Goal: Task Accomplishment & Management: Manage account settings

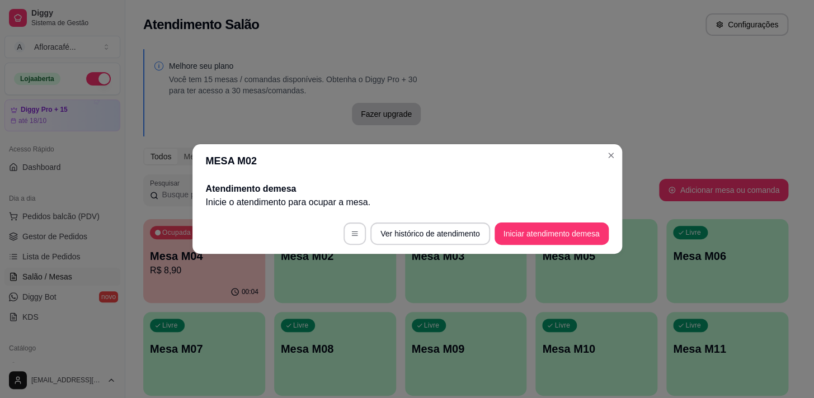
scroll to position [101, 0]
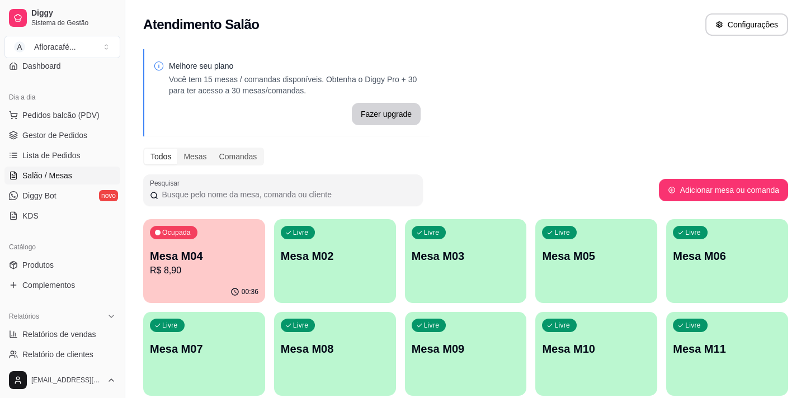
click at [350, 261] on p "Mesa M02" at bounding box center [335, 256] width 109 height 16
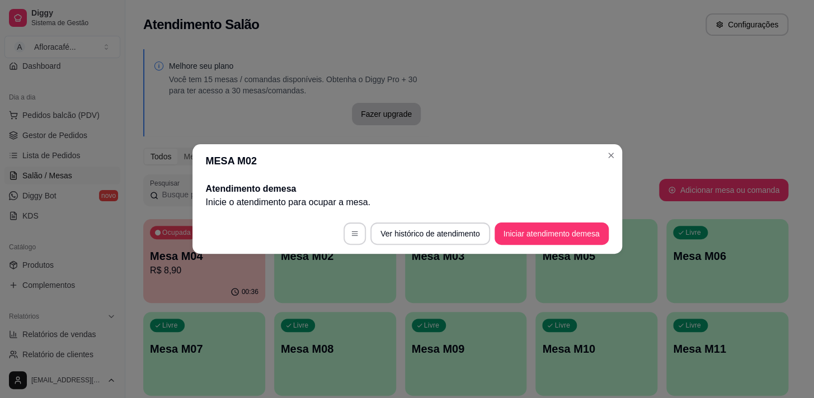
click at [526, 224] on button "Iniciar atendimento de mesa" at bounding box center [552, 234] width 114 height 22
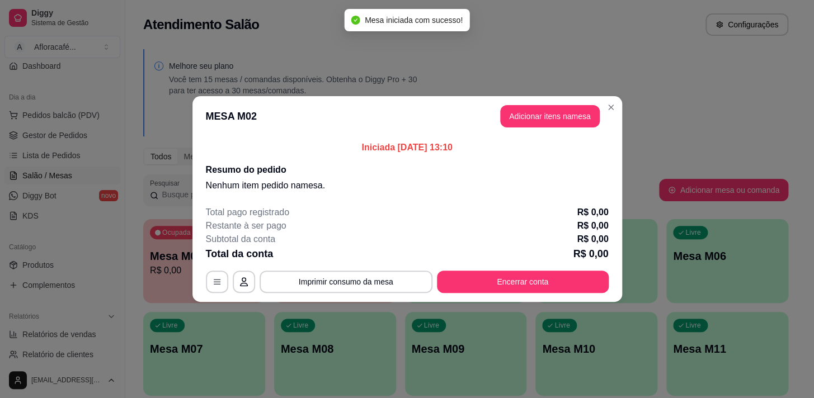
click at [555, 128] on header "MESA M02 Adicionar itens na mesa" at bounding box center [408, 116] width 430 height 40
click at [551, 122] on button "Adicionar itens na mesa" at bounding box center [550, 117] width 96 height 22
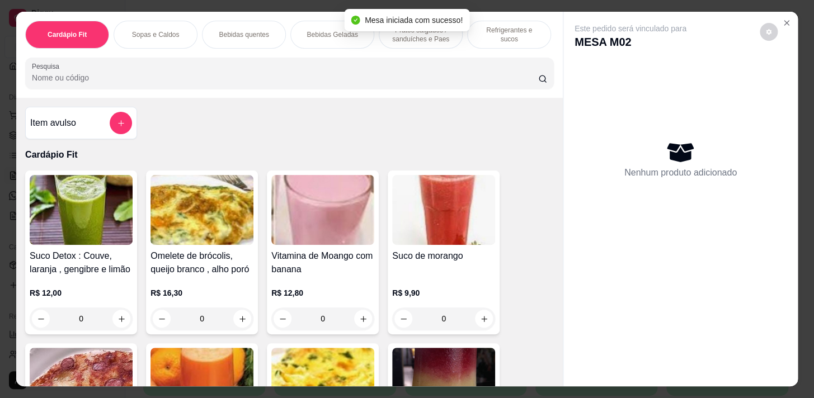
click at [468, 83] on input "Pesquisa" at bounding box center [285, 77] width 506 height 11
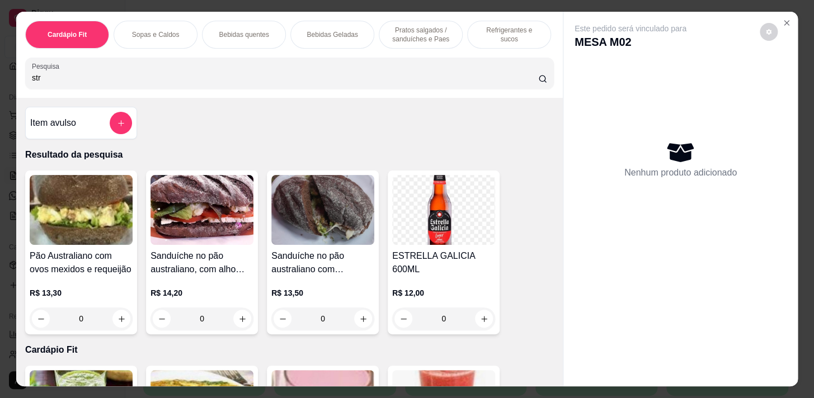
type input "str"
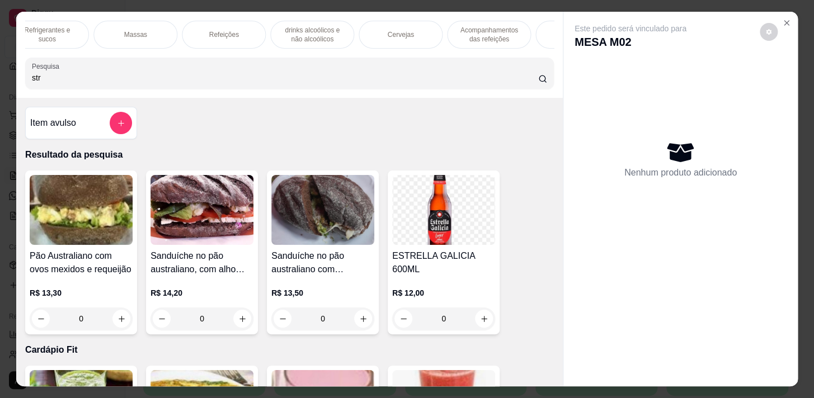
click at [216, 35] on div "Refeições" at bounding box center [224, 35] width 84 height 28
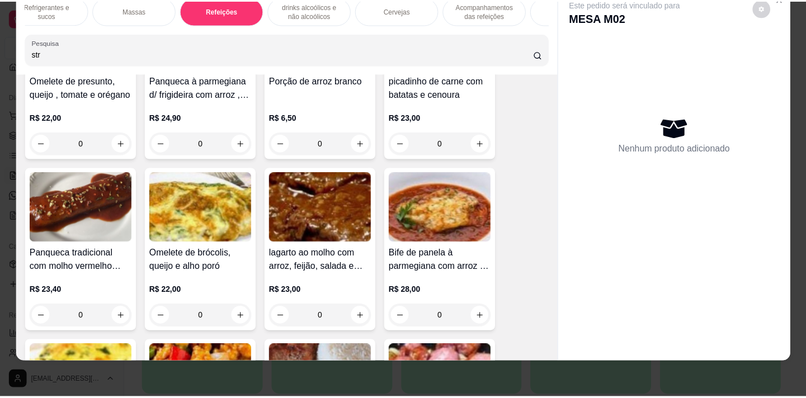
scroll to position [0, 0]
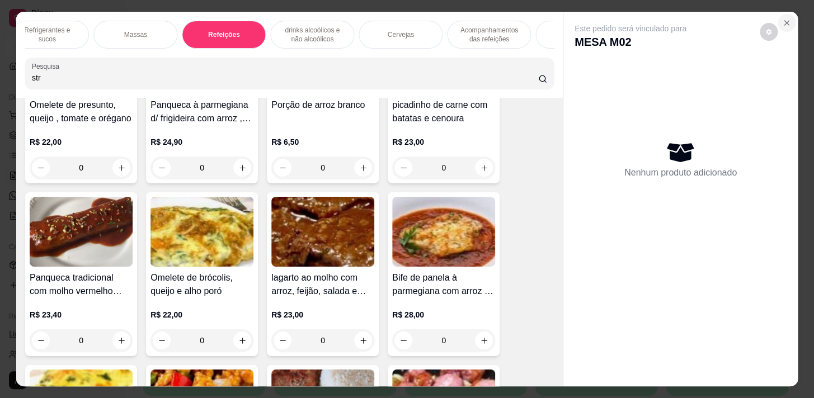
click at [782, 18] on icon "Close" at bounding box center [786, 22] width 9 height 9
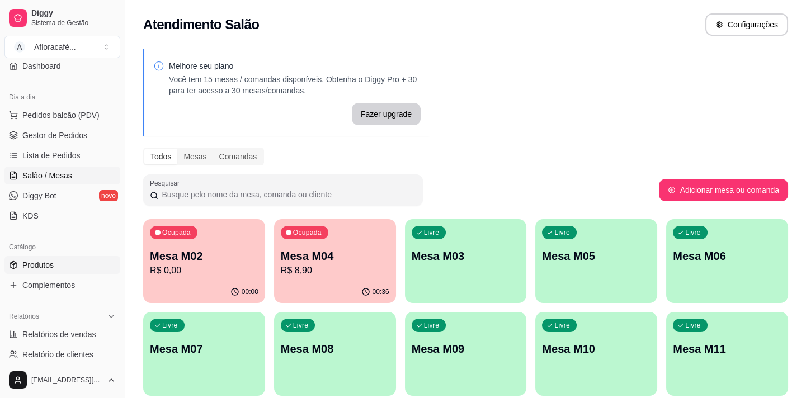
click at [71, 263] on link "Produtos" at bounding box center [62, 265] width 116 height 18
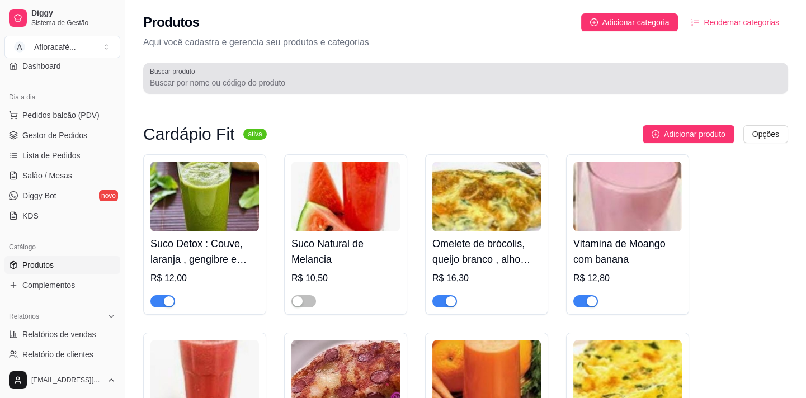
click at [204, 79] on input "Buscar produto" at bounding box center [466, 82] width 632 height 11
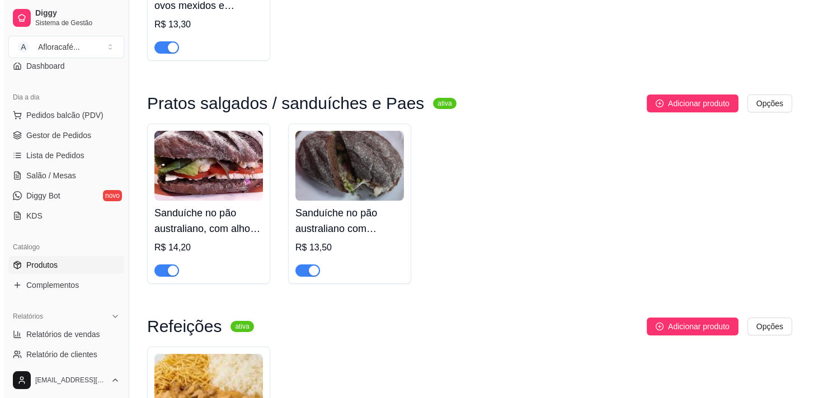
scroll to position [509, 0]
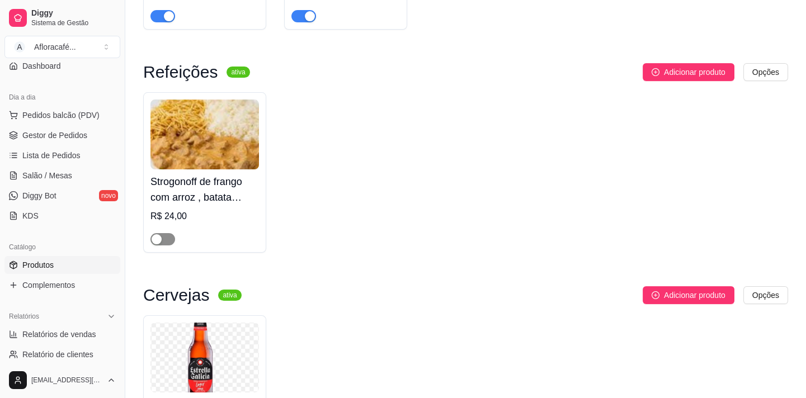
type input "str"
click at [161, 238] on button "button" at bounding box center [163, 239] width 25 height 12
click at [179, 177] on h4 "Strogonoff de frango com arroz , batata palha e salada" at bounding box center [205, 189] width 109 height 31
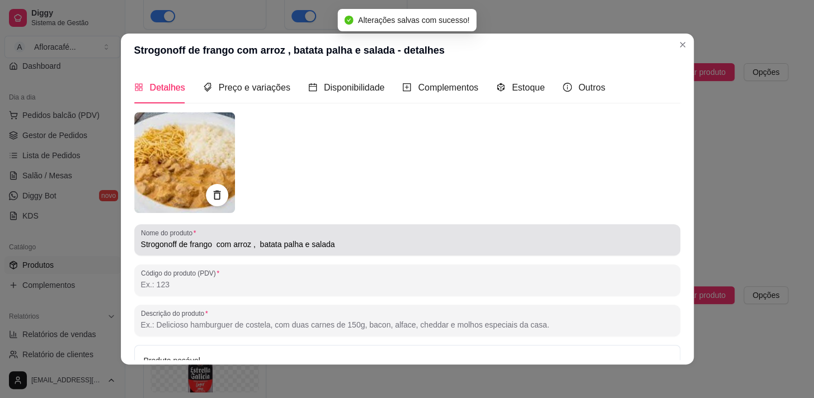
drag, startPoint x: 207, startPoint y: 237, endPoint x: 214, endPoint y: 220, distance: 18.6
click at [209, 233] on div "Strogonoff de frango com arroz , batata palha e salada" at bounding box center [407, 240] width 533 height 22
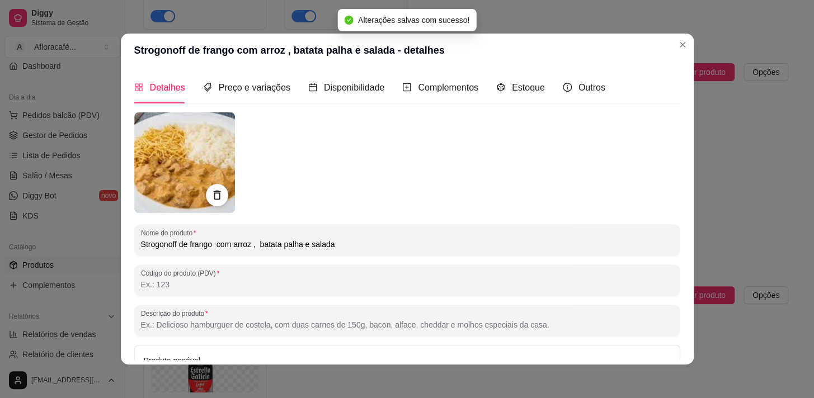
click at [210, 241] on input "Strogonoff de frango com arroz , batata palha e salada" at bounding box center [407, 244] width 533 height 11
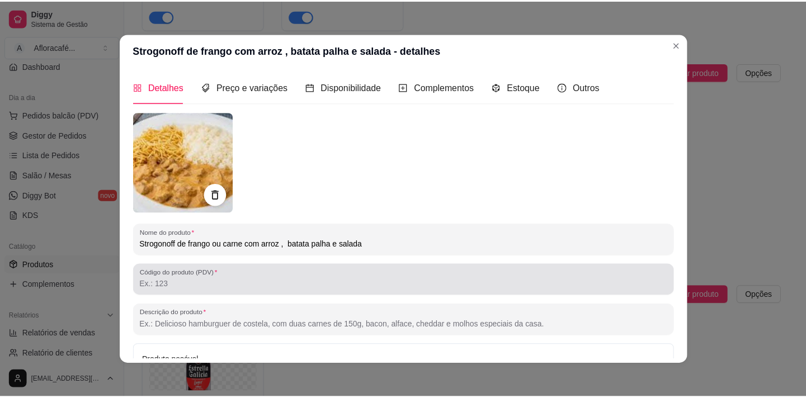
scroll to position [119, 0]
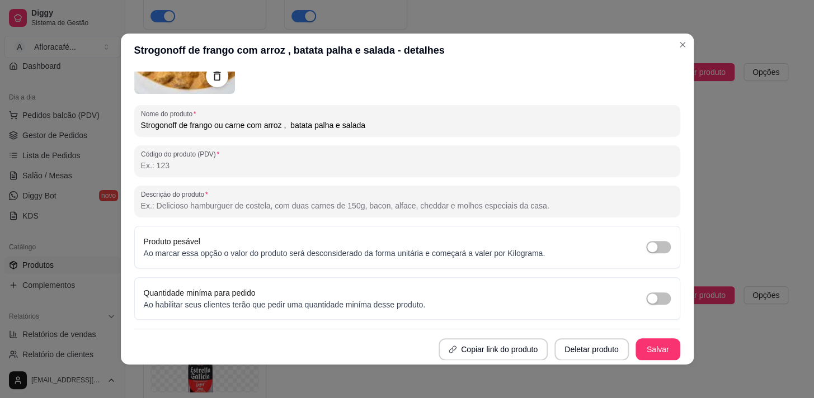
type input "Strogonoff de frango ou carne com arroz , batata palha e salada"
click at [656, 348] on button "Salvar" at bounding box center [658, 350] width 44 height 22
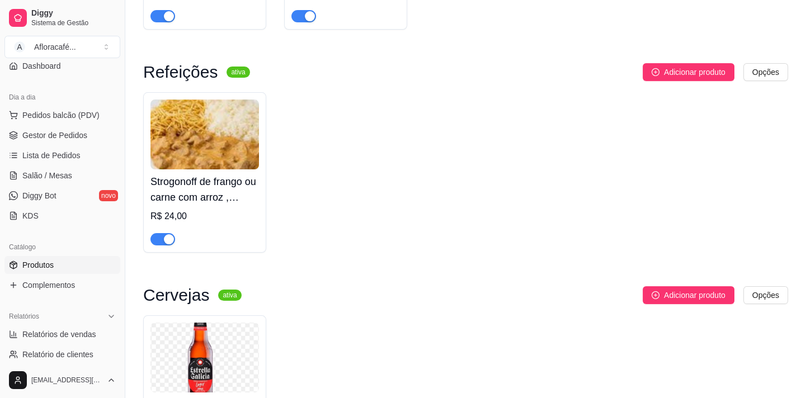
scroll to position [305, 0]
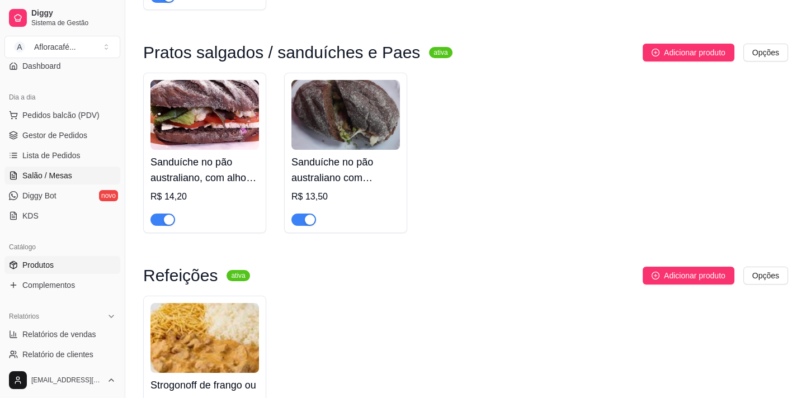
click at [58, 177] on span "Salão / Mesas" at bounding box center [47, 175] width 50 height 11
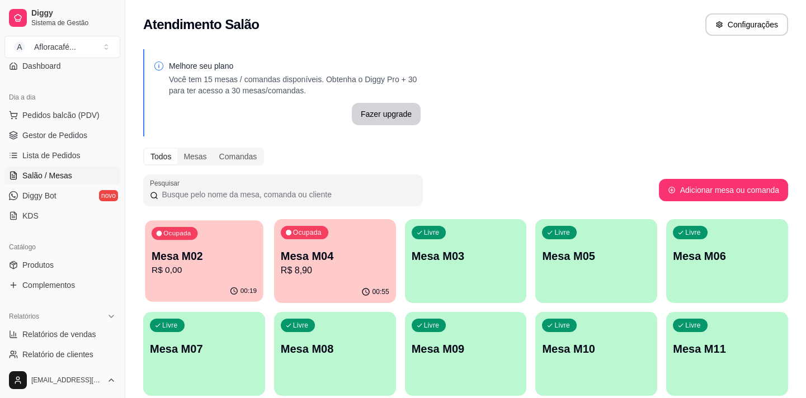
click at [256, 262] on p "Mesa M02" at bounding box center [204, 256] width 105 height 15
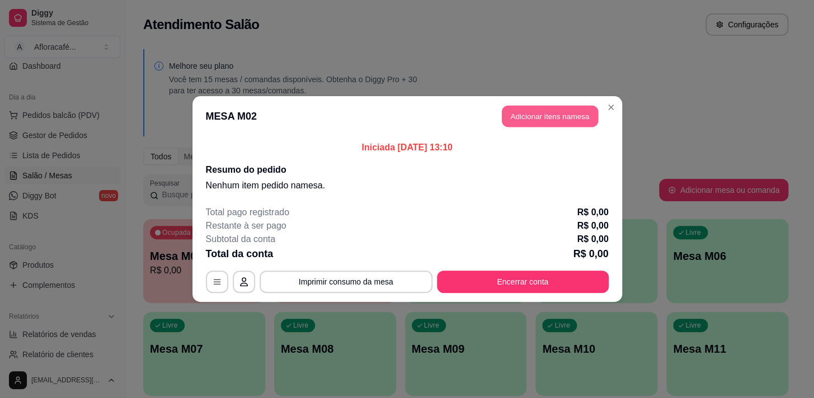
click at [556, 112] on button "Adicionar itens na mesa" at bounding box center [550, 117] width 96 height 22
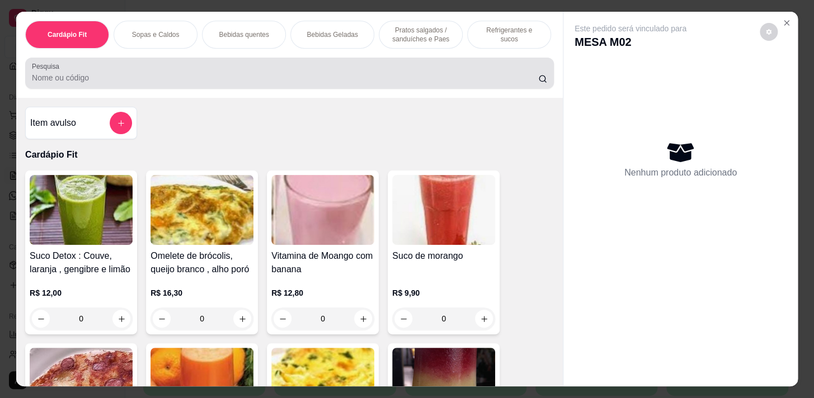
click at [472, 77] on input "Pesquisa" at bounding box center [285, 77] width 506 height 11
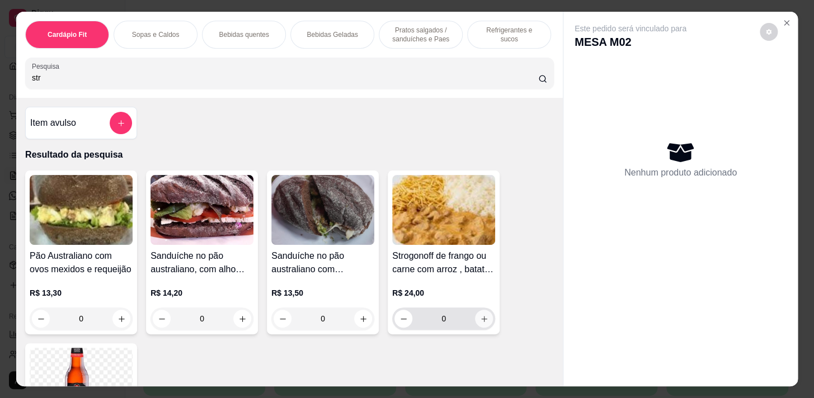
type input "str"
click at [484, 322] on button "increase-product-quantity" at bounding box center [484, 319] width 18 height 18
click at [483, 322] on icon "increase-product-quantity" at bounding box center [484, 319] width 8 height 8
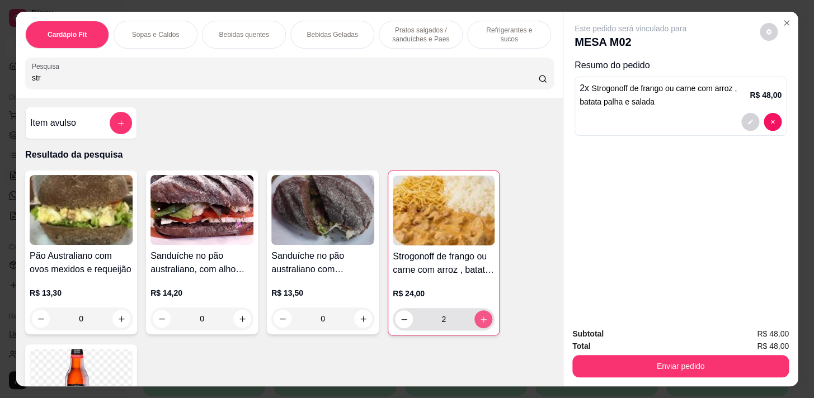
type input "2"
drag, startPoint x: 496, startPoint y: 28, endPoint x: 336, endPoint y: 77, distance: 166.8
click at [496, 28] on p "Refrigerantes e sucos" at bounding box center [509, 35] width 65 height 18
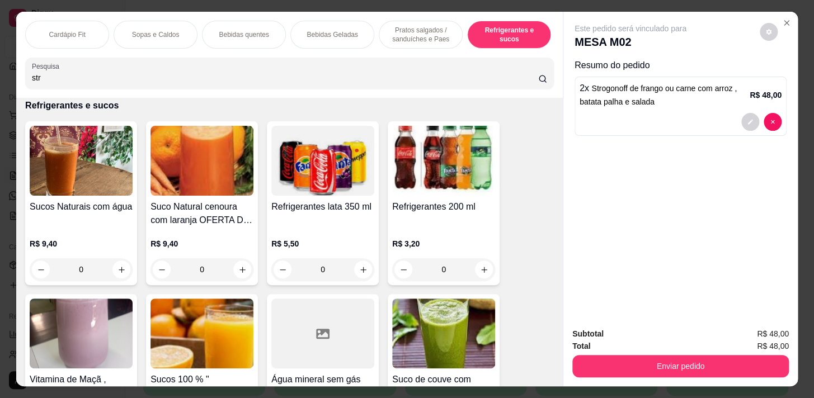
scroll to position [27, 0]
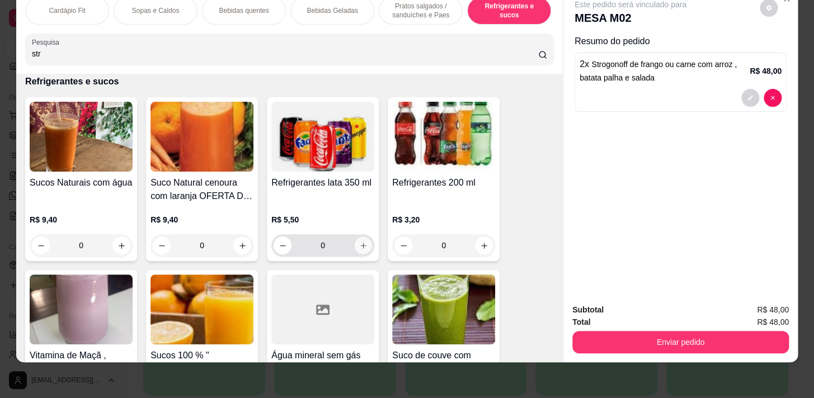
click at [359, 248] on icon "increase-product-quantity" at bounding box center [363, 246] width 8 height 8
type input "1"
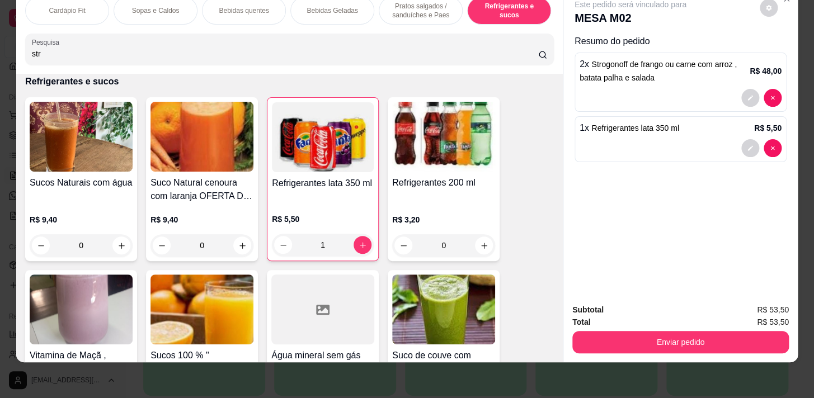
click at [116, 248] on div "0" at bounding box center [81, 245] width 103 height 22
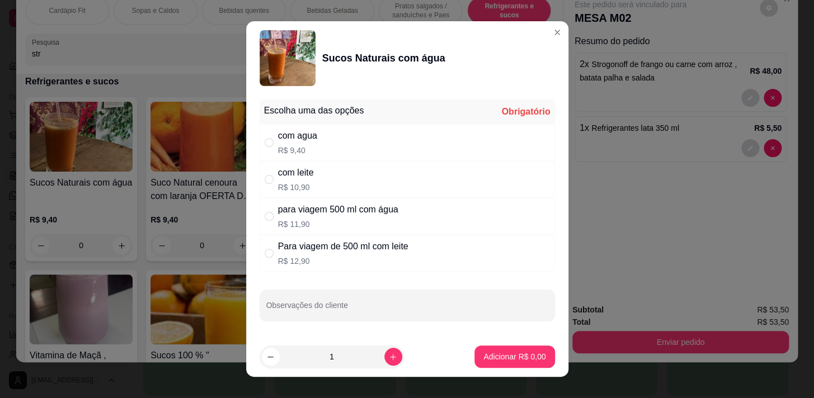
click at [358, 140] on div "com agua R$ 9,40" at bounding box center [407, 142] width 295 height 37
radio input "true"
click at [510, 358] on p "Adicionar R$ 9,40" at bounding box center [515, 356] width 62 height 11
type input "1"
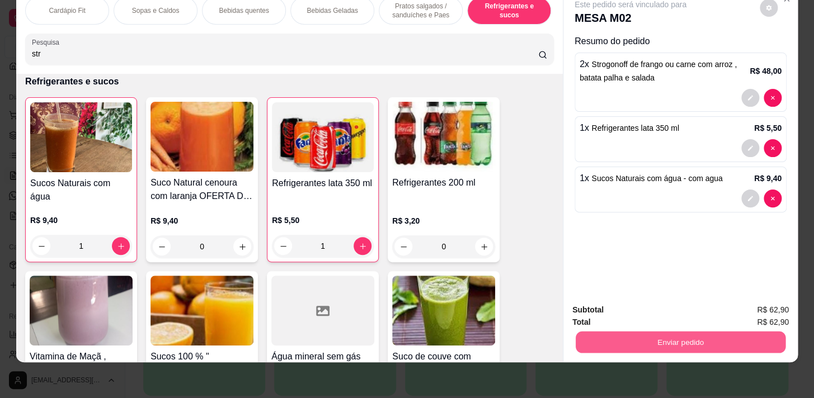
click at [689, 332] on button "Enviar pedido" at bounding box center [681, 342] width 210 height 22
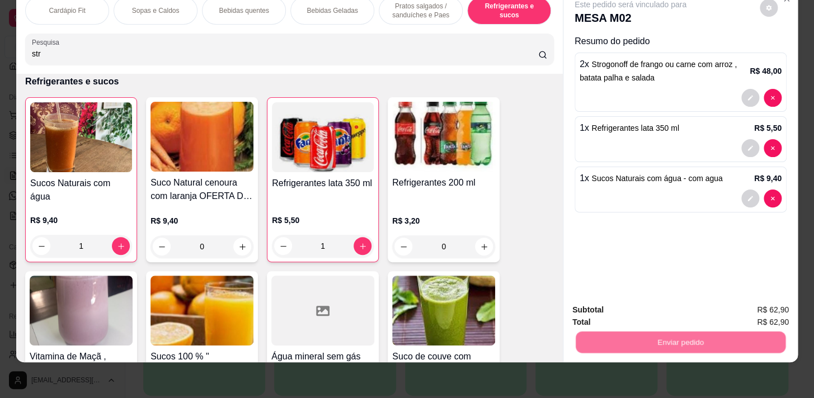
click at [744, 304] on button "Enviar pedido" at bounding box center [760, 307] width 63 height 21
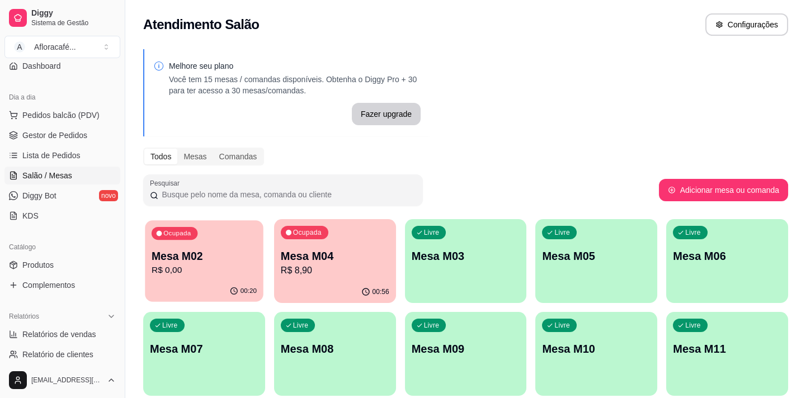
click at [205, 256] on p "Mesa M02" at bounding box center [204, 256] width 105 height 15
click at [477, 269] on div "Livre Mesa M03" at bounding box center [466, 254] width 122 height 71
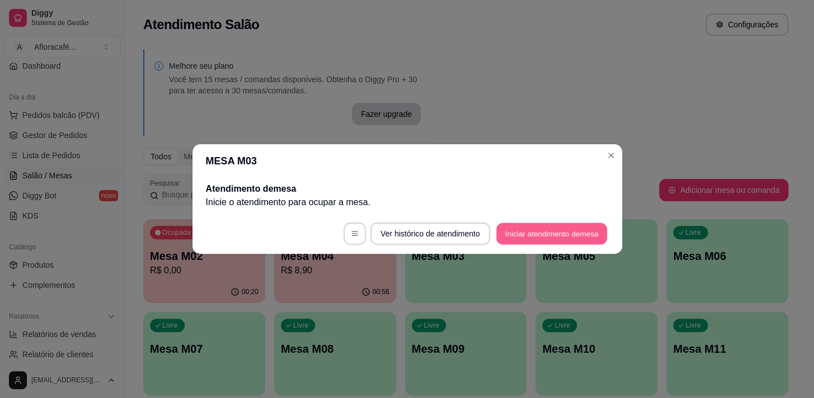
click at [559, 240] on button "Iniciar atendimento de mesa" at bounding box center [551, 234] width 111 height 22
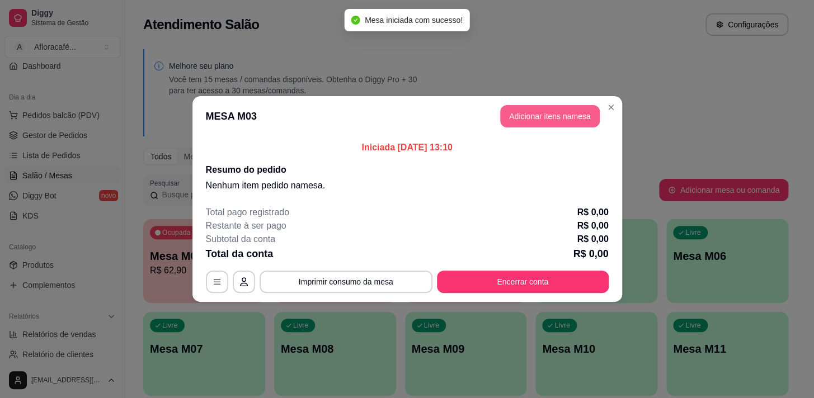
click at [550, 116] on button "Adicionar itens na mesa" at bounding box center [550, 116] width 100 height 22
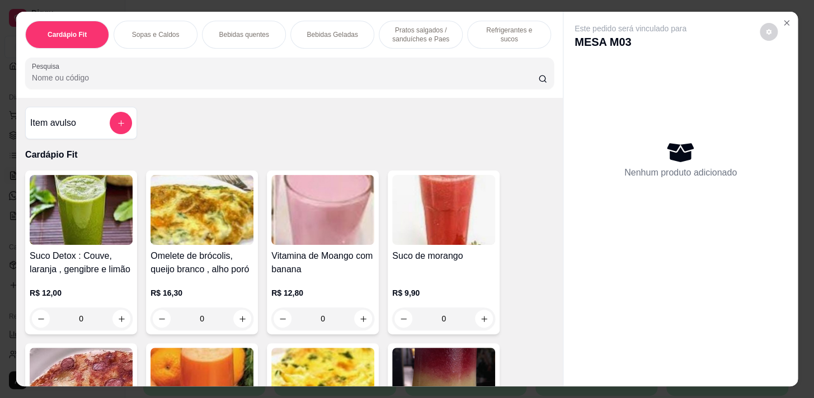
click at [445, 33] on p "Pratos salgados / sanduíches e Paes" at bounding box center [420, 35] width 65 height 18
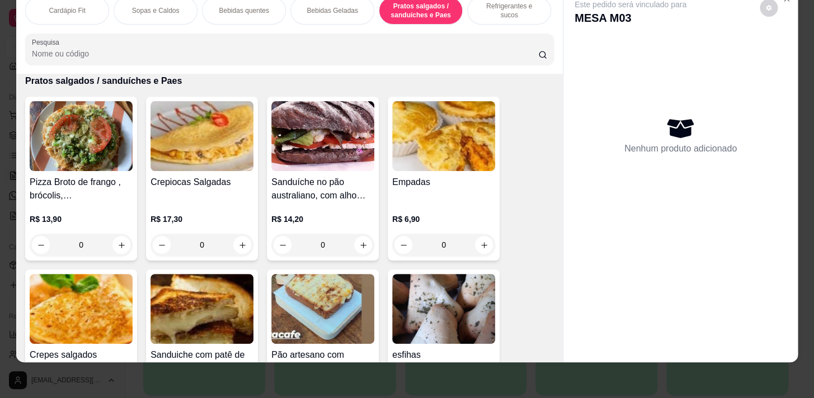
click at [487, 11] on div "Refrigerantes e sucos" at bounding box center [509, 11] width 84 height 28
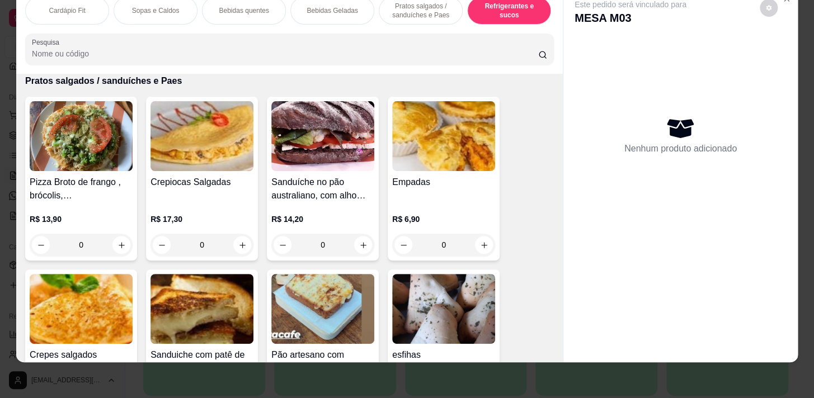
scroll to position [5309, 0]
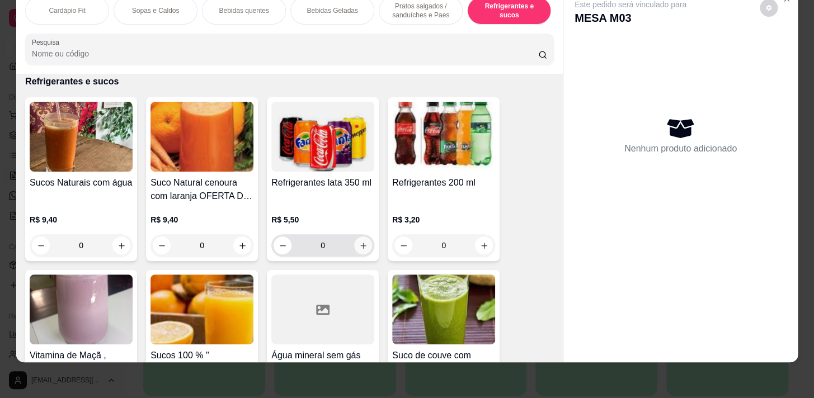
click at [360, 245] on icon "increase-product-quantity" at bounding box center [363, 246] width 8 height 8
click at [360, 245] on icon "increase-product-quantity" at bounding box center [363, 246] width 6 height 6
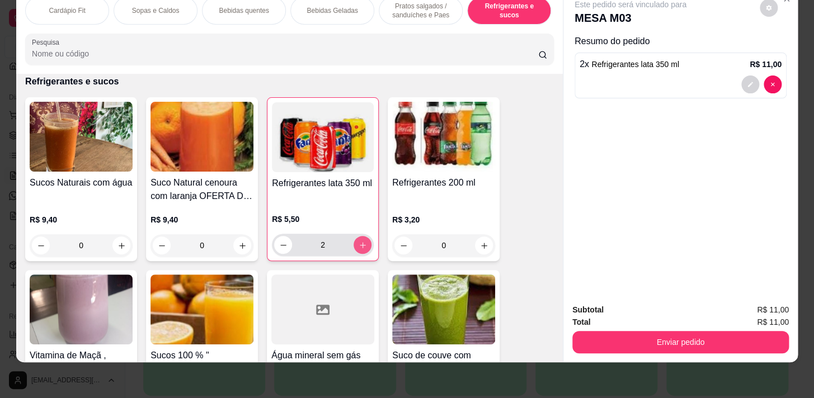
type input "2"
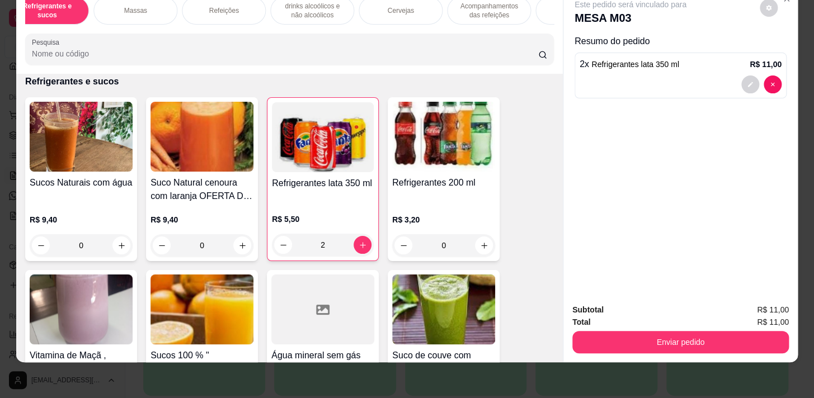
click at [233, 6] on p "Refeições" at bounding box center [224, 10] width 30 height 9
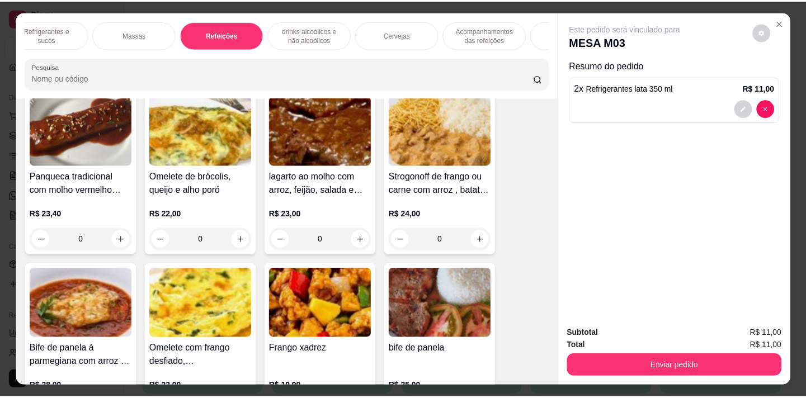
scroll to position [6889, 0]
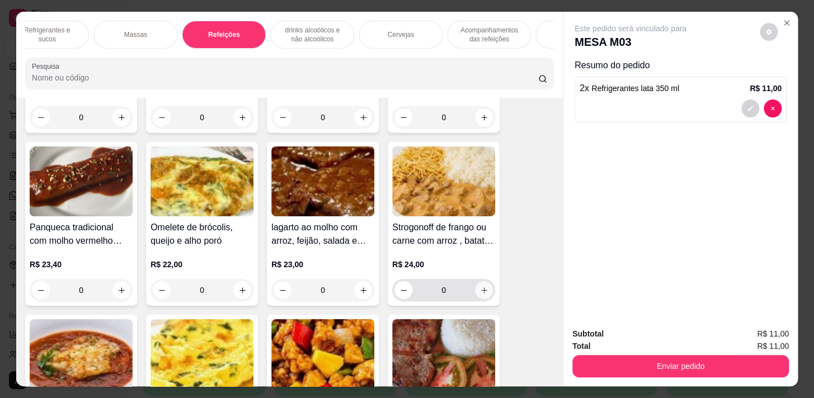
click at [483, 295] on icon "increase-product-quantity" at bounding box center [484, 291] width 8 height 8
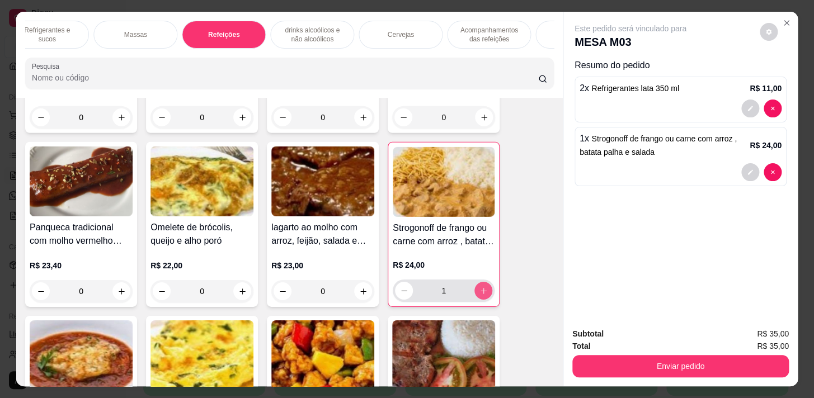
type input "1"
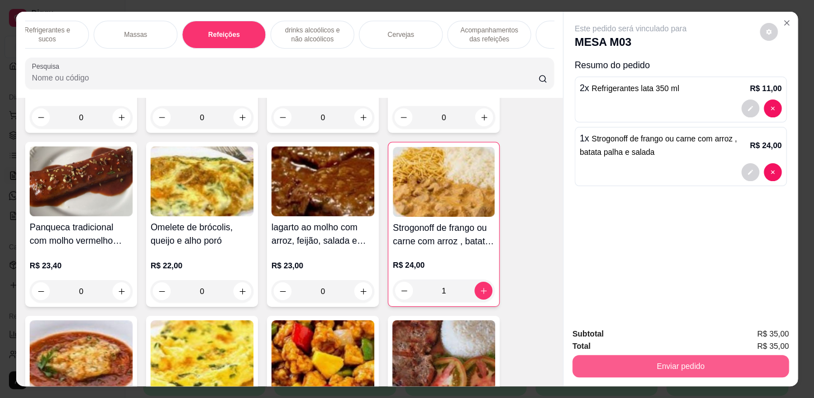
click at [678, 363] on button "Enviar pedido" at bounding box center [681, 366] width 217 height 22
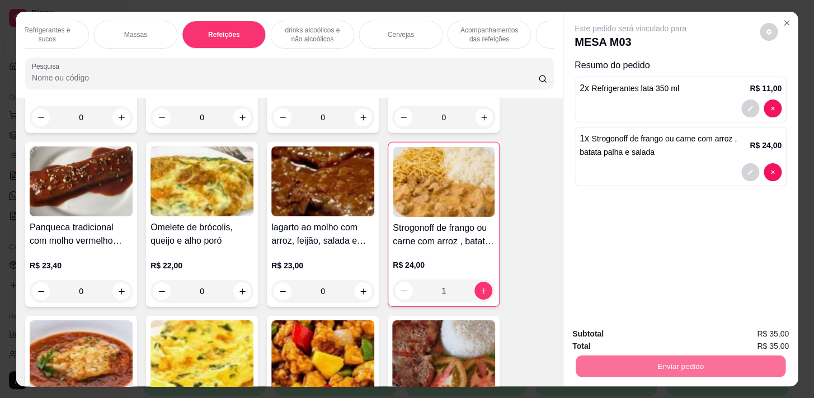
click at [776, 335] on button "Enviar pedido" at bounding box center [760, 335] width 62 height 21
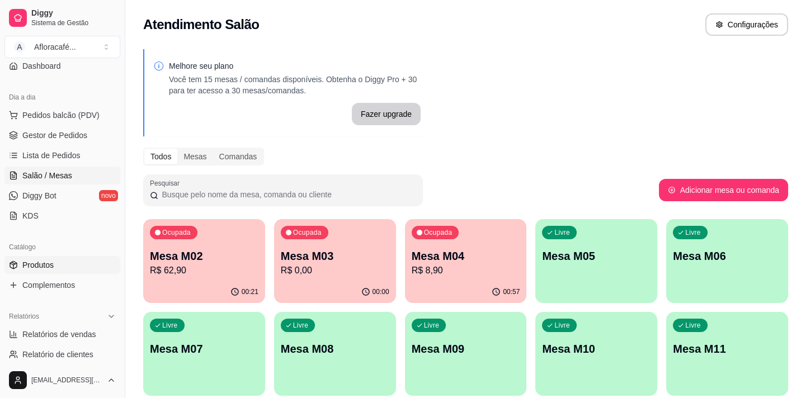
click at [55, 261] on link "Produtos" at bounding box center [62, 265] width 116 height 18
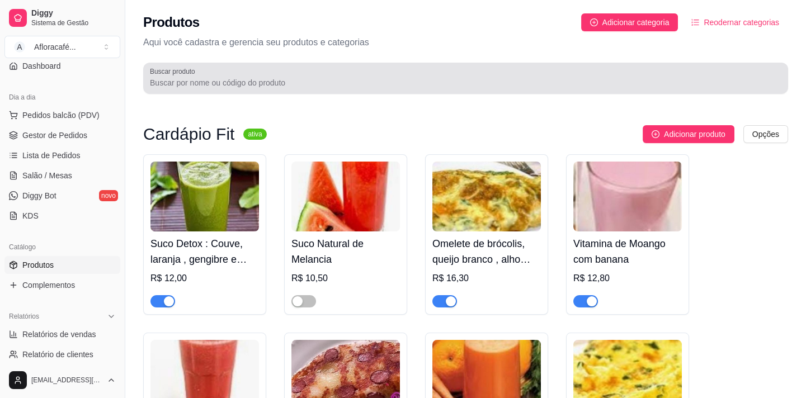
click at [300, 68] on div "Buscar produto" at bounding box center [465, 78] width 645 height 31
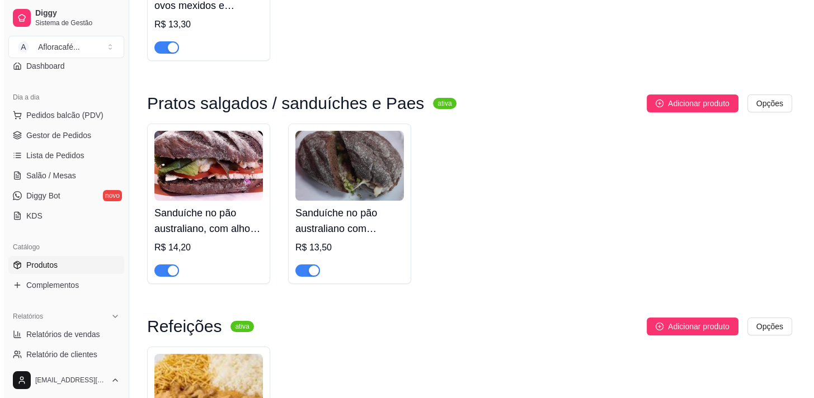
scroll to position [458, 0]
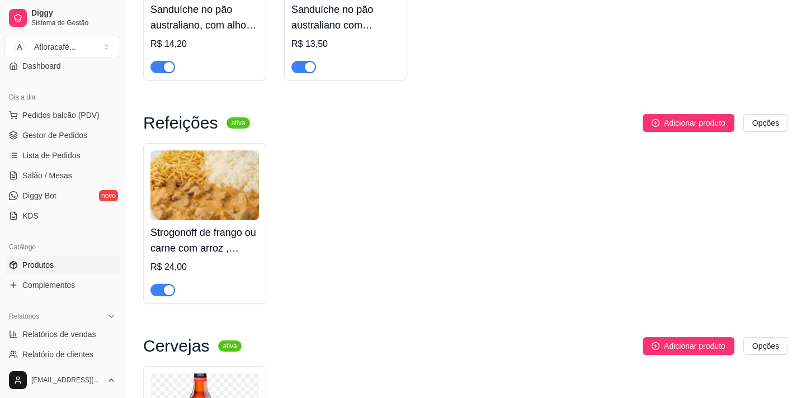
type input "str"
click at [204, 242] on h4 "Strogonoff de frango ou carne com arroz , batata palha e salada" at bounding box center [205, 240] width 109 height 31
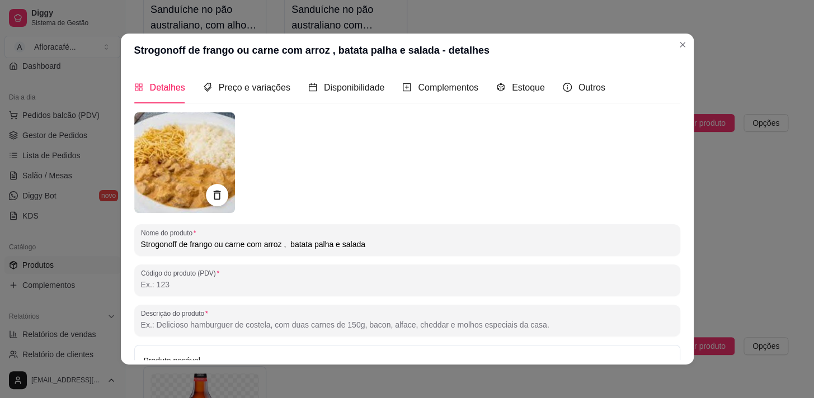
drag, startPoint x: 227, startPoint y: 240, endPoint x: 223, endPoint y: 234, distance: 7.3
click at [226, 241] on input "Strogonoff de frango ou carne com arroz , batata palha e salada" at bounding box center [407, 244] width 533 height 11
click at [219, 238] on div "Strogonoff de frango ou carne com arroz , batata palha e salada" at bounding box center [407, 240] width 533 height 22
click at [212, 240] on input "Strogonoff de frango ou carne com arroz , batata palha e salada" at bounding box center [407, 244] width 533 height 11
click at [219, 242] on input "Strogonoff de frango ou carne com arroz , batata palha e salada" at bounding box center [407, 244] width 533 height 11
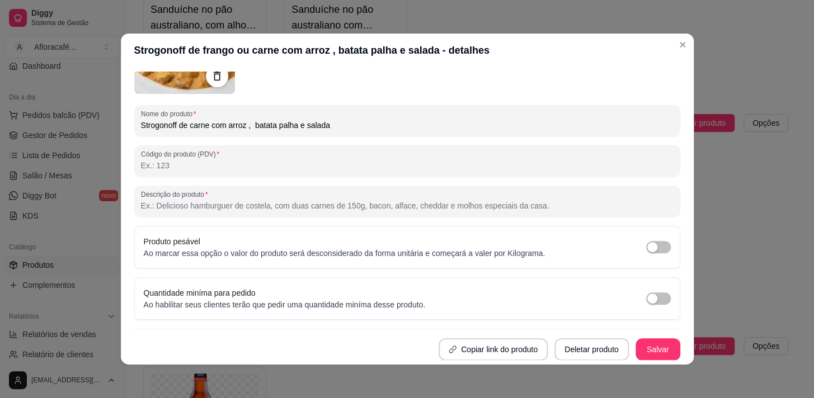
scroll to position [2, 0]
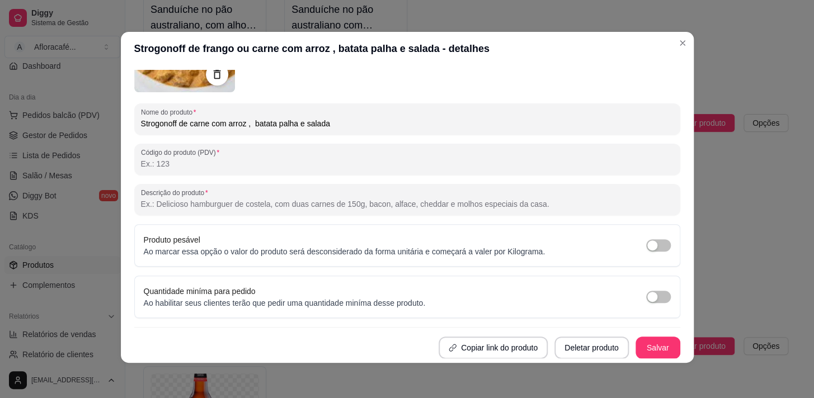
type input "Strogonoff de carne com arroz , batata palha e salada"
click at [656, 345] on button "Salvar" at bounding box center [658, 348] width 44 height 22
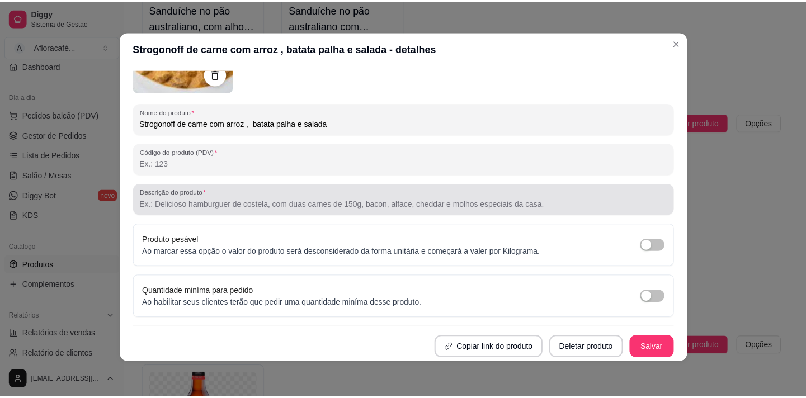
scroll to position [0, 0]
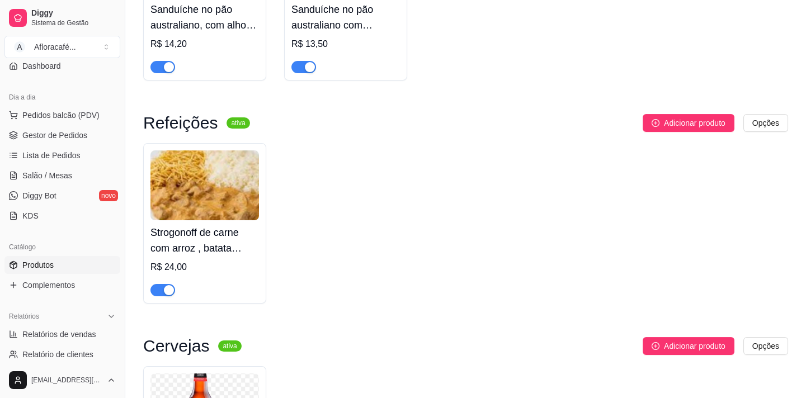
click at [77, 259] on link "Produtos" at bounding box center [62, 265] width 116 height 18
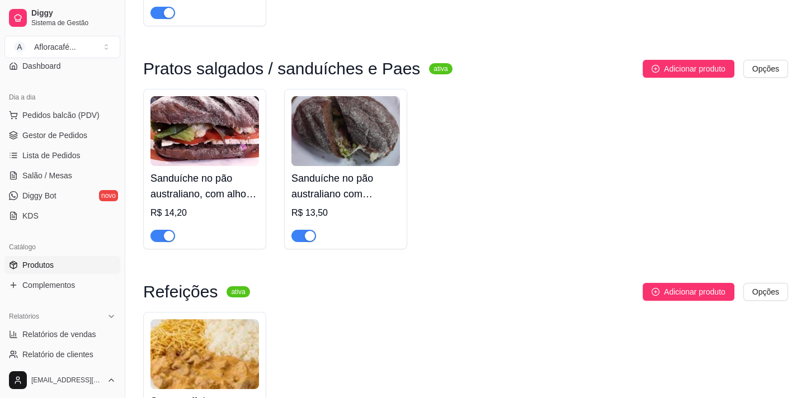
scroll to position [34, 0]
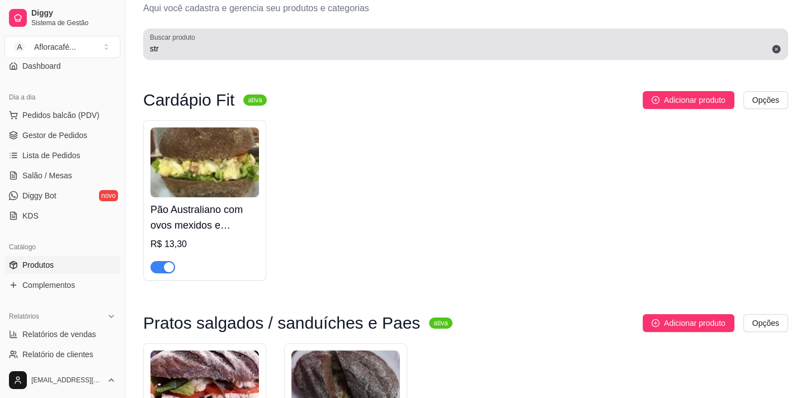
click at [773, 48] on icon at bounding box center [777, 49] width 8 height 8
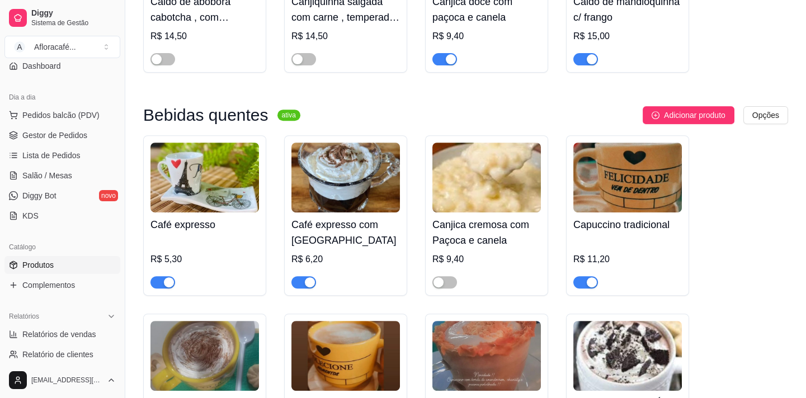
scroll to position [1052, 0]
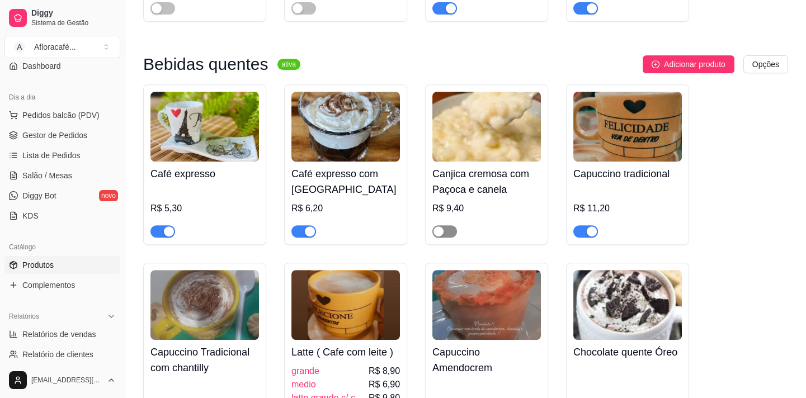
click at [448, 237] on span "button" at bounding box center [445, 232] width 25 height 12
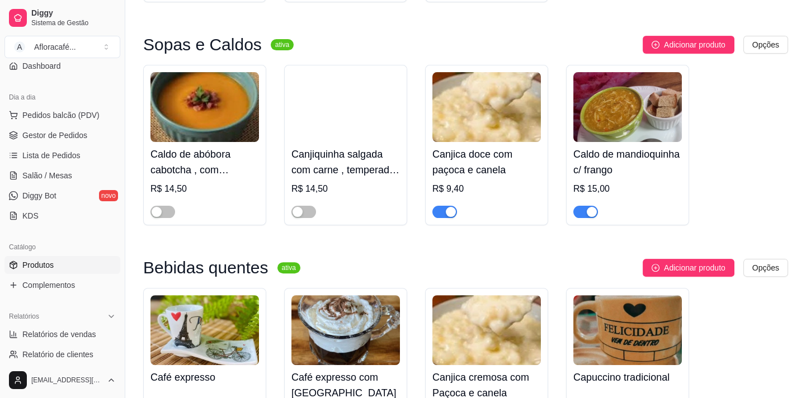
scroll to position [797, 0]
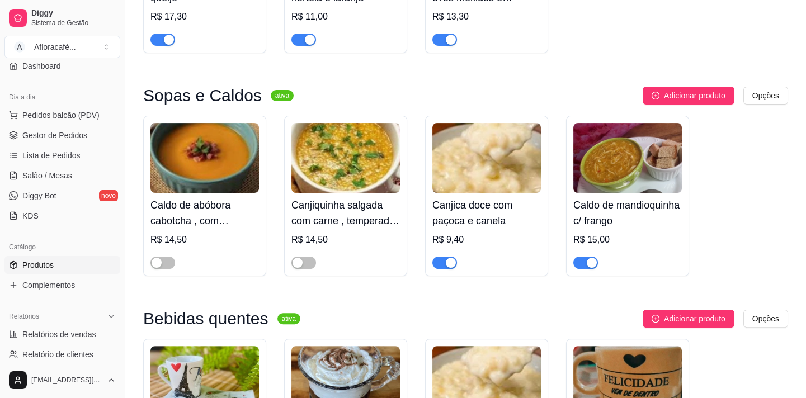
click at [446, 262] on div "button" at bounding box center [451, 263] width 10 height 10
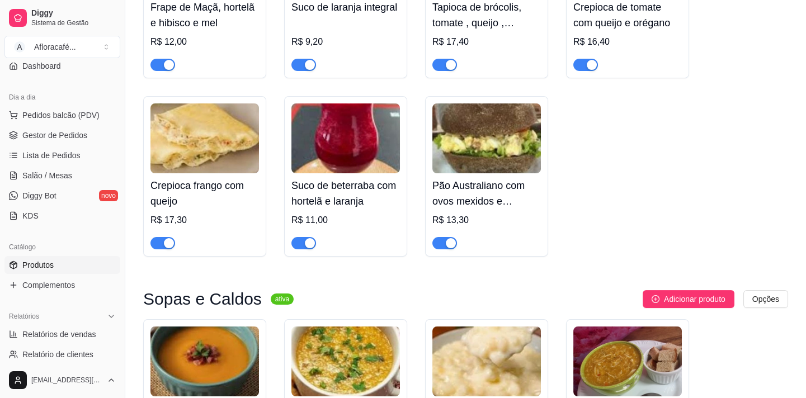
scroll to position [747, 0]
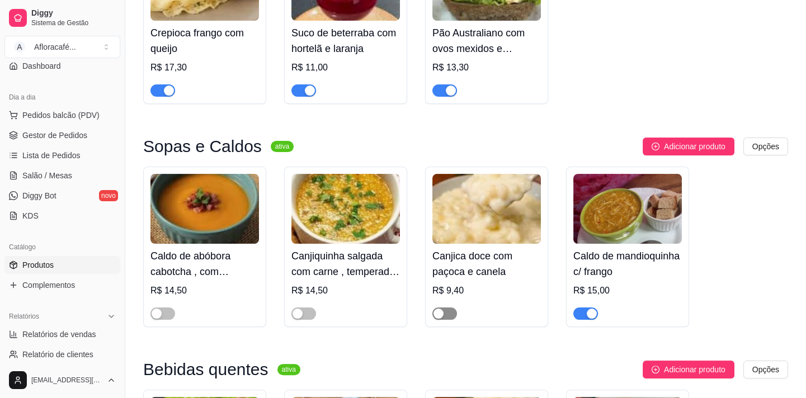
click at [453, 311] on span "button" at bounding box center [445, 314] width 25 height 12
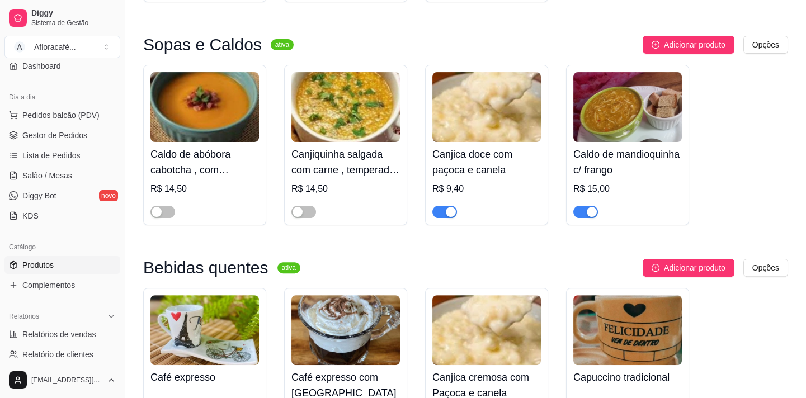
scroll to position [696, 0]
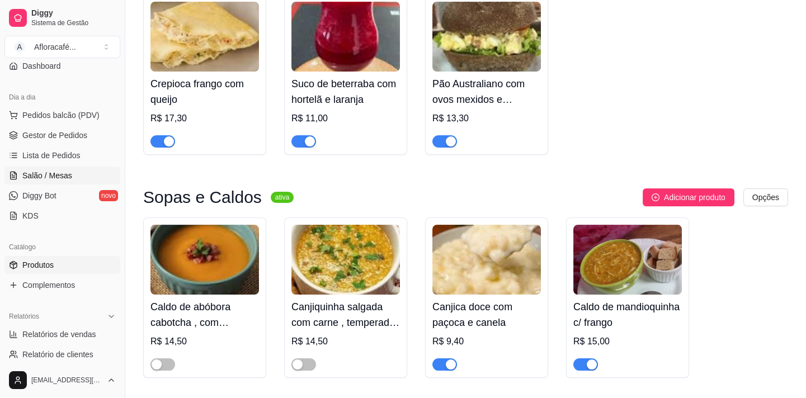
click at [60, 179] on span "Salão / Mesas" at bounding box center [47, 175] width 50 height 11
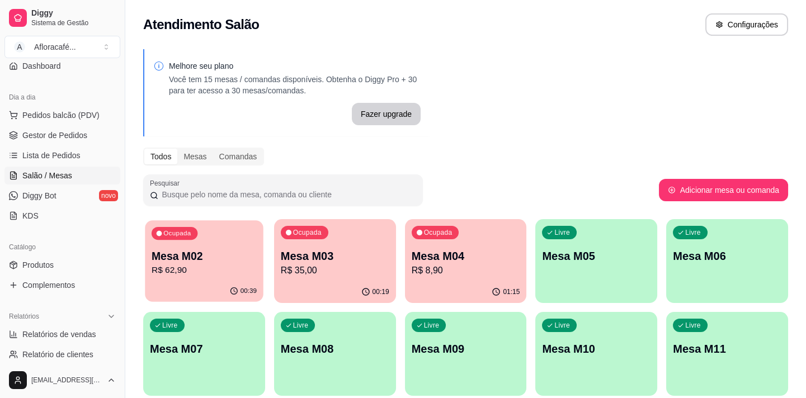
click at [224, 283] on div "00:39" at bounding box center [204, 291] width 118 height 21
click at [240, 266] on p "R$ 62,90" at bounding box center [204, 270] width 109 height 13
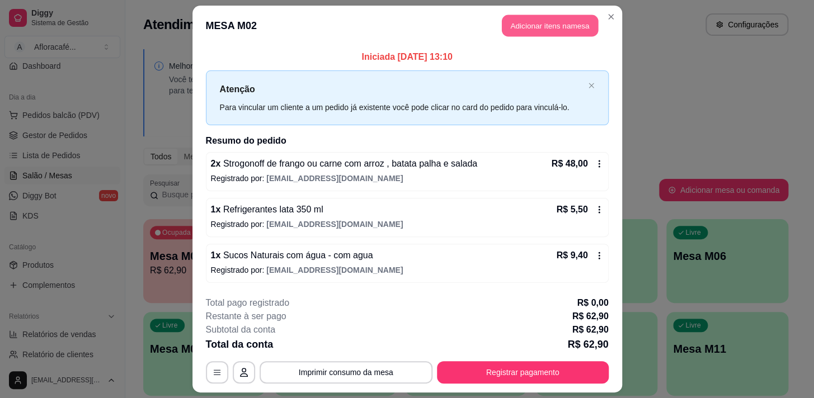
click at [521, 34] on button "Adicionar itens na mesa" at bounding box center [550, 26] width 96 height 22
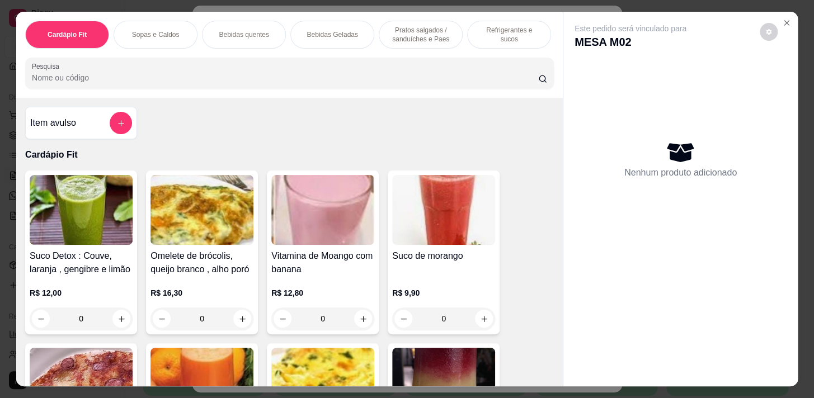
drag, startPoint x: 262, startPoint y: 82, endPoint x: 274, endPoint y: 81, distance: 11.9
click at [262, 82] on input "Pesquisa" at bounding box center [285, 77] width 506 height 11
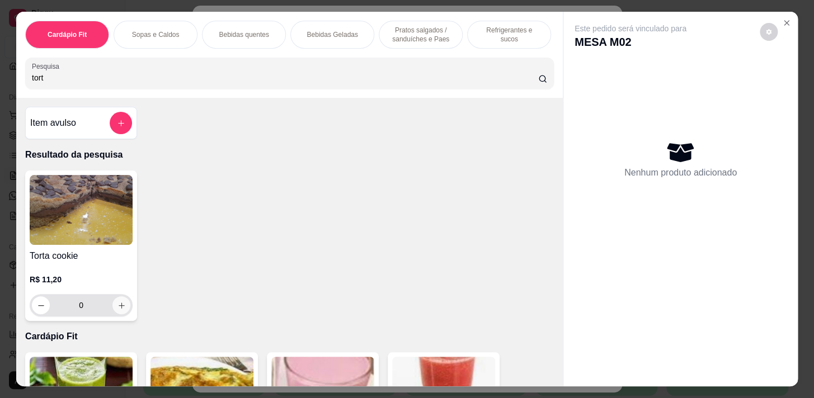
type input "tort"
click at [120, 308] on icon "increase-product-quantity" at bounding box center [122, 306] width 8 height 8
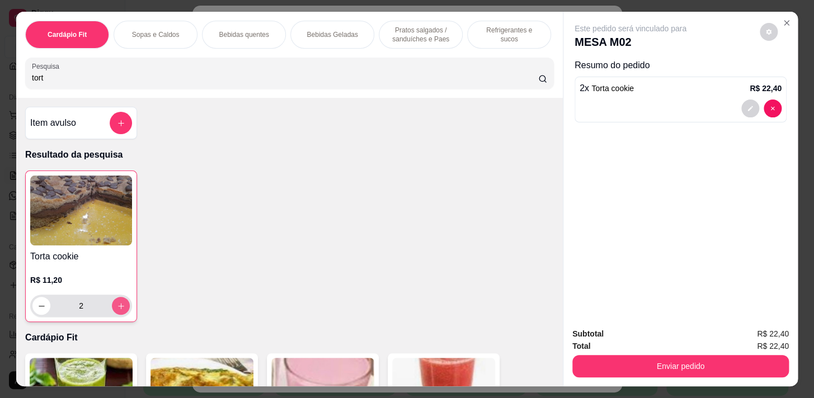
type input "2"
click at [756, 378] on div "Subtotal R$ 22,40 Total R$ 22,40 Enviar pedido" at bounding box center [681, 353] width 234 height 68
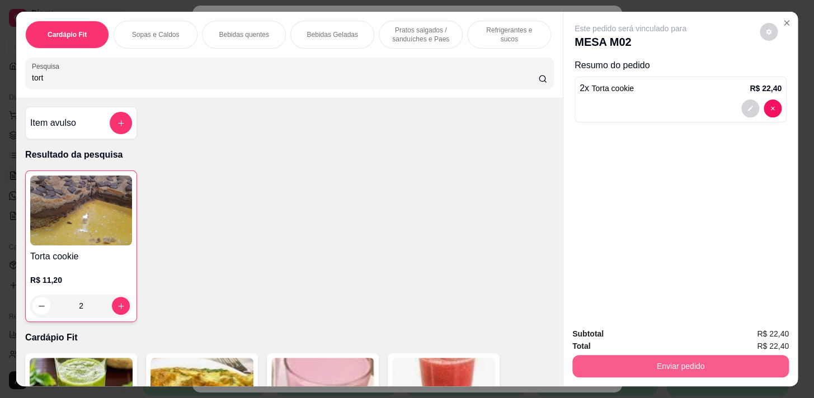
click at [730, 372] on button "Enviar pedido" at bounding box center [681, 366] width 217 height 22
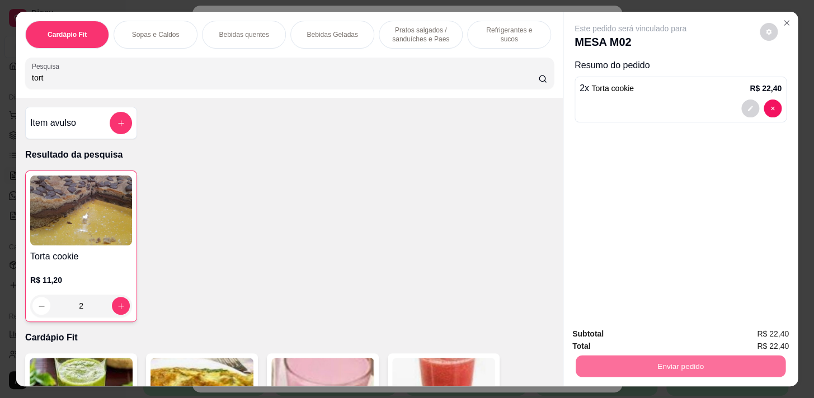
click at [753, 327] on button "Enviar pedido" at bounding box center [760, 335] width 63 height 21
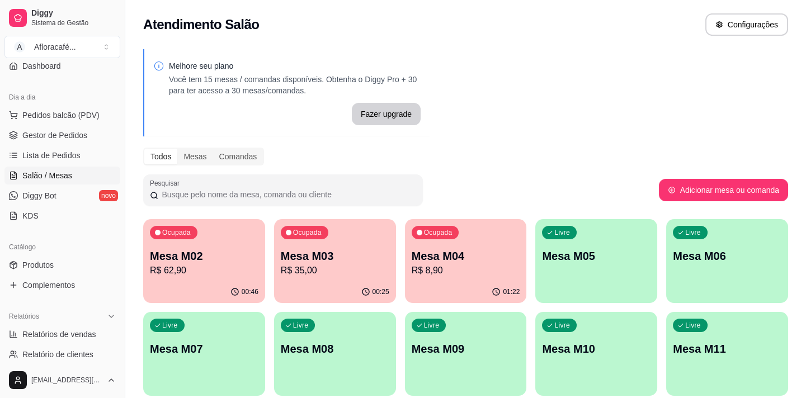
click at [600, 252] on p "Mesa M05" at bounding box center [596, 256] width 109 height 16
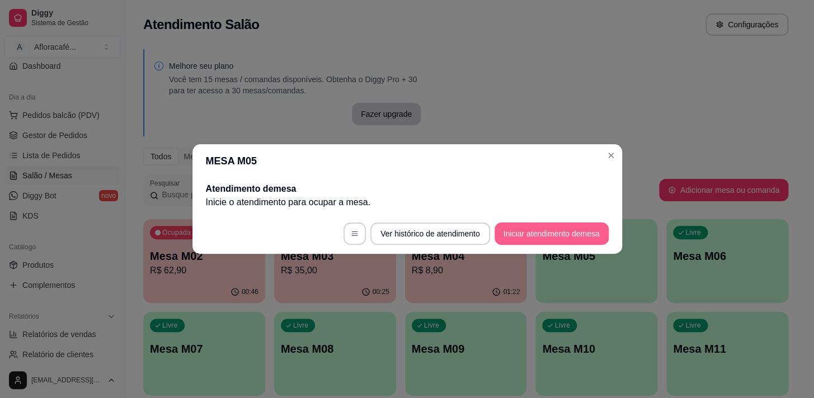
click at [593, 233] on button "Iniciar atendimento de mesa" at bounding box center [552, 234] width 114 height 22
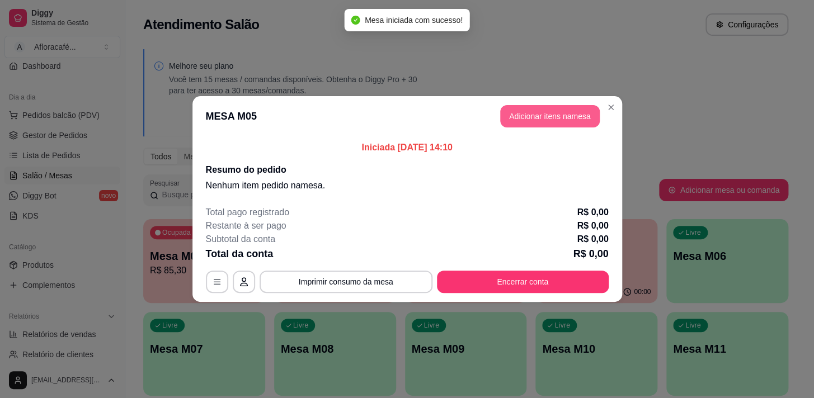
drag, startPoint x: 569, startPoint y: 107, endPoint x: 561, endPoint y: 109, distance: 7.6
click at [569, 109] on header "MESA M05 Adicionar itens na mesa" at bounding box center [408, 116] width 430 height 40
click at [553, 114] on button "Adicionar itens na mesa" at bounding box center [550, 116] width 100 height 22
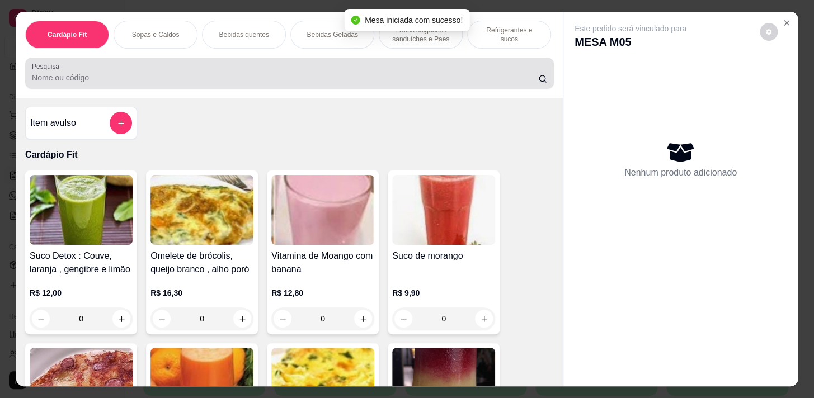
click at [291, 83] on input "Pesquisa" at bounding box center [285, 77] width 506 height 11
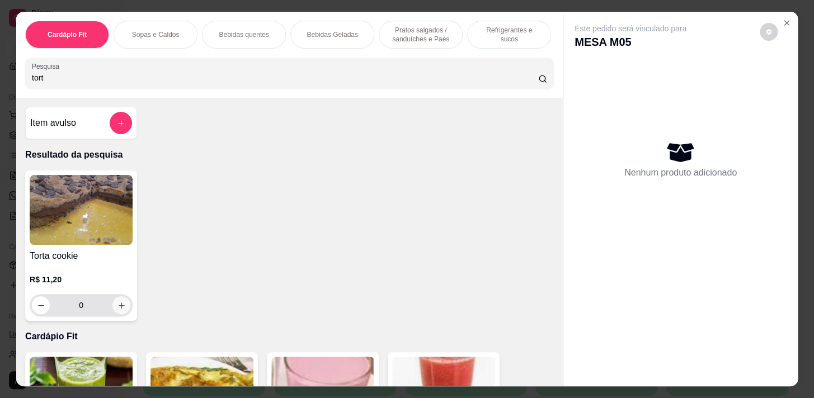
type input "tort"
click at [118, 303] on button "increase-product-quantity" at bounding box center [121, 305] width 17 height 17
type input "1"
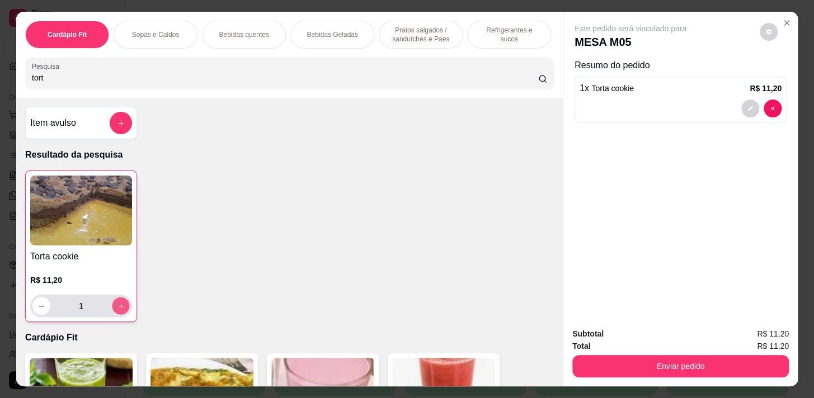
click at [118, 303] on button "increase-product-quantity" at bounding box center [120, 306] width 17 height 17
type input "2"
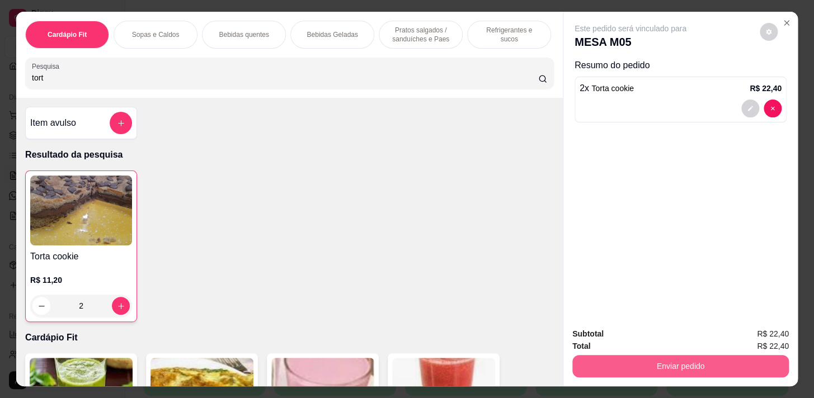
click at [723, 362] on button "Enviar pedido" at bounding box center [681, 366] width 217 height 22
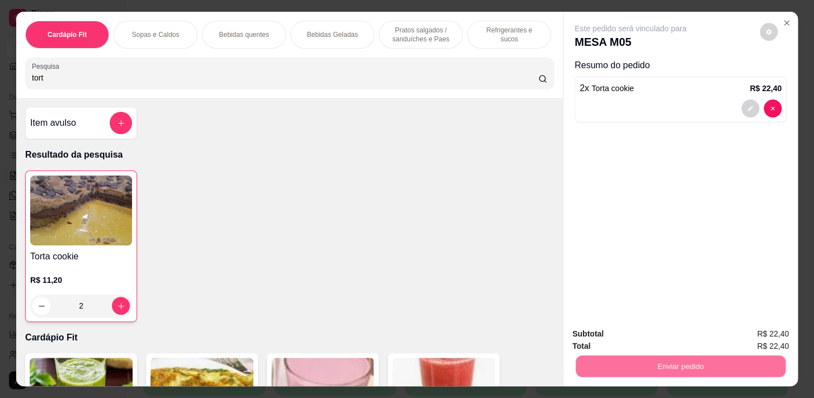
click at [759, 329] on button "Enviar pedido" at bounding box center [760, 335] width 62 height 21
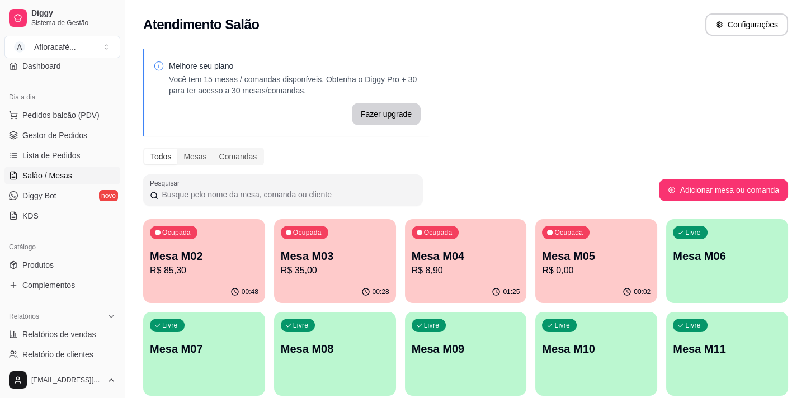
click at [306, 274] on p "R$ 35,00" at bounding box center [335, 270] width 109 height 13
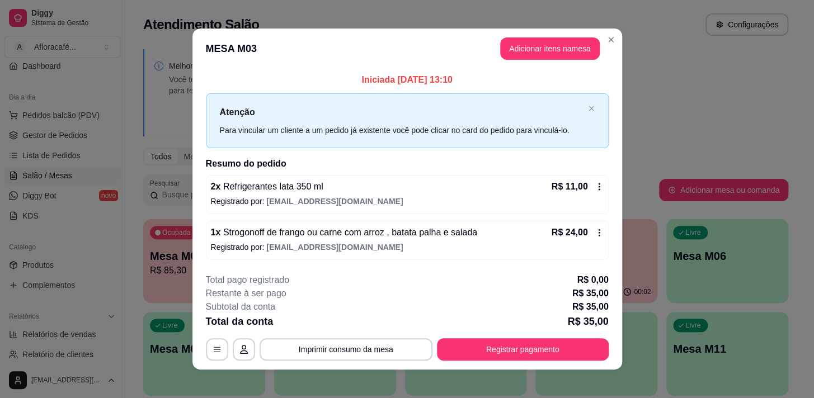
scroll to position [7, 0]
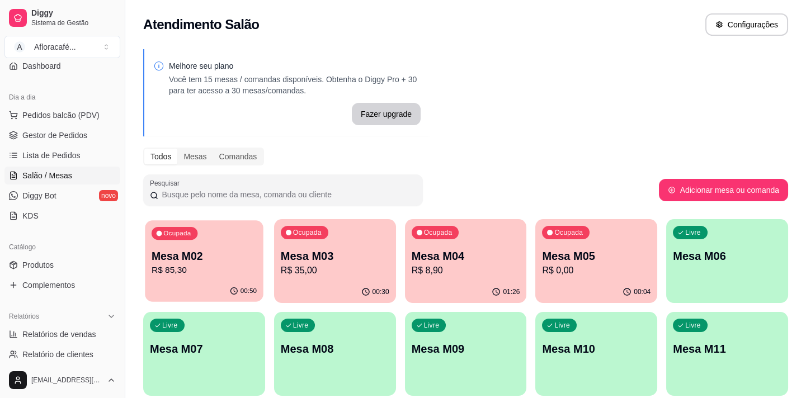
click at [213, 276] on p "R$ 85,30" at bounding box center [204, 270] width 105 height 13
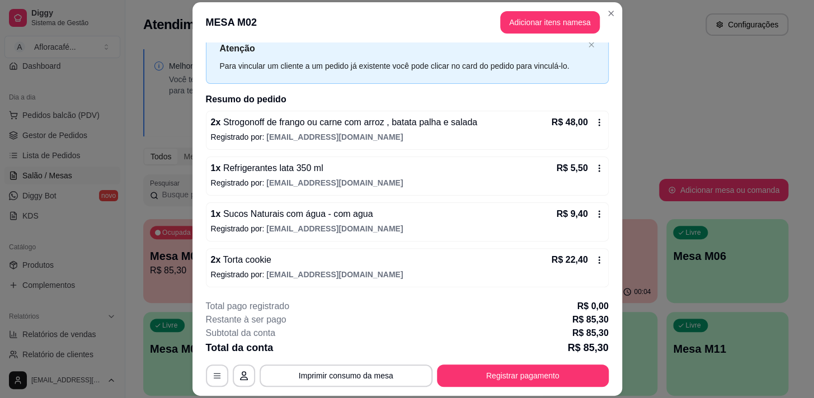
scroll to position [34, 0]
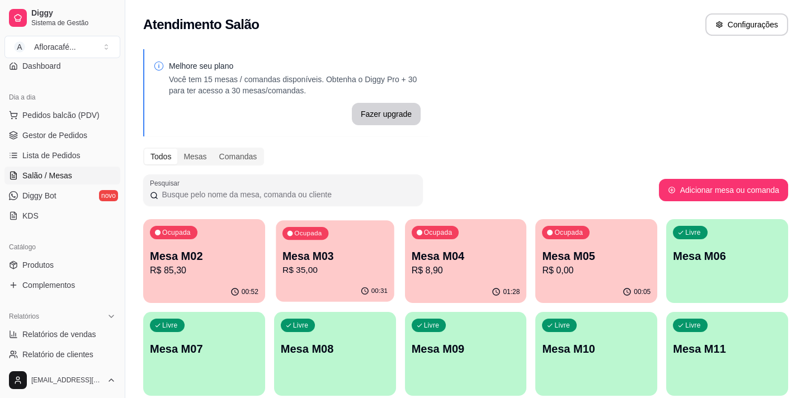
click at [358, 262] on p "Mesa M03" at bounding box center [335, 256] width 105 height 15
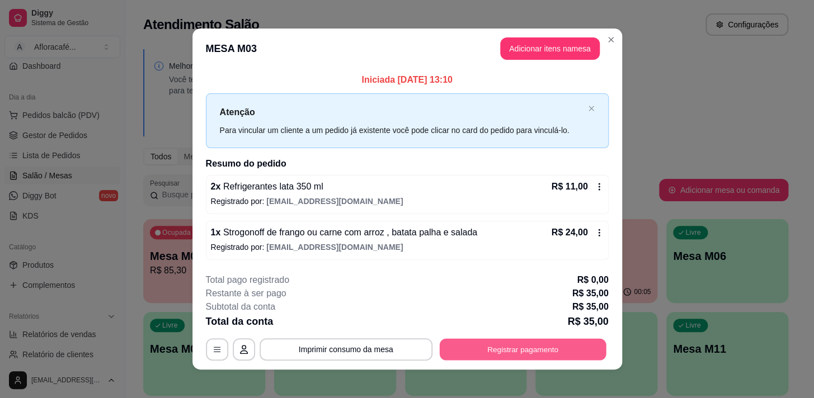
click at [489, 346] on button "Registrar pagamento" at bounding box center [522, 350] width 167 height 22
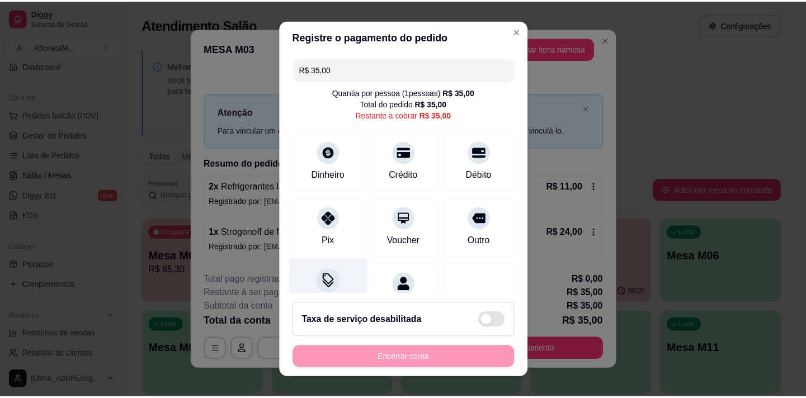
scroll to position [46, 0]
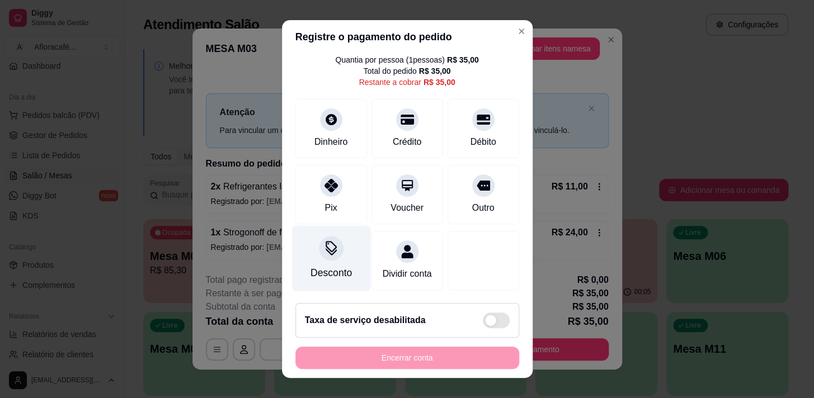
click at [339, 266] on div "Desconto" at bounding box center [330, 273] width 41 height 15
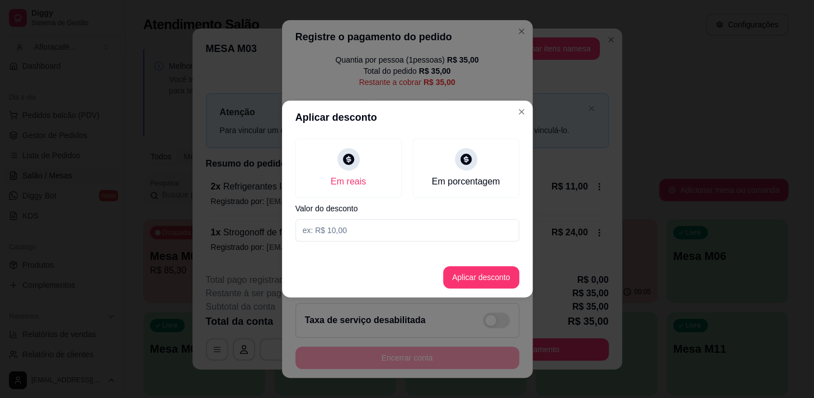
click at [440, 249] on section "Aplicar desconto Em reais Em porcentagem Valor do desconto Aplicar desconto" at bounding box center [407, 199] width 251 height 197
click at [444, 237] on input at bounding box center [407, 230] width 224 height 22
type input "35,00"
click at [469, 275] on button "Aplicar desconto" at bounding box center [480, 278] width 73 height 22
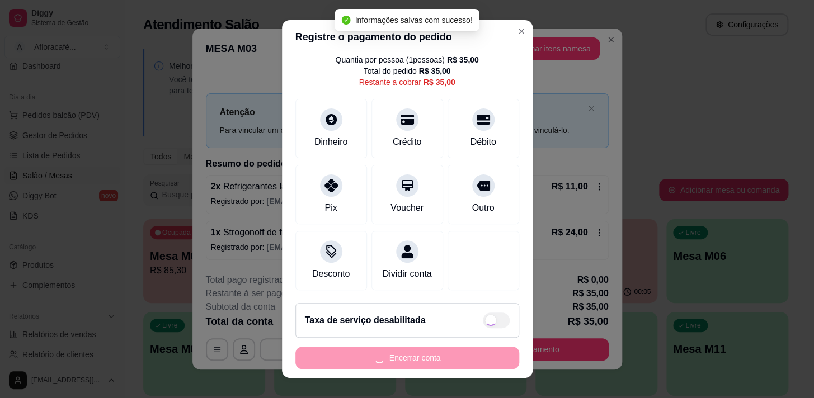
type input "R$ 0,00"
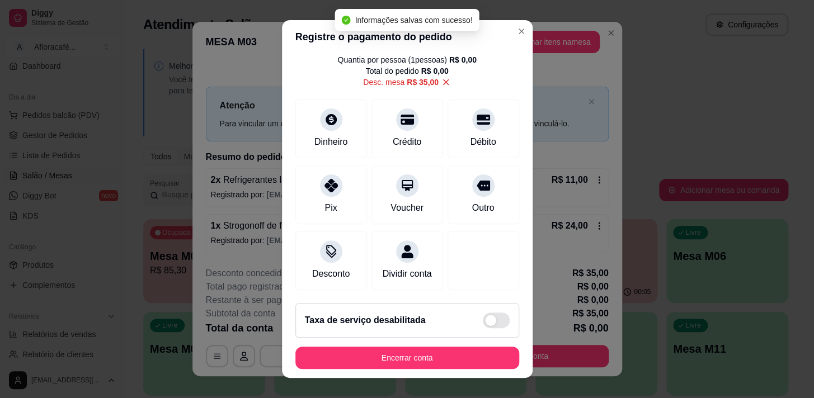
drag, startPoint x: 451, startPoint y: 370, endPoint x: 482, endPoint y: 350, distance: 36.8
click at [453, 368] on footer "Taxa de serviço desabilitada Encerrar conta" at bounding box center [407, 336] width 251 height 84
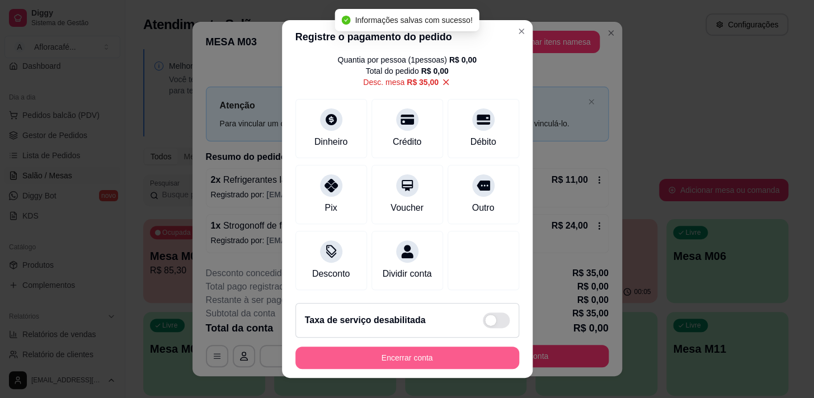
click at [482, 351] on button "Encerrar conta" at bounding box center [407, 358] width 224 height 22
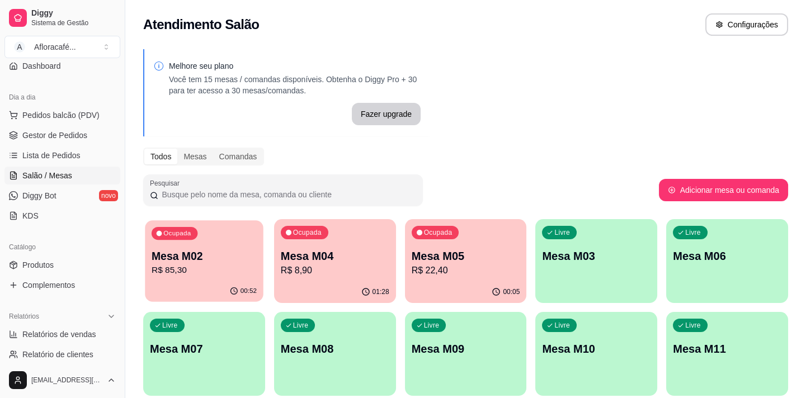
click at [196, 294] on div "00:52" at bounding box center [204, 291] width 118 height 21
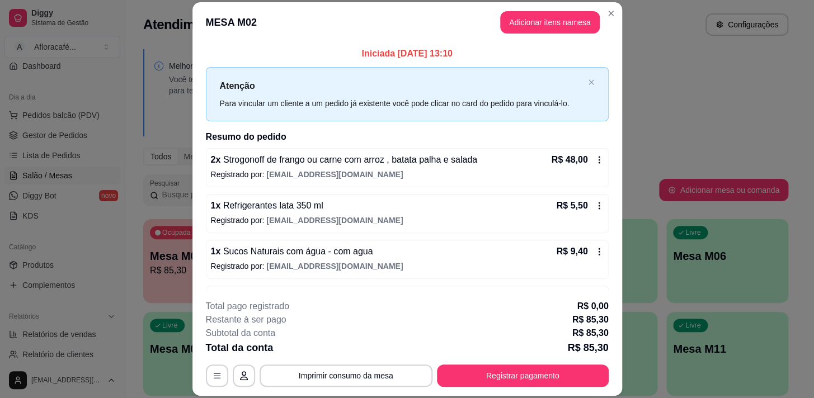
drag, startPoint x: 543, startPoint y: 390, endPoint x: 542, endPoint y: 381, distance: 9.0
click at [543, 387] on footer "**********" at bounding box center [408, 343] width 430 height 105
click at [542, 381] on button "Registrar pagamento" at bounding box center [522, 376] width 167 height 22
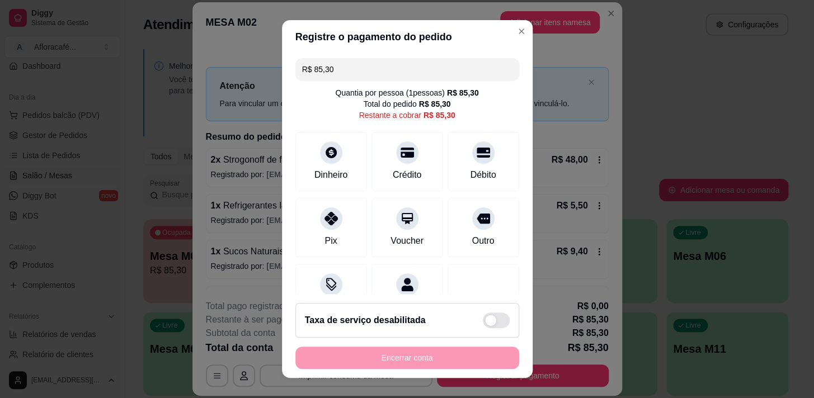
click at [481, 121] on div "R$ 85,30 Quantia por pessoa ( 1 pessoas) R$ 85,30 Total do pedido R$ 85,30 Rest…" at bounding box center [407, 174] width 251 height 241
click at [469, 179] on div "Débito" at bounding box center [483, 174] width 29 height 15
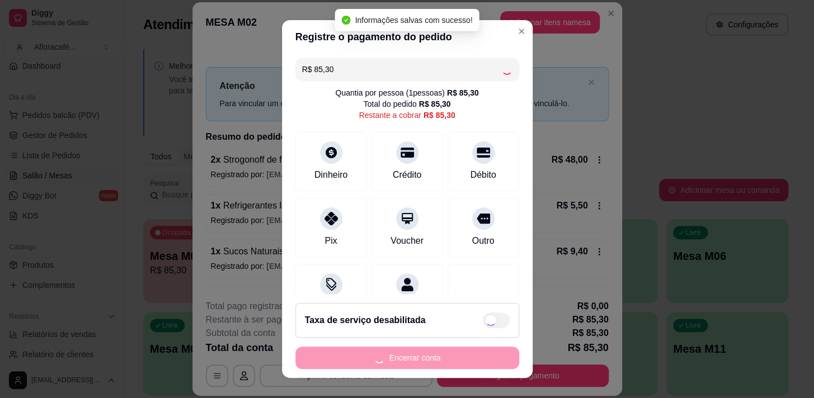
type input "R$ 0,00"
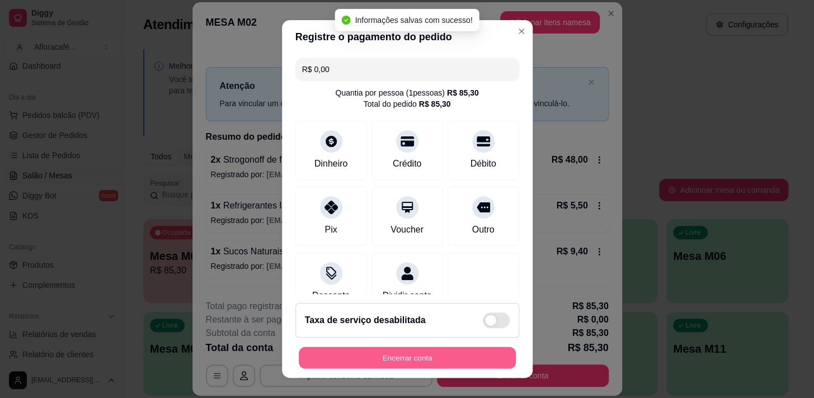
click at [426, 365] on button "Encerrar conta" at bounding box center [407, 359] width 217 height 22
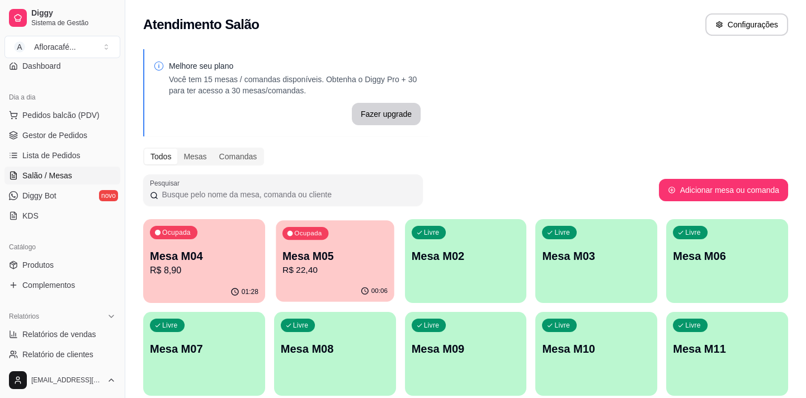
click at [358, 233] on div "Ocupada Mesa M05 R$ 22,40" at bounding box center [335, 251] width 118 height 60
click at [251, 273] on p "R$ 8,90" at bounding box center [204, 270] width 109 height 13
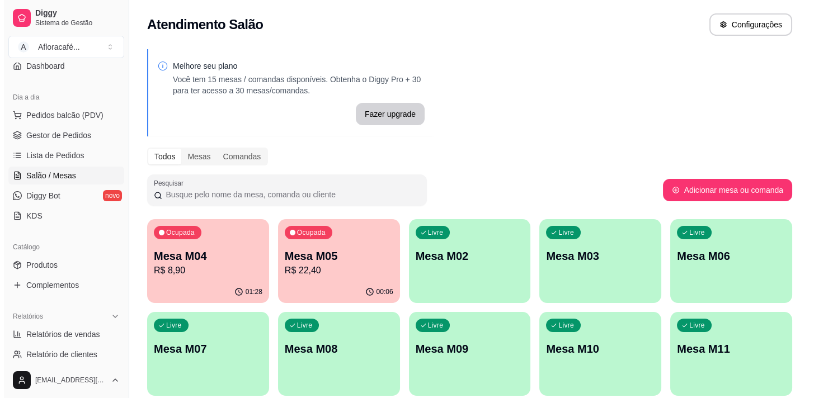
scroll to position [50, 0]
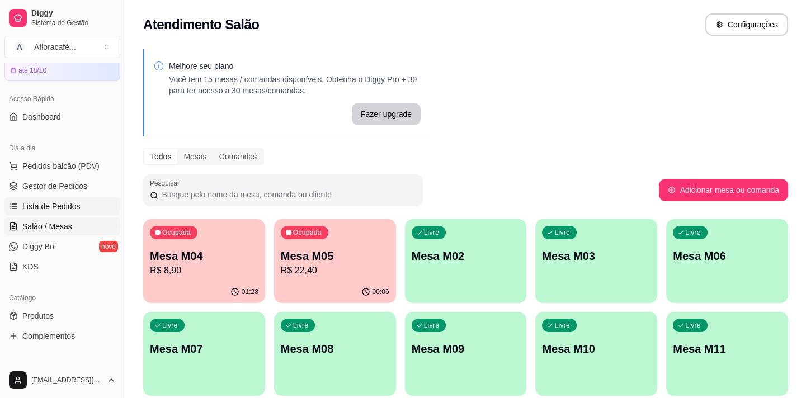
click at [68, 209] on span "Lista de Pedidos" at bounding box center [51, 206] width 58 height 11
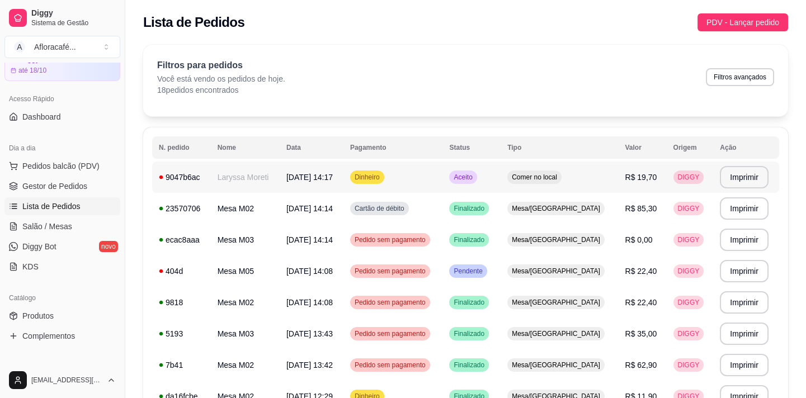
click at [443, 173] on td "Dinheiro" at bounding box center [394, 177] width 100 height 31
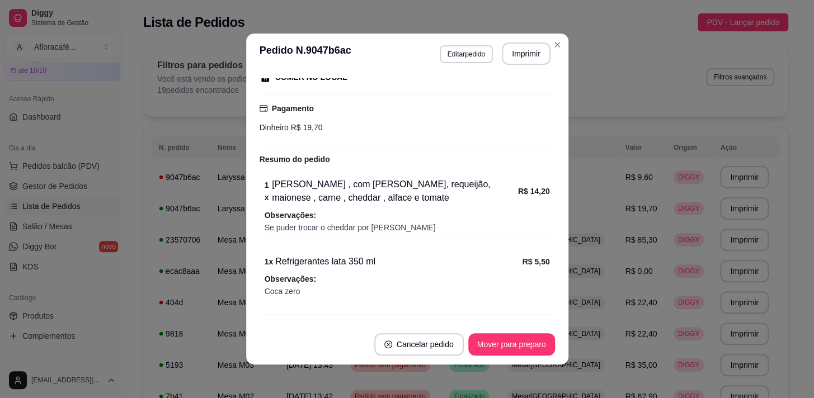
scroll to position [2, 0]
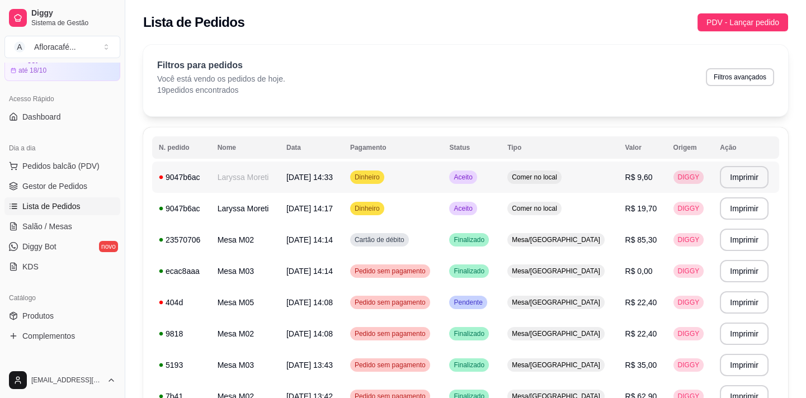
click at [238, 182] on td "Laryssa Moreti" at bounding box center [245, 177] width 69 height 31
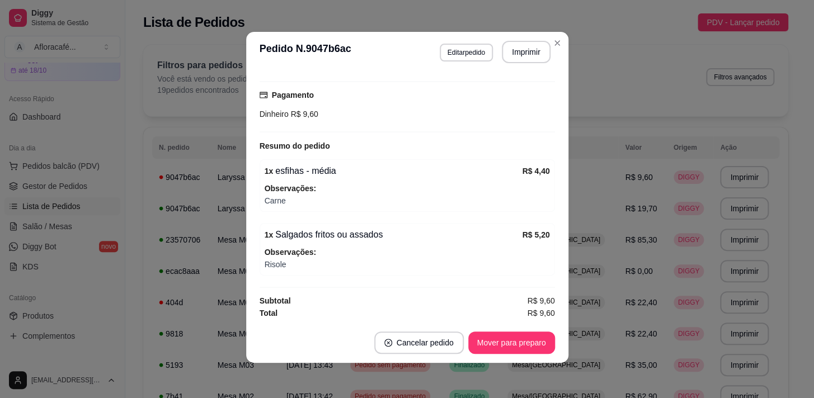
scroll to position [62, 0]
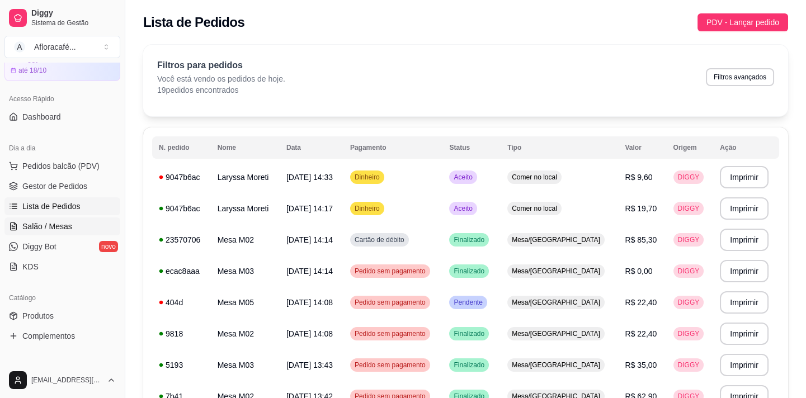
click at [67, 221] on span "Salão / Mesas" at bounding box center [47, 226] width 50 height 11
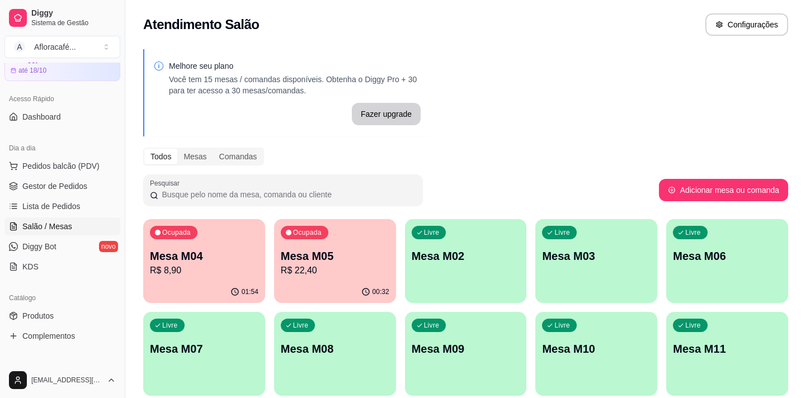
click at [355, 263] on div "Mesa M05 R$ 22,40" at bounding box center [335, 262] width 109 height 29
click at [477, 268] on div "Livre Mesa M02" at bounding box center [466, 255] width 118 height 68
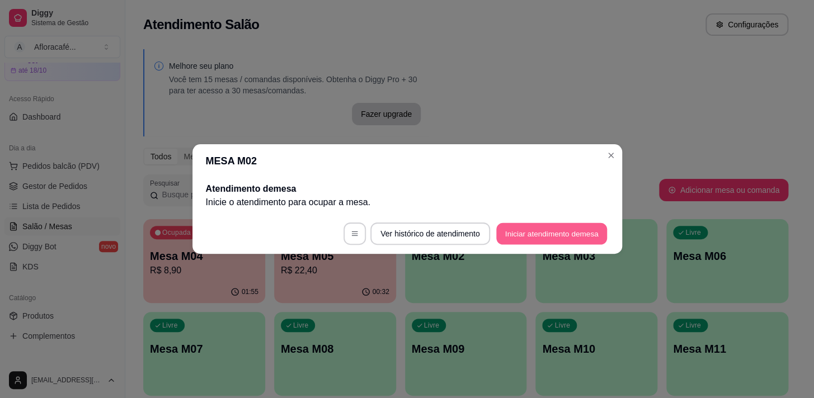
click at [545, 228] on button "Iniciar atendimento de mesa" at bounding box center [551, 234] width 111 height 22
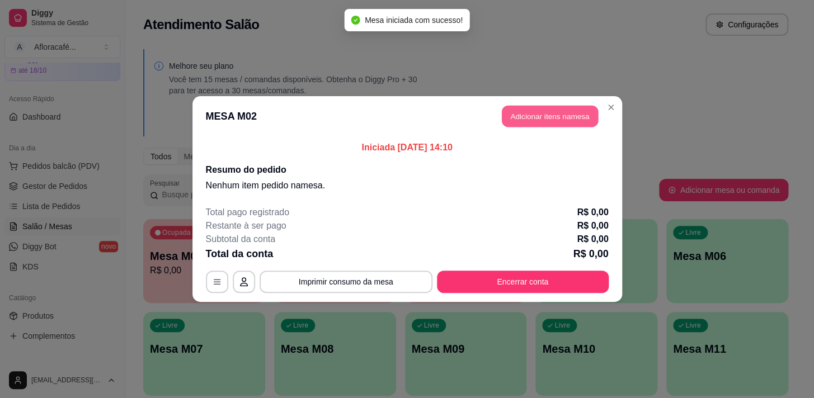
click at [551, 112] on button "Adicionar itens na mesa" at bounding box center [550, 117] width 96 height 22
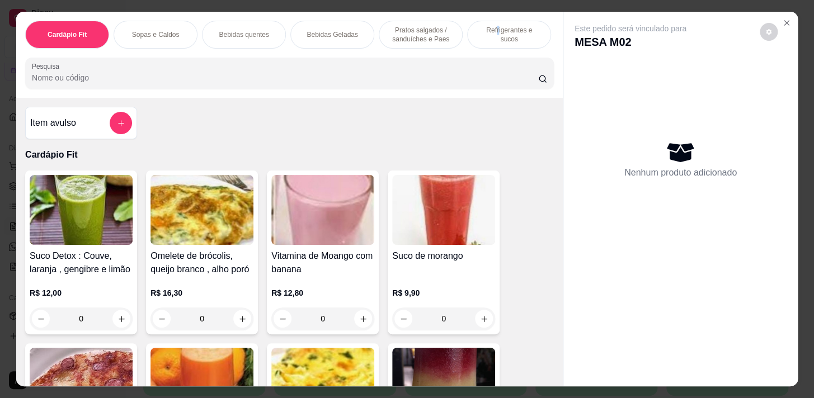
click at [485, 21] on div "Refrigerantes e sucos" at bounding box center [509, 35] width 84 height 28
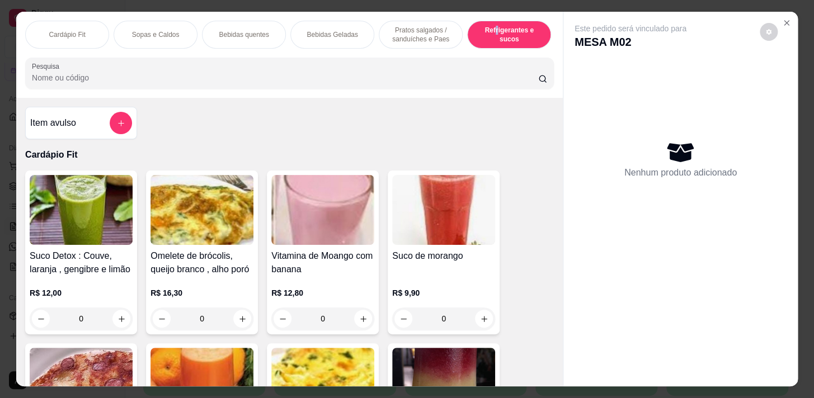
scroll to position [27, 0]
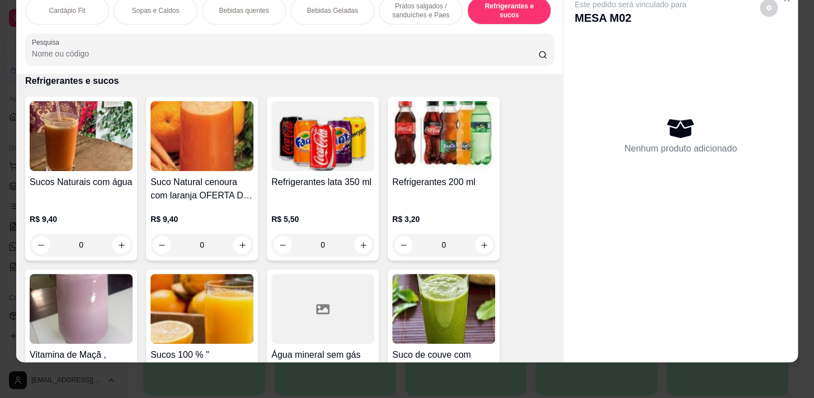
click at [118, 245] on div "0" at bounding box center [81, 245] width 103 height 22
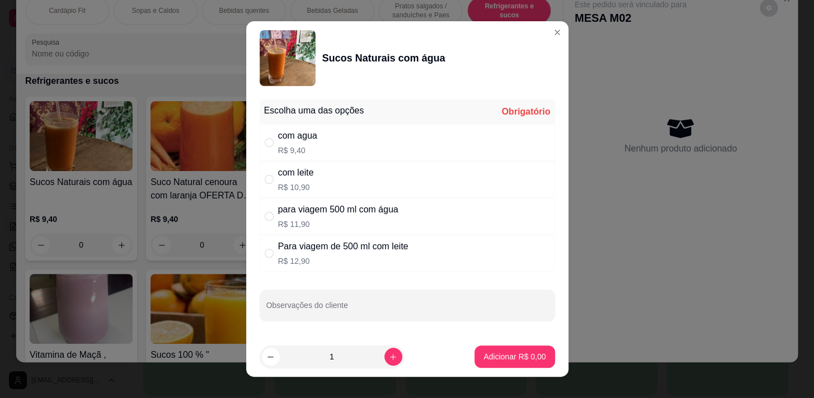
click at [292, 148] on p "R$ 9,40" at bounding box center [297, 150] width 39 height 11
radio input "true"
click at [488, 361] on p "Adicionar R$ 9,40" at bounding box center [515, 356] width 60 height 11
type input "1"
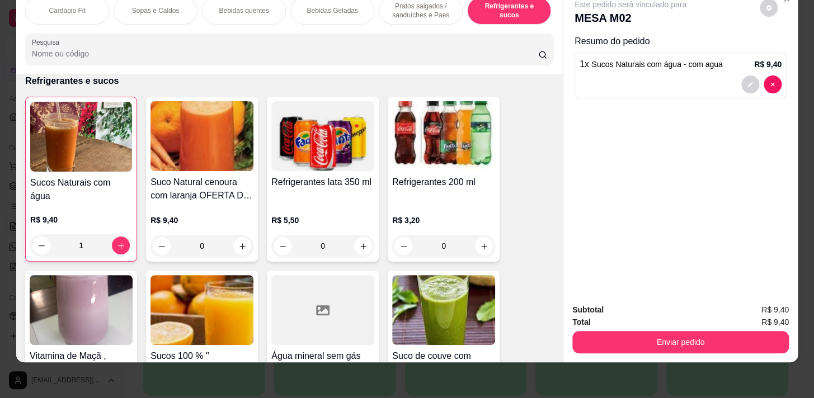
drag, startPoint x: 396, startPoint y: 8, endPoint x: 407, endPoint y: 1, distance: 13.2
click at [396, 9] on p "Pratos salgados / sanduíches e Paes" at bounding box center [420, 11] width 65 height 18
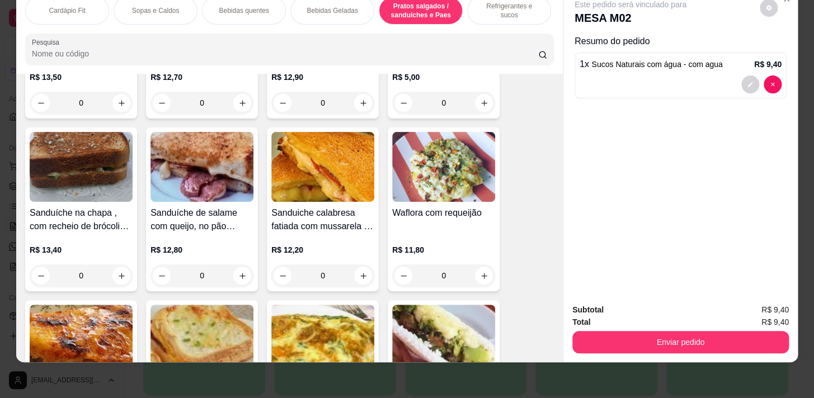
scroll to position [4680, 0]
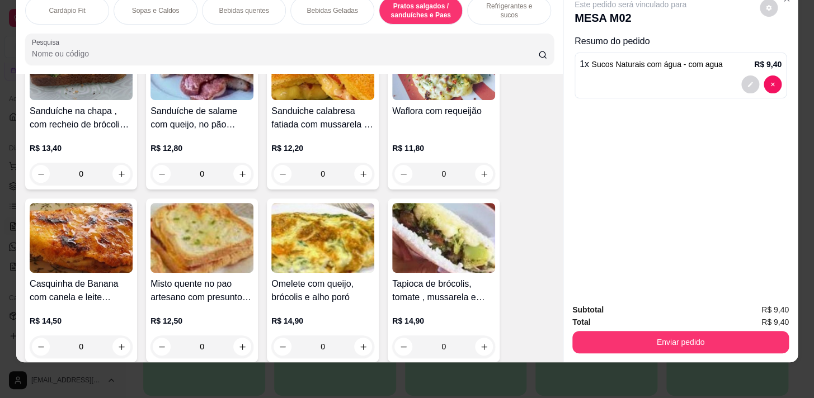
click at [479, 172] on div "0" at bounding box center [443, 174] width 103 height 22
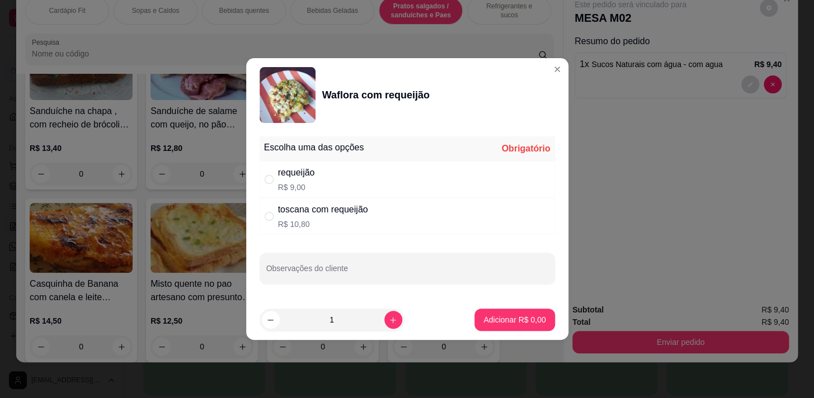
click at [477, 159] on div "Escolha uma das opções Obrigatório" at bounding box center [407, 149] width 295 height 25
click at [471, 208] on div "toscana com requeijão R$ 10,80" at bounding box center [407, 216] width 295 height 37
radio input "true"
drag, startPoint x: 273, startPoint y: 179, endPoint x: 282, endPoint y: 179, distance: 9.0
click at [274, 179] on div "" at bounding box center [271, 179] width 13 height 12
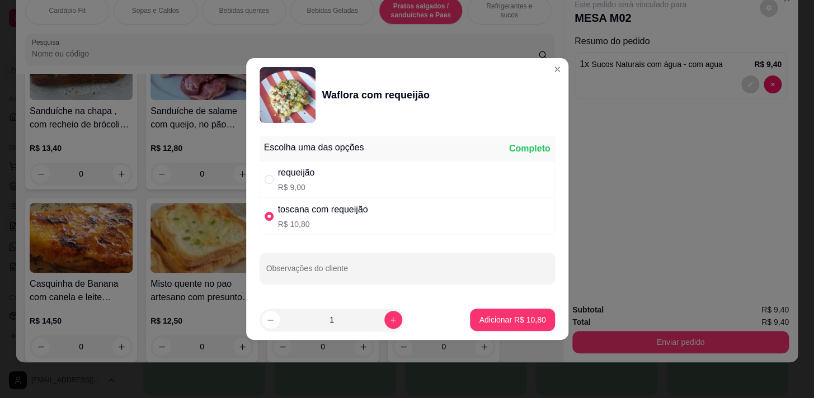
radio input "true"
radio input "false"
click at [524, 321] on p "Adicionar R$ 9,00" at bounding box center [515, 320] width 60 height 11
type input "1"
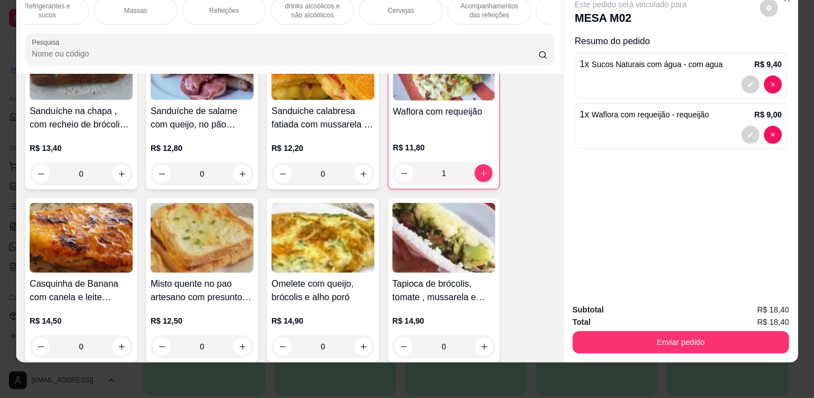
scroll to position [0, 616]
drag, startPoint x: 495, startPoint y: 12, endPoint x: 465, endPoint y: 13, distance: 29.7
click at [496, 12] on div "Descartáveis para consumos de alimentos que não são da loja" at bounding box center [512, 11] width 84 height 28
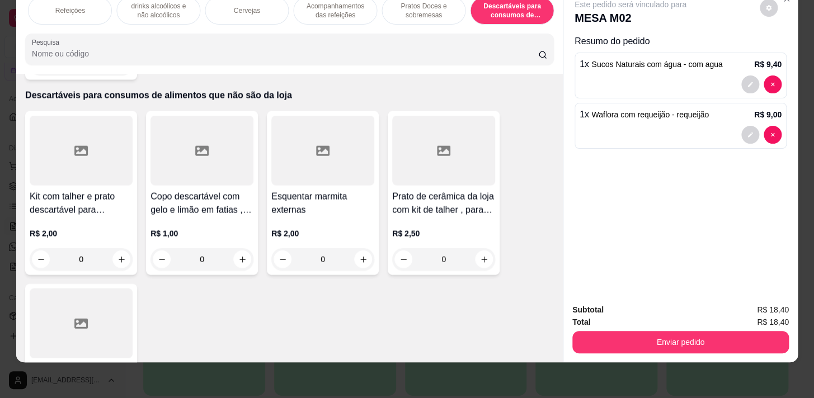
click at [434, 7] on p "Pratos Doces e sobremesas" at bounding box center [423, 11] width 65 height 18
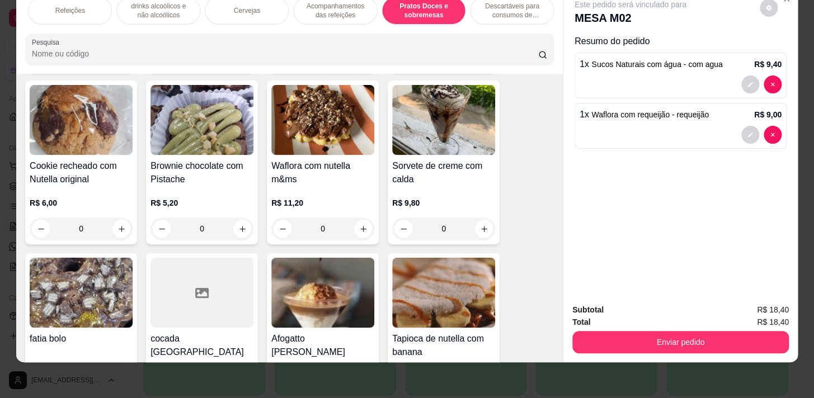
scroll to position [9232, 0]
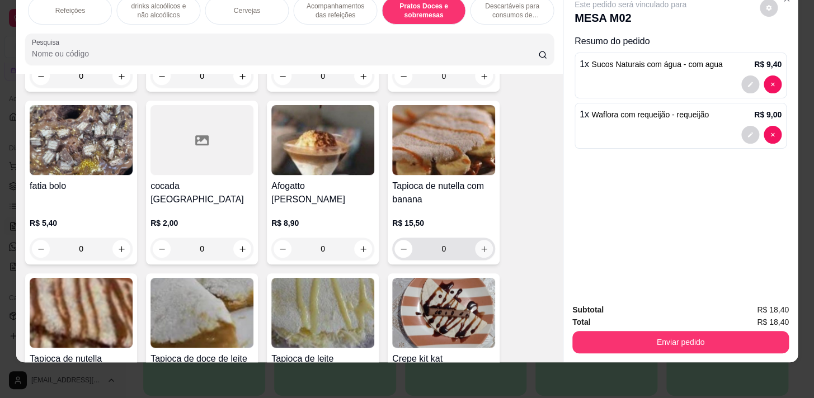
click at [486, 240] on button "increase-product-quantity" at bounding box center [484, 249] width 18 height 18
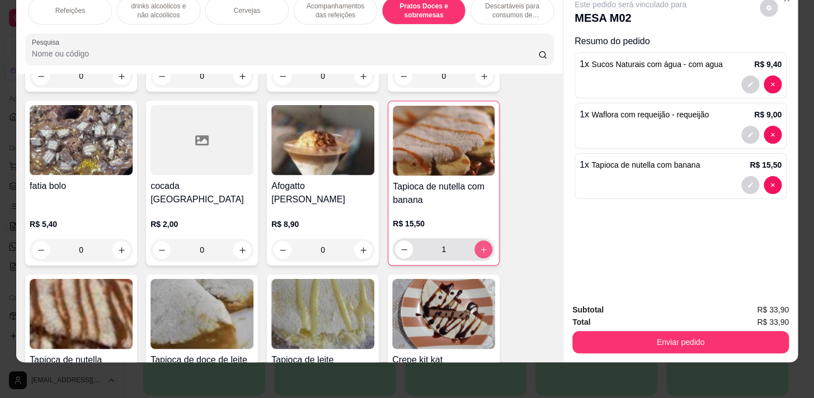
type input "1"
drag, startPoint x: 694, startPoint y: 299, endPoint x: 702, endPoint y: 341, distance: 42.1
click at [702, 339] on div "Subtotal R$ 33,90 Total R$ 33,90 Enviar pedido" at bounding box center [681, 329] width 234 height 68
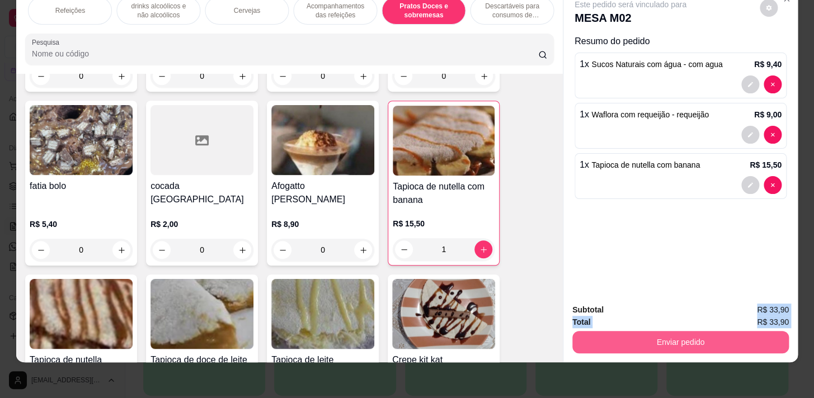
click at [701, 336] on button "Enviar pedido" at bounding box center [681, 342] width 217 height 22
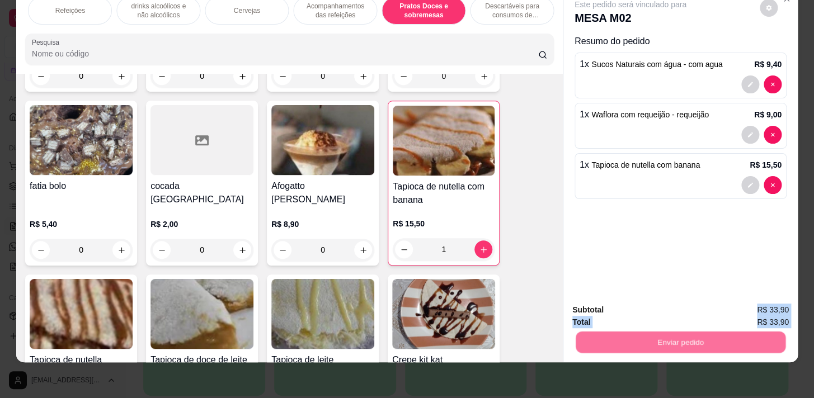
click at [739, 305] on button "Enviar pedido" at bounding box center [760, 307] width 62 height 21
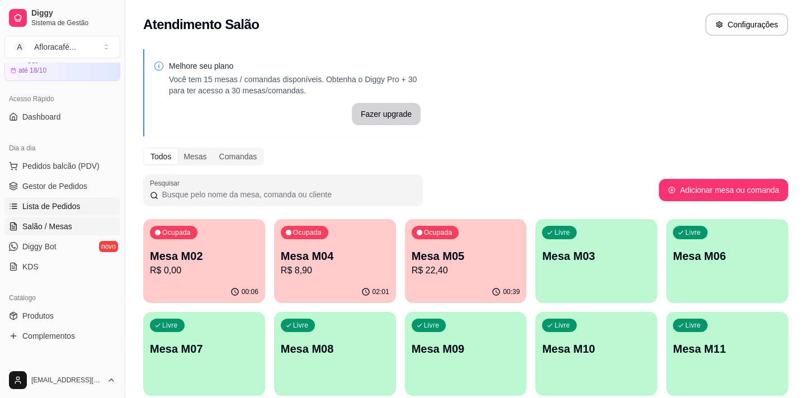
click at [50, 201] on span "Lista de Pedidos" at bounding box center [51, 206] width 58 height 11
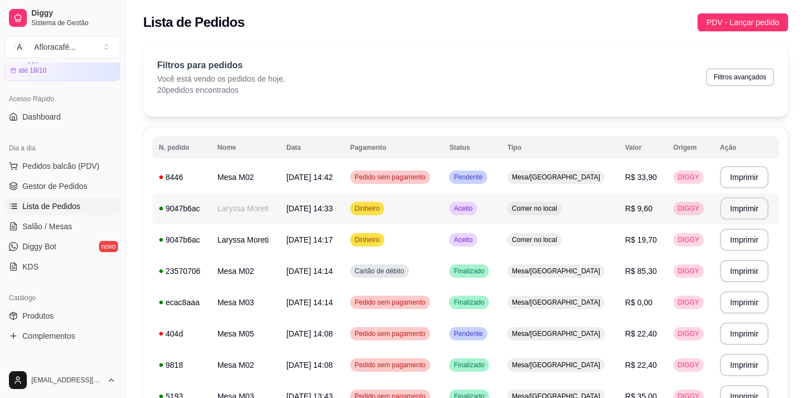
click at [247, 208] on td "Laryssa Moreti" at bounding box center [245, 208] width 69 height 31
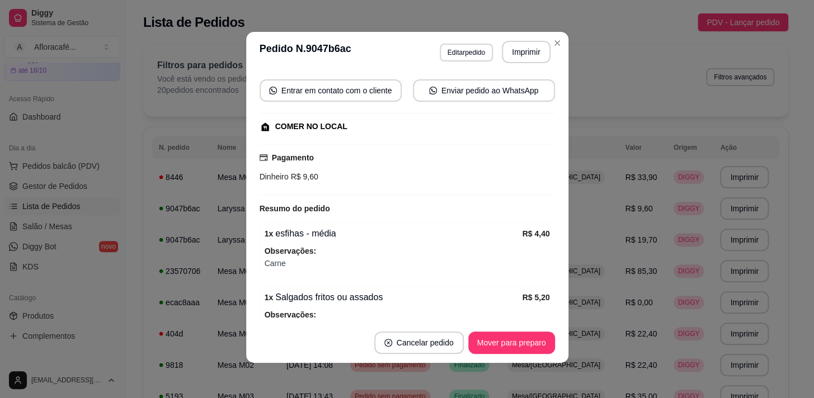
scroll to position [164, 0]
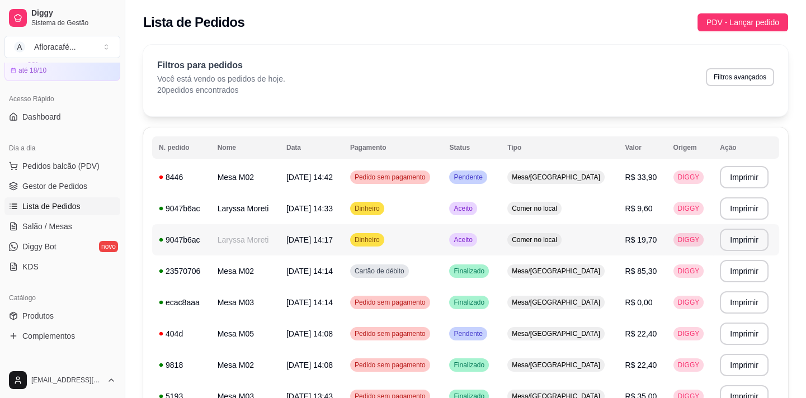
click at [237, 225] on td "Laryssa Moreti" at bounding box center [245, 239] width 69 height 31
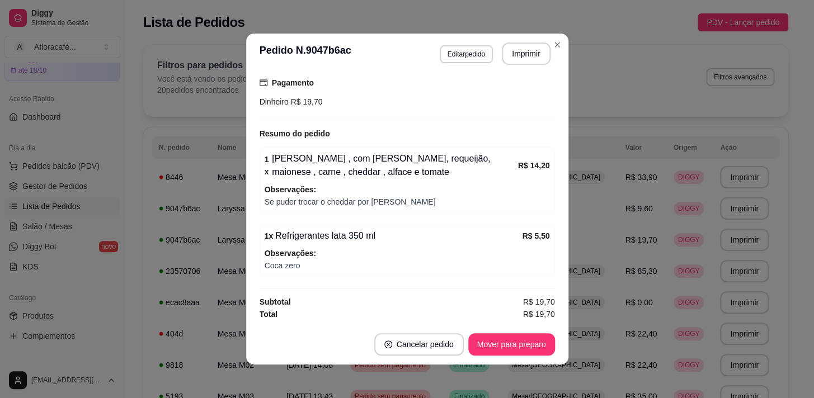
scroll to position [2, 0]
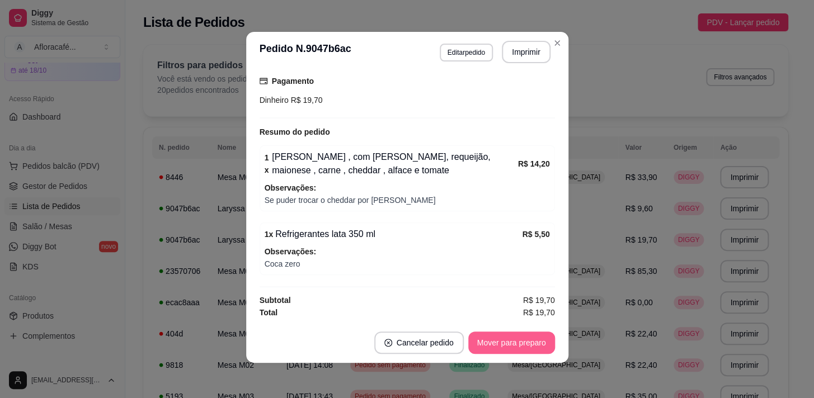
click at [513, 337] on button "Mover para preparo" at bounding box center [511, 343] width 87 height 22
click at [510, 337] on div "Mover para preparo" at bounding box center [504, 343] width 102 height 22
click at [501, 342] on button "Mover para retirada disponível" at bounding box center [493, 343] width 120 height 22
click at [499, 343] on button "Mover para finalizado" at bounding box center [508, 343] width 90 height 22
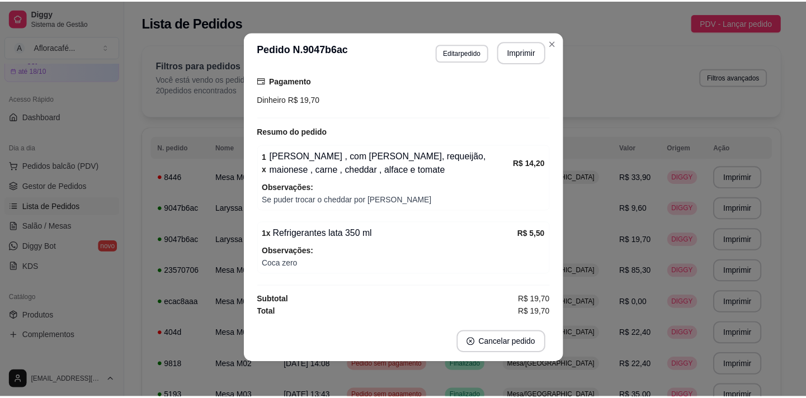
scroll to position [152, 0]
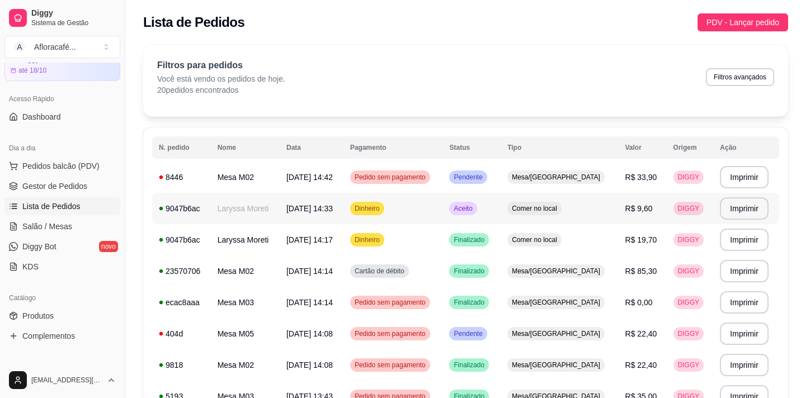
click at [243, 208] on td "Laryssa Moreti" at bounding box center [245, 208] width 69 height 31
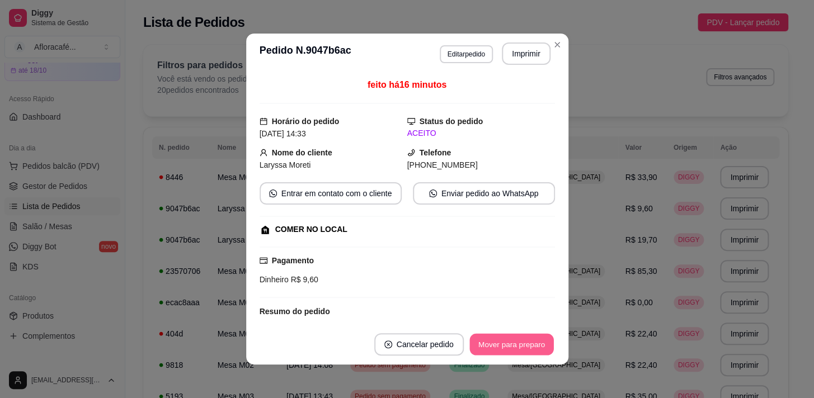
click at [499, 350] on button "Mover para preparo" at bounding box center [512, 345] width 84 height 22
click at [498, 342] on button "Mover para retirada disponível" at bounding box center [493, 345] width 120 height 22
click at [498, 342] on button "Mover para finalizado" at bounding box center [508, 345] width 93 height 22
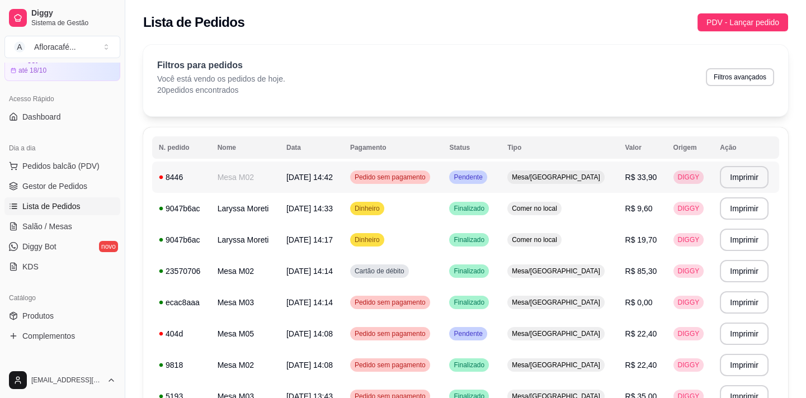
click at [443, 187] on td "Pedido sem pagamento" at bounding box center [394, 177] width 100 height 31
click at [50, 215] on ul "Pedidos balcão (PDV) Gestor de Pedidos Lista de Pedidos Salão / Mesas Diggy Bot…" at bounding box center [62, 216] width 116 height 119
click at [51, 218] on link "Salão / Mesas" at bounding box center [62, 227] width 116 height 18
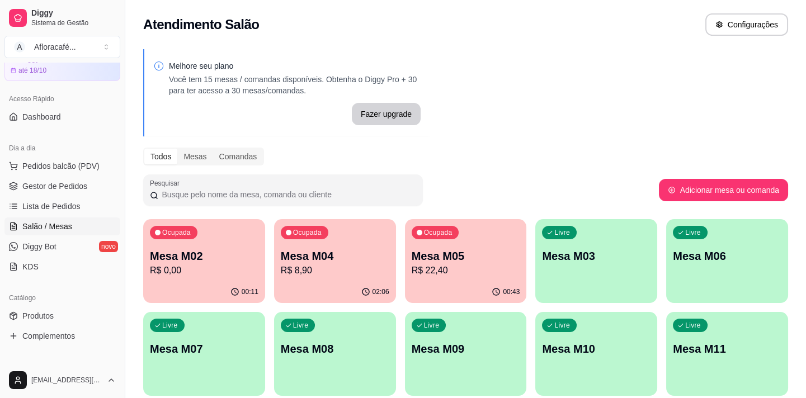
click at [488, 246] on div "Ocupada Mesa M05 R$ 22,40" at bounding box center [466, 250] width 122 height 62
click at [285, 251] on p "Mesa M04" at bounding box center [335, 256] width 109 height 16
click at [191, 303] on div "Ocupada Mesa M02 R$ 33,90 00:11 Ocupada Mesa M04 R$ 8,90 02:06 Ocupada Mesa M05…" at bounding box center [465, 354] width 645 height 270
click at [224, 266] on p "R$ 33,90" at bounding box center [204, 270] width 105 height 13
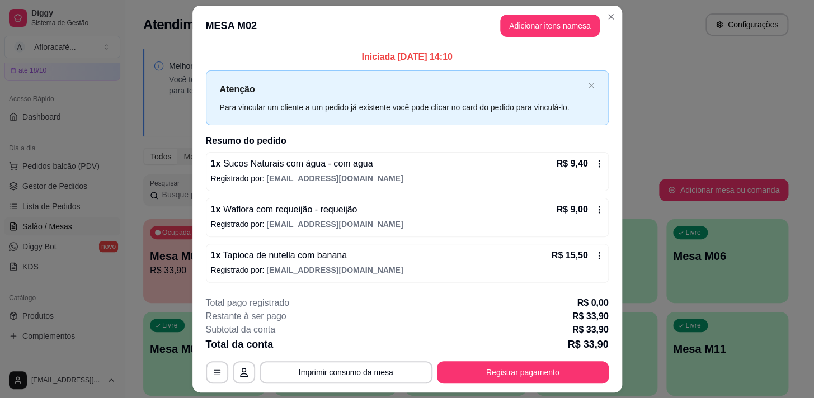
click at [472, 387] on footer "**********" at bounding box center [408, 340] width 430 height 105
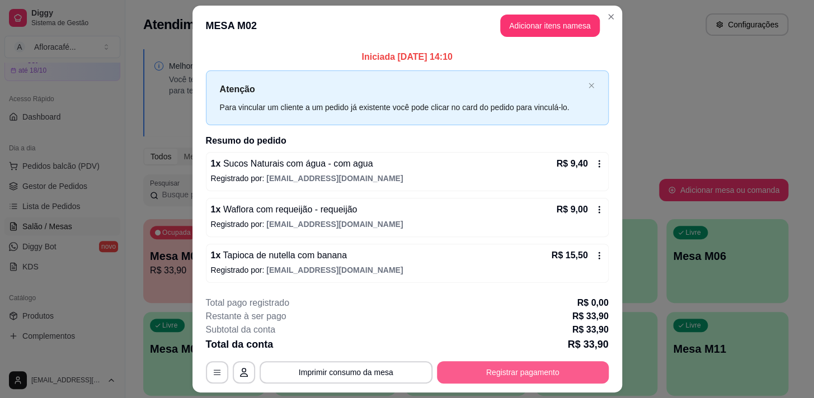
click at [465, 370] on button "Registrar pagamento" at bounding box center [523, 373] width 172 height 22
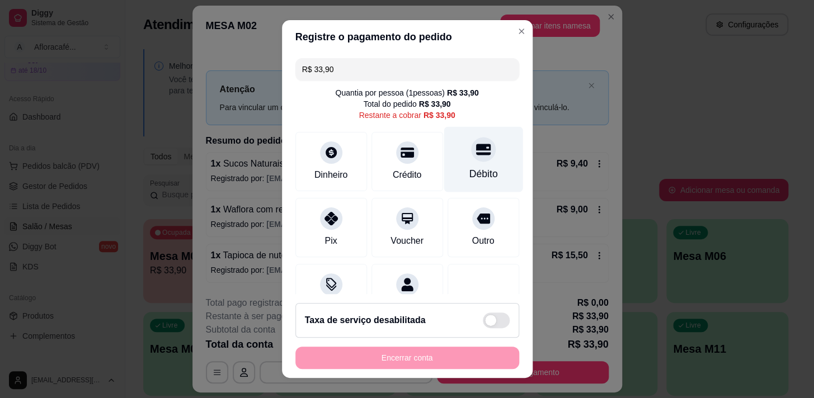
click at [469, 175] on div "Débito" at bounding box center [483, 174] width 29 height 15
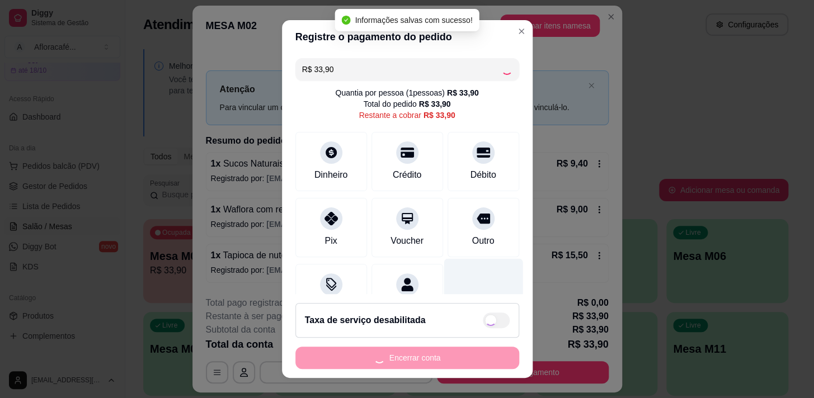
type input "R$ 0,00"
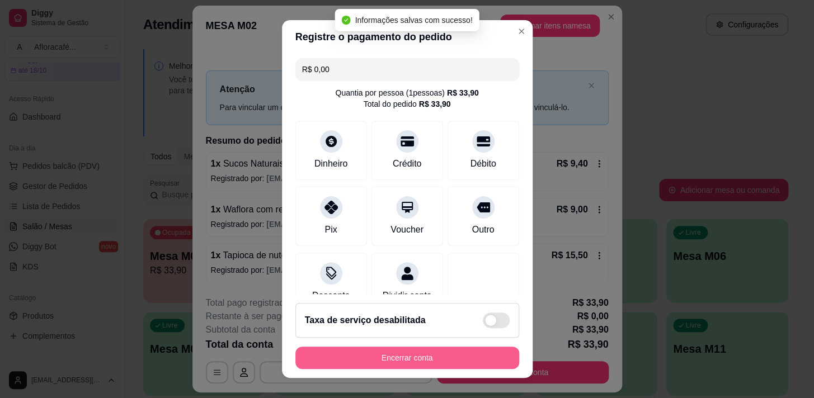
click at [433, 353] on button "Encerrar conta" at bounding box center [407, 358] width 224 height 22
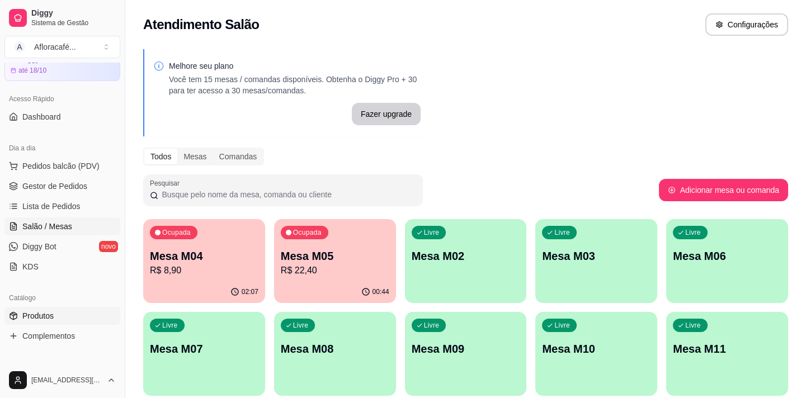
click at [56, 319] on link "Produtos" at bounding box center [62, 316] width 116 height 18
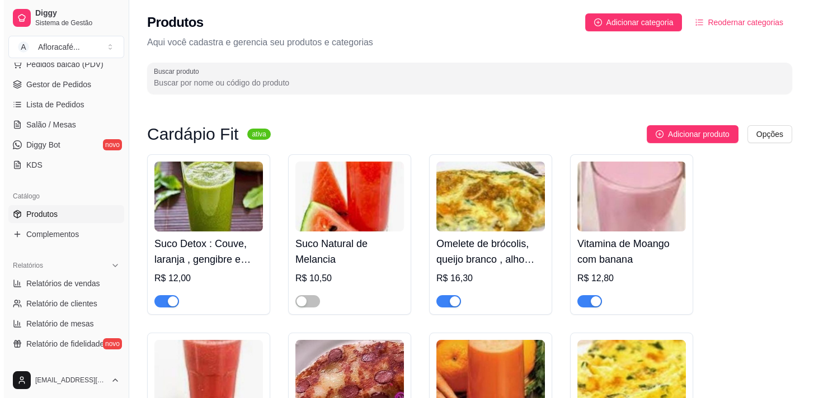
scroll to position [203, 0]
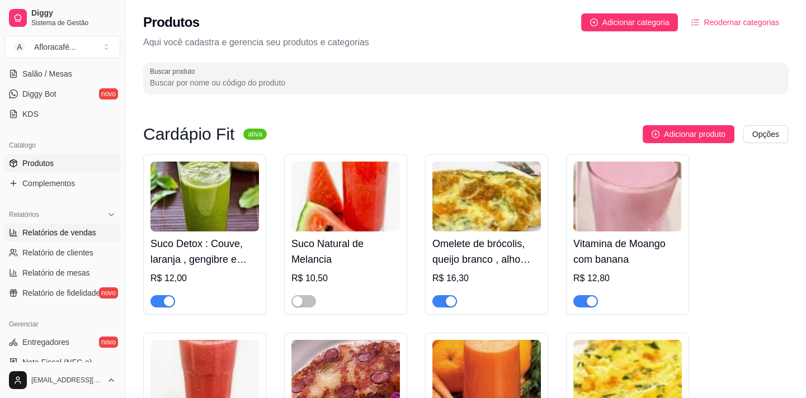
click at [64, 237] on span "Relatórios de vendas" at bounding box center [59, 232] width 74 height 11
select select "ALL"
select select "0"
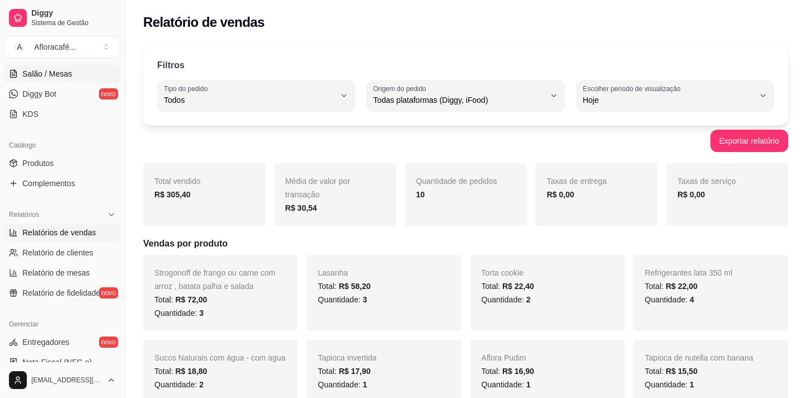
click at [66, 68] on span "Salão / Mesas" at bounding box center [47, 73] width 50 height 11
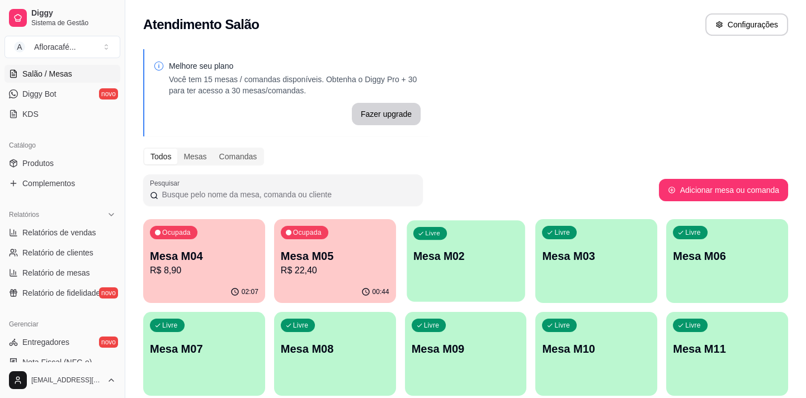
click at [486, 248] on div "Livre Mesa M02" at bounding box center [466, 255] width 118 height 68
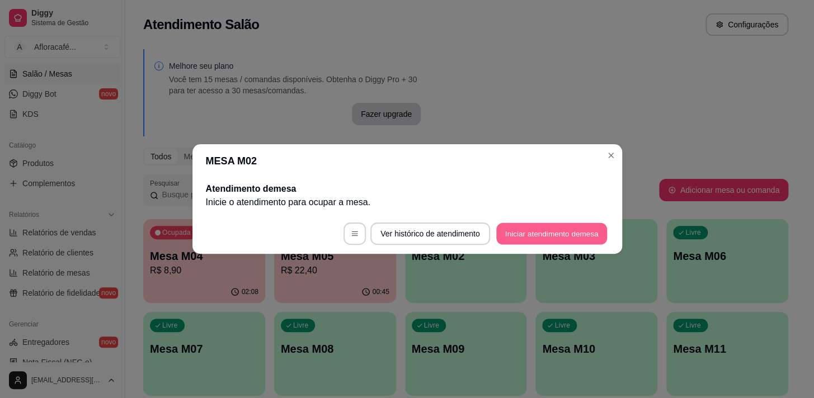
click at [520, 227] on button "Iniciar atendimento de mesa" at bounding box center [551, 234] width 111 height 22
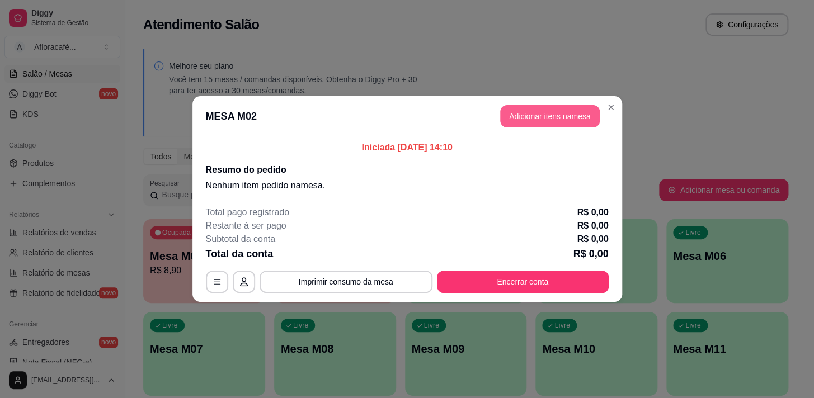
click at [531, 113] on button "Adicionar itens na mesa" at bounding box center [550, 116] width 100 height 22
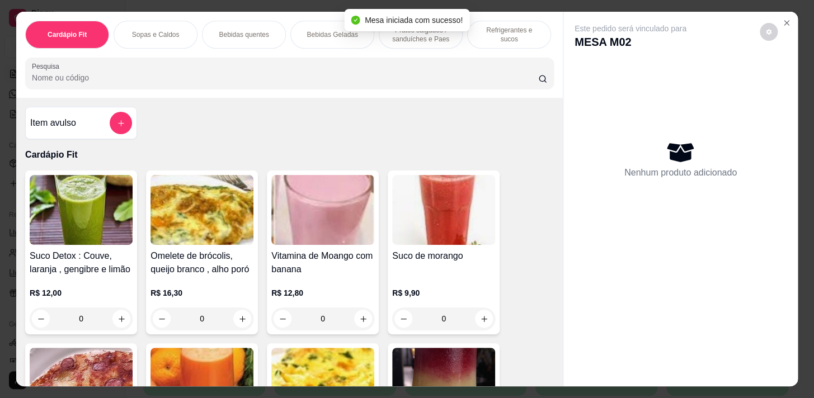
click at [243, 30] on p "Bebidas quentes" at bounding box center [244, 34] width 50 height 9
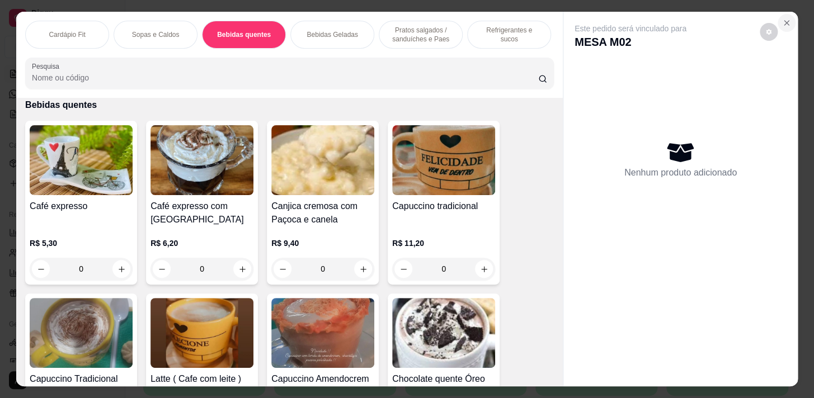
click at [785, 18] on icon "Close" at bounding box center [786, 22] width 9 height 9
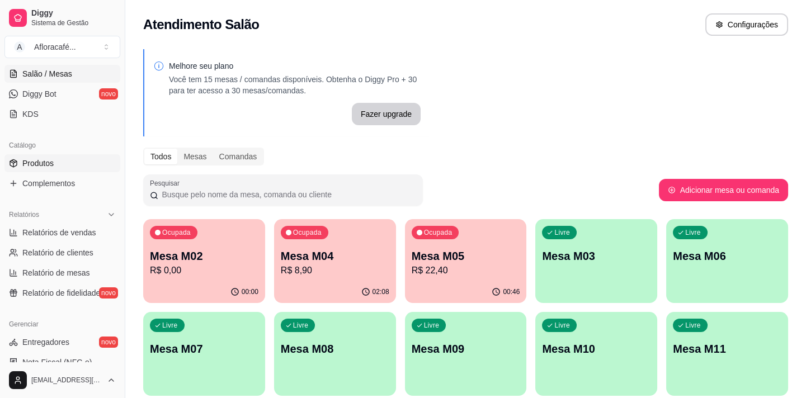
click at [76, 162] on link "Produtos" at bounding box center [62, 163] width 116 height 18
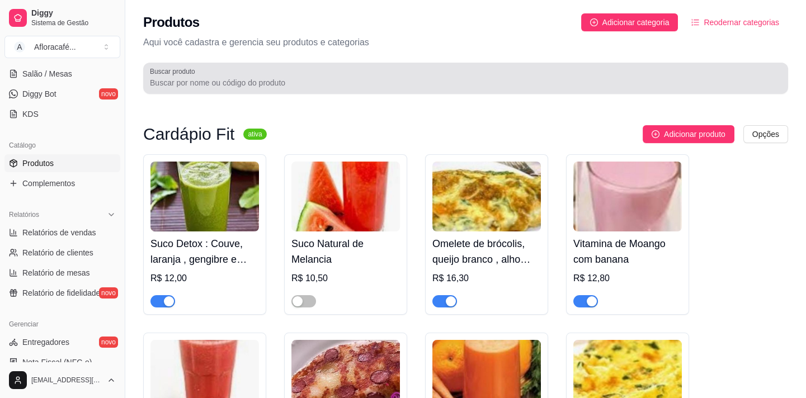
click at [306, 76] on div at bounding box center [466, 78] width 632 height 22
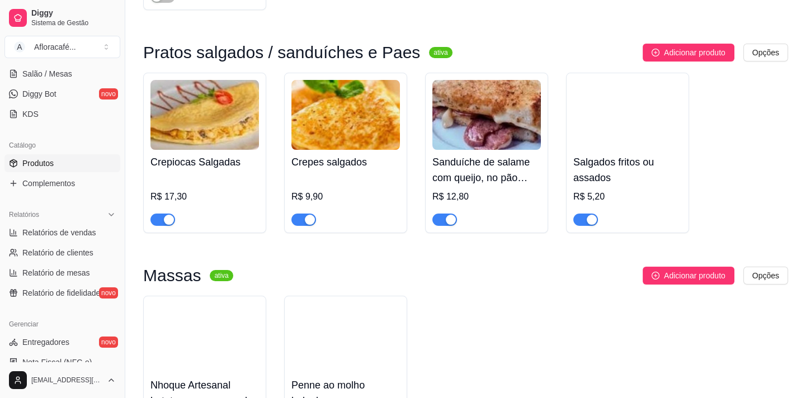
scroll to position [356, 0]
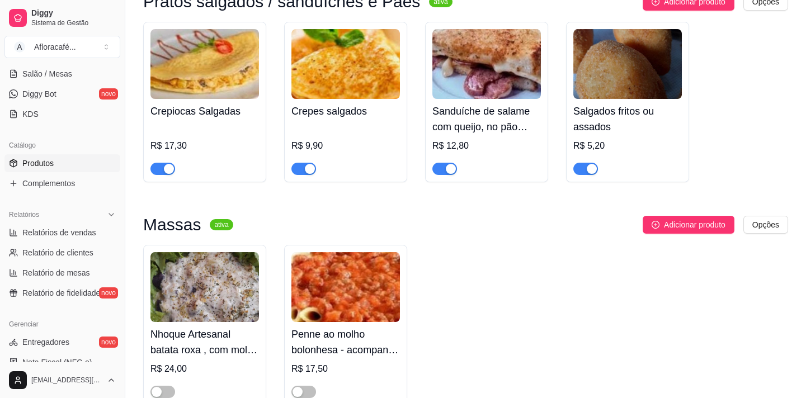
type input "sal"
click at [583, 170] on span "button" at bounding box center [586, 169] width 25 height 12
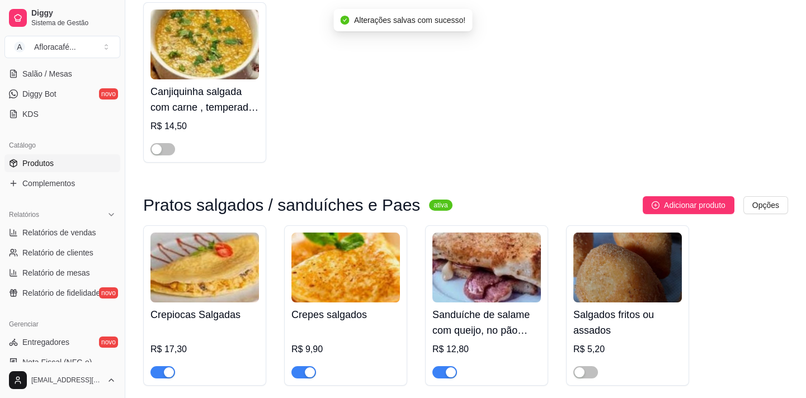
scroll to position [101, 0]
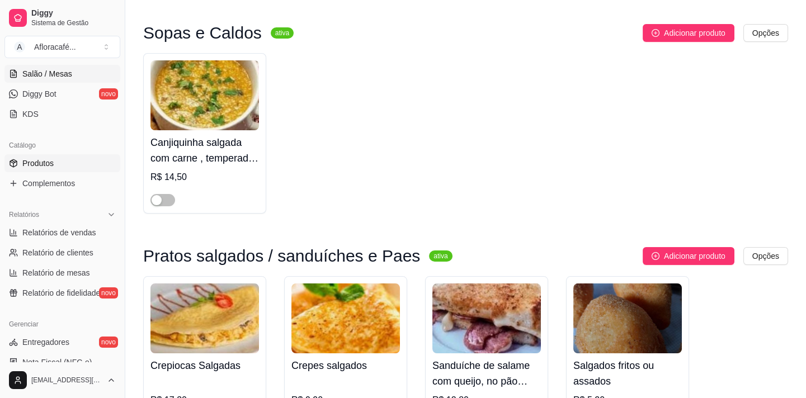
click at [55, 69] on span "Salão / Mesas" at bounding box center [47, 73] width 50 height 11
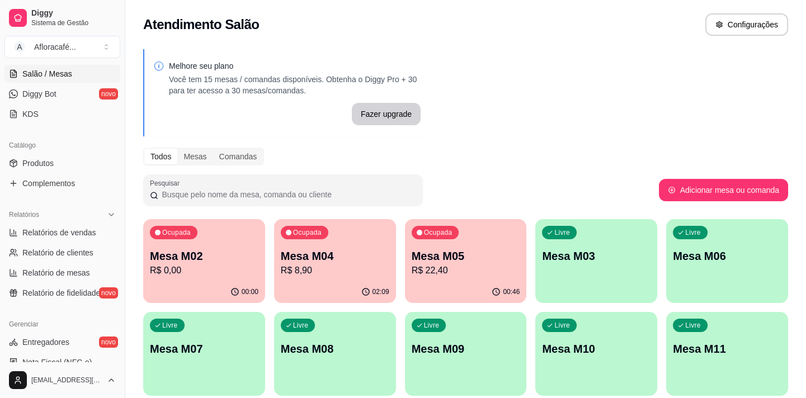
click at [186, 271] on p "R$ 0,00" at bounding box center [204, 270] width 109 height 13
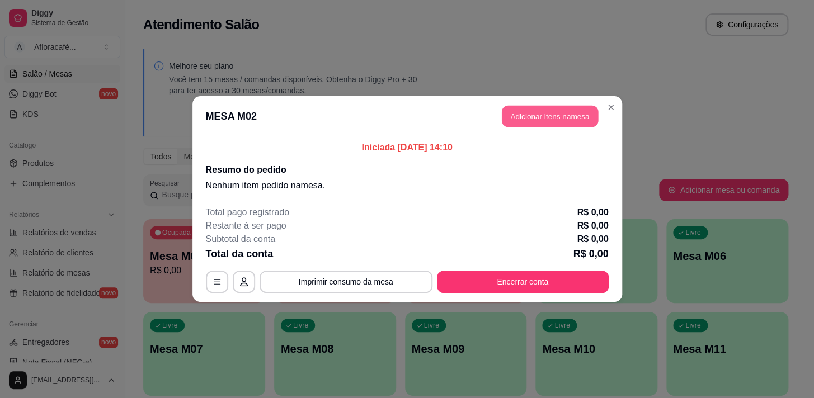
click at [512, 123] on button "Adicionar itens na mesa" at bounding box center [550, 117] width 96 height 22
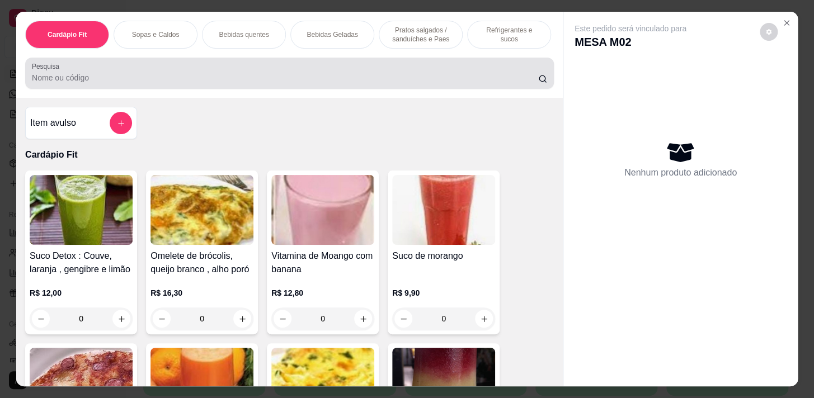
click at [474, 80] on input "Pesquisa" at bounding box center [285, 77] width 506 height 11
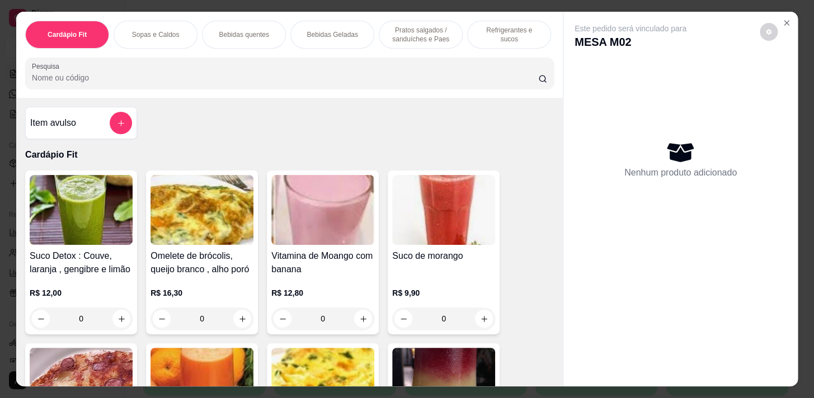
click at [429, 28] on p "Pratos salgados / sanduíches e Paes" at bounding box center [420, 35] width 65 height 18
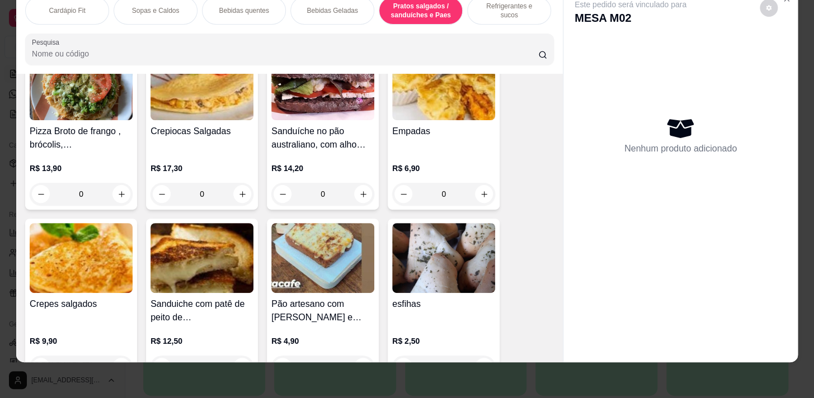
scroll to position [4069, 0]
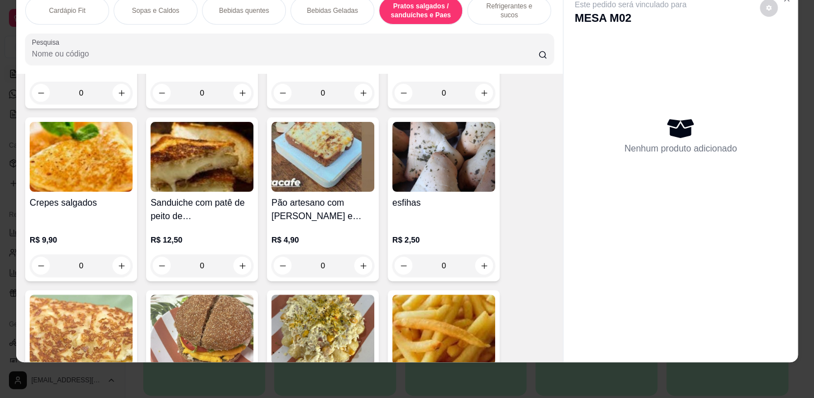
click at [478, 264] on div "0" at bounding box center [443, 266] width 103 height 22
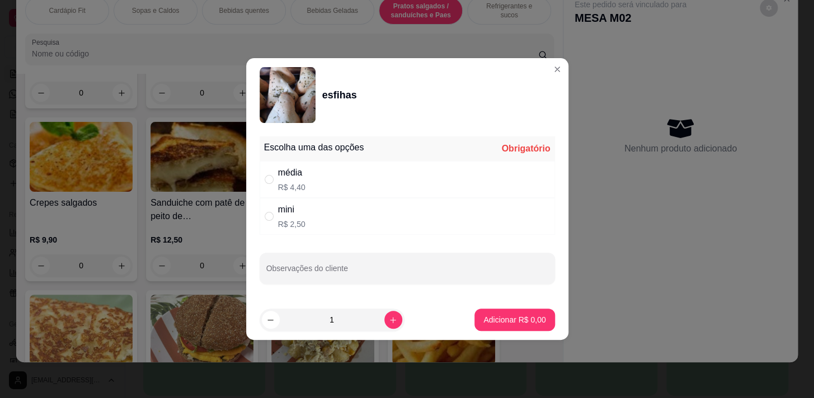
click at [462, 182] on div "média R$ 4,40" at bounding box center [407, 179] width 295 height 37
radio input "true"
click at [520, 328] on button "Adicionar R$ 4,40" at bounding box center [515, 320] width 78 height 22
type input "1"
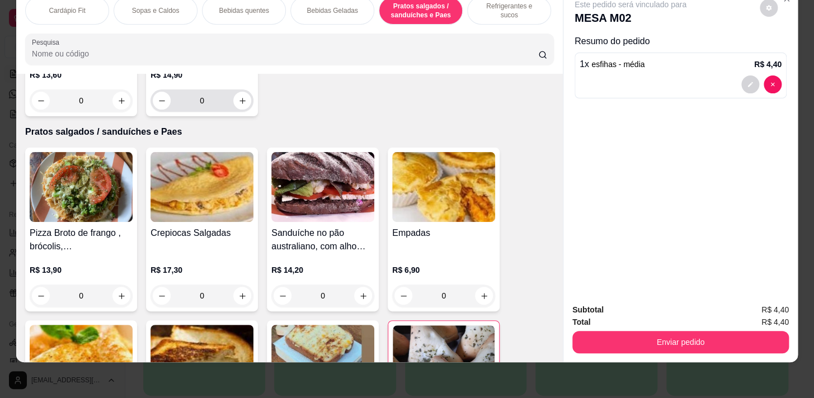
scroll to position [3815, 0]
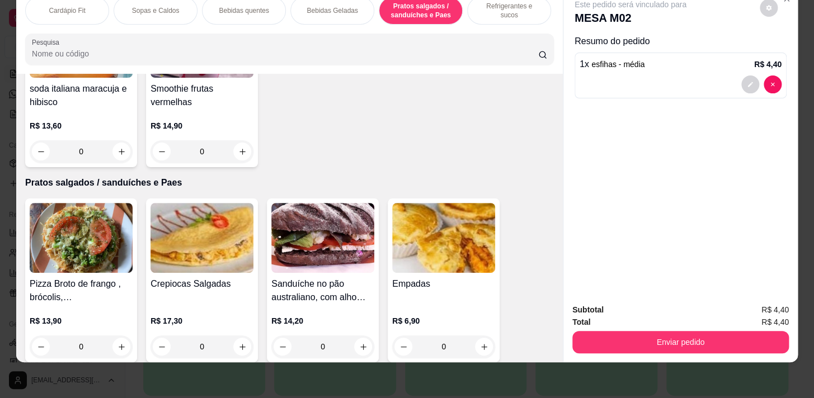
drag, startPoint x: 158, startPoint y: 6, endPoint x: 197, endPoint y: 4, distance: 39.2
click at [158, 9] on div "Sopas e Caldos" at bounding box center [156, 11] width 84 height 28
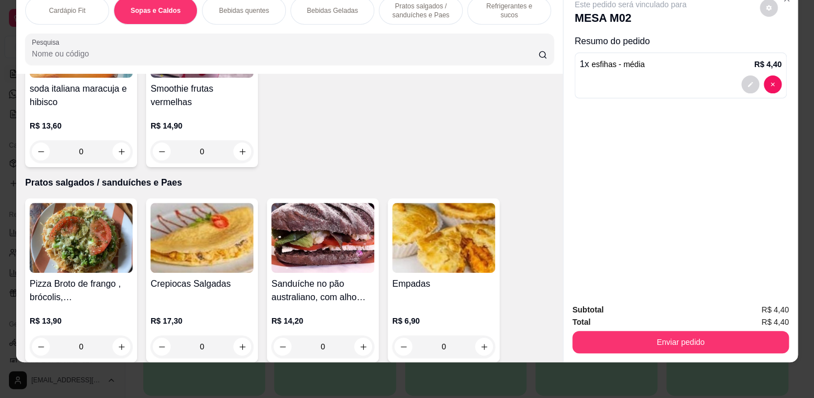
scroll to position [764, 0]
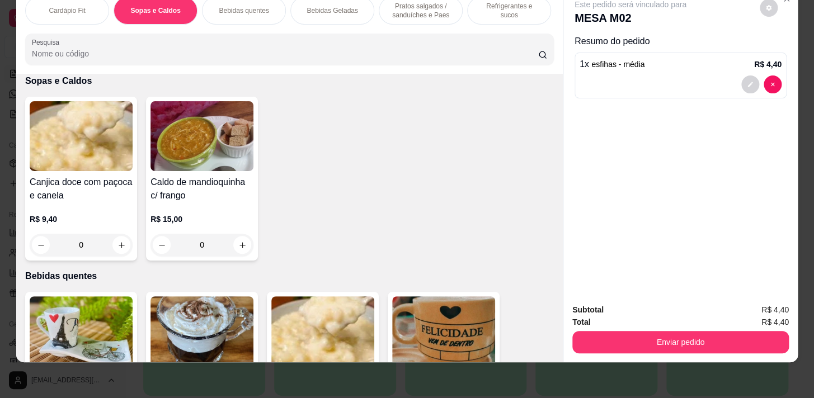
click at [222, 6] on p "Bebidas quentes" at bounding box center [244, 10] width 50 height 9
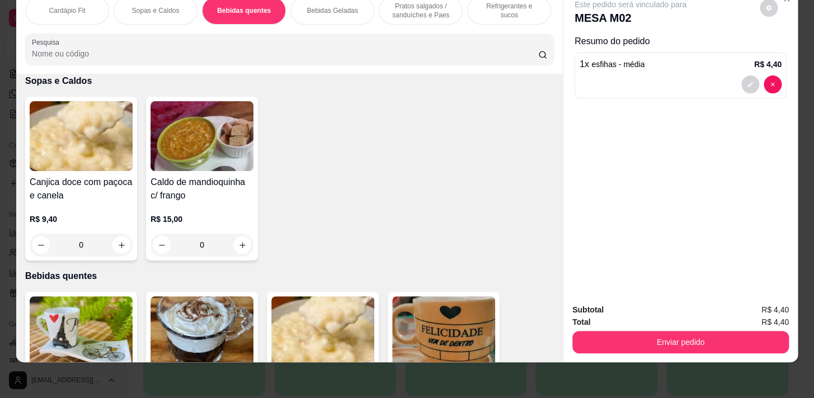
scroll to position [959, 0]
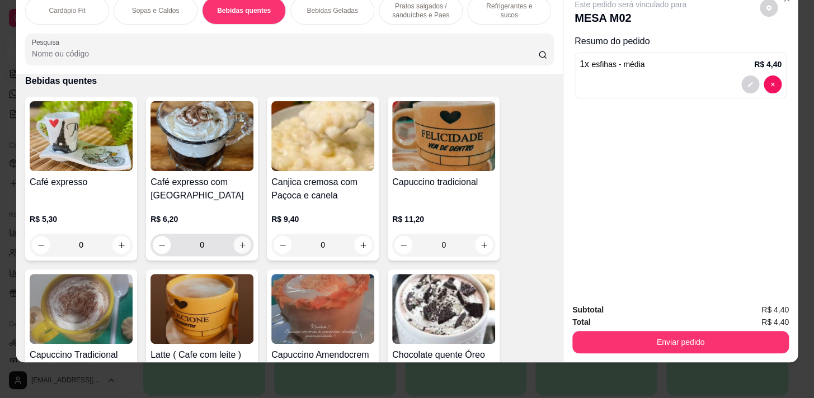
click at [244, 244] on button "increase-product-quantity" at bounding box center [242, 245] width 17 height 17
type input "1"
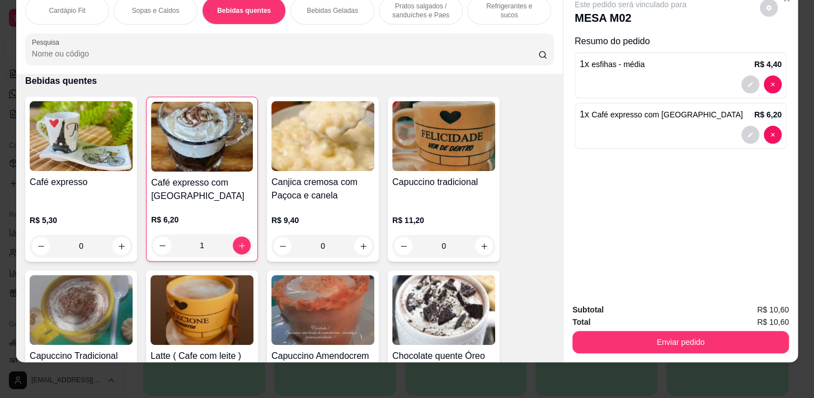
scroll to position [1112, 0]
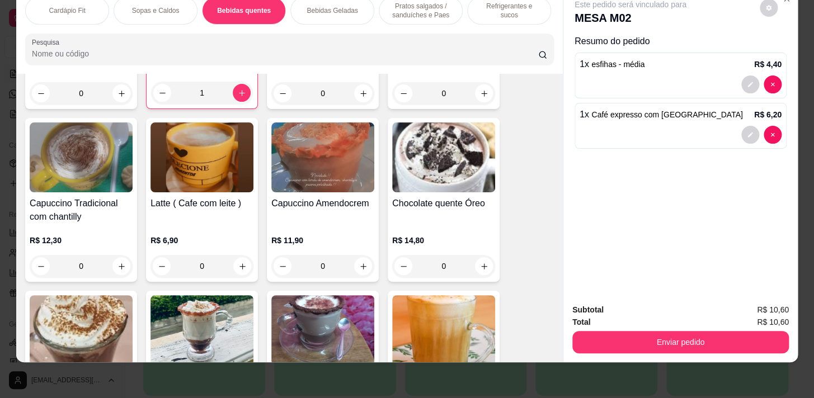
click at [495, 10] on div "Refrigerantes e sucos" at bounding box center [509, 11] width 84 height 28
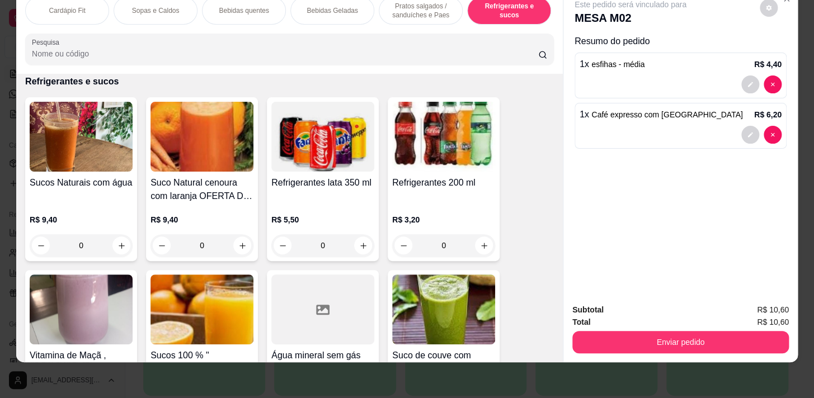
click at [423, 9] on p "Pratos salgados / sanduíches e Paes" at bounding box center [420, 11] width 65 height 18
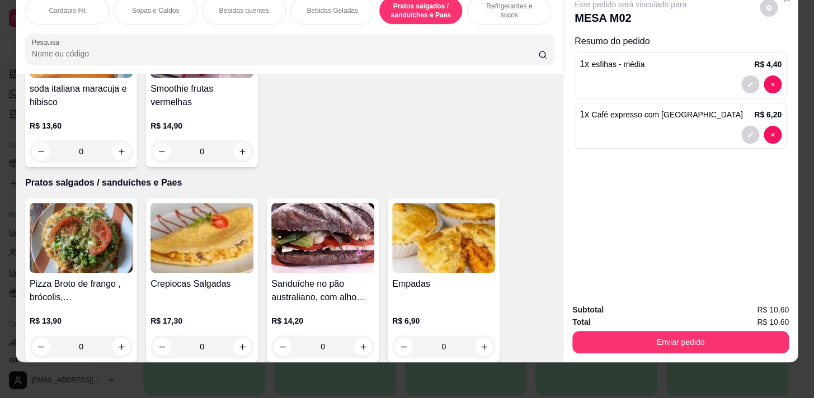
scroll to position [3918, 0]
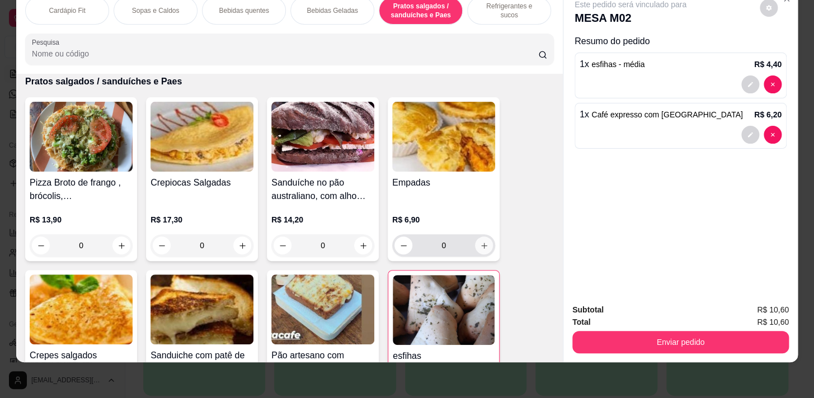
click at [480, 247] on icon "increase-product-quantity" at bounding box center [484, 246] width 8 height 8
type input "1"
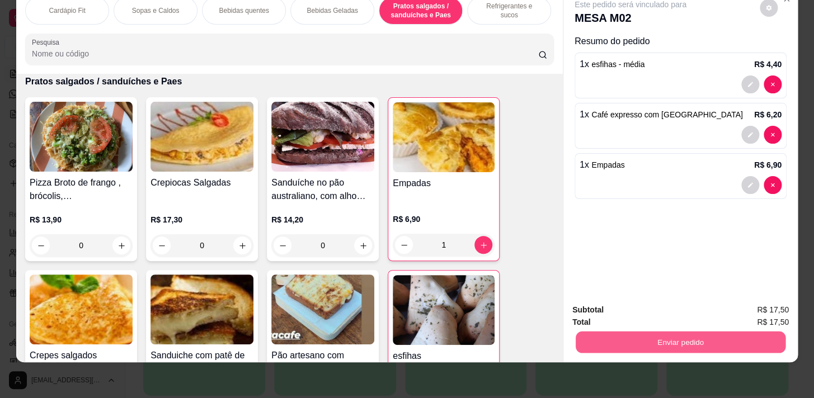
click at [722, 337] on button "Enviar pedido" at bounding box center [681, 342] width 210 height 22
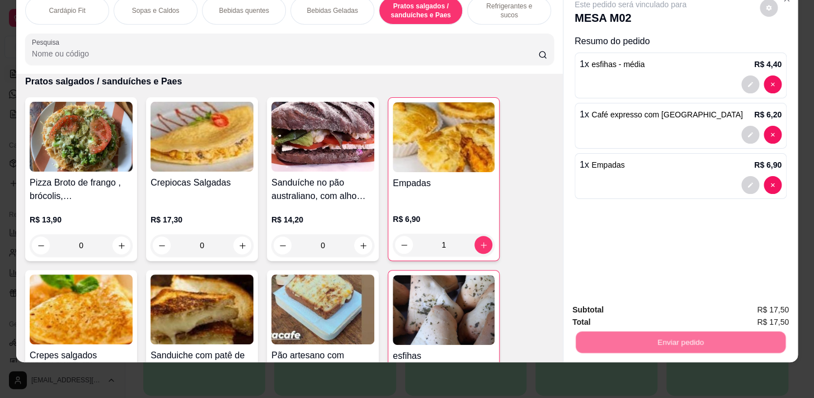
click at [693, 309] on button "Registrar cliente" at bounding box center [685, 307] width 72 height 21
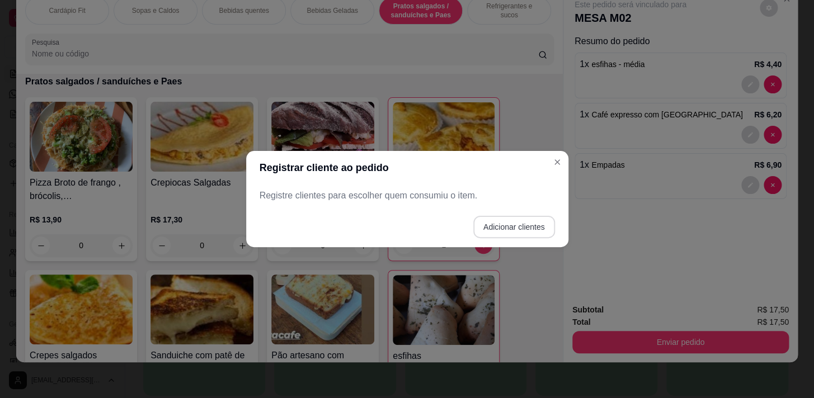
click at [525, 232] on button "Adicionar clientes" at bounding box center [514, 227] width 82 height 22
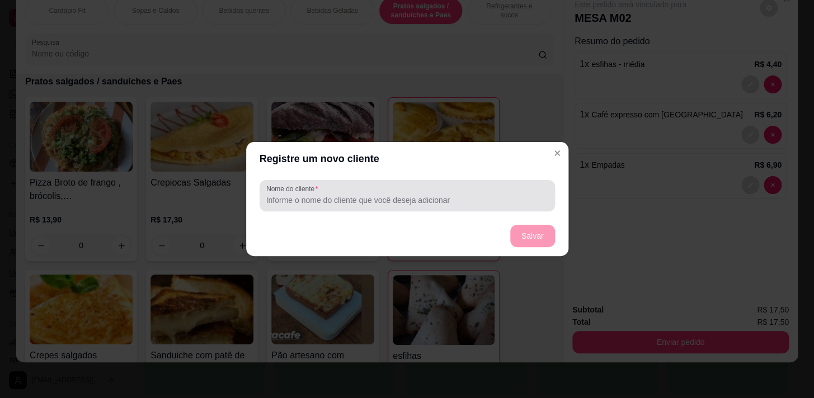
click at [509, 206] on div at bounding box center [407, 196] width 282 height 22
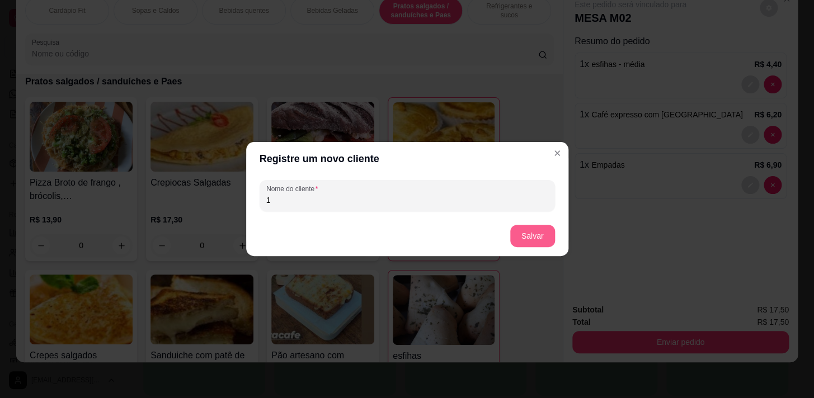
type input "1"
click at [553, 234] on button "Salvar" at bounding box center [532, 236] width 45 height 22
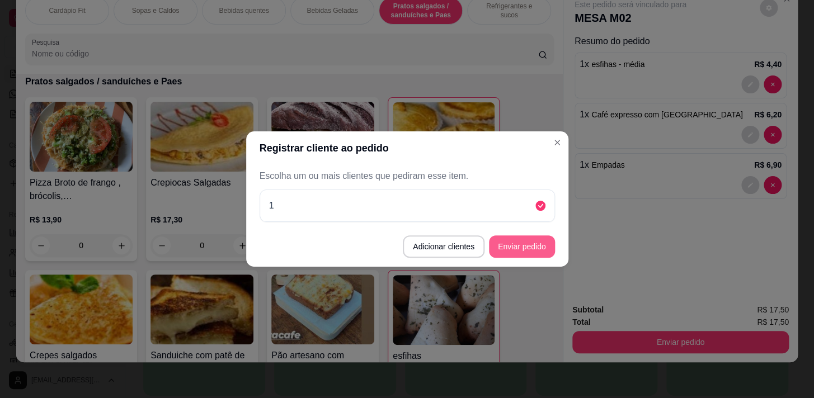
click at [532, 241] on button "Enviar pedido" at bounding box center [522, 247] width 66 height 22
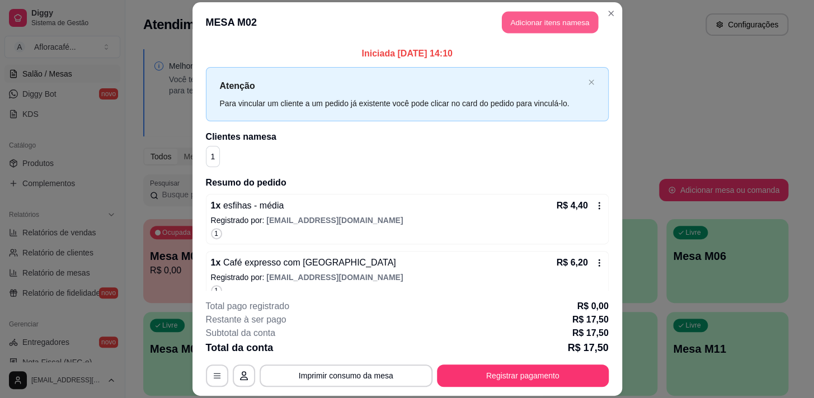
click at [534, 30] on button "Adicionar itens na mesa" at bounding box center [550, 22] width 96 height 22
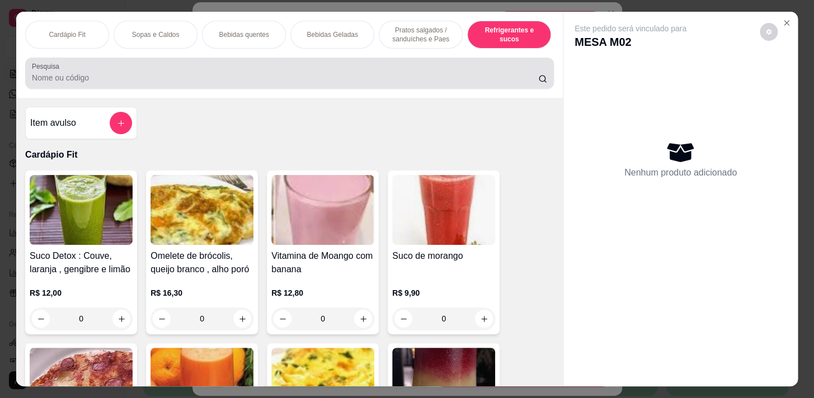
scroll to position [5496, 0]
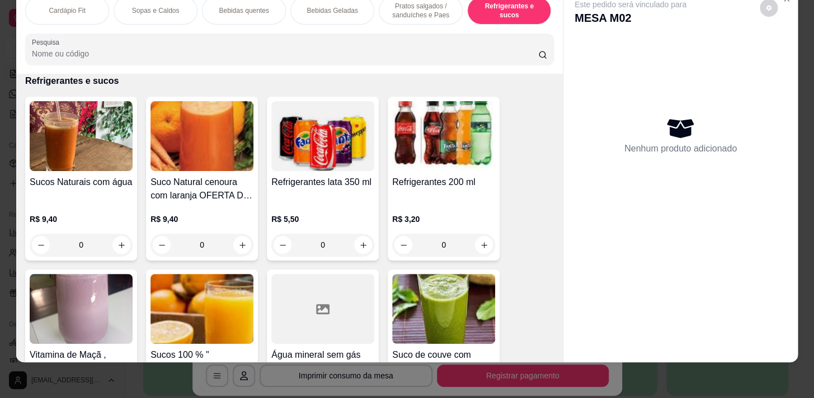
click at [318, 56] on input "Pesquisa" at bounding box center [285, 53] width 506 height 11
click at [250, 6] on p "Bebidas quentes" at bounding box center [244, 10] width 50 height 9
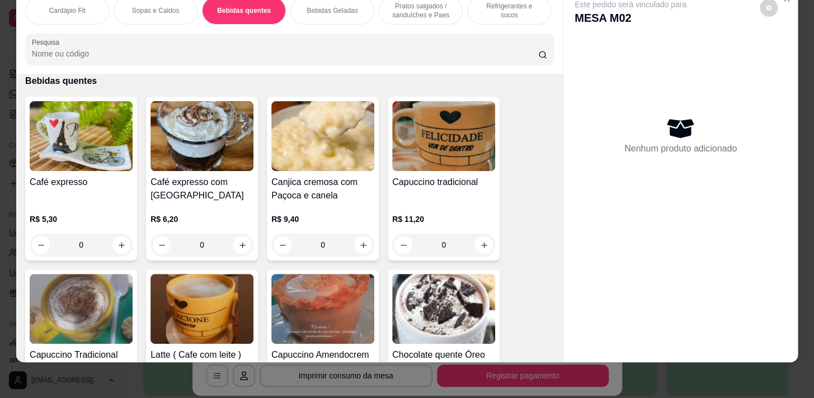
scroll to position [1061, 0]
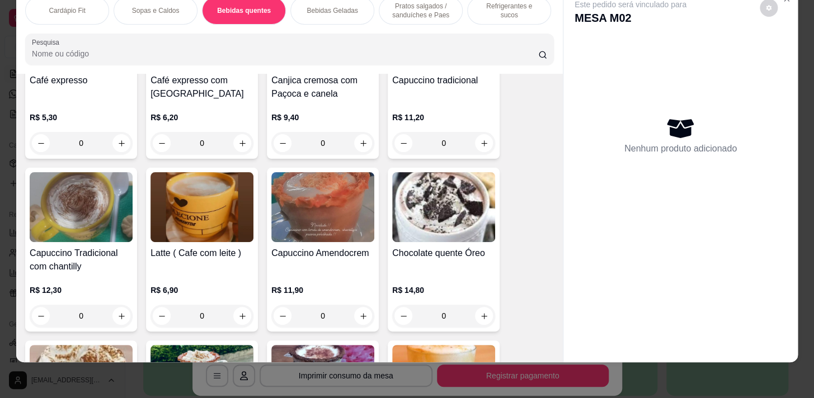
click at [235, 313] on div "0" at bounding box center [202, 316] width 103 height 22
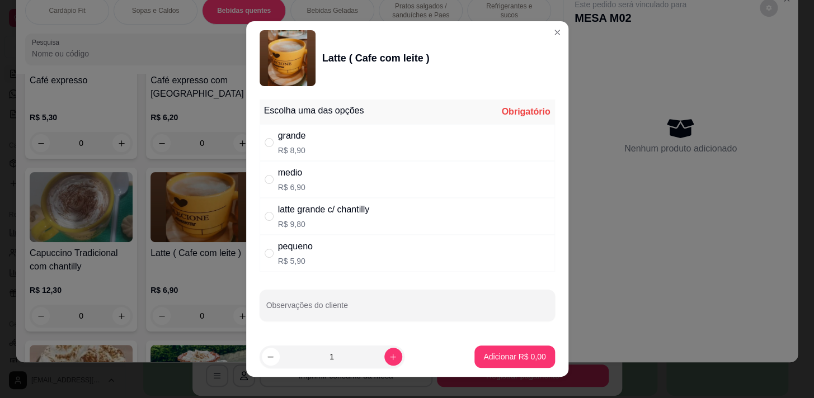
click at [354, 188] on div "medio R$ 6,90" at bounding box center [407, 179] width 295 height 37
radio input "true"
click at [487, 363] on button "Adicionar R$ 6,90" at bounding box center [515, 357] width 78 height 22
type input "1"
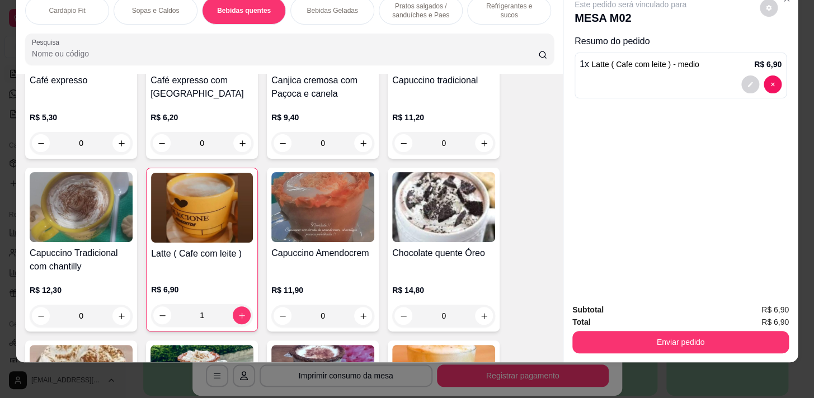
click at [668, 329] on div "Enviar pedido" at bounding box center [681, 341] width 217 height 25
click at [672, 331] on button "Enviar pedido" at bounding box center [681, 342] width 217 height 22
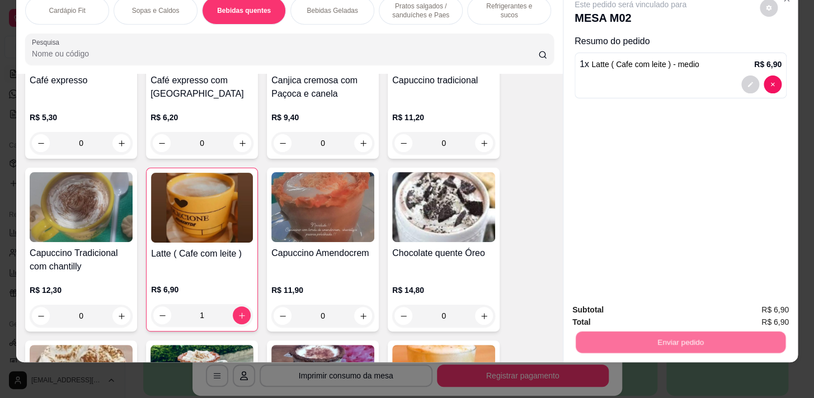
click at [681, 306] on button "Registrar cliente" at bounding box center [685, 307] width 74 height 21
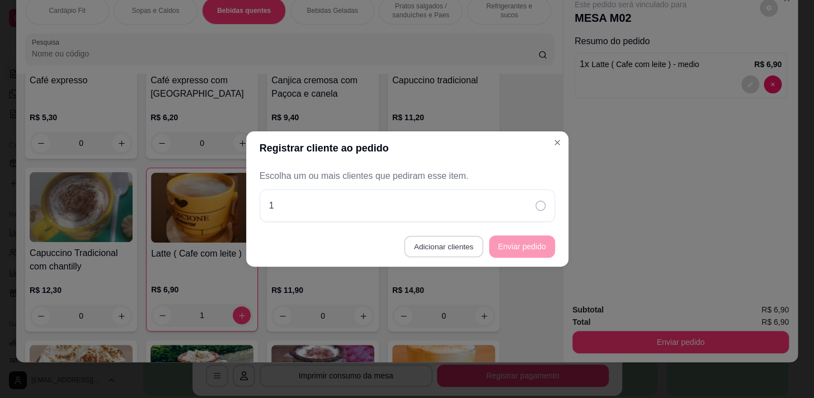
click at [459, 249] on button "Adicionar clientes" at bounding box center [443, 247] width 79 height 22
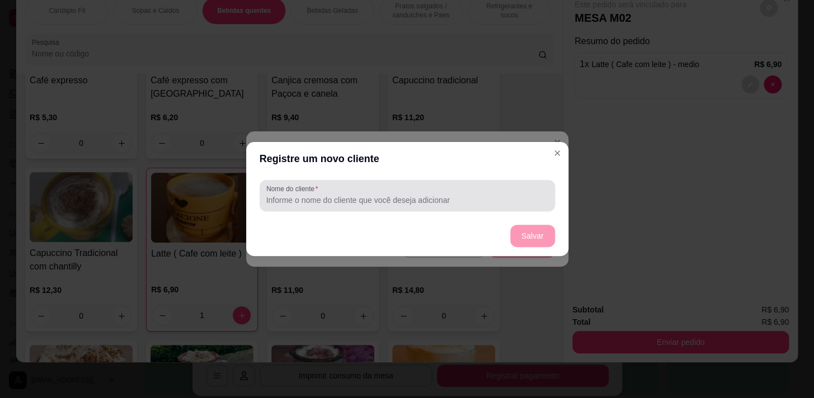
click at [457, 211] on div "Nome do cliente" at bounding box center [407, 195] width 295 height 31
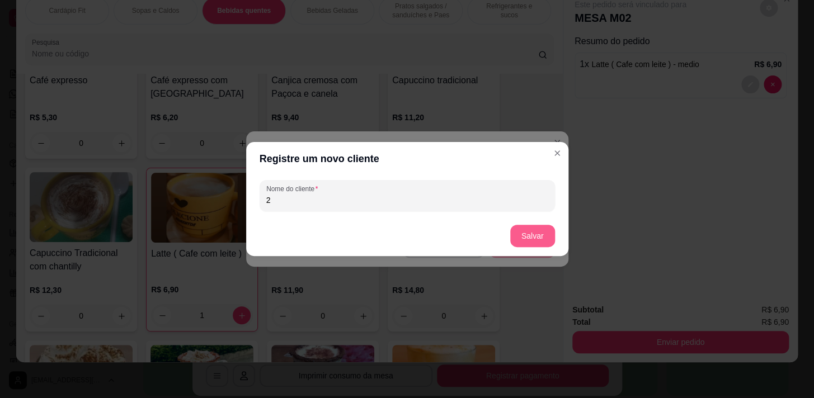
type input "2"
click at [536, 235] on button "Salvar" at bounding box center [532, 236] width 45 height 22
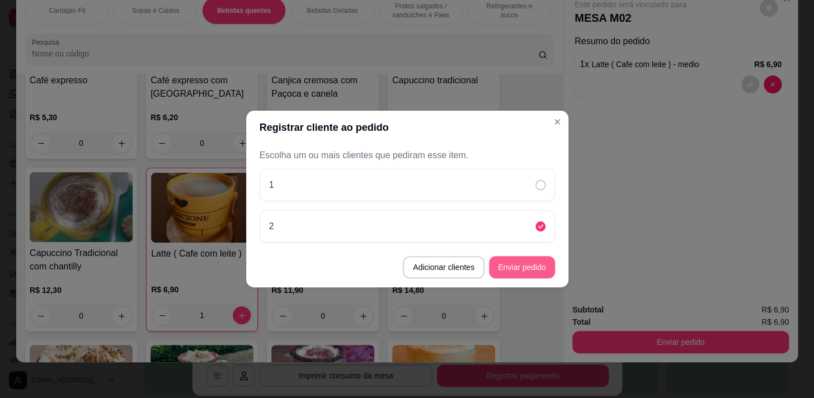
click at [534, 268] on button "Enviar pedido" at bounding box center [522, 267] width 66 height 22
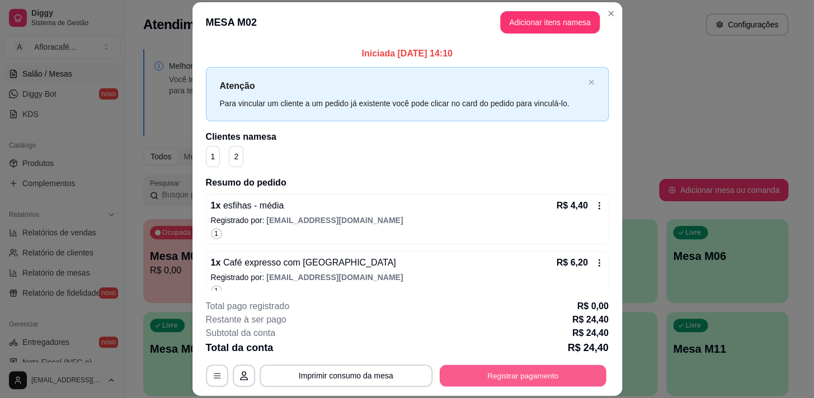
click at [581, 375] on button "Registrar pagamento" at bounding box center [522, 376] width 167 height 22
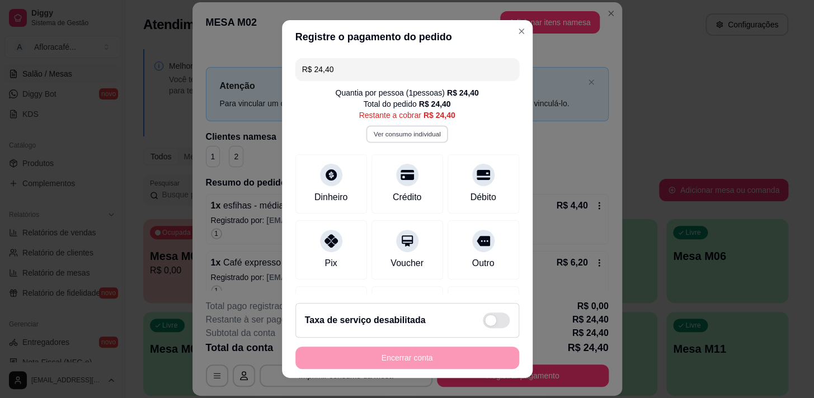
click at [410, 130] on button "Ver consumo individual" at bounding box center [407, 133] width 82 height 17
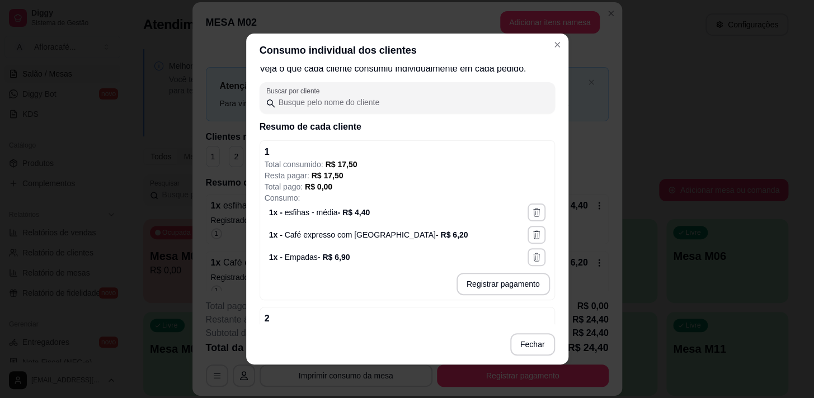
scroll to position [165, 0]
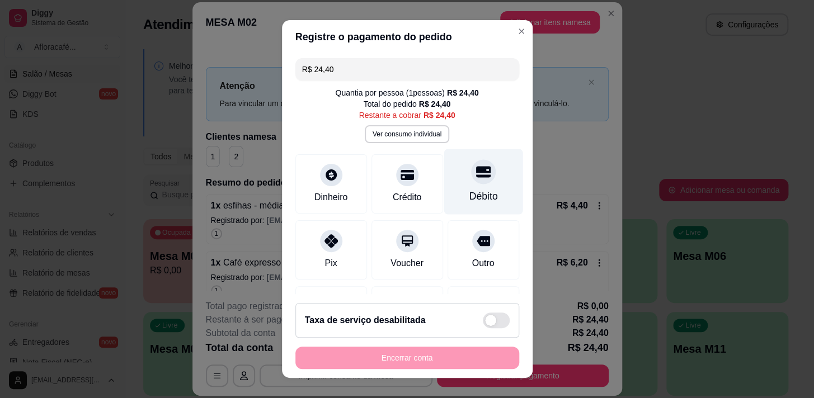
click at [476, 171] on icon at bounding box center [483, 172] width 15 height 15
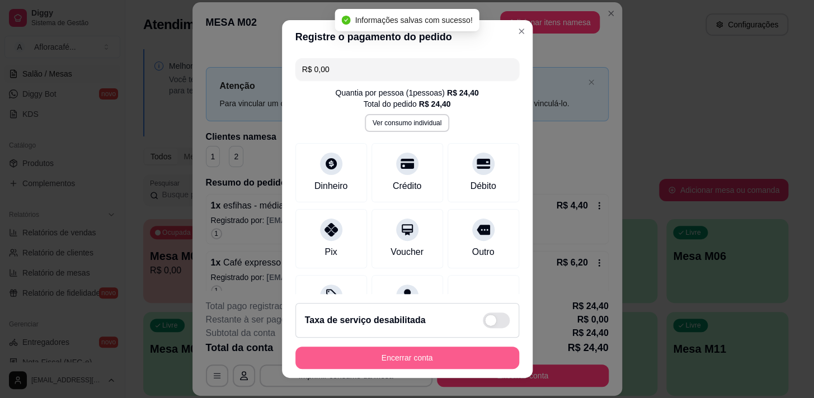
type input "R$ 0,00"
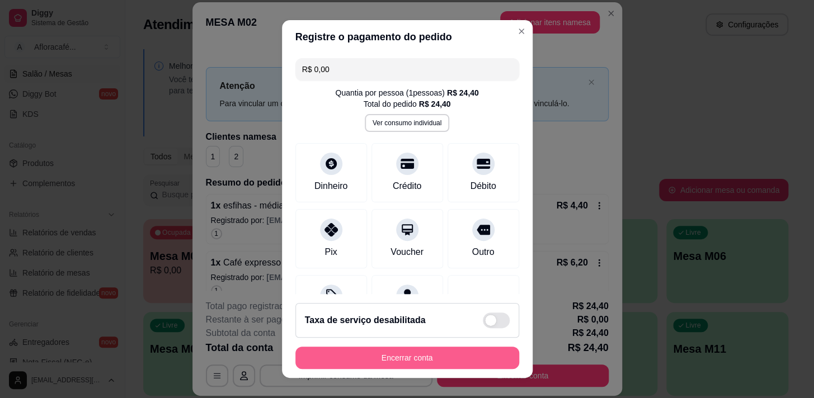
click at [409, 354] on button "Encerrar conta" at bounding box center [407, 358] width 224 height 22
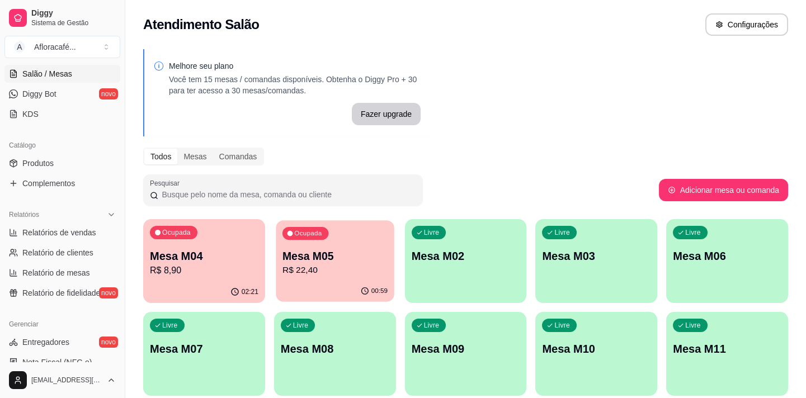
click at [325, 252] on p "Mesa M05" at bounding box center [335, 256] width 105 height 15
click at [470, 271] on div "Livre Mesa M02" at bounding box center [466, 255] width 118 height 68
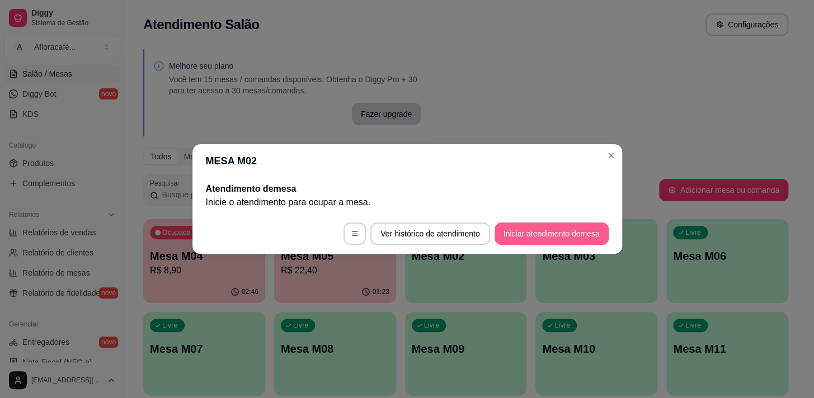
click at [529, 227] on button "Iniciar atendimento de mesa" at bounding box center [552, 234] width 114 height 22
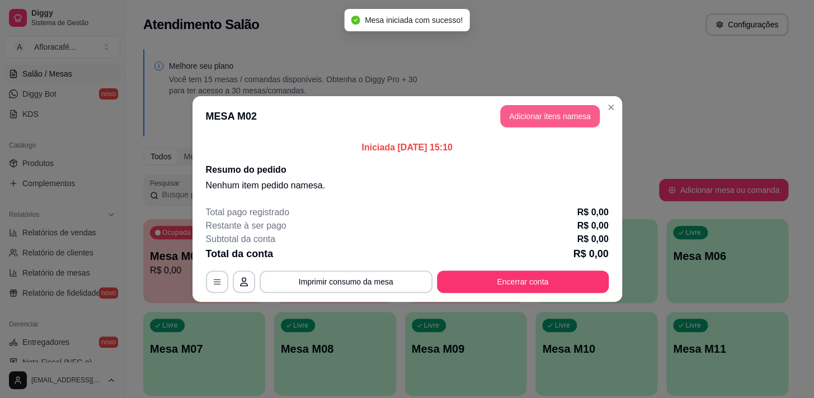
click at [541, 114] on button "Adicionar itens na mesa" at bounding box center [550, 116] width 100 height 22
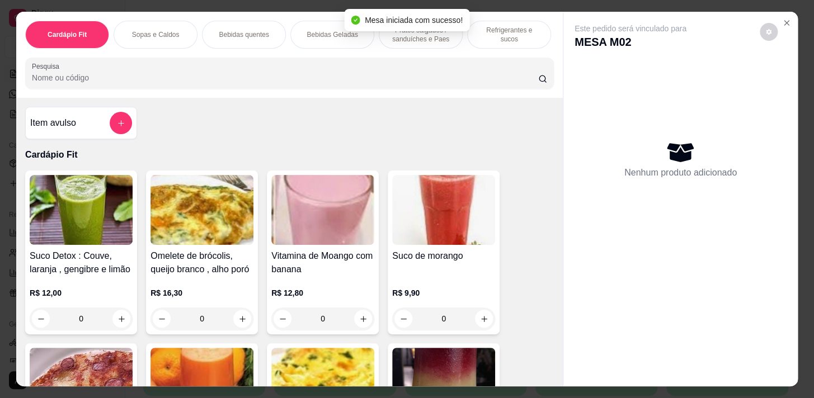
click at [365, 83] on input "Pesquisa" at bounding box center [285, 77] width 506 height 11
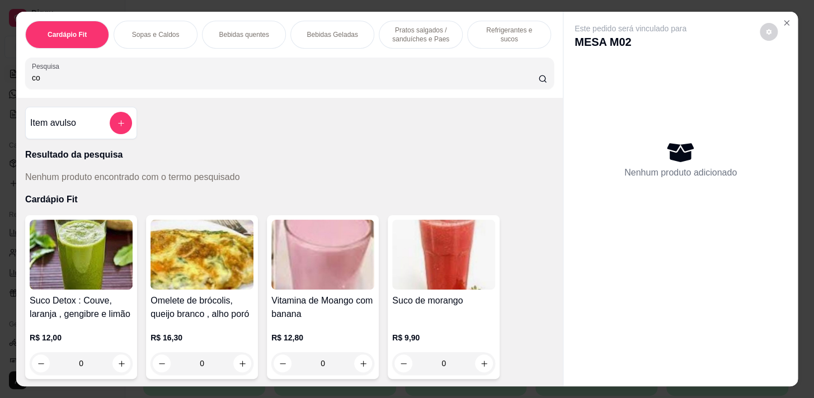
type input "c"
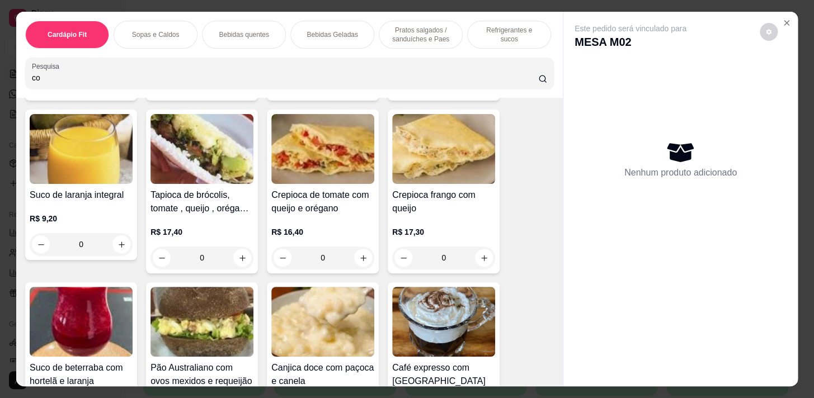
scroll to position [0, 0]
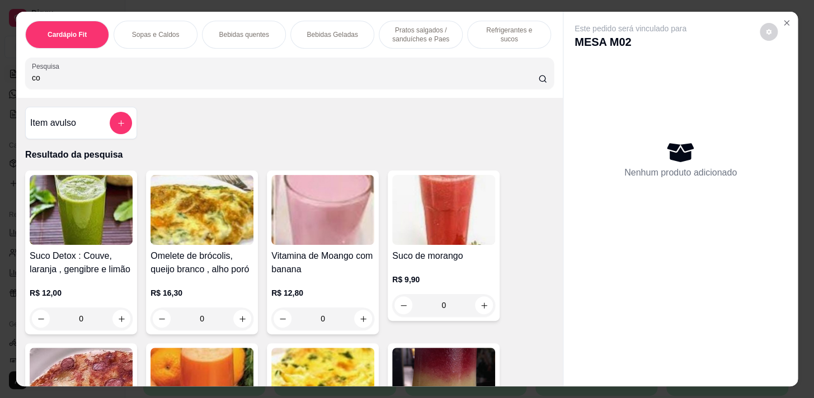
type input "co"
click at [231, 25] on div "Bebidas quentes" at bounding box center [244, 35] width 84 height 28
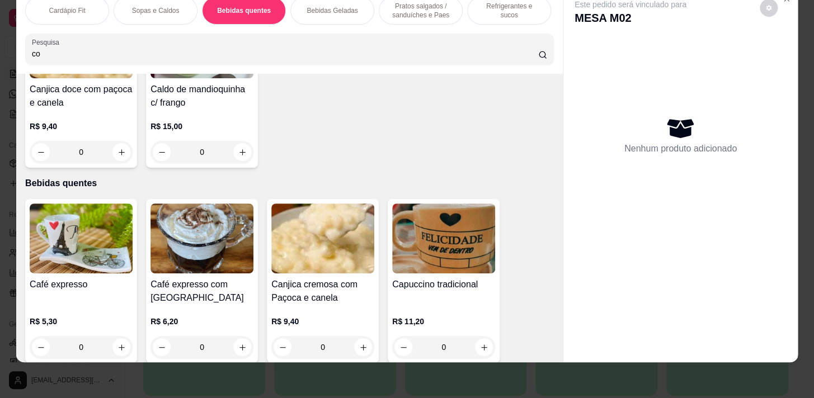
scroll to position [6156, 0]
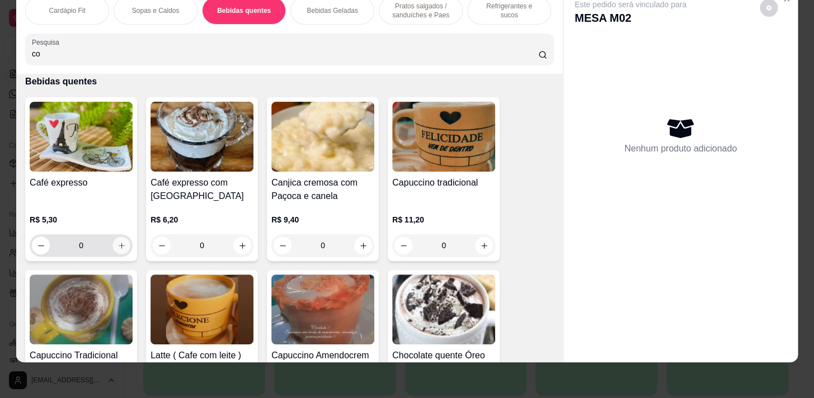
click at [118, 246] on icon "increase-product-quantity" at bounding box center [122, 246] width 8 height 8
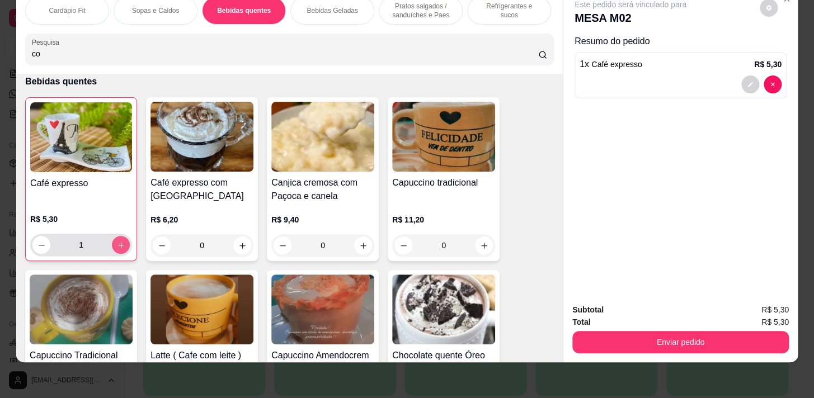
type input "1"
click at [67, 59] on input "co" at bounding box center [285, 53] width 506 height 11
type input "c"
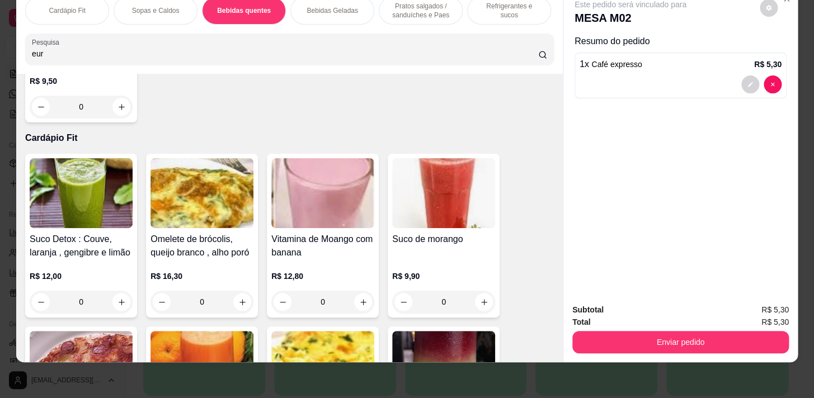
scroll to position [0, 0]
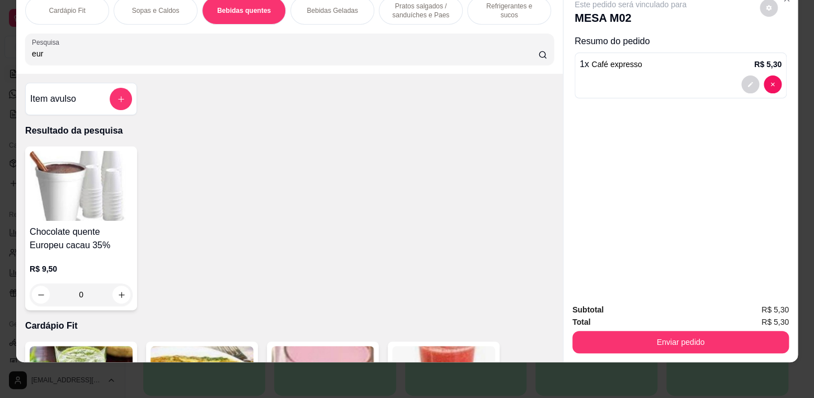
type input "eur"
click at [114, 297] on div "0" at bounding box center [81, 295] width 103 height 22
click at [121, 294] on div "0" at bounding box center [81, 295] width 103 height 22
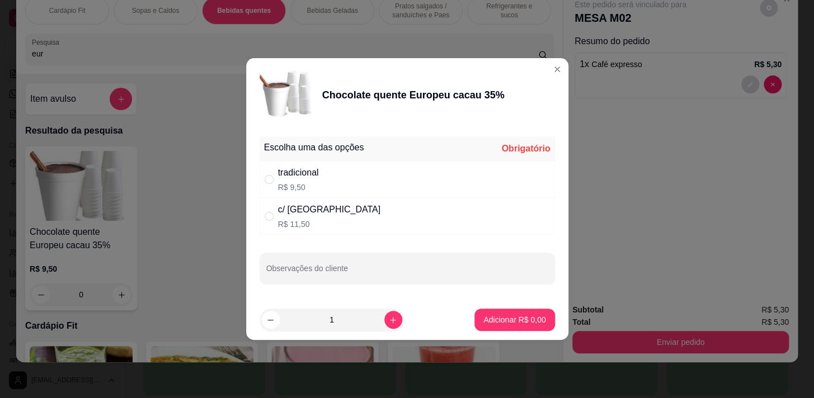
click at [306, 207] on div "c/ [GEOGRAPHIC_DATA]" at bounding box center [329, 209] width 102 height 13
radio input "true"
click at [512, 309] on button "Adicionar R$ 11,50" at bounding box center [512, 320] width 85 height 22
type input "1"
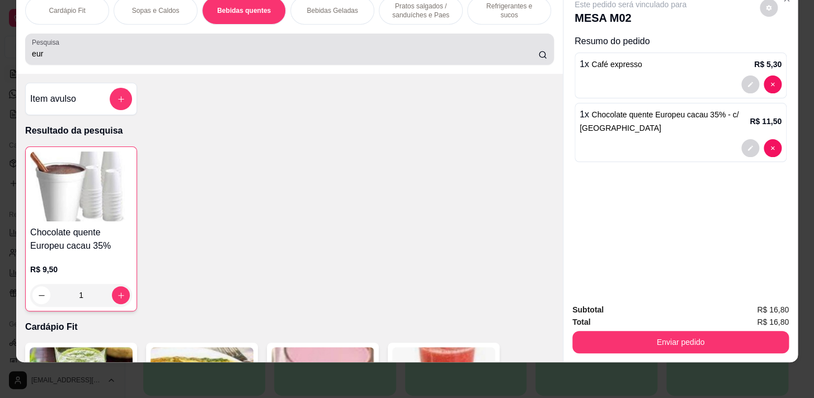
click at [147, 59] on input "eur" at bounding box center [285, 53] width 506 height 11
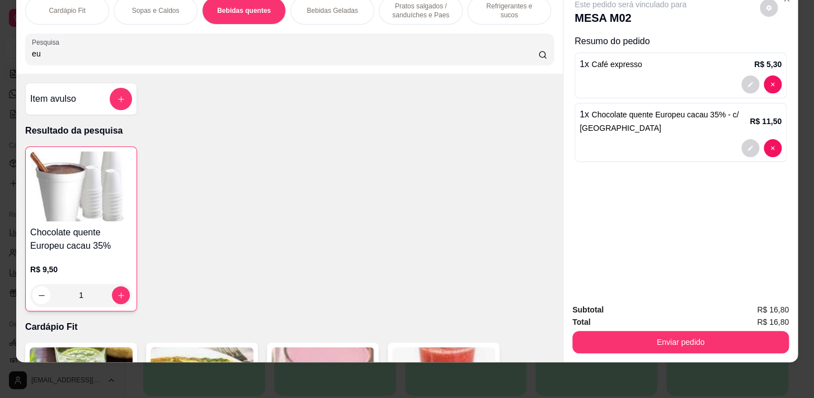
type input "e"
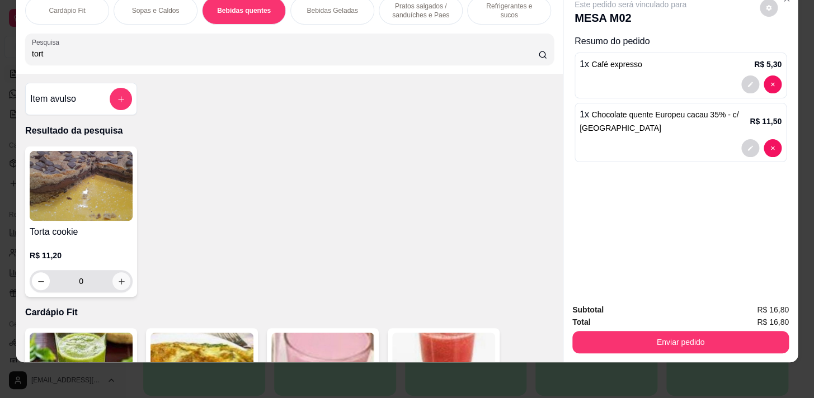
type input "tort"
click at [118, 285] on icon "increase-product-quantity" at bounding box center [122, 282] width 8 height 8
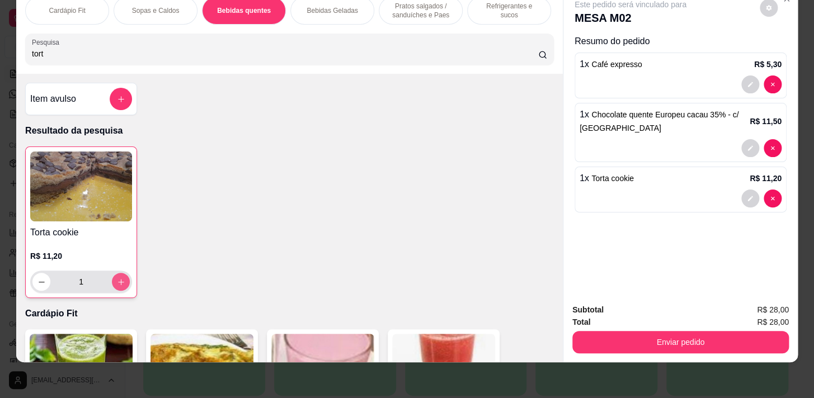
type input "1"
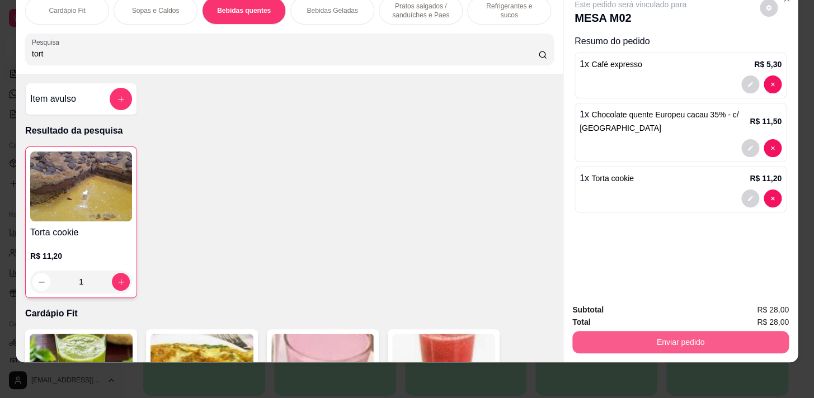
click at [589, 335] on button "Enviar pedido" at bounding box center [681, 342] width 217 height 22
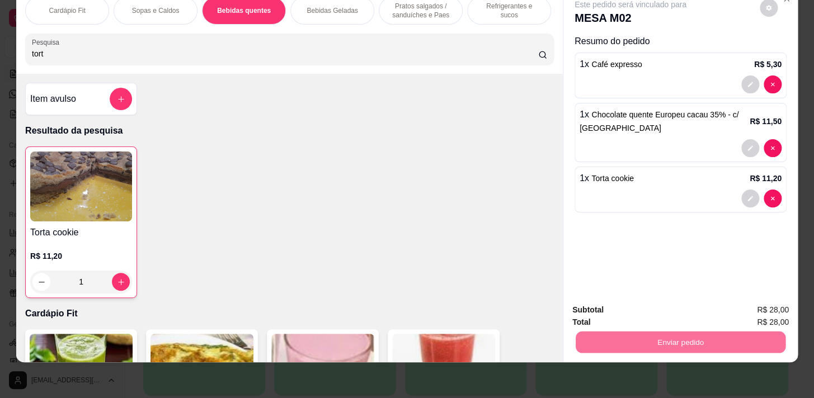
click at [733, 312] on button "Enviar pedido" at bounding box center [760, 307] width 62 height 21
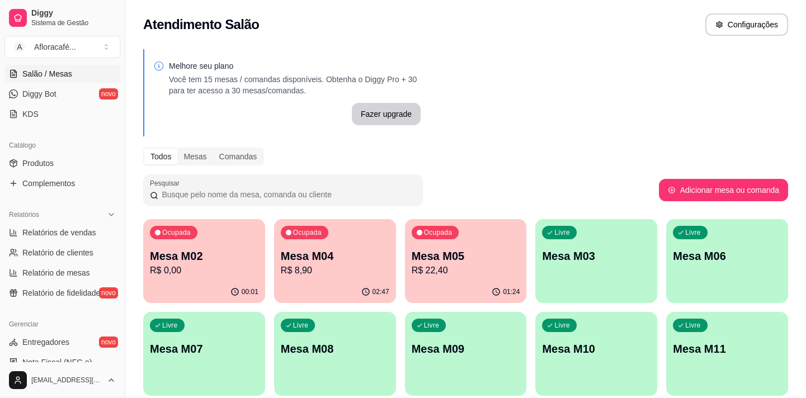
click at [570, 267] on div "Livre Mesa M03" at bounding box center [597, 254] width 122 height 71
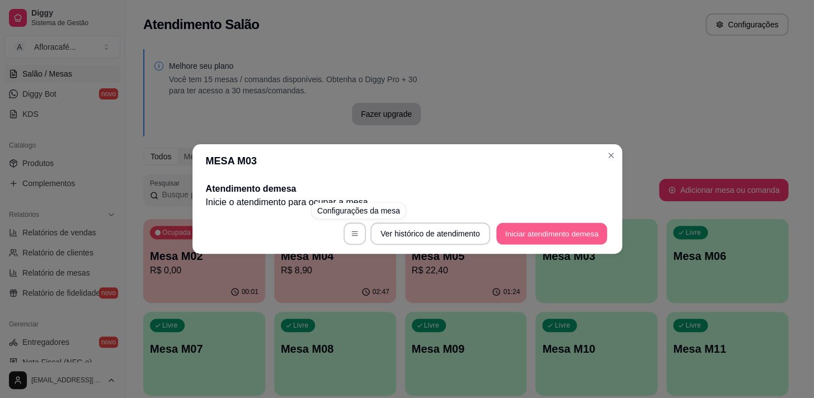
click at [542, 233] on button "Iniciar atendimento de mesa" at bounding box center [551, 234] width 111 height 22
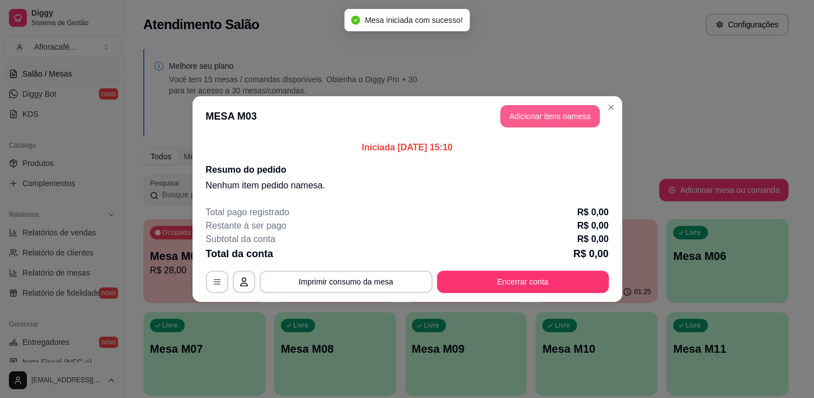
click at [536, 111] on button "Adicionar itens na mesa" at bounding box center [550, 116] width 100 height 22
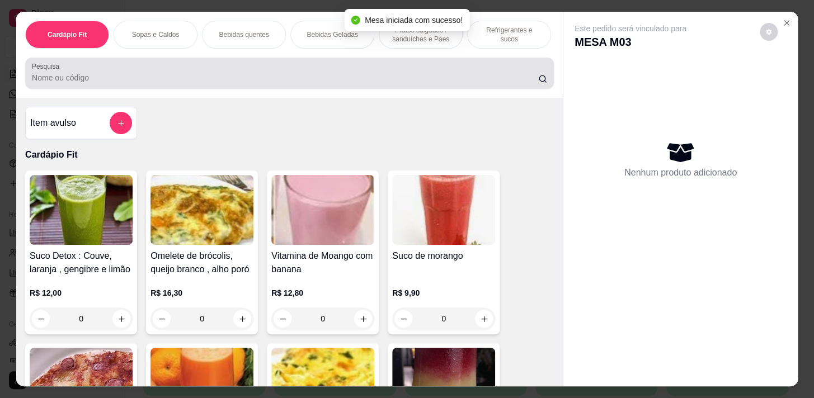
click at [89, 81] on input "Pesquisa" at bounding box center [285, 77] width 506 height 11
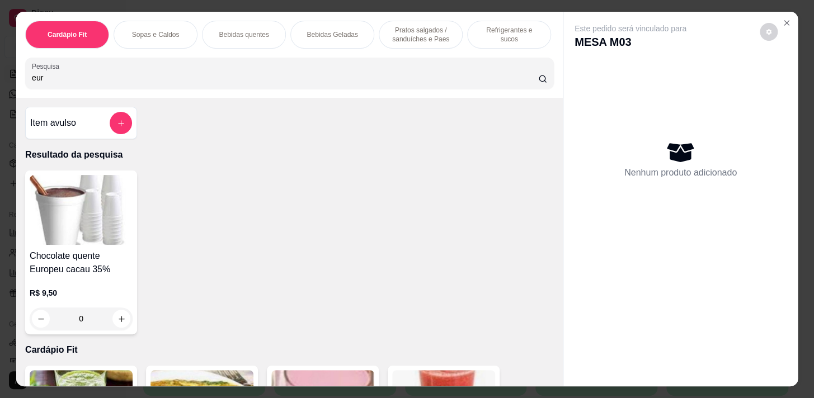
type input "eur"
click at [117, 319] on div "0" at bounding box center [81, 319] width 103 height 22
click at [116, 322] on div "0" at bounding box center [81, 319] width 103 height 22
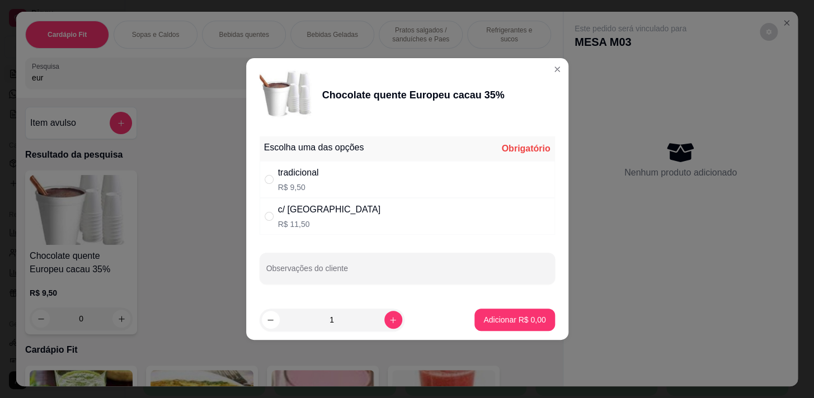
click at [335, 181] on div "tradicional R$ 9,50" at bounding box center [407, 179] width 295 height 37
radio input "true"
click at [389, 318] on icon "increase-product-quantity" at bounding box center [393, 320] width 8 height 8
type input "2"
click at [508, 304] on footer "2 Adicionar R$ 19,00" at bounding box center [407, 320] width 322 height 40
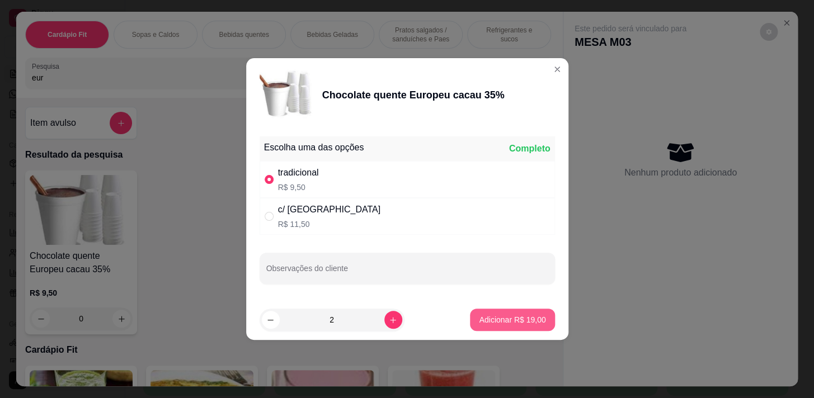
click at [509, 319] on p "Adicionar R$ 19,00" at bounding box center [512, 320] width 67 height 11
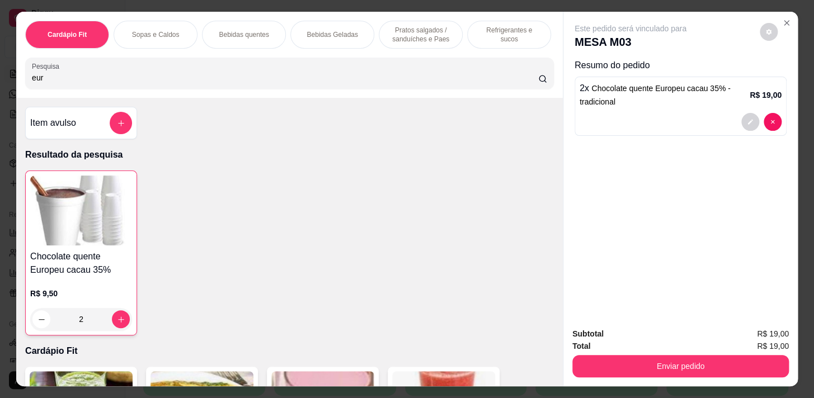
type input "2"
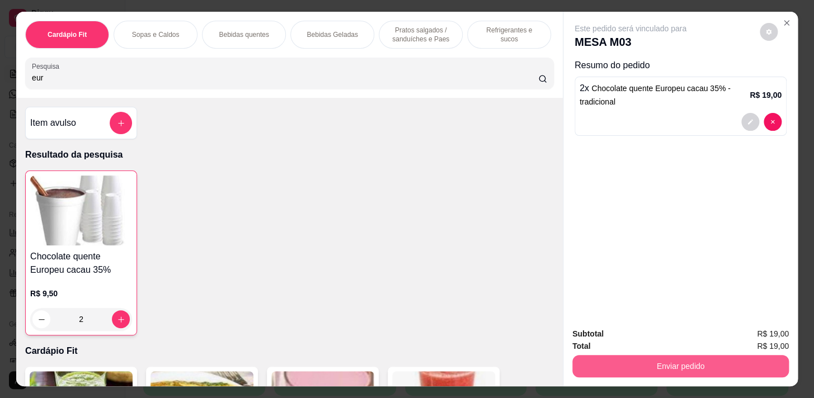
click at [627, 360] on button "Enviar pedido" at bounding box center [681, 366] width 217 height 22
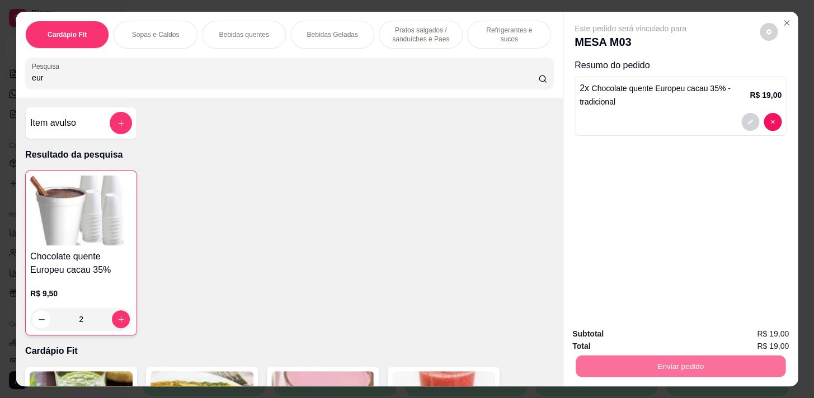
click at [756, 336] on button "Enviar pedido" at bounding box center [760, 335] width 63 height 21
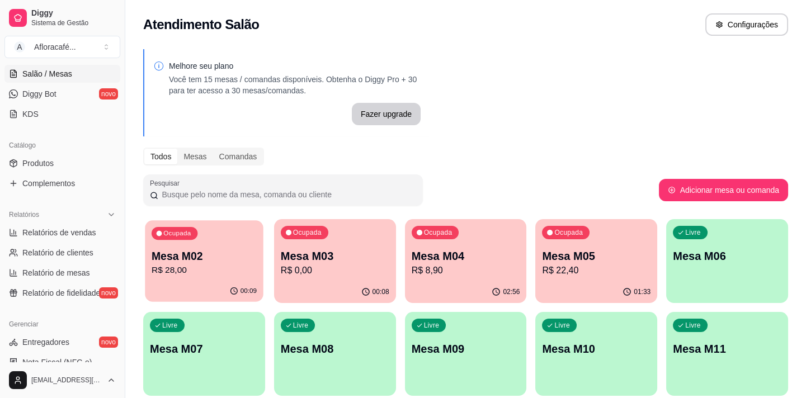
click at [193, 255] on p "Mesa M02" at bounding box center [204, 256] width 105 height 15
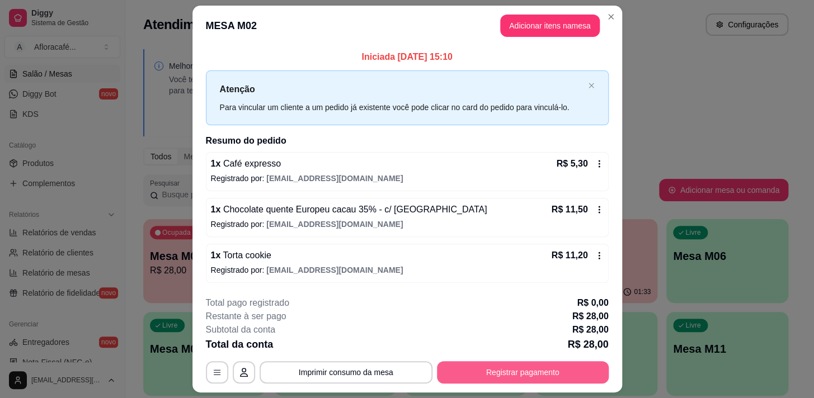
click at [523, 368] on button "Registrar pagamento" at bounding box center [523, 373] width 172 height 22
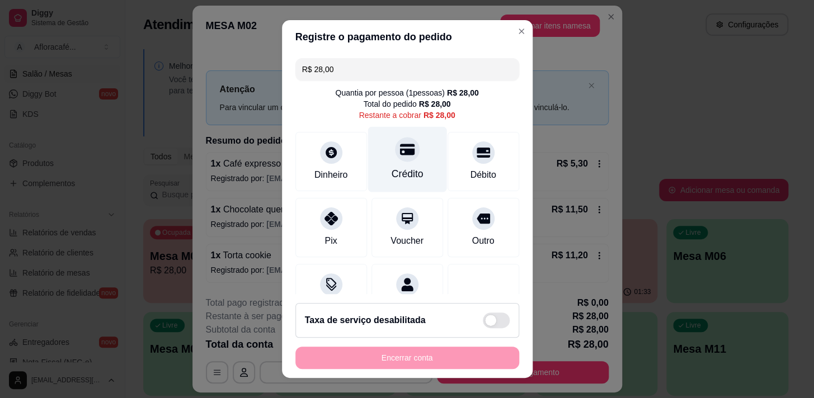
click at [399, 162] on div "Crédito" at bounding box center [407, 158] width 79 height 65
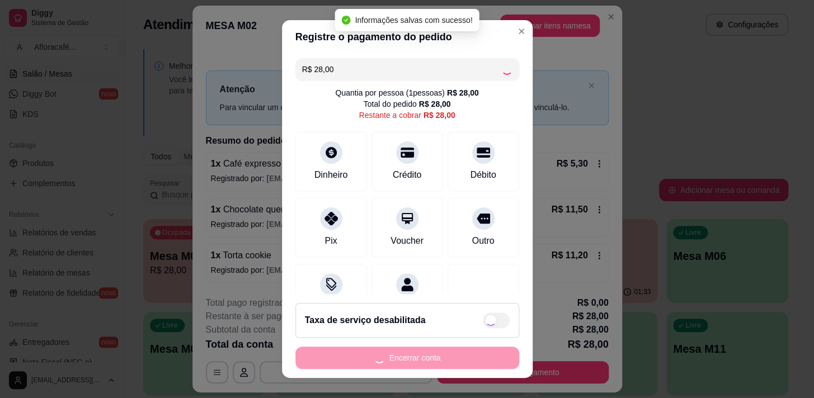
type input "R$ 0,00"
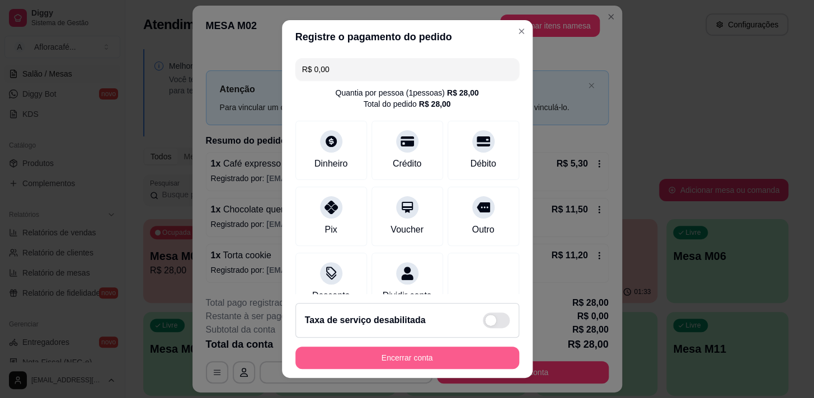
click at [420, 362] on button "Encerrar conta" at bounding box center [407, 358] width 224 height 22
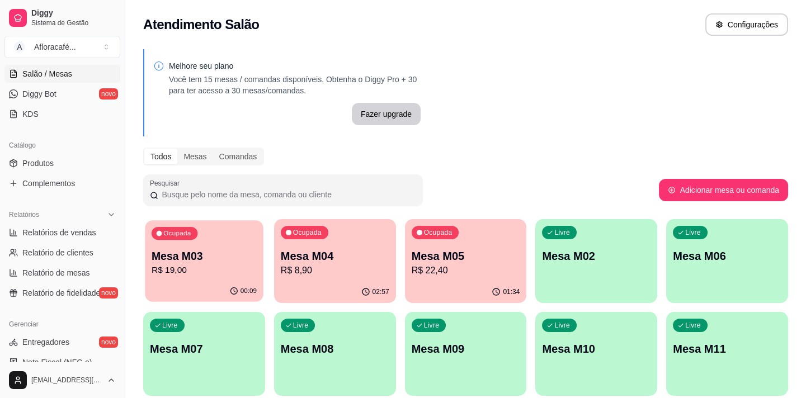
click at [191, 274] on p "R$ 19,00" at bounding box center [204, 270] width 105 height 13
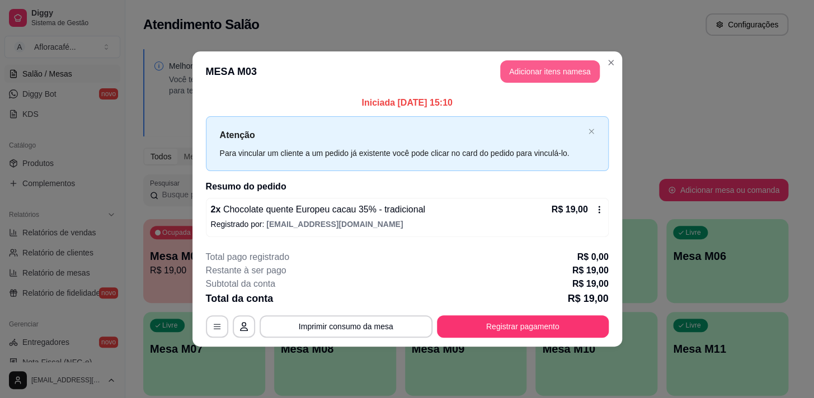
click at [535, 76] on button "Adicionar itens na mesa" at bounding box center [550, 71] width 100 height 22
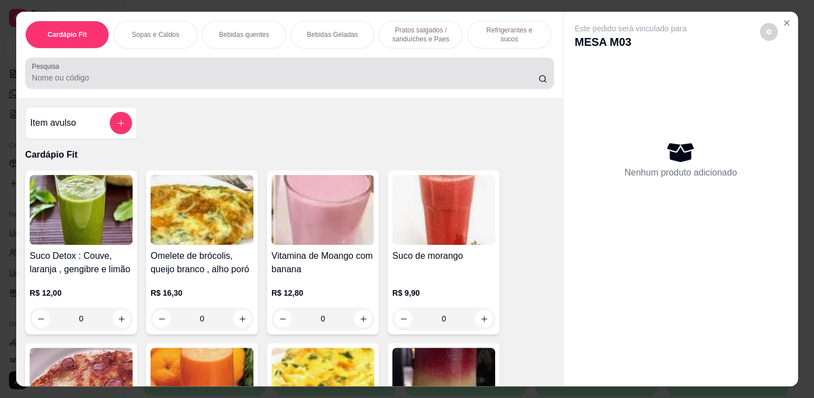
click at [339, 81] on input "Pesquisa" at bounding box center [285, 77] width 506 height 11
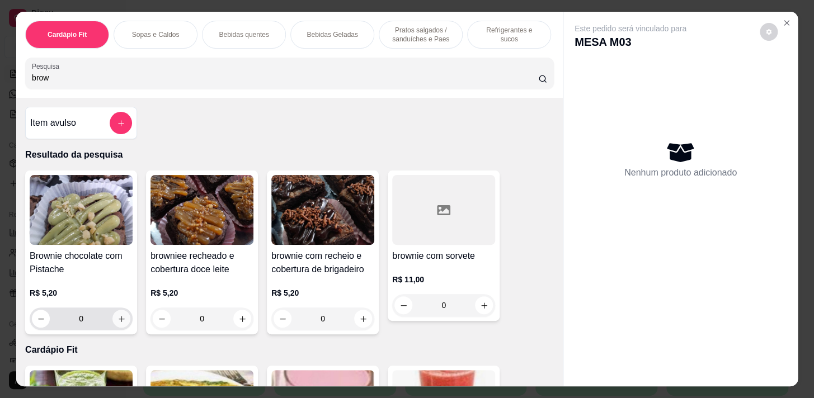
type input "brow"
click at [119, 323] on icon "increase-product-quantity" at bounding box center [122, 319] width 8 height 8
type input "1"
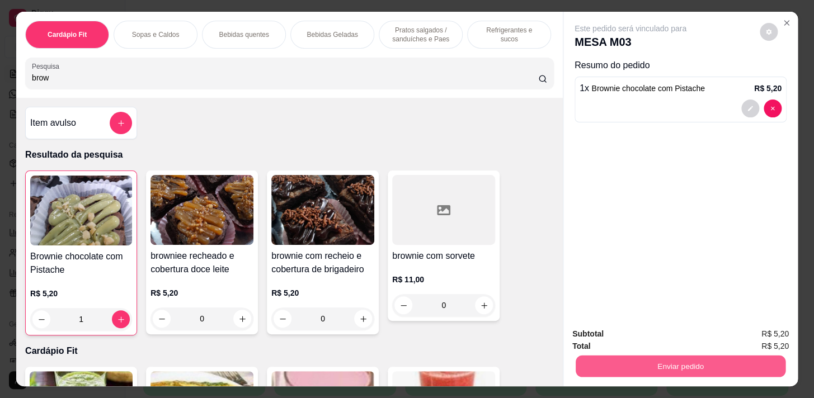
click at [610, 367] on button "Enviar pedido" at bounding box center [681, 366] width 210 height 22
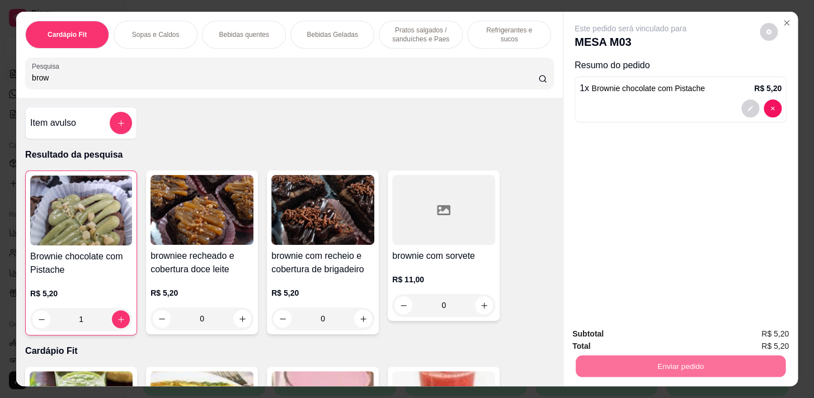
click at [756, 336] on button "Enviar pedido" at bounding box center [760, 335] width 62 height 21
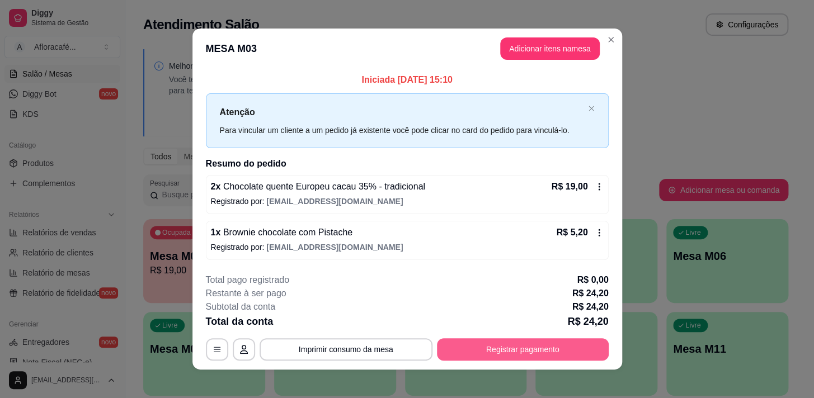
click at [571, 346] on button "Registrar pagamento" at bounding box center [523, 350] width 172 height 22
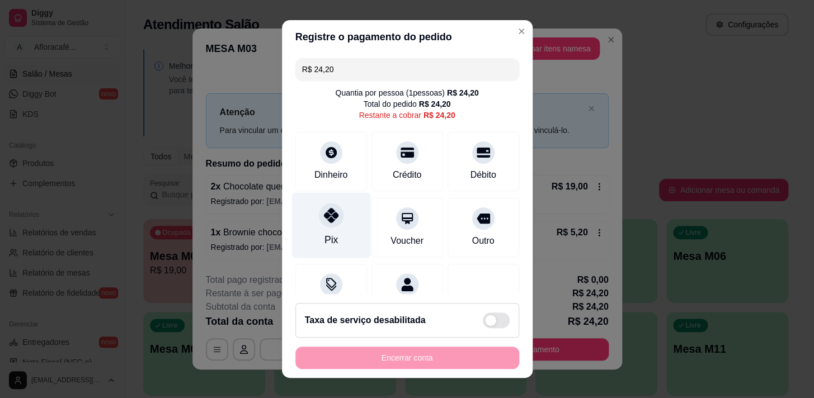
drag, startPoint x: 326, startPoint y: 224, endPoint x: 330, endPoint y: 232, distance: 8.8
click at [326, 224] on div at bounding box center [331, 215] width 25 height 25
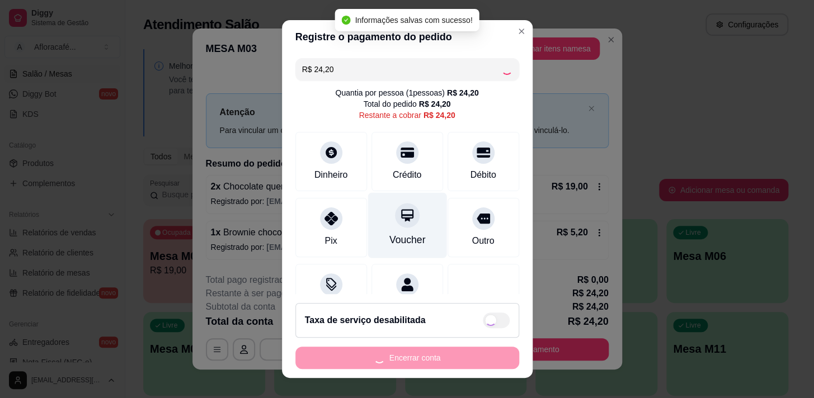
type input "R$ 0,00"
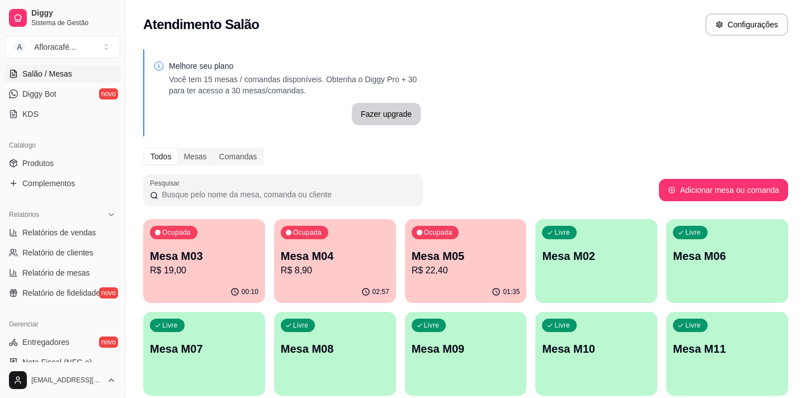
click at [431, 271] on p "R$ 22,40" at bounding box center [466, 270] width 109 height 13
click at [584, 277] on div "Livre Mesa M02" at bounding box center [597, 255] width 118 height 68
click at [189, 261] on p "Mesa M03" at bounding box center [204, 256] width 109 height 16
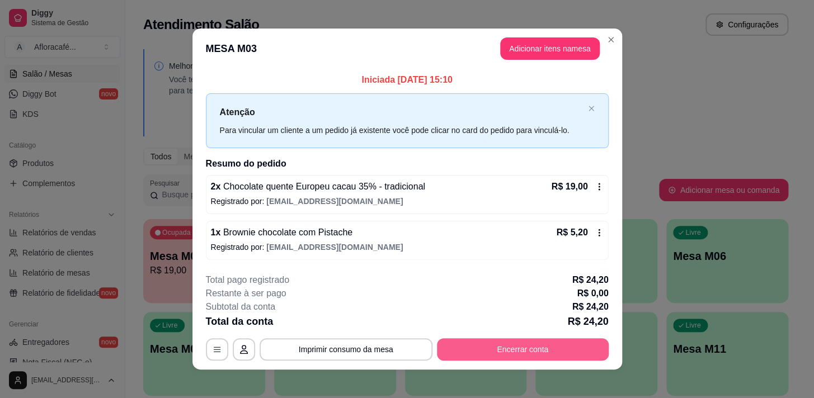
click at [520, 346] on button "Encerrar conta" at bounding box center [523, 350] width 172 height 22
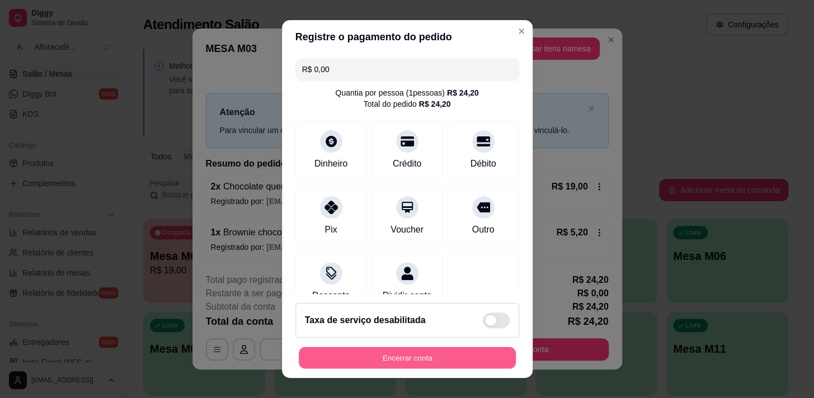
click at [451, 355] on button "Encerrar conta" at bounding box center [407, 359] width 217 height 22
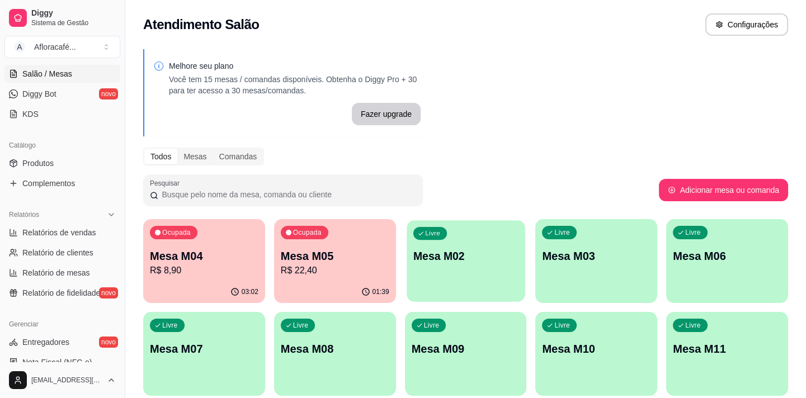
click at [446, 276] on div "Livre Mesa M02" at bounding box center [466, 255] width 118 height 68
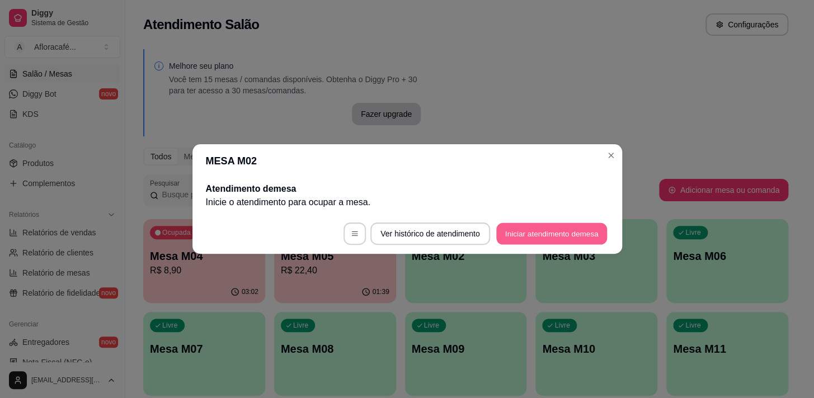
click at [533, 244] on button "Iniciar atendimento de mesa" at bounding box center [551, 234] width 111 height 22
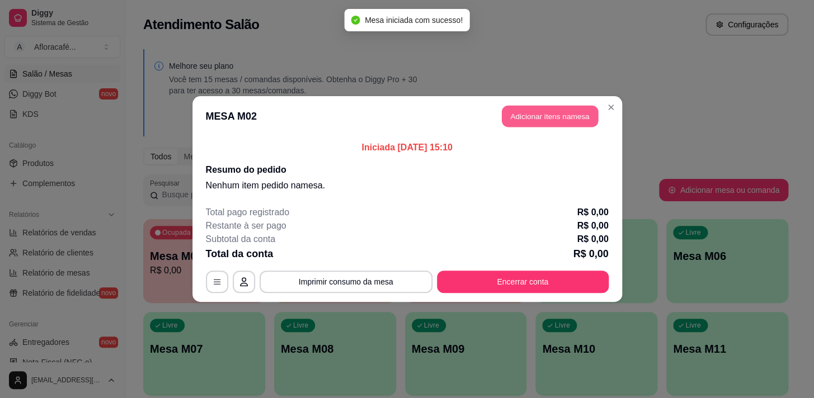
click at [542, 123] on button "Adicionar itens na mesa" at bounding box center [550, 117] width 96 height 22
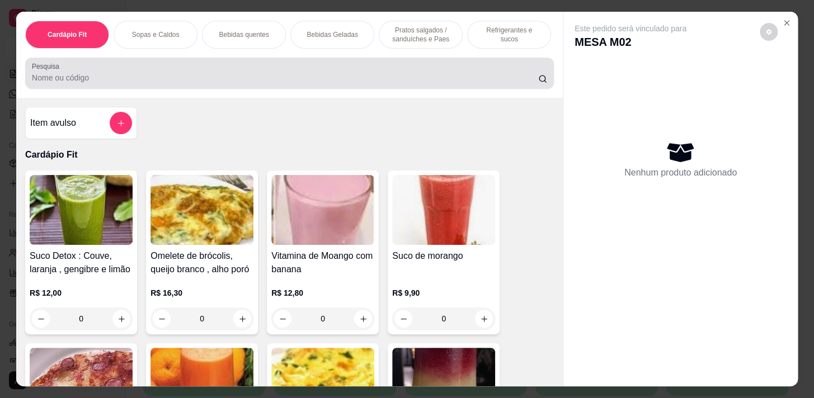
click at [168, 89] on div "Pesquisa" at bounding box center [289, 73] width 529 height 31
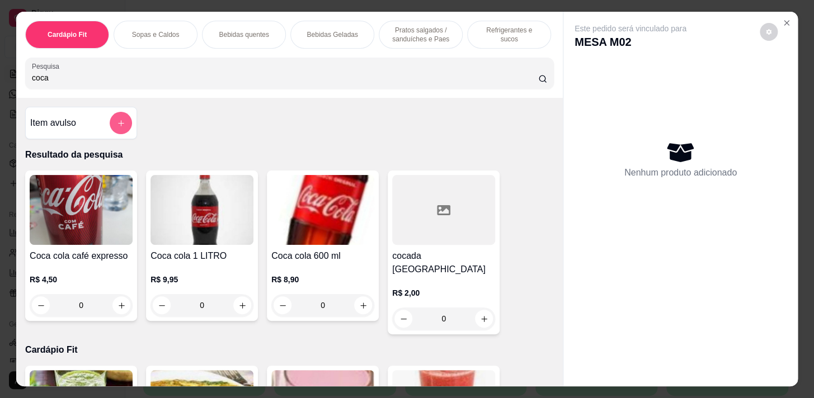
type input "coca"
click at [117, 128] on icon "add-separate-item" at bounding box center [121, 123] width 8 height 8
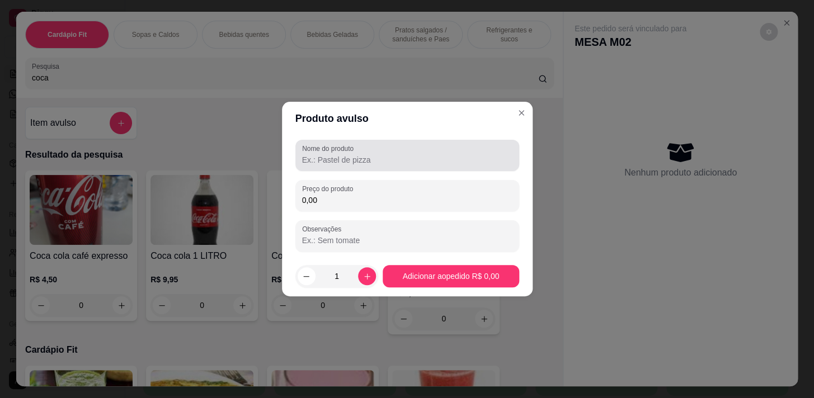
click at [400, 158] on input "Nome do produto" at bounding box center [407, 159] width 210 height 11
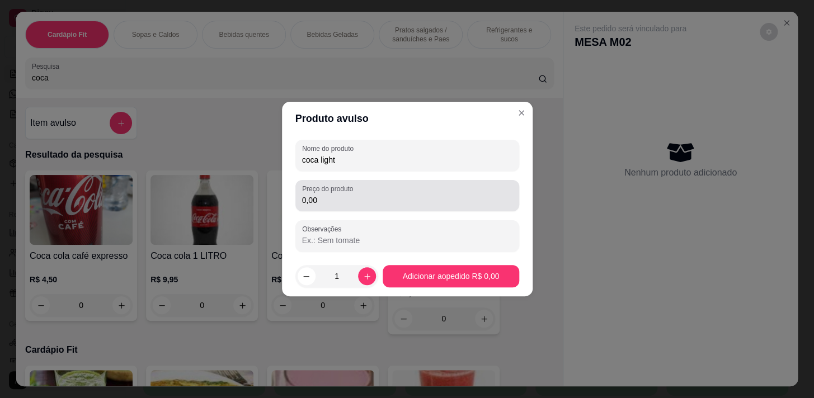
type input "coca light"
click at [407, 199] on input "0,00" at bounding box center [407, 200] width 210 height 11
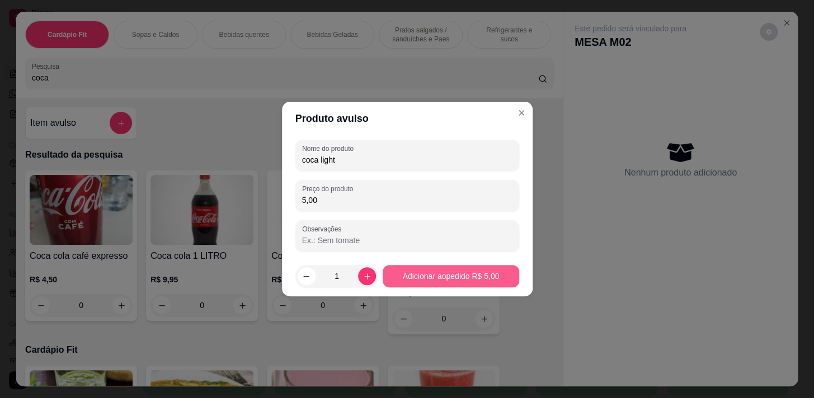
type input "5,00"
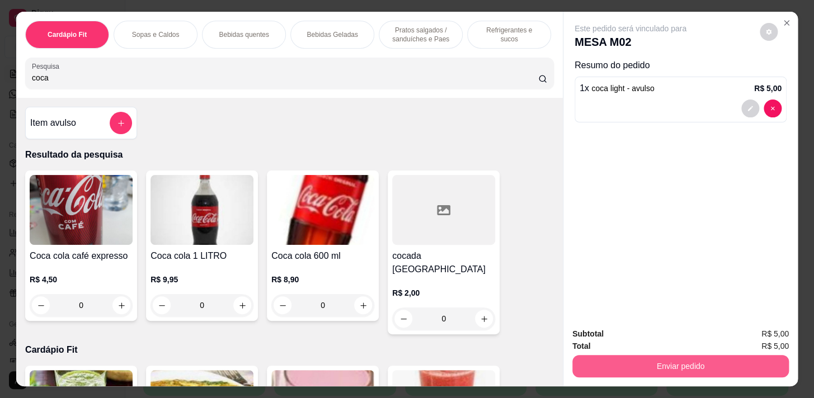
click at [633, 369] on button "Enviar pedido" at bounding box center [681, 366] width 217 height 22
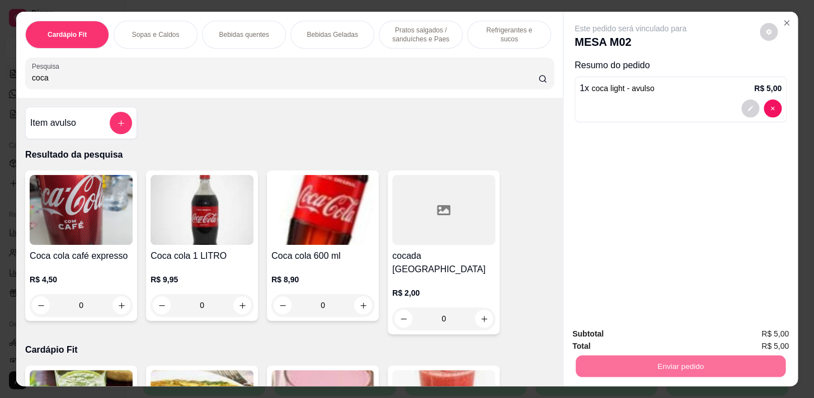
click at [740, 327] on button "Enviar pedido" at bounding box center [760, 335] width 62 height 21
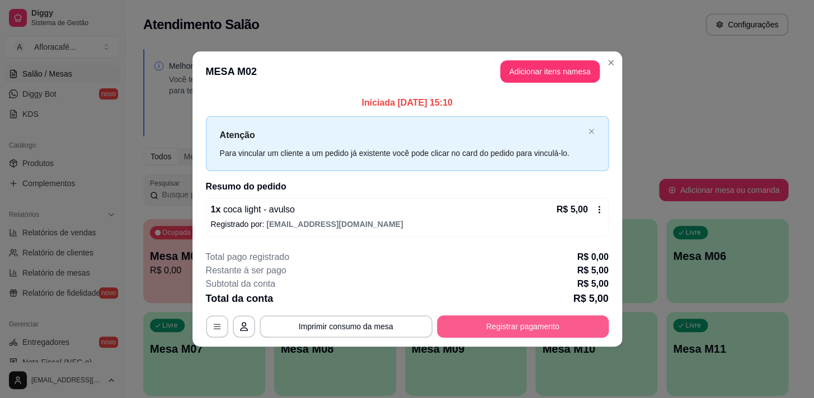
click at [508, 334] on button "Registrar pagamento" at bounding box center [523, 327] width 172 height 22
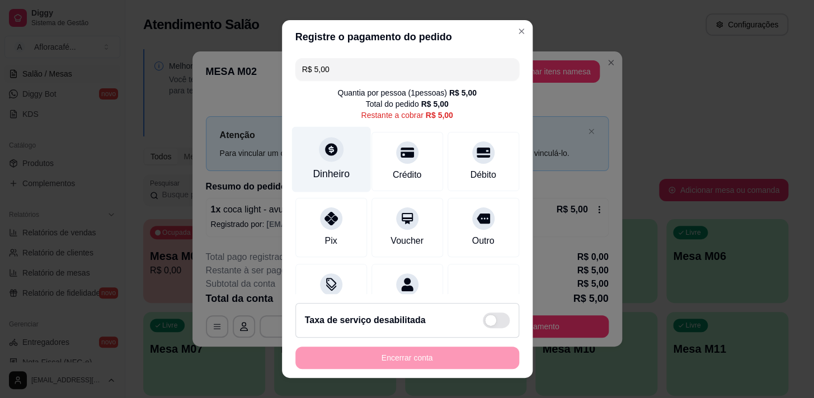
click at [321, 171] on div "Dinheiro" at bounding box center [331, 174] width 37 height 15
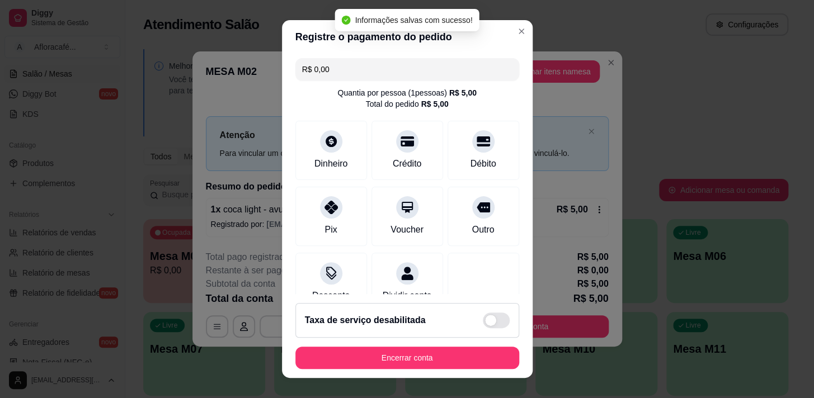
type input "R$ 0,00"
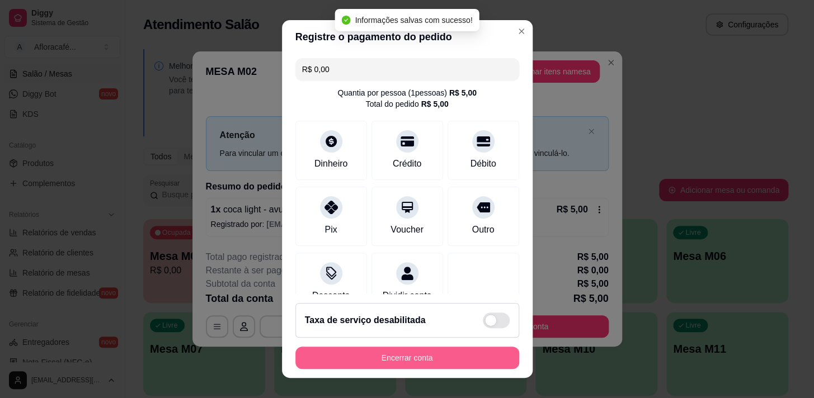
click at [431, 358] on button "Encerrar conta" at bounding box center [407, 358] width 224 height 22
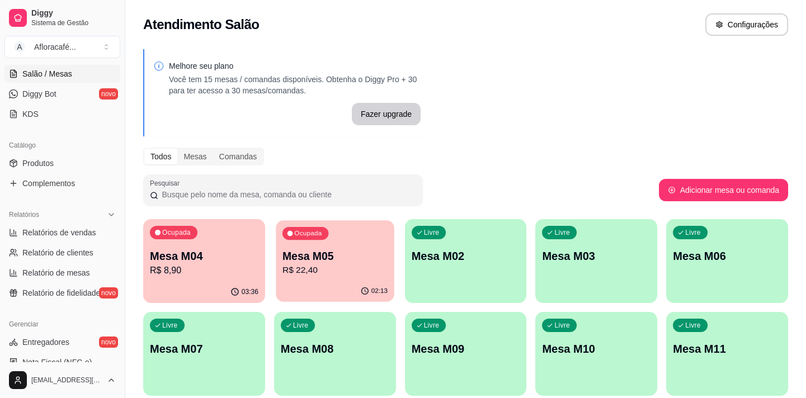
click at [319, 290] on div "02:13" at bounding box center [335, 291] width 118 height 21
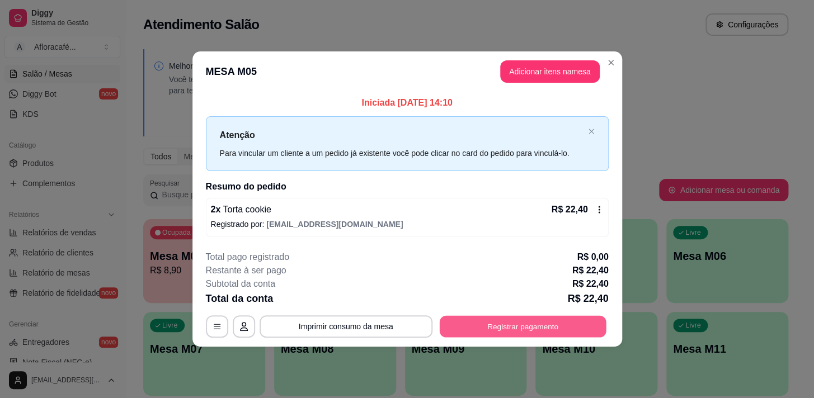
click at [576, 327] on button "Registrar pagamento" at bounding box center [522, 327] width 167 height 22
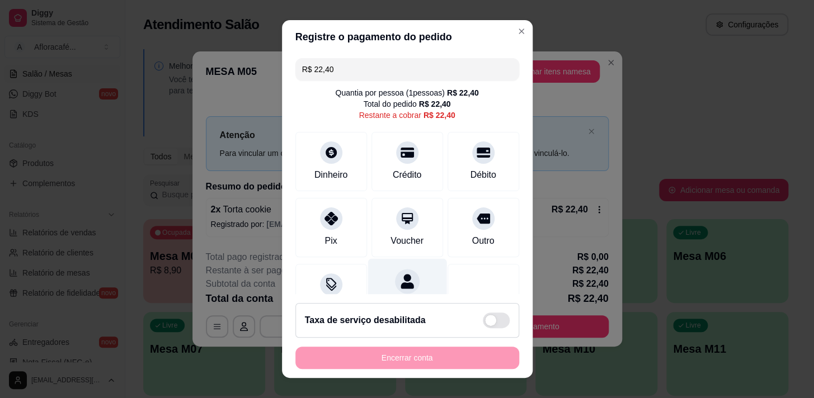
scroll to position [46, 0]
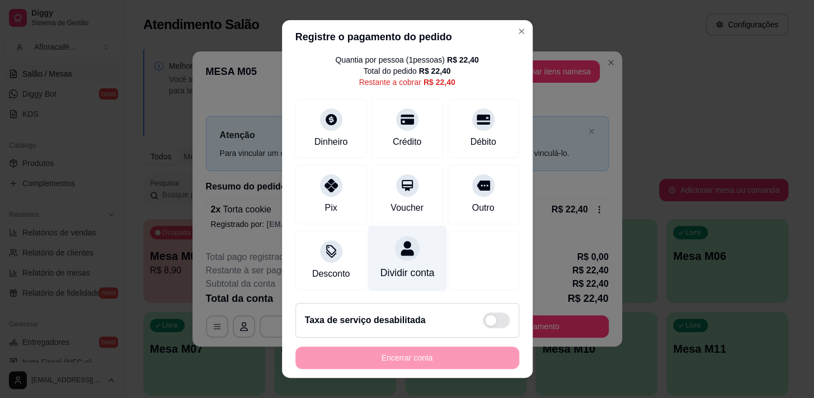
click at [386, 266] on div "Dividir conta" at bounding box center [407, 273] width 54 height 15
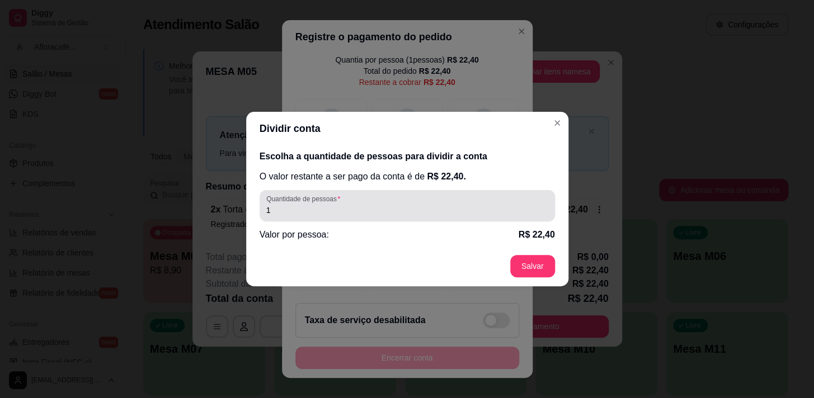
click at [376, 210] on input "1" at bounding box center [407, 210] width 282 height 11
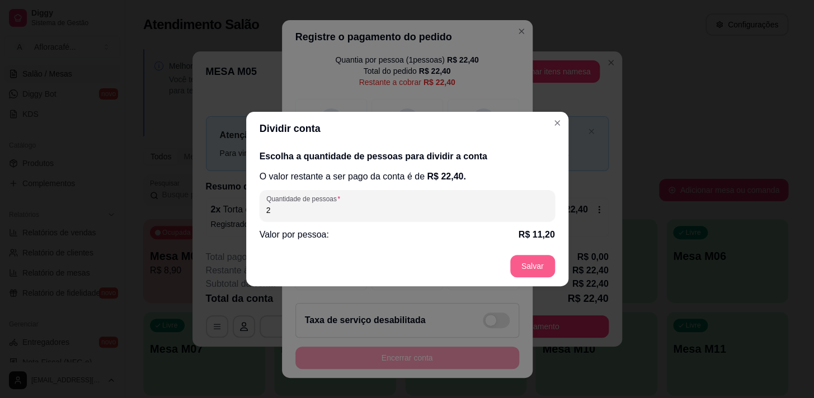
type input "2"
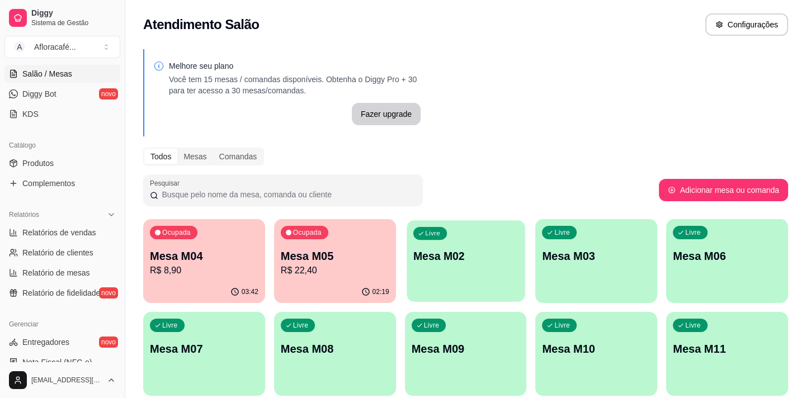
click at [470, 266] on div "Livre Mesa M02" at bounding box center [466, 255] width 118 height 68
click at [483, 253] on p "Mesa M02" at bounding box center [466, 256] width 109 height 16
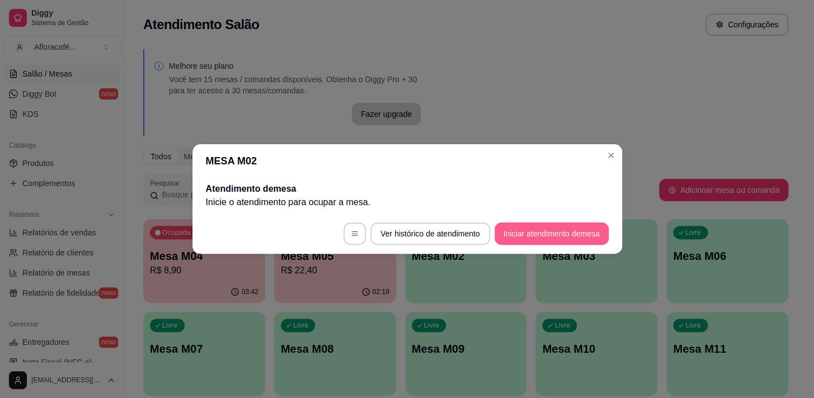
click at [536, 234] on button "Iniciar atendimento de mesa" at bounding box center [552, 234] width 114 height 22
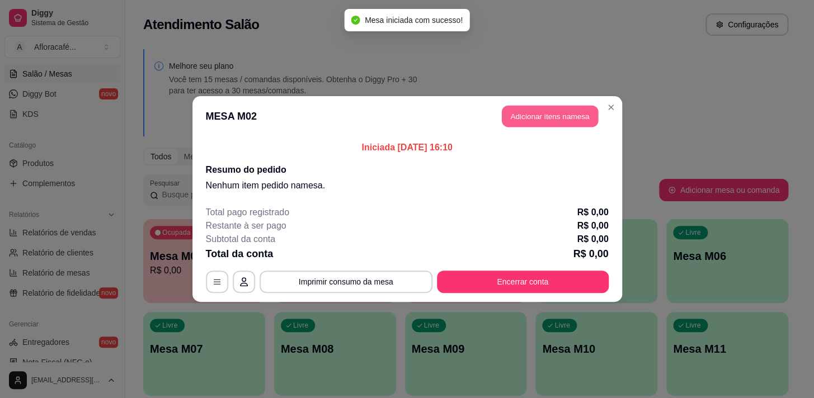
click at [525, 72] on div "MESA M02 Adicionar itens na mesa Iniciada [DATE] 16:10 Resumo do pedido Nenhum …" at bounding box center [407, 199] width 814 height 398
click at [564, 96] on div "MESA M02 Adicionar itens na mesa Iniciada [DATE] 16:10 Resumo do pedido Nenhum …" at bounding box center [407, 199] width 814 height 398
click at [561, 113] on button "Adicionar itens na mesa" at bounding box center [550, 117] width 96 height 22
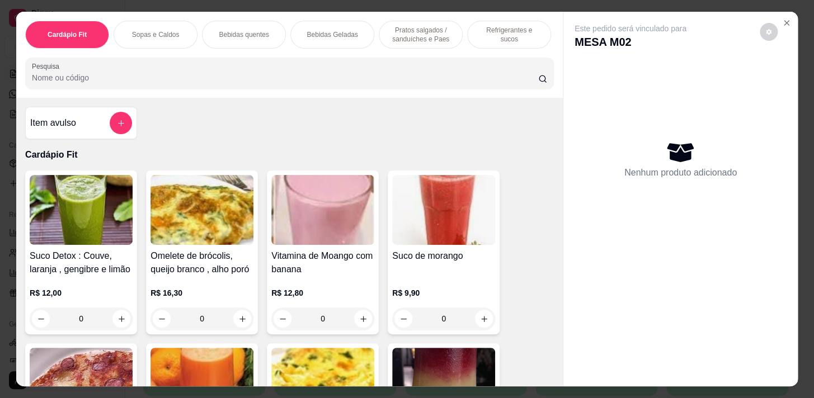
click at [240, 15] on div "Cardápio Fit Sopas e Caldos Bebidas quentes Bebidas Geladas Pratos salgados / s…" at bounding box center [289, 55] width 547 height 86
click at [246, 26] on div "Bebidas quentes" at bounding box center [244, 35] width 84 height 28
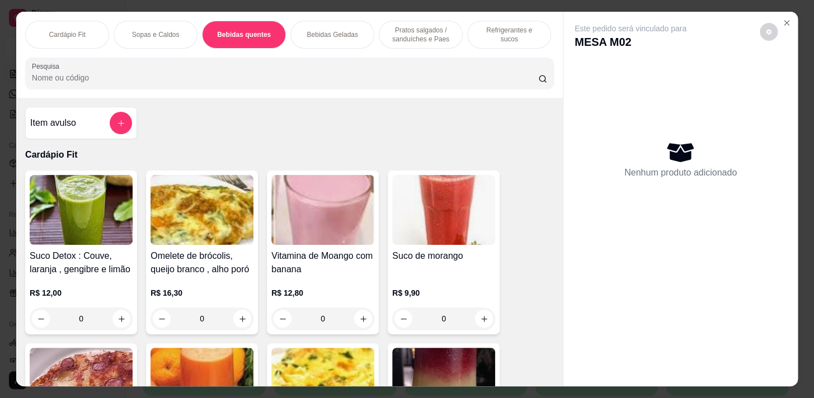
scroll to position [27, 0]
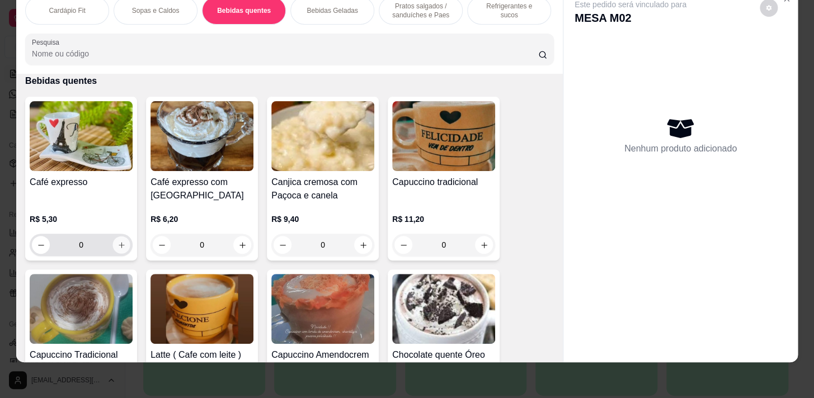
click at [121, 247] on icon "increase-product-quantity" at bounding box center [122, 245] width 8 height 8
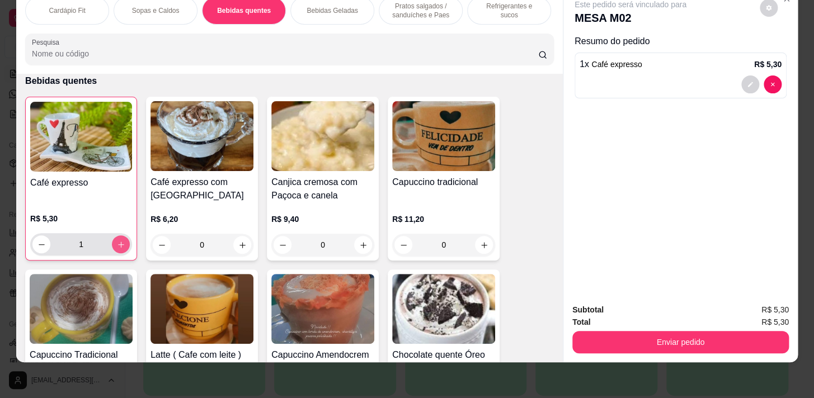
type input "1"
click at [430, 13] on div "Pratos salgados / sanduíches e Paes" at bounding box center [421, 11] width 84 height 28
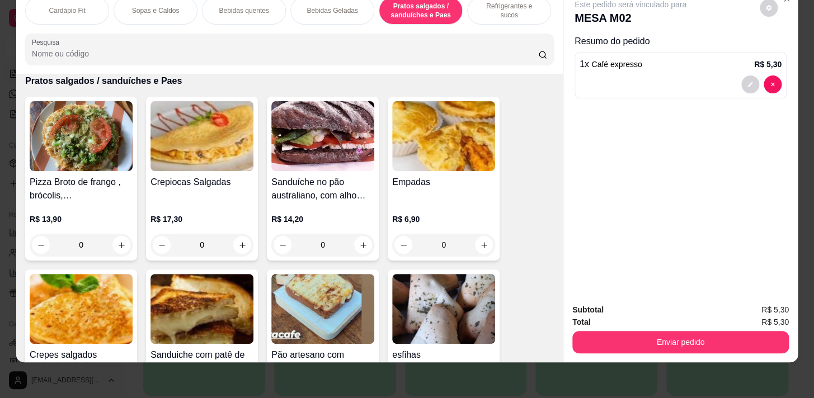
scroll to position [4120, 0]
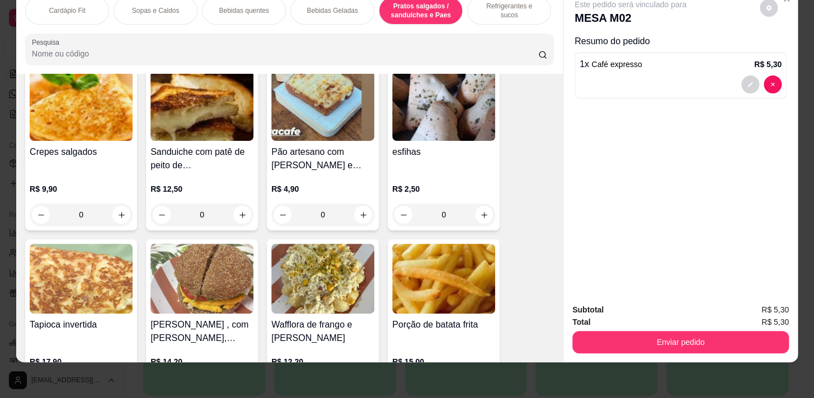
click at [480, 210] on div "0" at bounding box center [443, 215] width 103 height 22
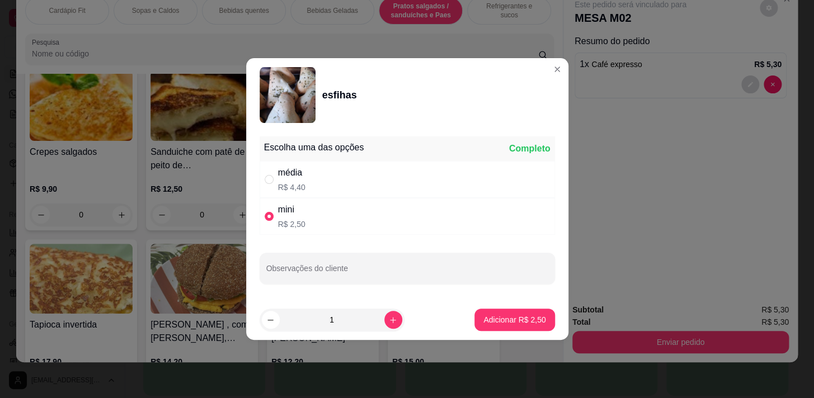
click at [463, 164] on div "média R$ 4,40" at bounding box center [407, 179] width 295 height 37
radio input "true"
radio input "false"
click at [389, 322] on icon "increase-product-quantity" at bounding box center [393, 320] width 8 height 8
type input "2"
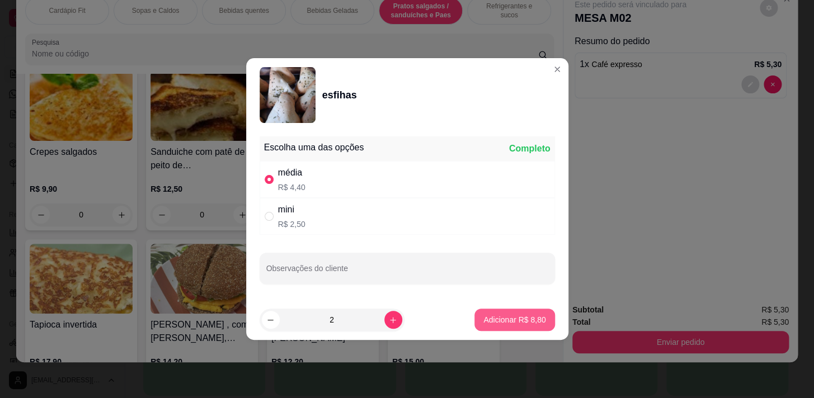
click at [497, 313] on button "Adicionar R$ 8,80" at bounding box center [515, 320] width 80 height 22
type input "2"
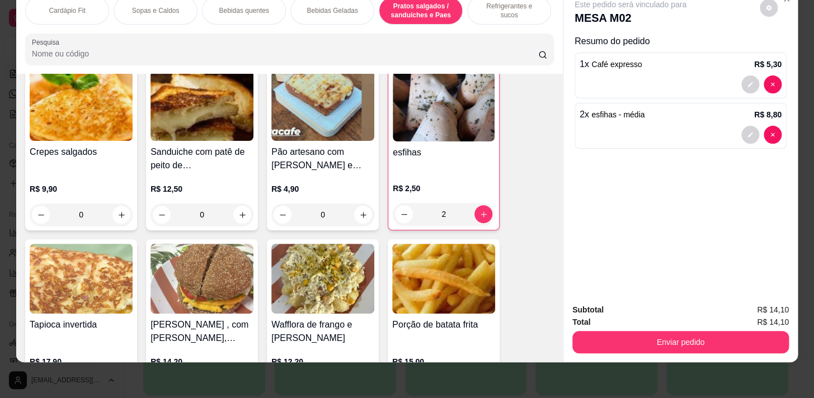
click at [316, 8] on div "Bebidas Geladas" at bounding box center [332, 11] width 84 height 28
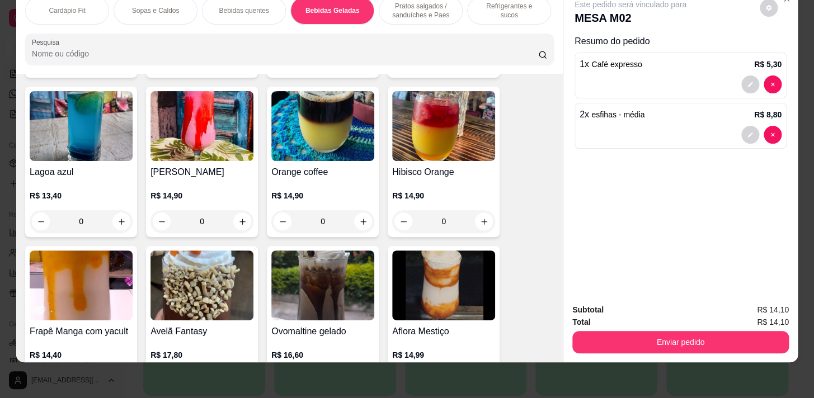
scroll to position [2874, 0]
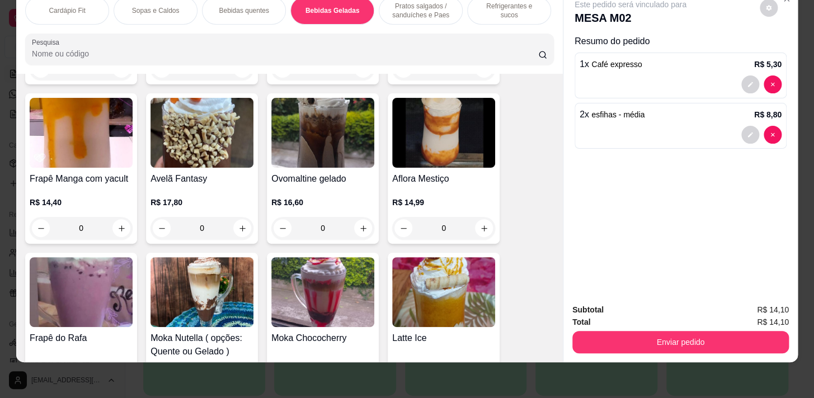
click at [364, 231] on div "0" at bounding box center [322, 228] width 103 height 22
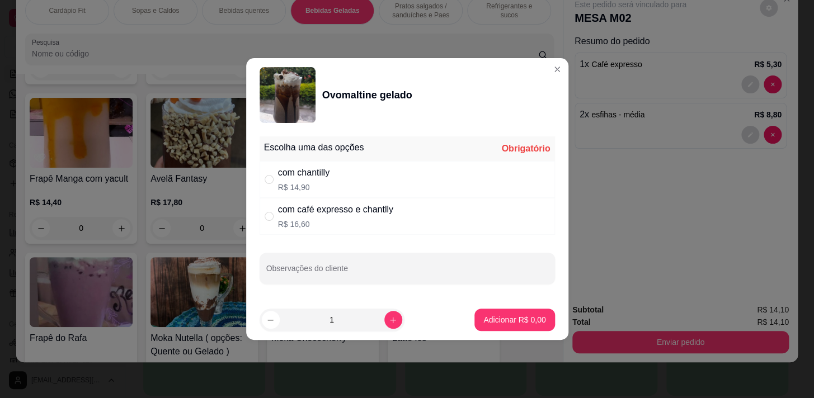
drag, startPoint x: 390, startPoint y: 179, endPoint x: 403, endPoint y: 199, distance: 24.7
click at [390, 179] on div "com chantilly R$ 14,90" at bounding box center [407, 179] width 295 height 37
radio input "true"
click at [518, 315] on p "Adicionar R$ 14,90" at bounding box center [512, 320] width 65 height 11
type input "1"
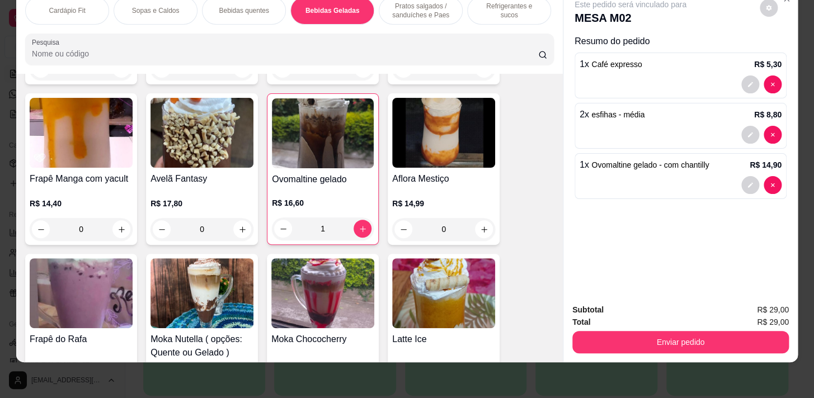
scroll to position [0, 462]
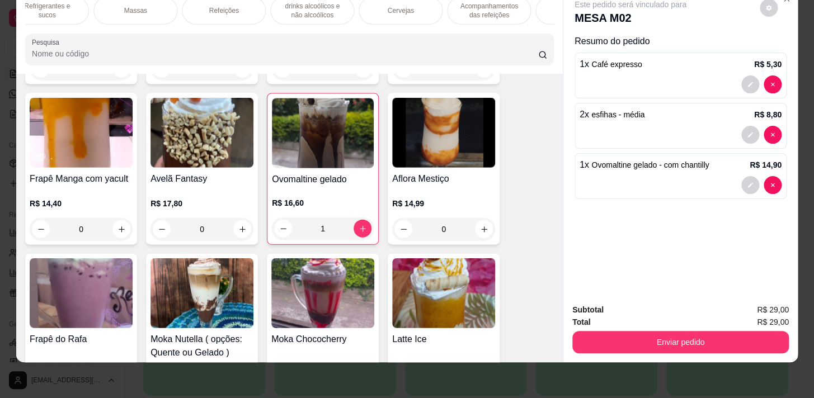
click at [134, 7] on p "Massas" at bounding box center [135, 10] width 23 height 9
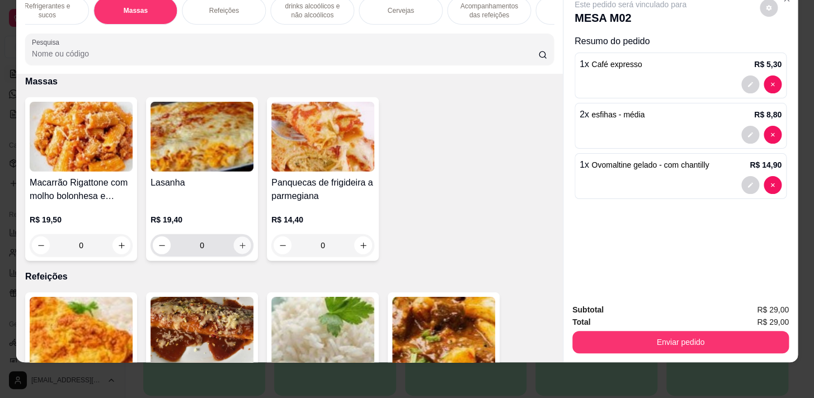
click at [235, 251] on button "increase-product-quantity" at bounding box center [242, 245] width 17 height 17
type input "1"
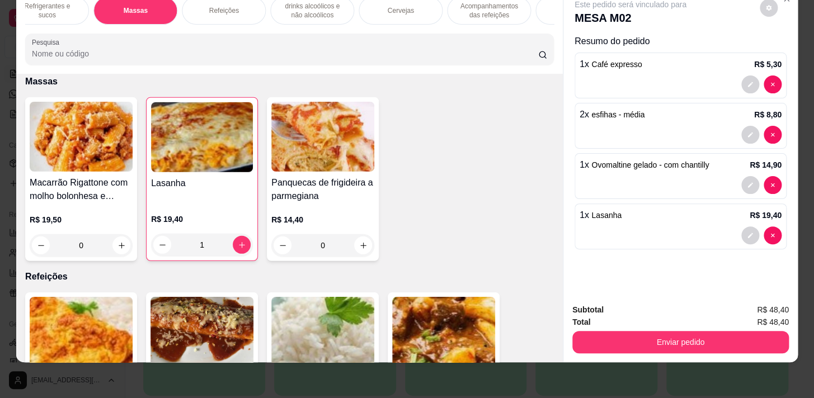
scroll to position [0, 0]
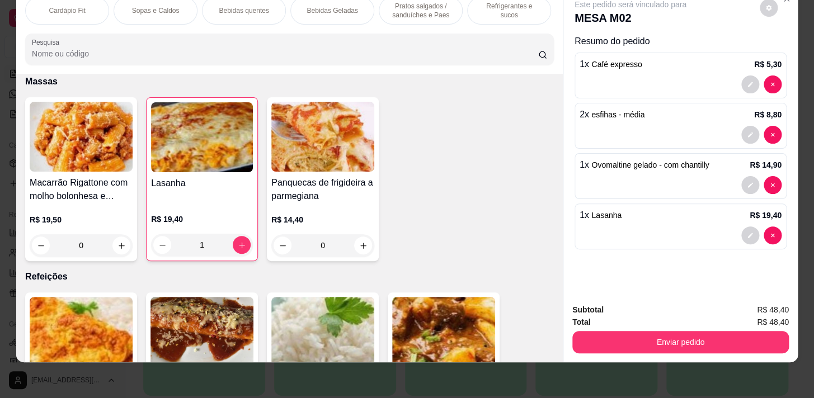
click at [410, 3] on p "Pratos salgados / sanduíches e Paes" at bounding box center [420, 11] width 65 height 18
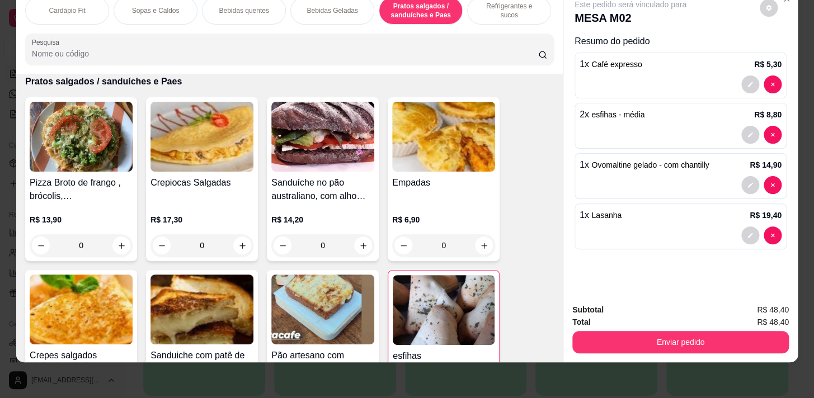
click at [479, 3] on p "Refrigerantes e sucos" at bounding box center [509, 11] width 65 height 18
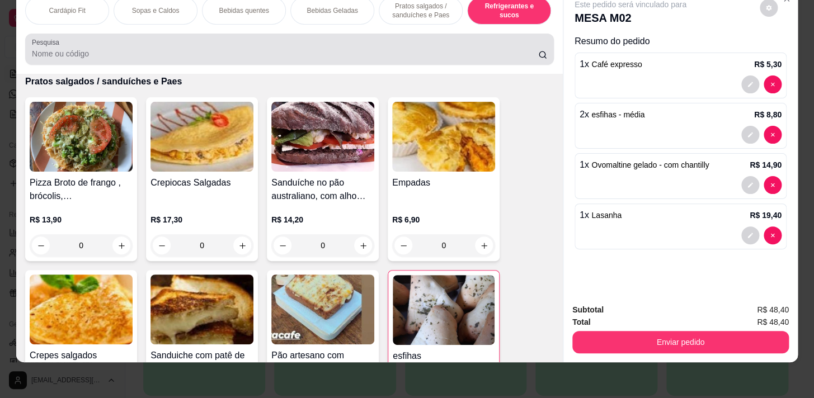
scroll to position [5496, 0]
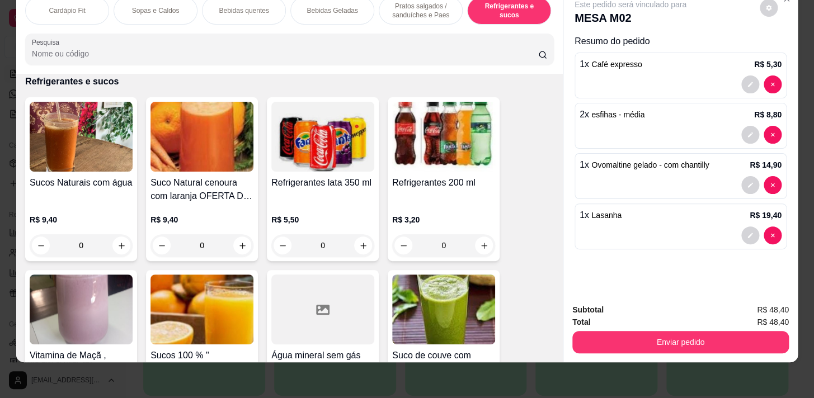
click at [405, 11] on p "Pratos salgados / sanduíches e Paes" at bounding box center [420, 11] width 65 height 18
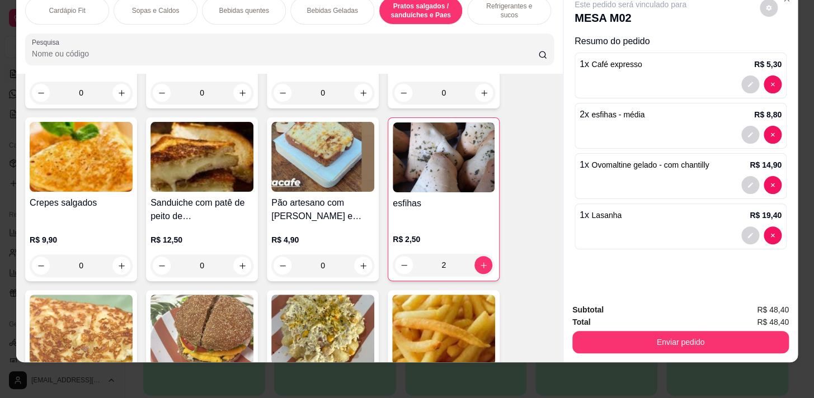
scroll to position [4223, 0]
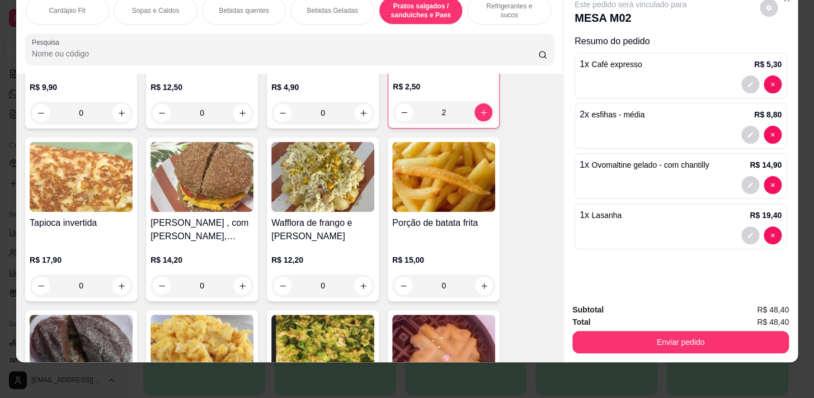
click at [485, 287] on div "0" at bounding box center [443, 286] width 103 height 22
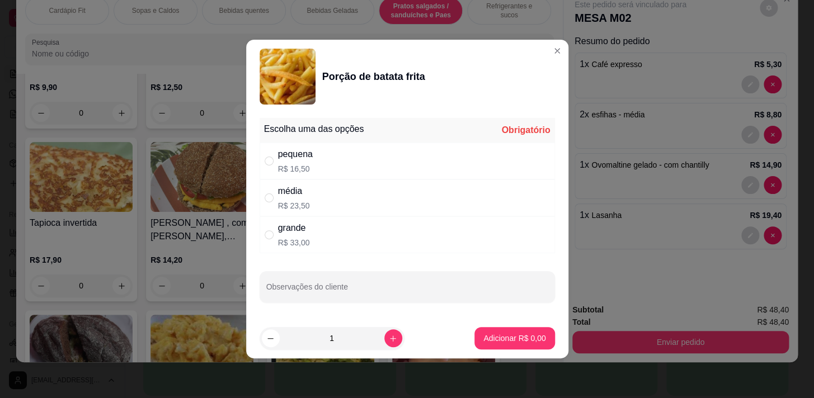
click at [380, 170] on div "pequena R$ 16,50" at bounding box center [407, 161] width 295 height 37
radio input "true"
click at [536, 331] on button "Adicionar R$ 16,50" at bounding box center [513, 339] width 82 height 22
type input "1"
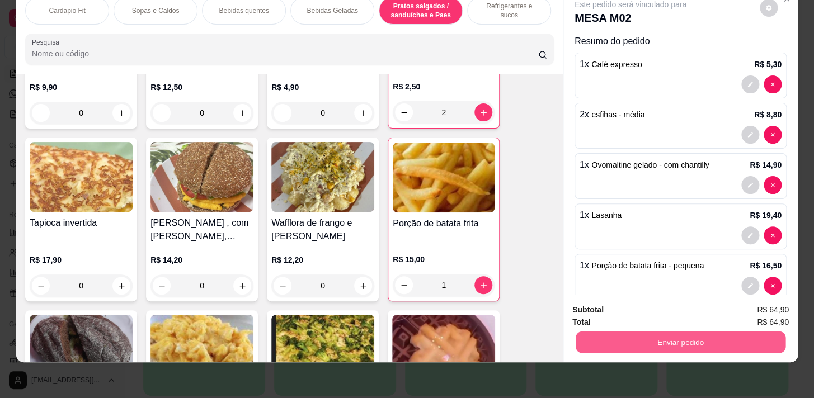
click at [690, 331] on button "Enviar pedido" at bounding box center [681, 342] width 210 height 22
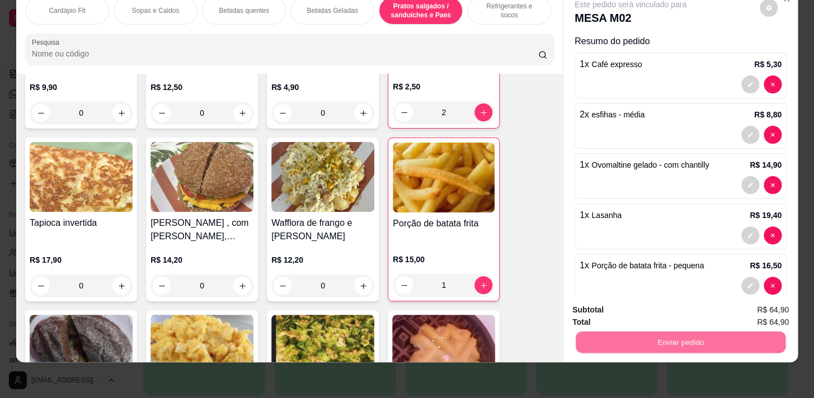
click at [740, 301] on button "Enviar pedido" at bounding box center [760, 307] width 62 height 21
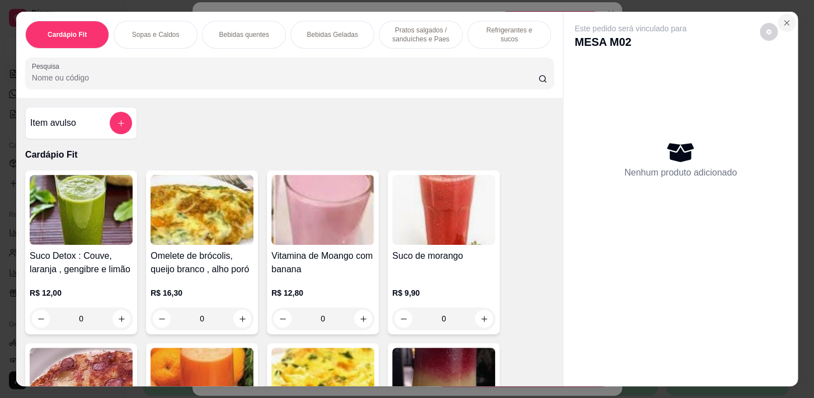
click at [785, 21] on icon "Close" at bounding box center [786, 22] width 9 height 9
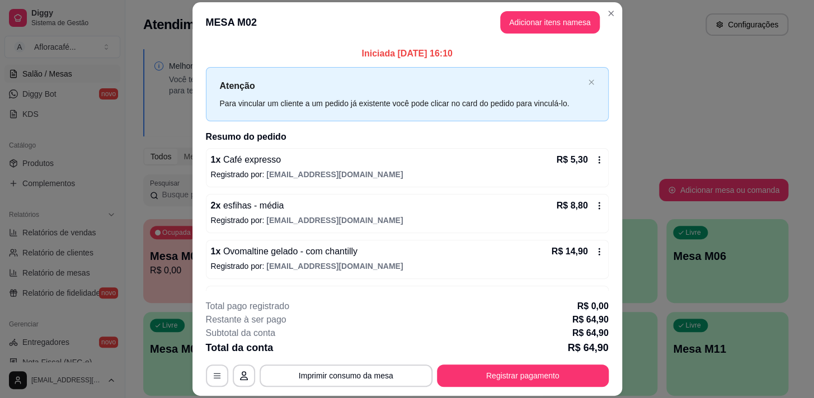
scroll to position [83, 0]
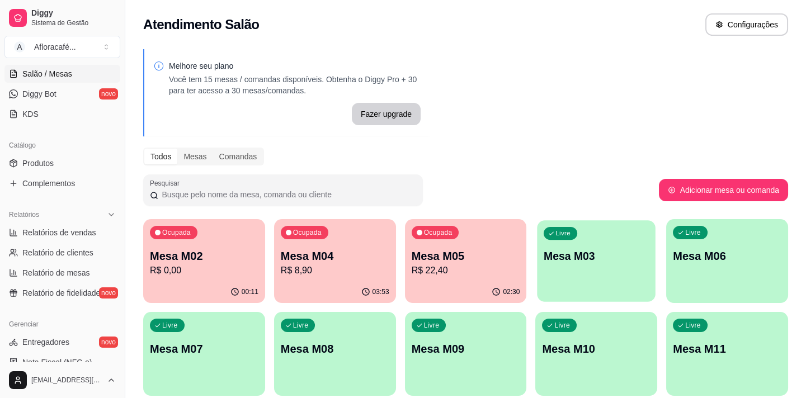
click at [586, 268] on div "Livre Mesa M03" at bounding box center [597, 255] width 118 height 68
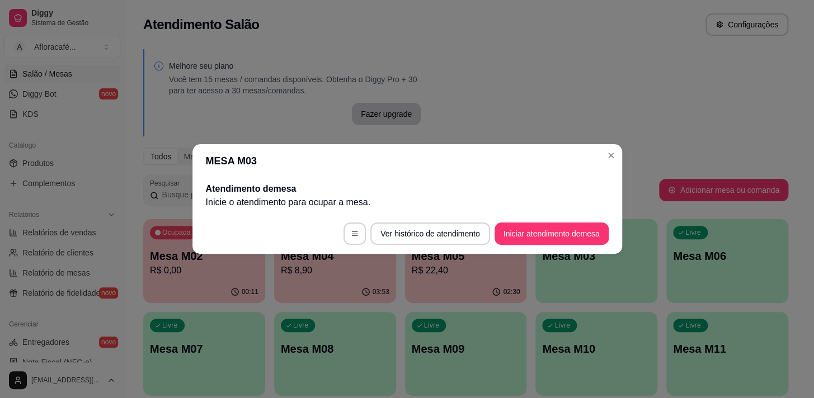
click at [591, 150] on header "MESA M03" at bounding box center [408, 161] width 430 height 34
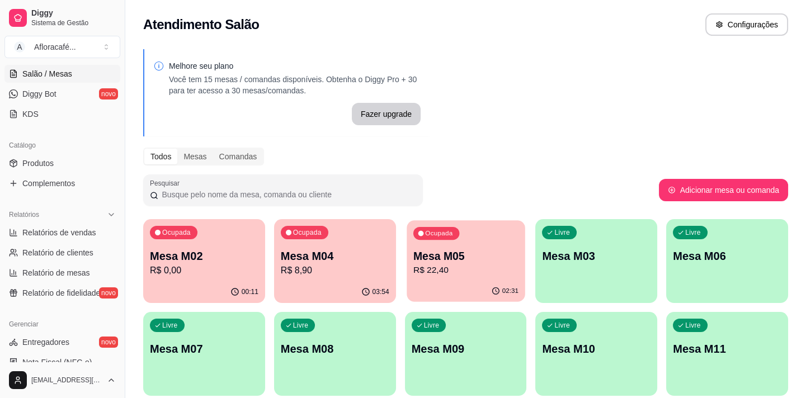
click at [475, 267] on p "R$ 22,40" at bounding box center [466, 270] width 105 height 13
click at [232, 265] on p "R$ 0,00" at bounding box center [204, 270] width 109 height 13
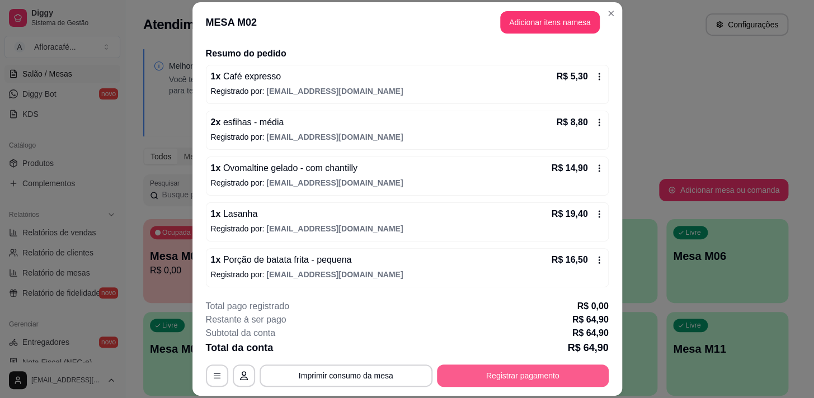
click at [467, 379] on button "Registrar pagamento" at bounding box center [523, 376] width 172 height 22
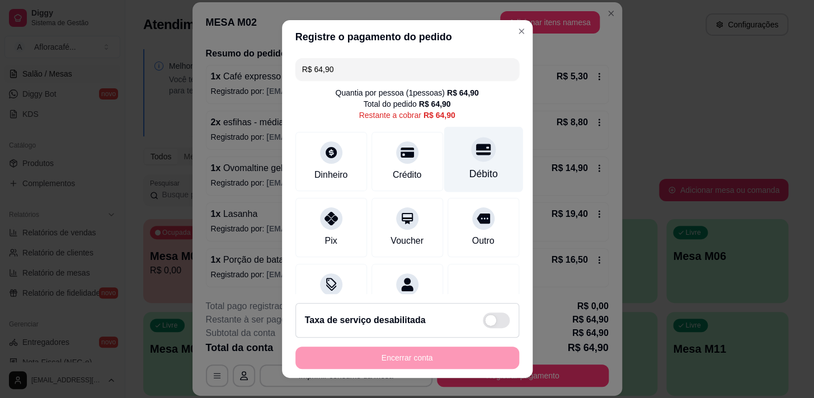
click at [483, 152] on div "Débito" at bounding box center [483, 158] width 79 height 65
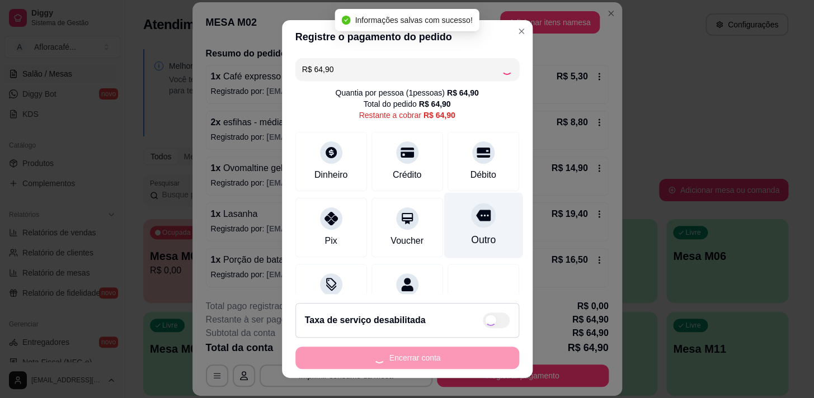
type input "R$ 0,00"
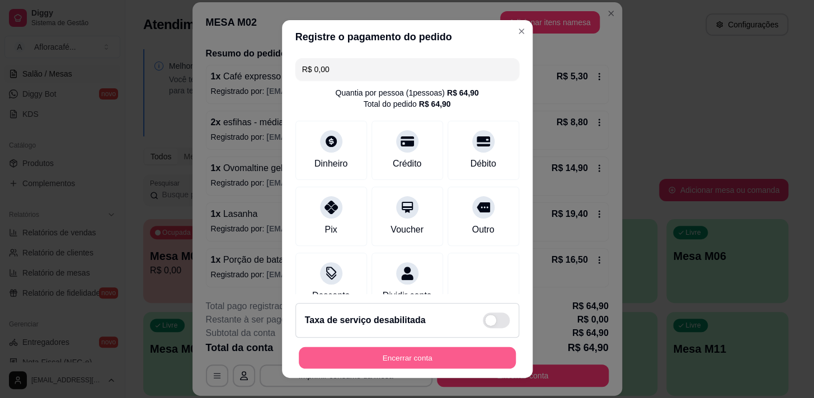
click at [430, 354] on button "Encerrar conta" at bounding box center [407, 359] width 217 height 22
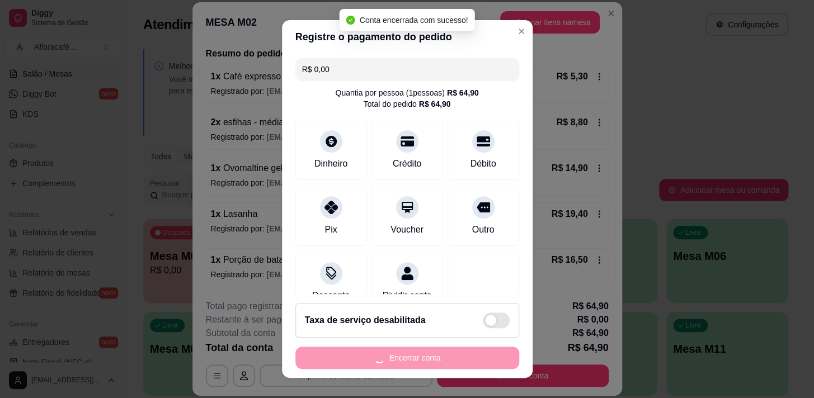
scroll to position [0, 0]
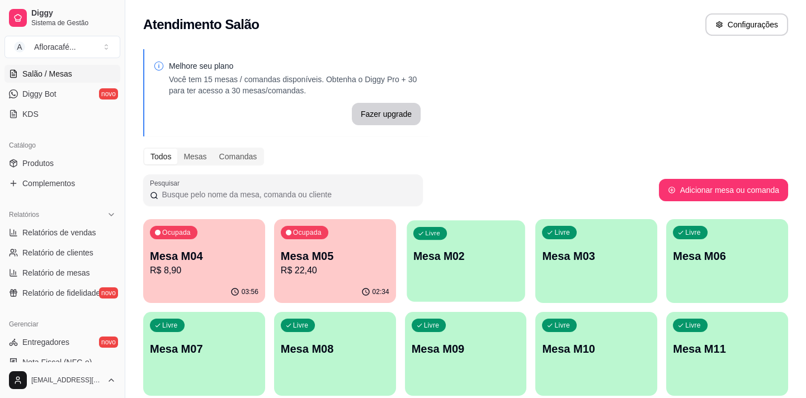
click at [441, 242] on div "Livre Mesa M02" at bounding box center [466, 255] width 118 height 68
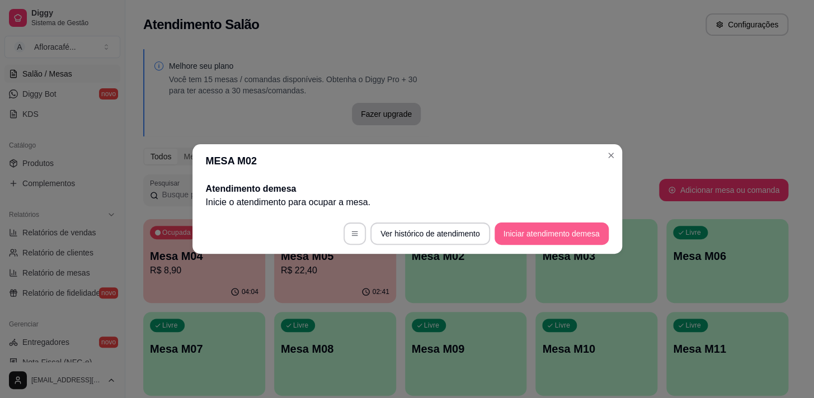
click at [553, 228] on button "Iniciar atendimento de mesa" at bounding box center [552, 234] width 114 height 22
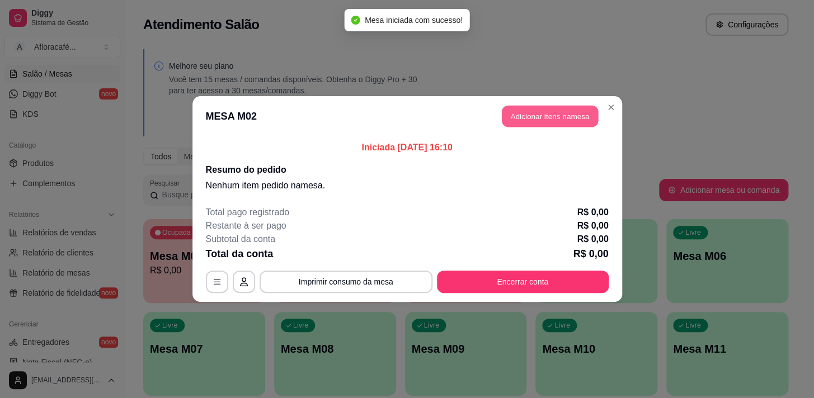
click at [546, 119] on button "Adicionar itens na mesa" at bounding box center [550, 117] width 96 height 22
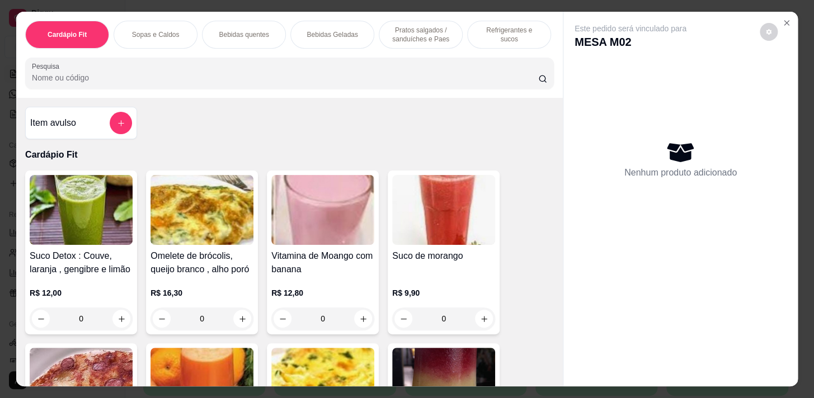
click at [498, 29] on p "Refrigerantes e sucos" at bounding box center [509, 35] width 65 height 18
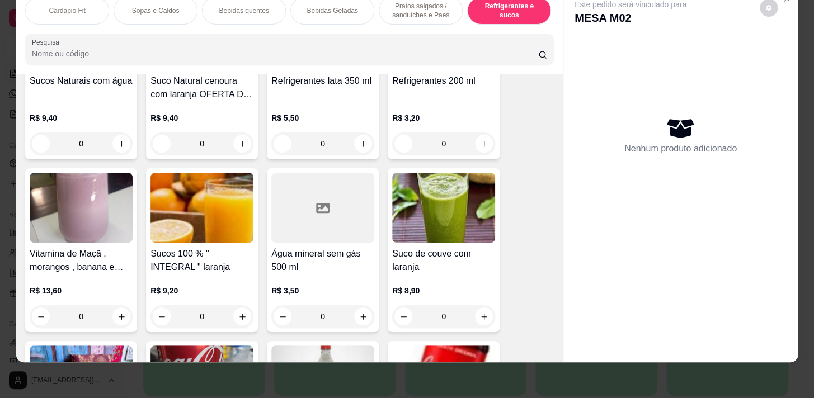
scroll to position [5699, 0]
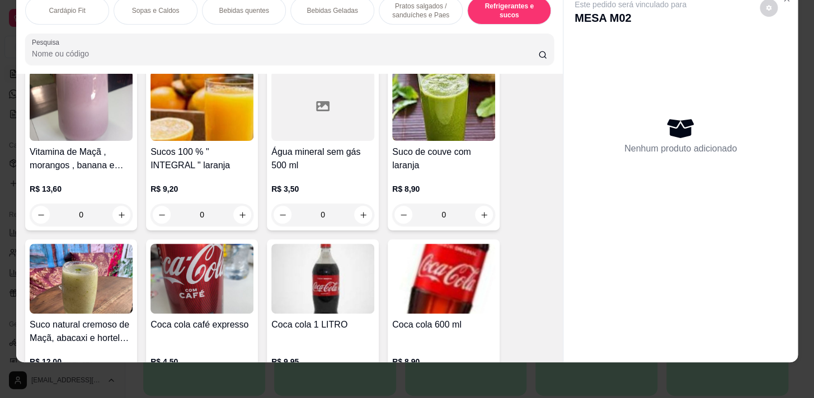
click at [363, 212] on div "0" at bounding box center [322, 215] width 103 height 22
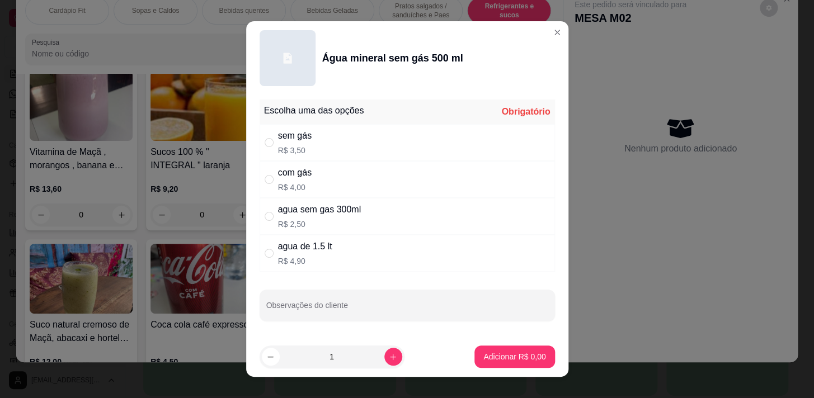
click at [362, 149] on div "sem gás R$ 3,50" at bounding box center [407, 142] width 295 height 37
click at [340, 176] on div "com gás R$ 4,00" at bounding box center [407, 179] width 295 height 37
radio input "false"
radio input "true"
click at [520, 359] on p "Adicionar R$ 4,00" at bounding box center [515, 356] width 62 height 11
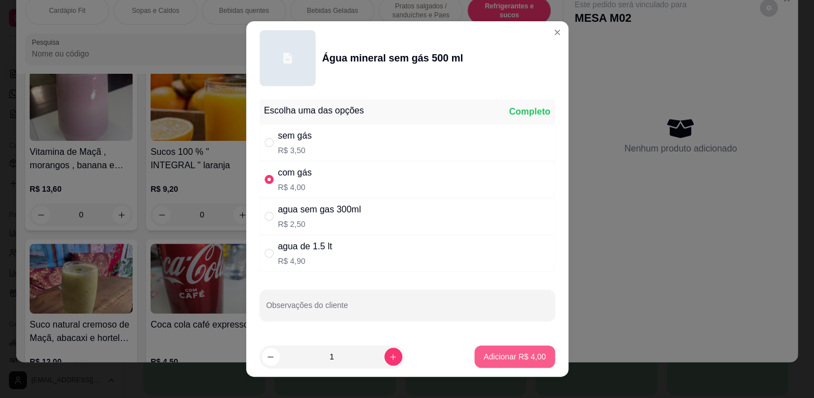
type input "1"
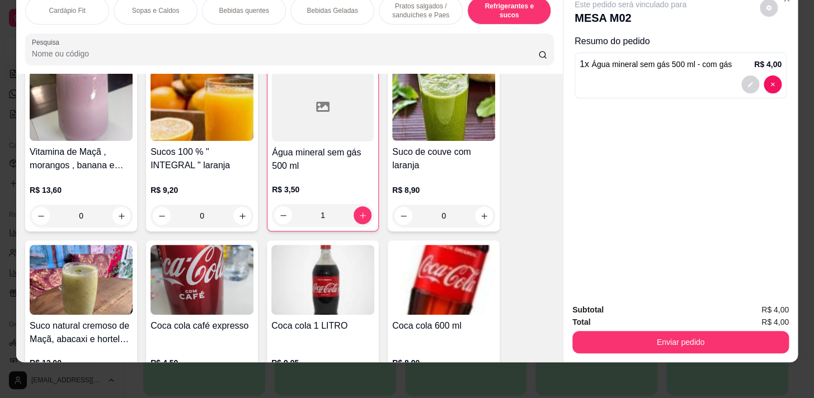
click at [222, 6] on p "Bebidas quentes" at bounding box center [244, 10] width 50 height 9
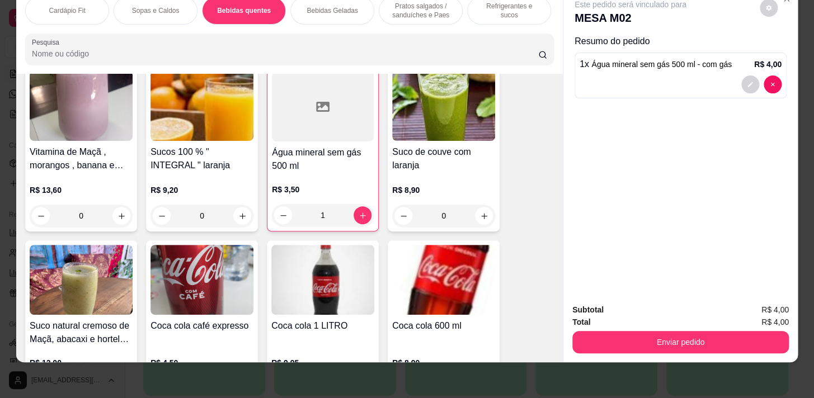
scroll to position [959, 0]
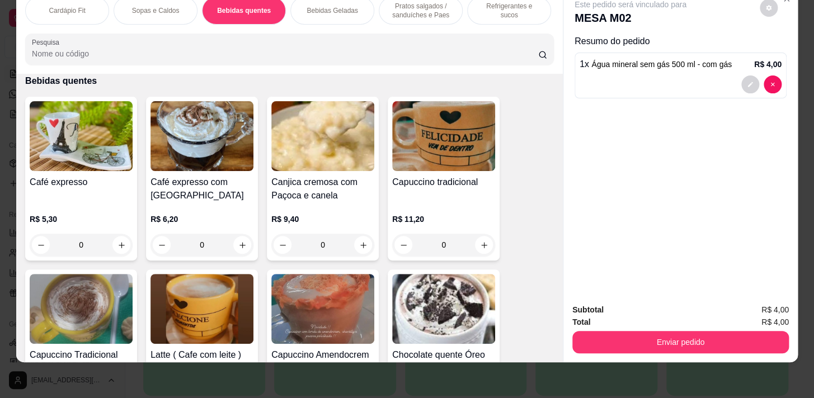
click at [157, 6] on p "Sopas e Caldos" at bounding box center [156, 10] width 48 height 9
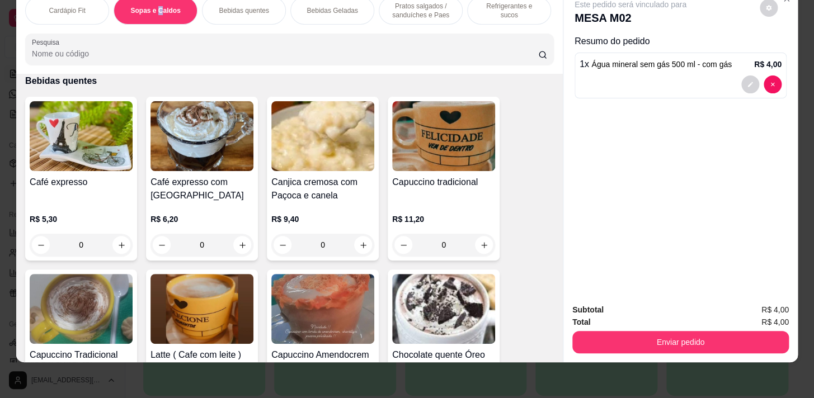
scroll to position [764, 0]
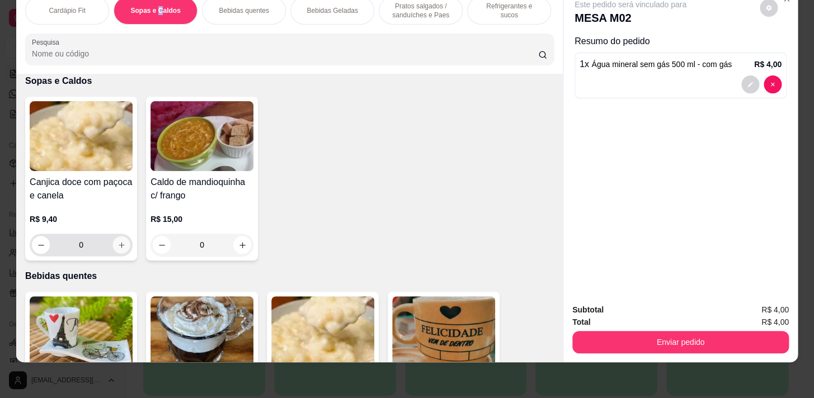
click at [118, 249] on button "increase-product-quantity" at bounding box center [121, 245] width 17 height 17
type input "1"
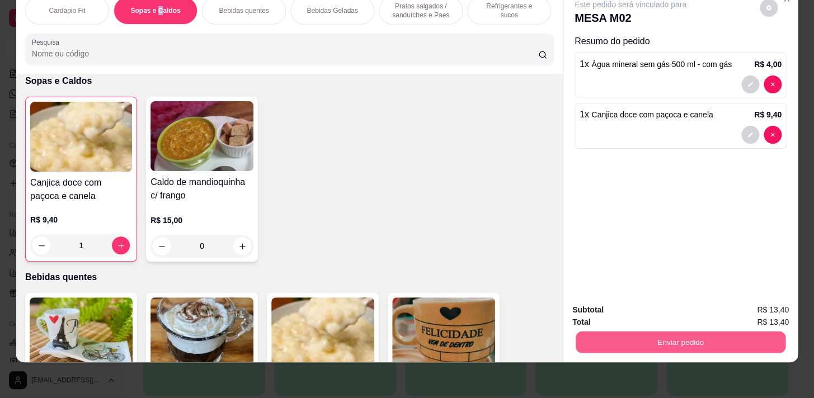
click at [734, 335] on button "Enviar pedido" at bounding box center [681, 342] width 210 height 22
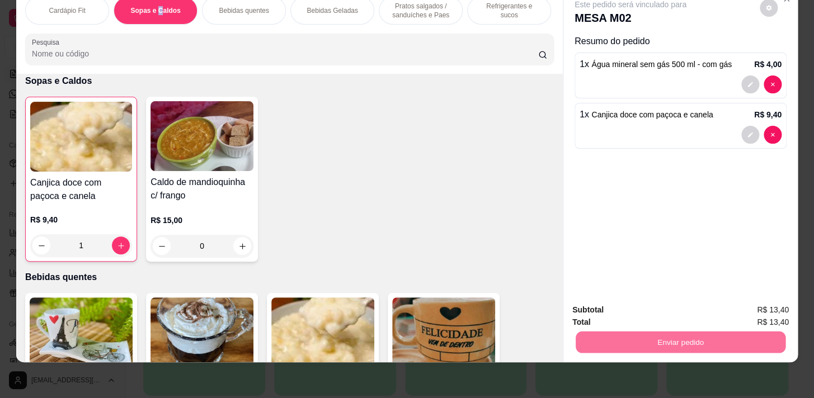
click at [769, 308] on button "Enviar pedido" at bounding box center [760, 307] width 62 height 21
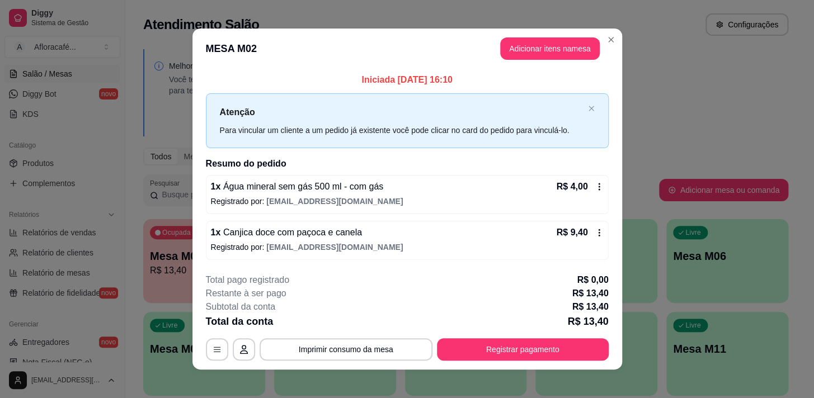
click at [646, 63] on div "**********" at bounding box center [407, 199] width 814 height 398
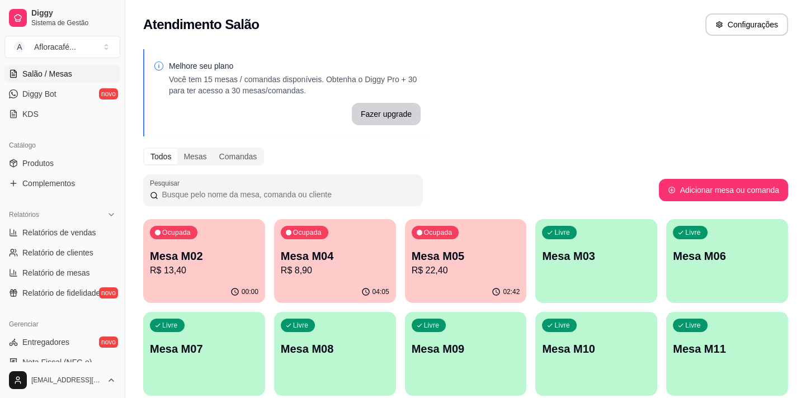
click at [267, 282] on div "Ocupada Mesa M02 R$ 13,40 00:00 Ocupada Mesa M04 R$ 8,90 04:05 Ocupada Mesa M05…" at bounding box center [465, 354] width 645 height 270
click at [258, 276] on div "Ocupada Mesa M02 R$ 13,40" at bounding box center [204, 251] width 118 height 60
click at [476, 290] on div "03:10" at bounding box center [466, 291] width 118 height 21
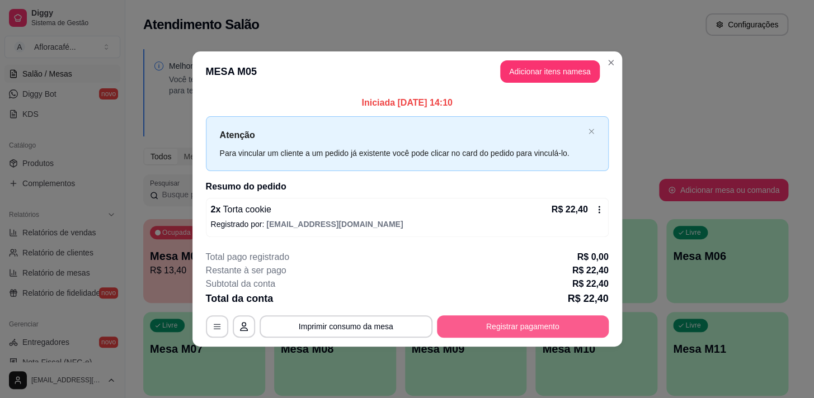
click at [495, 323] on button "Registrar pagamento" at bounding box center [523, 327] width 172 height 22
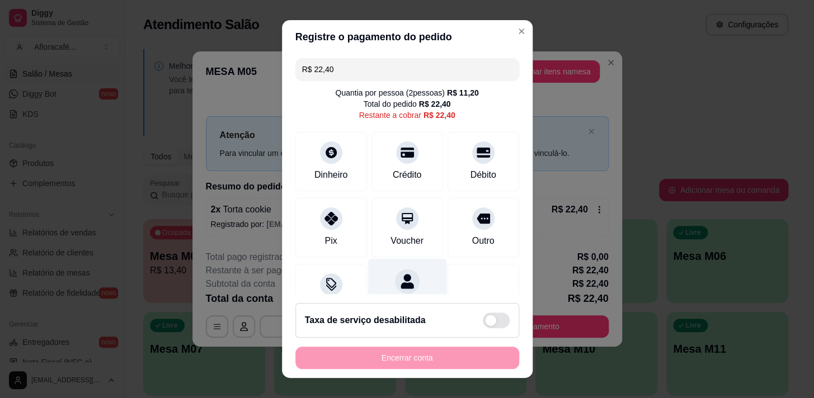
click at [401, 272] on div at bounding box center [407, 281] width 25 height 25
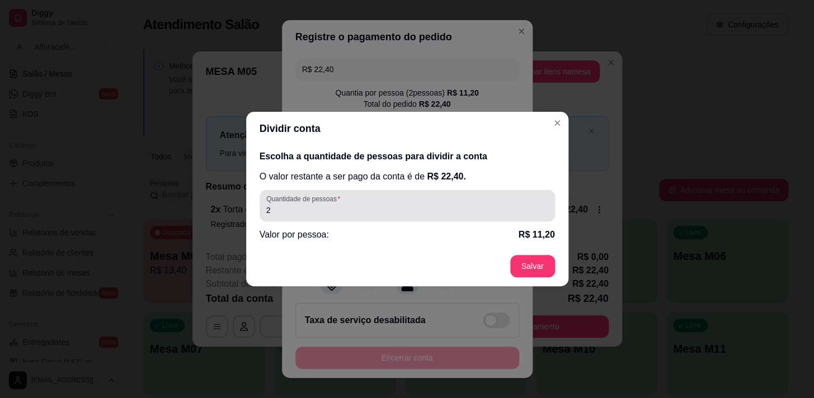
click at [348, 208] on input "2" at bounding box center [407, 210] width 282 height 11
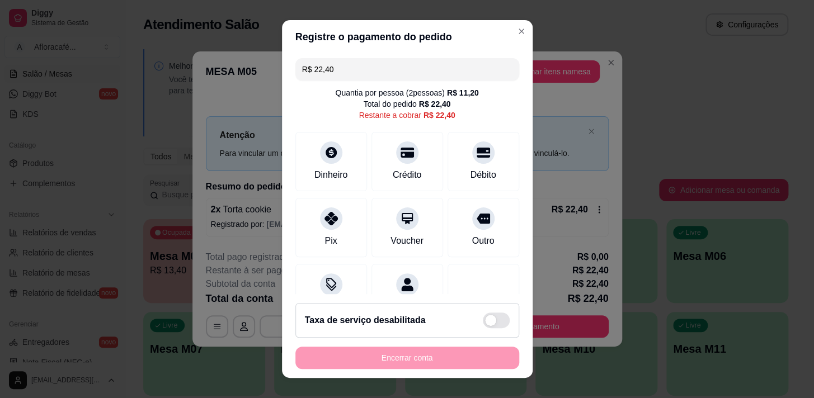
click at [341, 64] on input "R$ 22,40" at bounding box center [407, 69] width 210 height 22
click at [327, 178] on div "Dinheiro" at bounding box center [331, 174] width 37 height 15
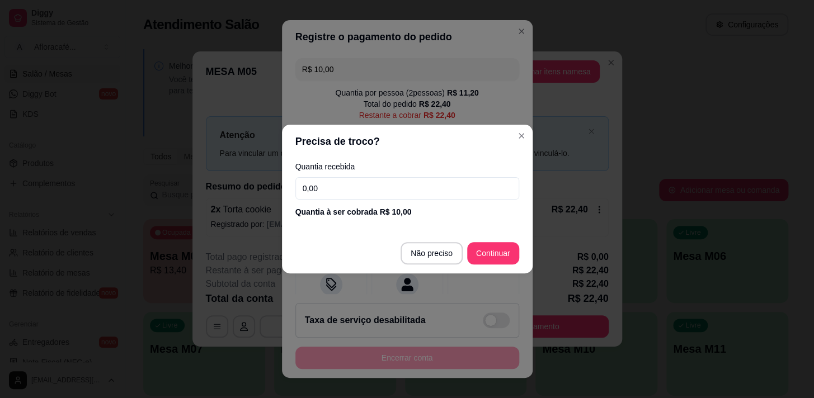
click at [353, 187] on input "0,00" at bounding box center [407, 188] width 224 height 22
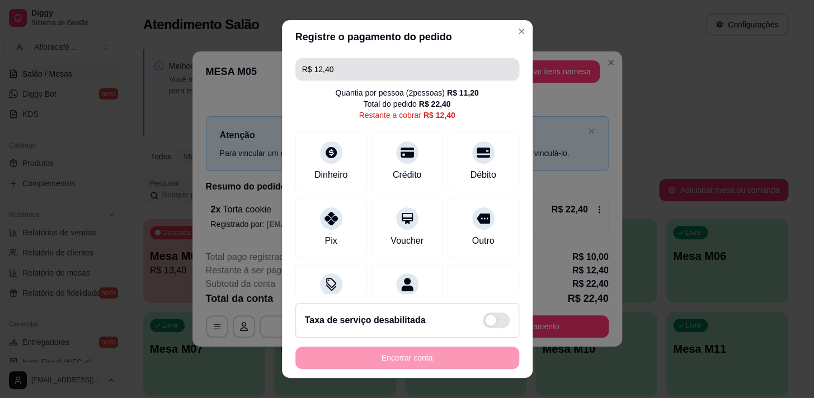
click at [336, 69] on input "R$ 12,40" at bounding box center [407, 69] width 210 height 22
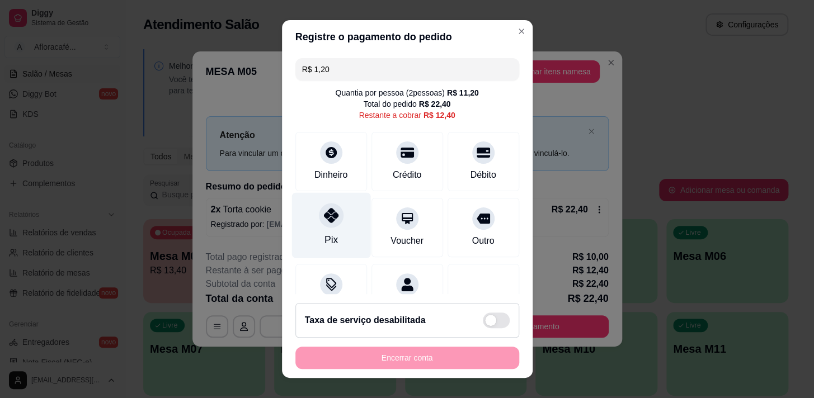
click at [329, 215] on icon at bounding box center [330, 215] width 15 height 15
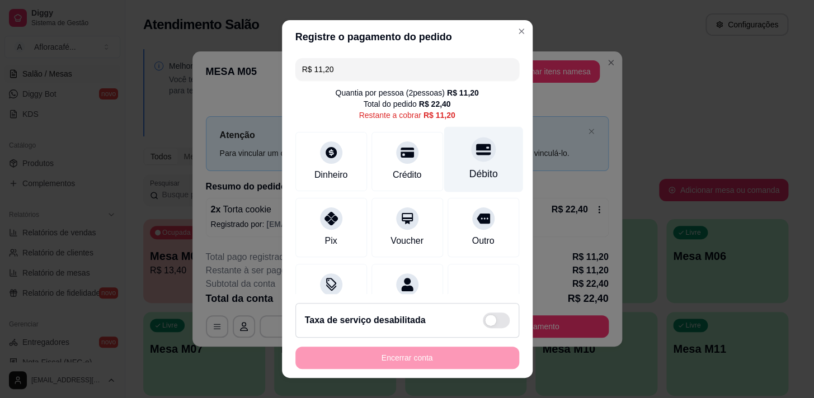
click at [461, 163] on div "Débito" at bounding box center [483, 158] width 79 height 65
type input "R$ 0,00"
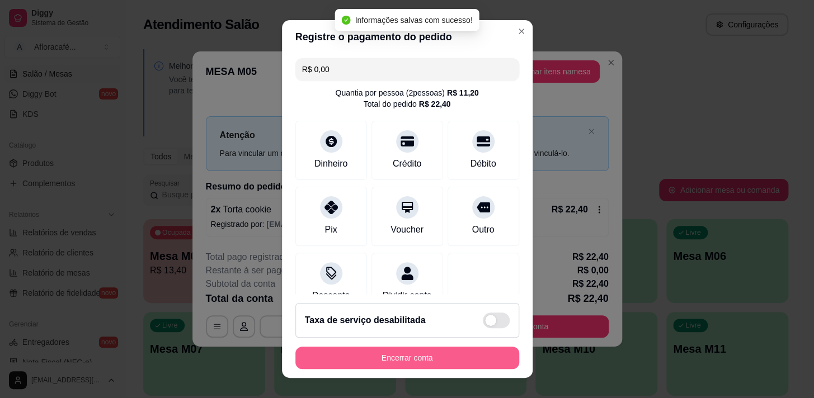
click at [381, 354] on button "Encerrar conta" at bounding box center [407, 358] width 224 height 22
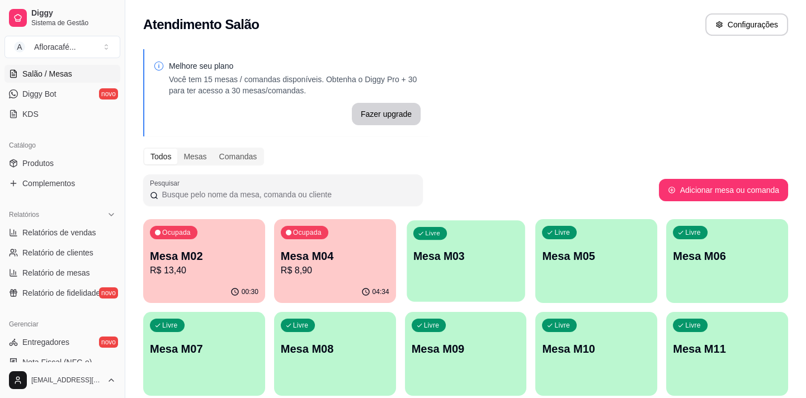
click at [443, 243] on div "Livre Mesa M03" at bounding box center [466, 255] width 118 height 68
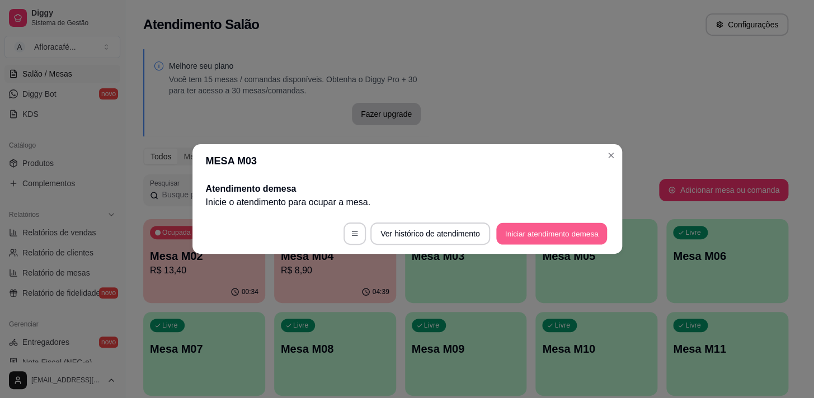
click at [564, 235] on button "Iniciar atendimento de mesa" at bounding box center [551, 234] width 111 height 22
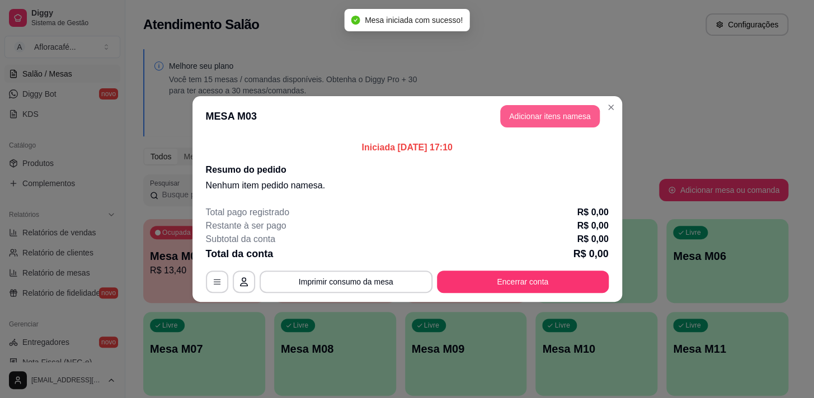
click at [524, 108] on button "Adicionar itens na mesa" at bounding box center [550, 116] width 100 height 22
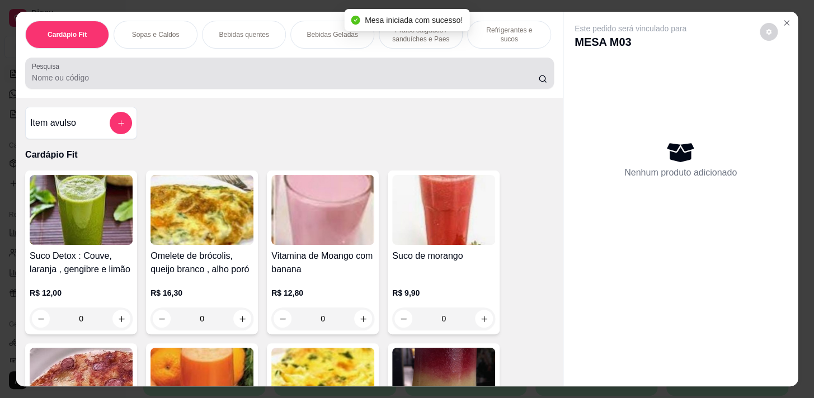
click at [384, 74] on div at bounding box center [289, 73] width 515 height 22
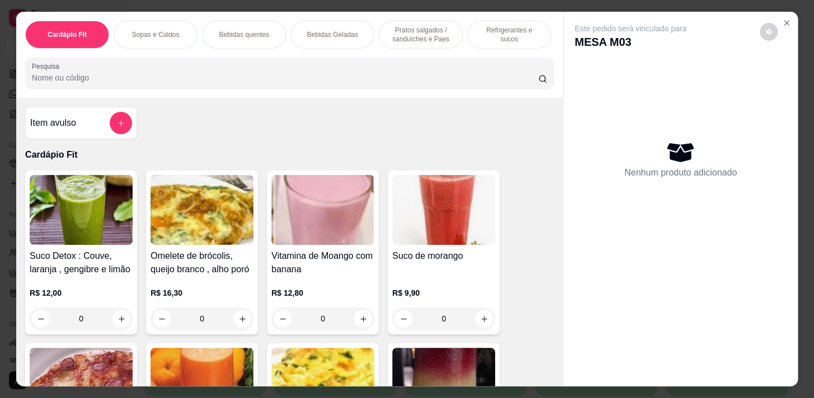
click at [510, 31] on p "Refrigerantes e sucos" at bounding box center [509, 35] width 65 height 18
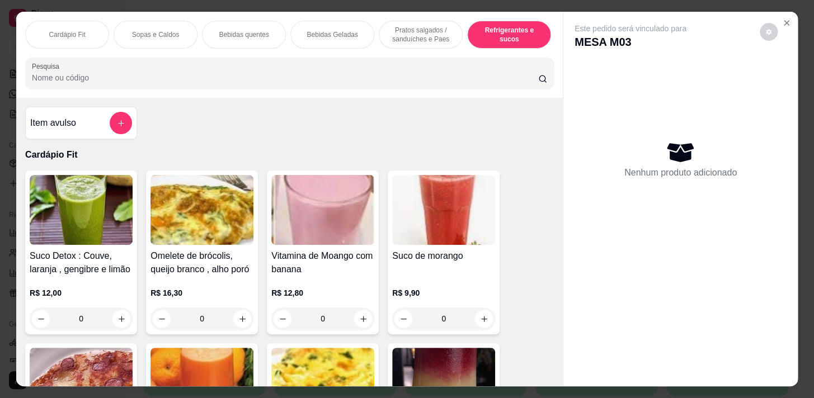
scroll to position [27, 0]
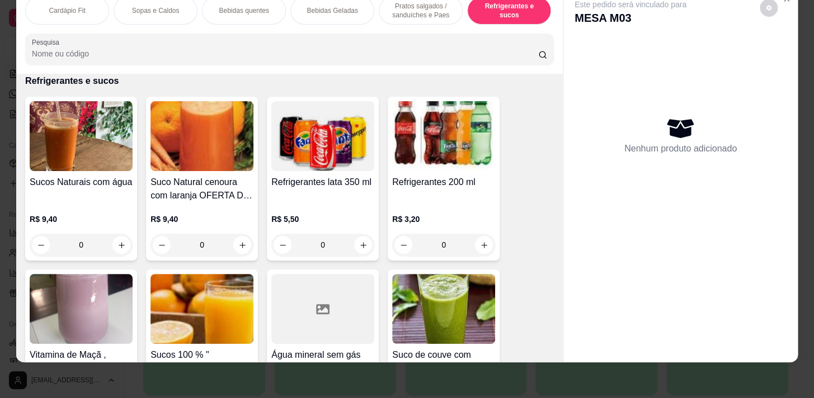
click at [118, 245] on div "0" at bounding box center [81, 245] width 103 height 22
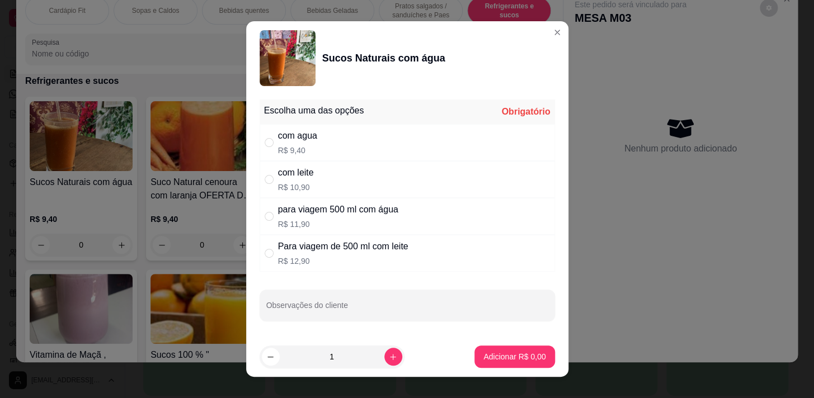
drag, startPoint x: 381, startPoint y: 179, endPoint x: 386, endPoint y: 183, distance: 7.2
click at [380, 179] on div "com leite R$ 10,90" at bounding box center [407, 179] width 295 height 37
radio input "true"
click at [517, 374] on footer "1 Adicionar R$ 10,90" at bounding box center [407, 357] width 322 height 40
click at [519, 355] on p "Adicionar R$ 10,90" at bounding box center [512, 356] width 65 height 11
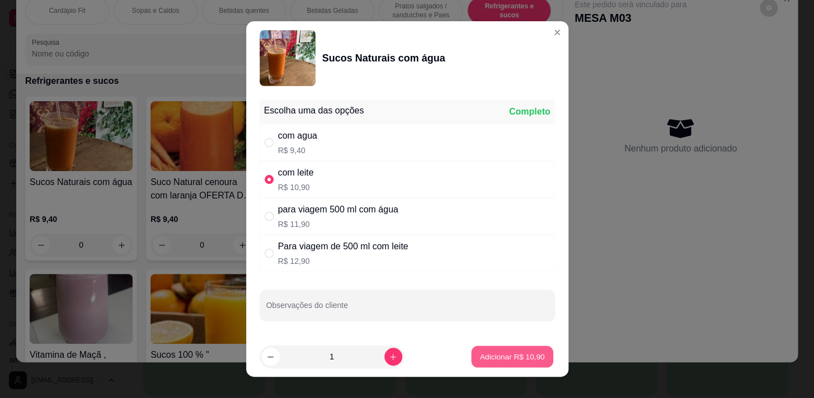
type input "1"
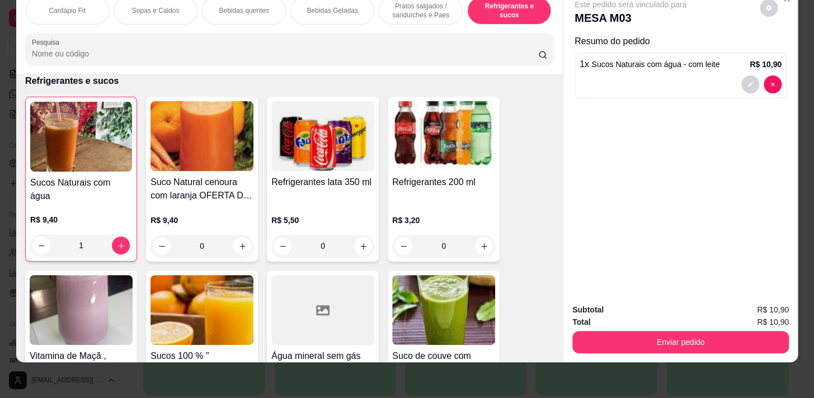
click at [84, 4] on div "Cardápio Fit" at bounding box center [67, 11] width 84 height 28
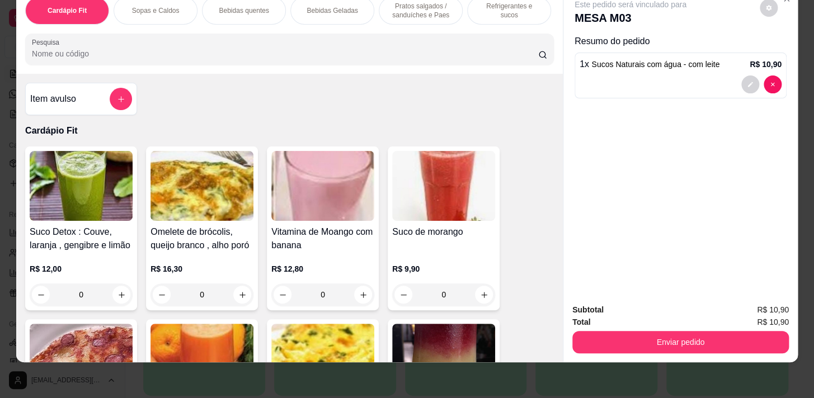
scroll to position [0, 0]
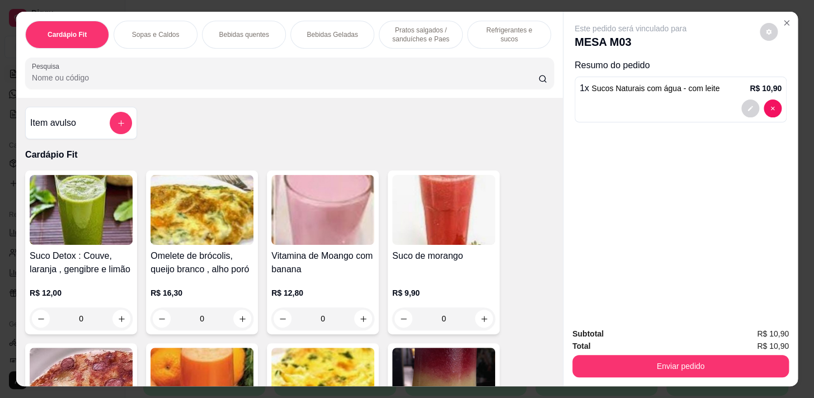
click at [427, 43] on div "Pratos salgados / sanduíches e Paes" at bounding box center [421, 35] width 84 height 28
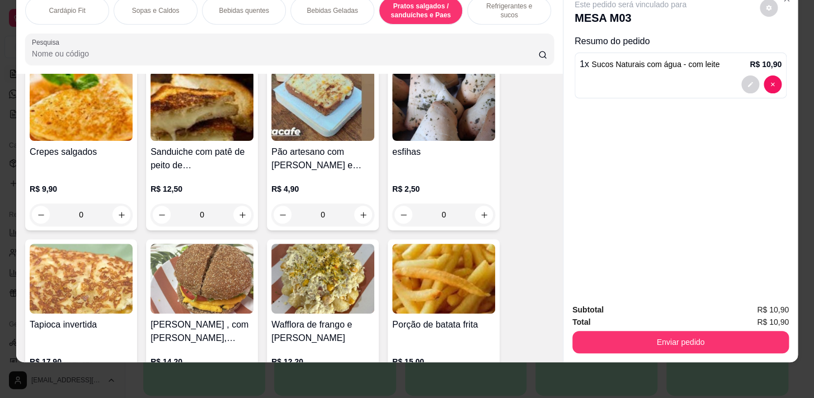
scroll to position [4273, 0]
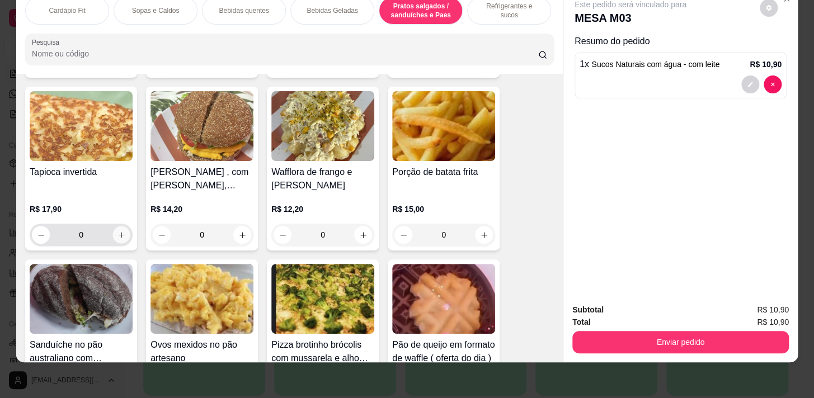
click at [120, 235] on button "increase-product-quantity" at bounding box center [121, 235] width 17 height 17
type input "1"
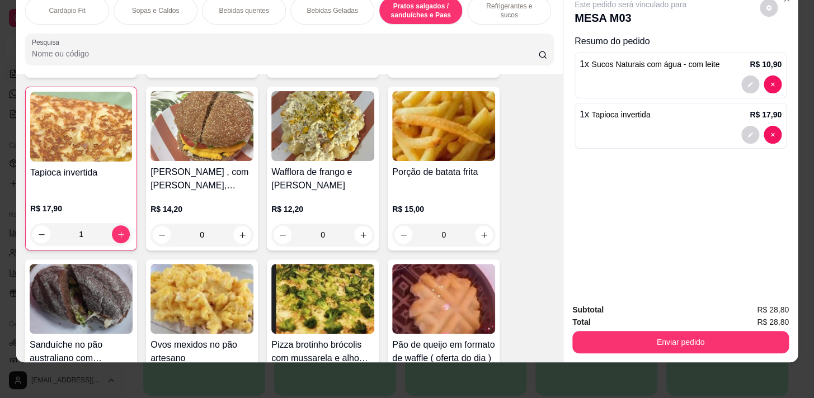
click at [153, 8] on div "Sopas e Caldos" at bounding box center [156, 11] width 84 height 28
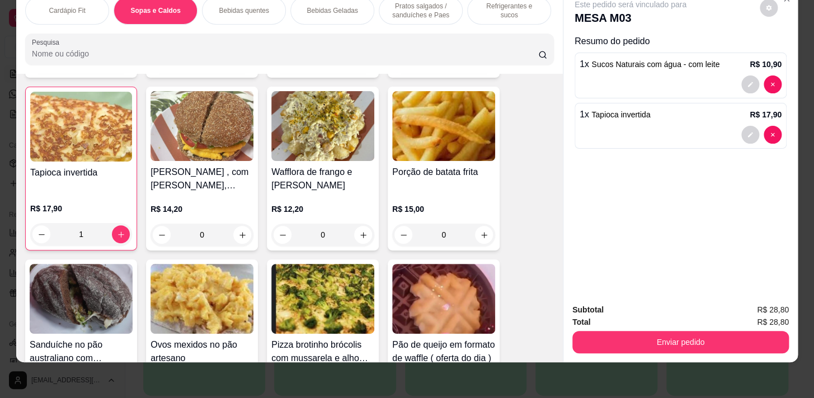
scroll to position [764, 0]
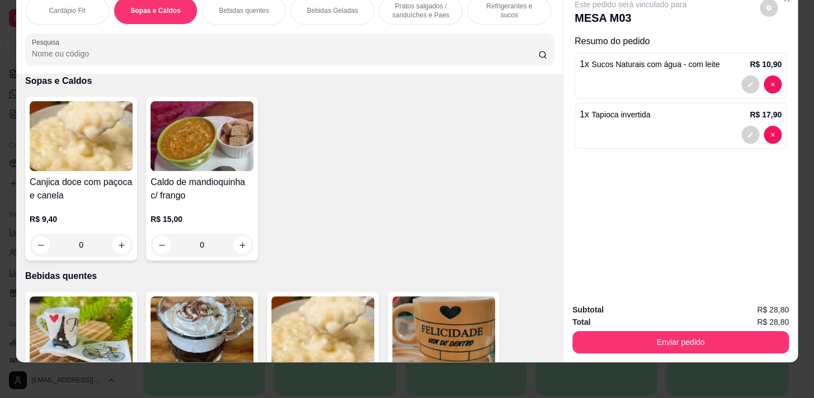
click at [257, 6] on p "Bebidas quentes" at bounding box center [244, 10] width 50 height 9
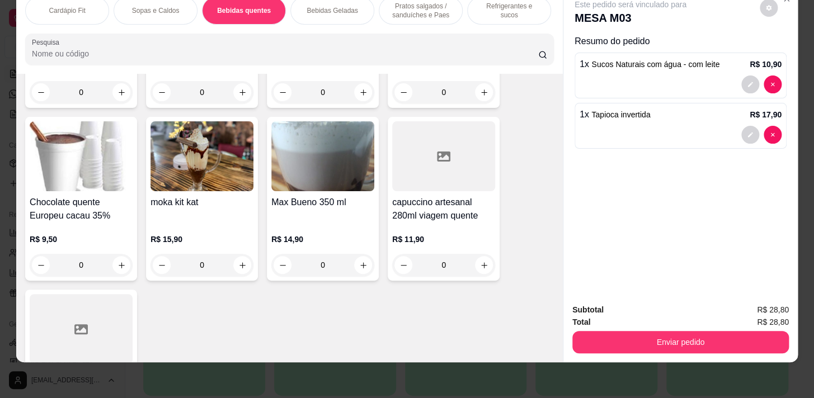
scroll to position [2028, 0]
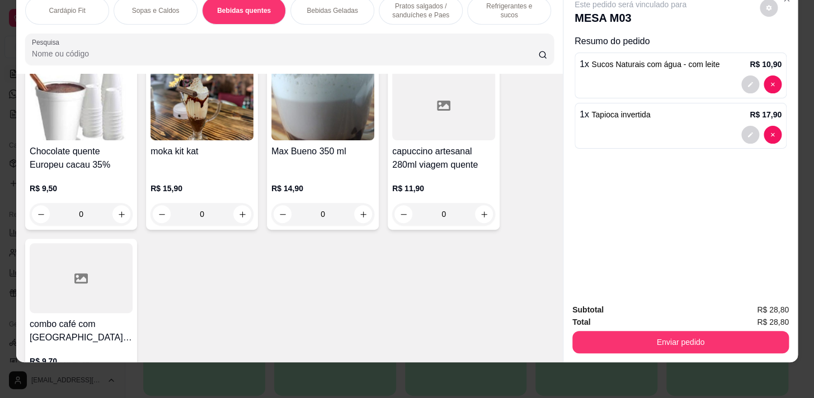
click at [111, 215] on div "0" at bounding box center [81, 214] width 103 height 22
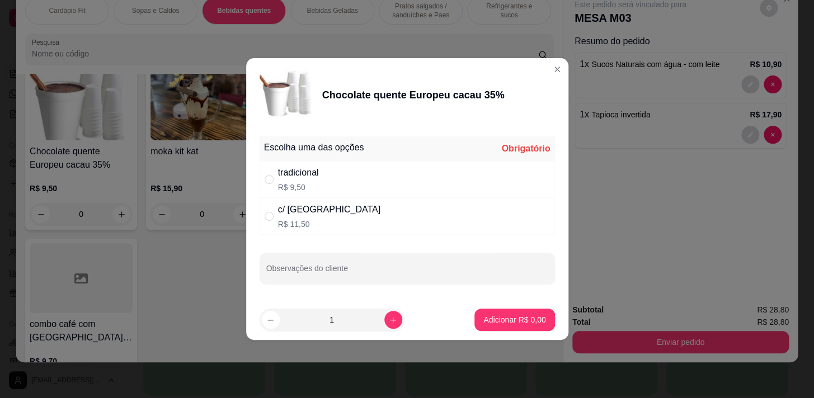
click at [344, 197] on div "tradicional R$ 9,50" at bounding box center [407, 179] width 295 height 37
click at [343, 218] on div "c/ chantilly R$ 11,50" at bounding box center [407, 216] width 295 height 37
radio input "false"
radio input "true"
click at [505, 307] on footer "1 Adicionar R$ 11,50" at bounding box center [407, 320] width 322 height 40
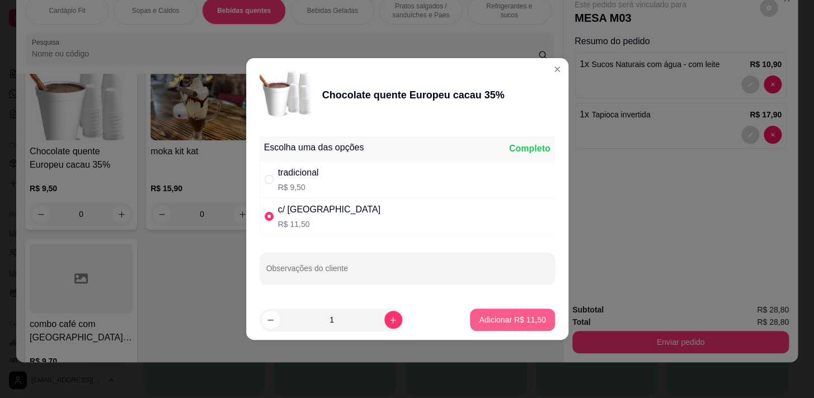
click at [510, 318] on p "Adicionar R$ 11,50" at bounding box center [512, 320] width 67 height 11
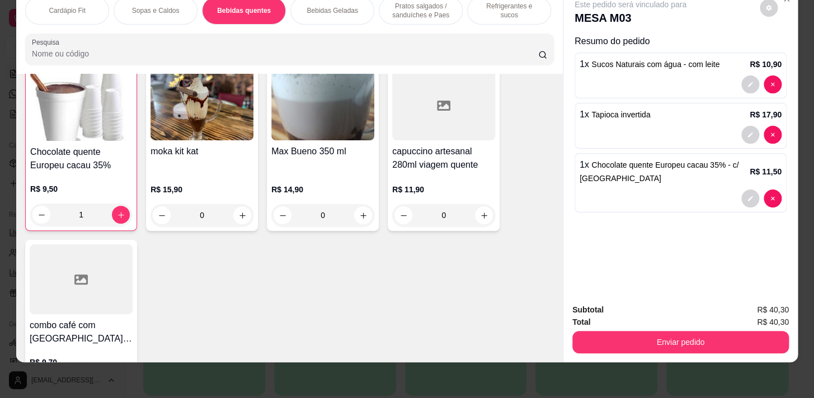
type input "1"
click at [414, 11] on p "Pratos salgados / sanduíches e Paes" at bounding box center [420, 11] width 65 height 18
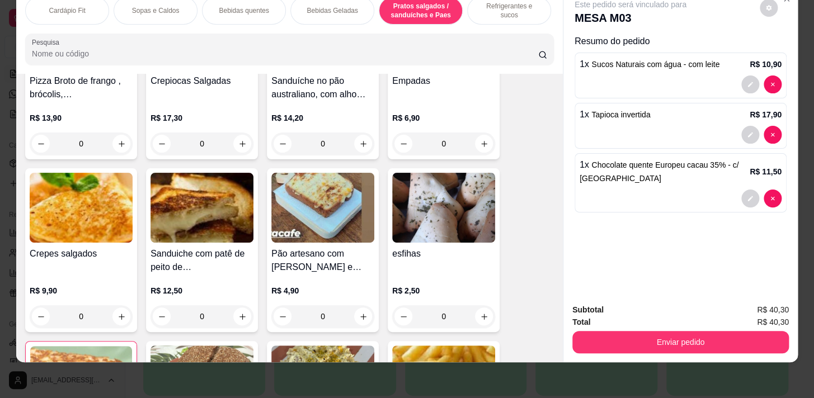
scroll to position [4121, 0]
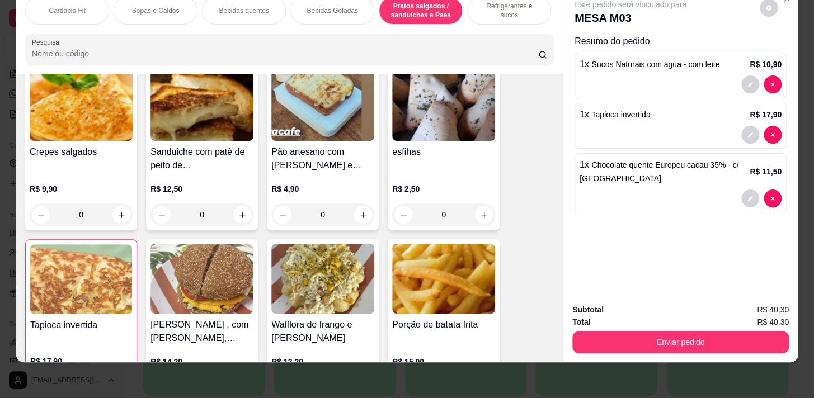
click at [359, 217] on div "0" at bounding box center [322, 215] width 103 height 22
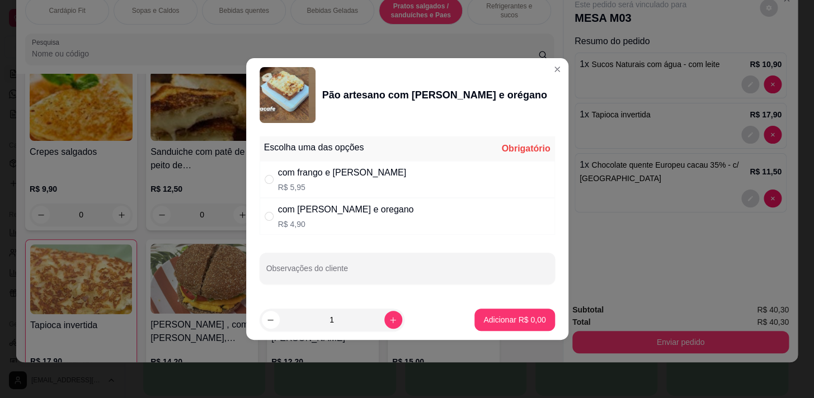
click at [372, 179] on div "com frango e [PERSON_NAME]" at bounding box center [342, 172] width 128 height 13
radio input "true"
click at [389, 322] on icon "increase-product-quantity" at bounding box center [393, 320] width 8 height 8
type input "2"
click at [489, 317] on p "Adicionar R$ 11,90" at bounding box center [512, 320] width 65 height 11
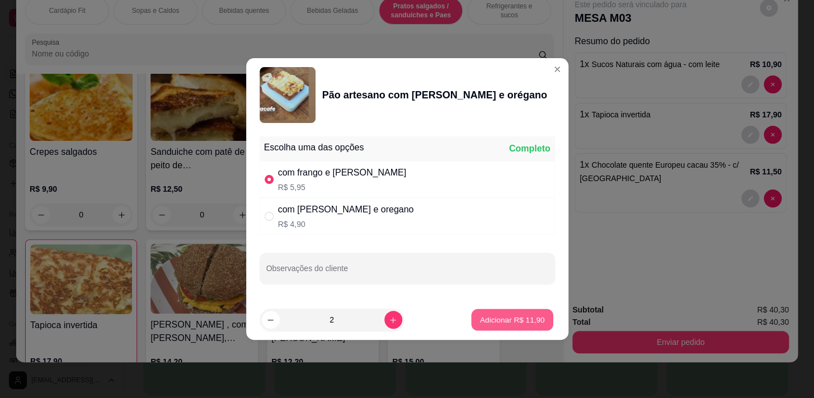
type input "2"
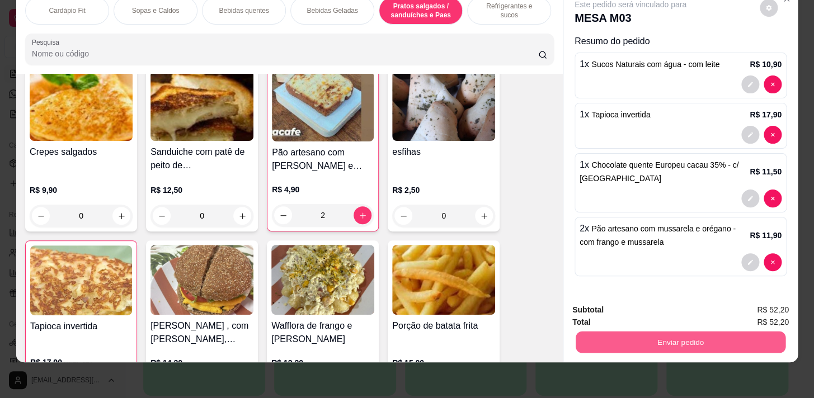
click at [712, 331] on button "Enviar pedido" at bounding box center [681, 342] width 210 height 22
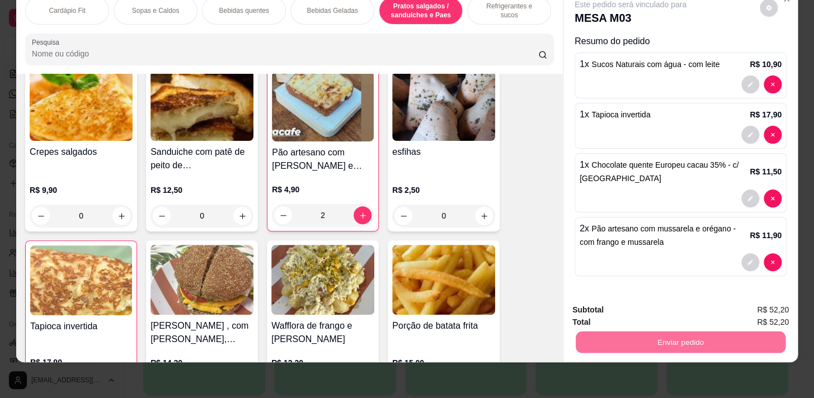
click at [761, 312] on button "Enviar pedido" at bounding box center [760, 307] width 63 height 21
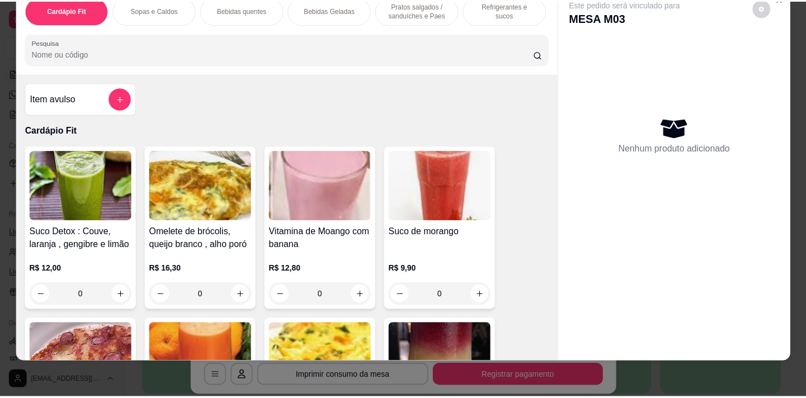
scroll to position [0, 0]
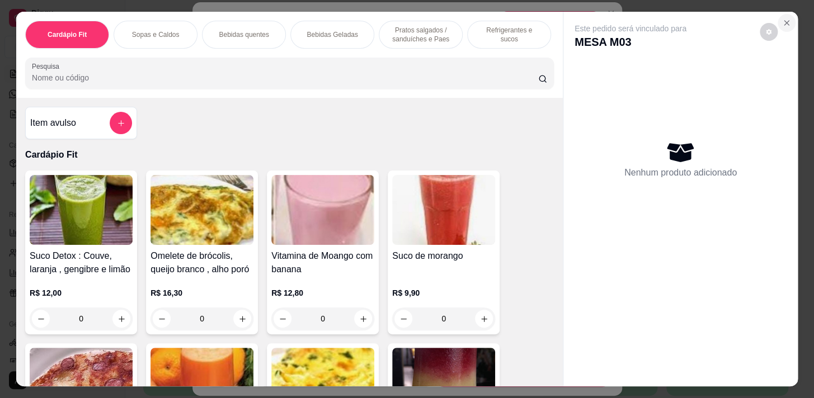
click at [786, 17] on section "Cardápio Fit Sopas e Caldos Bebidas quentes Bebidas Geladas Pratos salgados / s…" at bounding box center [407, 199] width 782 height 374
click at [785, 21] on icon "Close" at bounding box center [787, 23] width 4 height 4
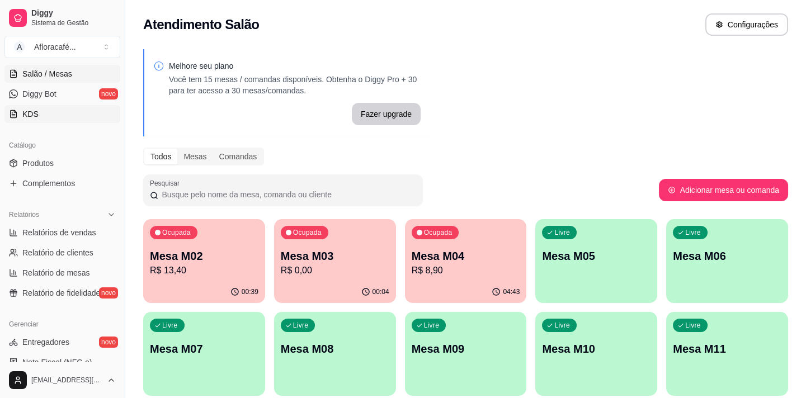
scroll to position [101, 0]
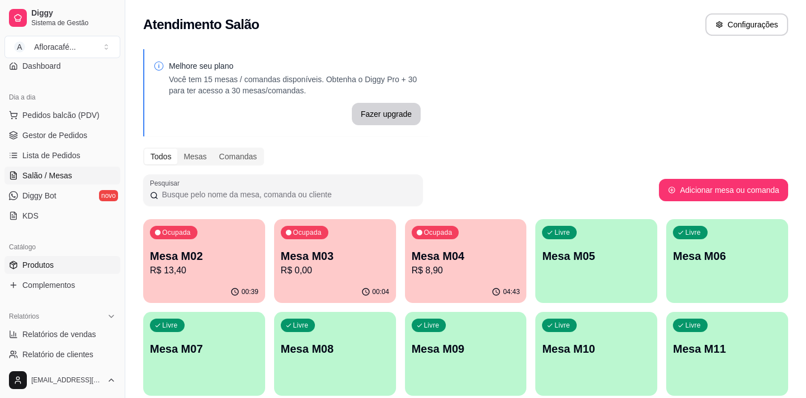
click at [56, 268] on link "Produtos" at bounding box center [62, 265] width 116 height 18
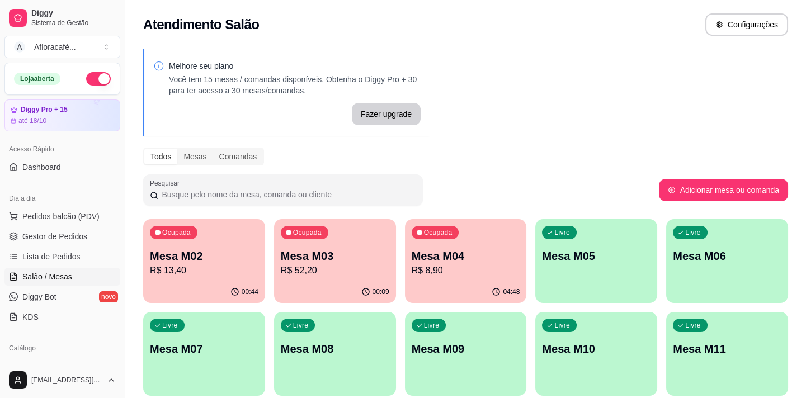
click at [313, 274] on p "R$ 52,20" at bounding box center [335, 270] width 109 height 13
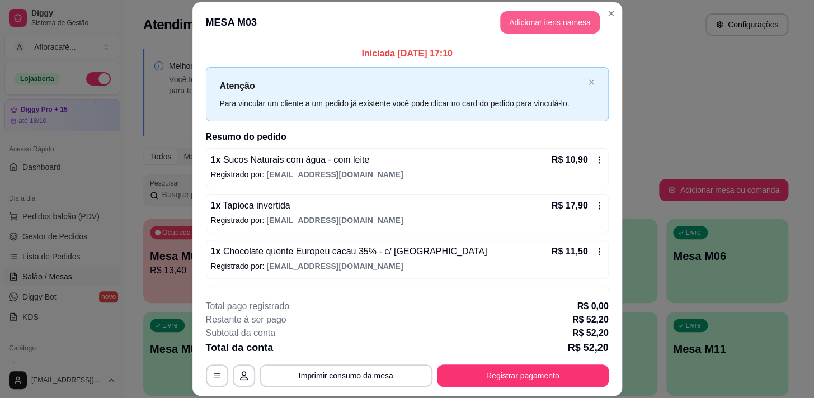
click at [505, 22] on button "Adicionar itens na mesa" at bounding box center [550, 22] width 100 height 22
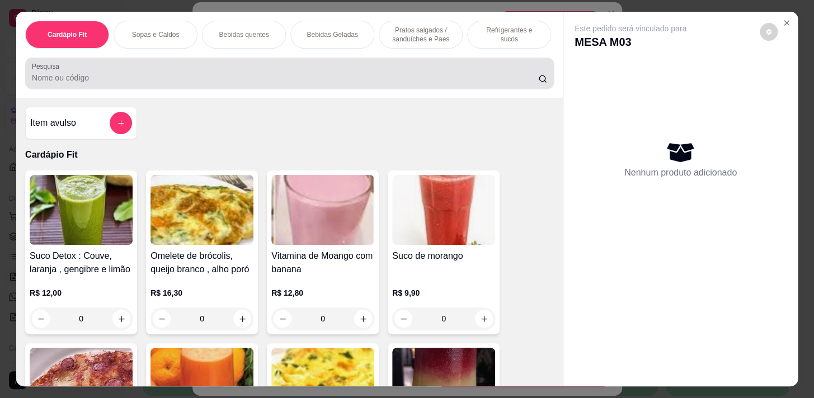
click at [407, 76] on input "Pesquisa" at bounding box center [285, 77] width 506 height 11
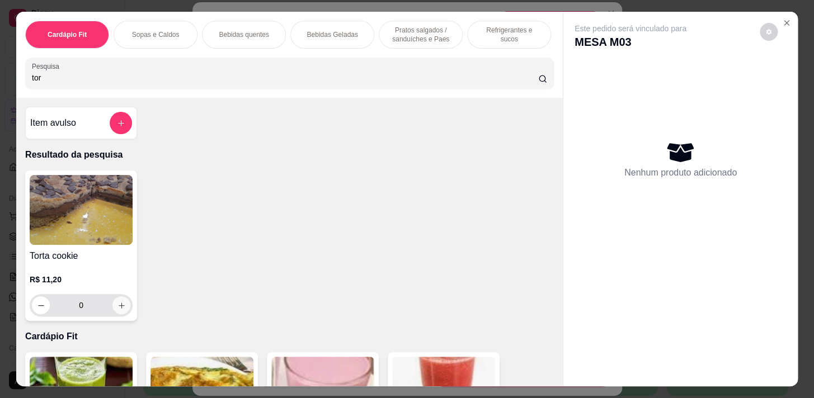
type input "tor"
drag, startPoint x: 102, startPoint y: 306, endPoint x: 112, endPoint y: 310, distance: 10.3
click at [107, 308] on input "0" at bounding box center [81, 305] width 63 height 22
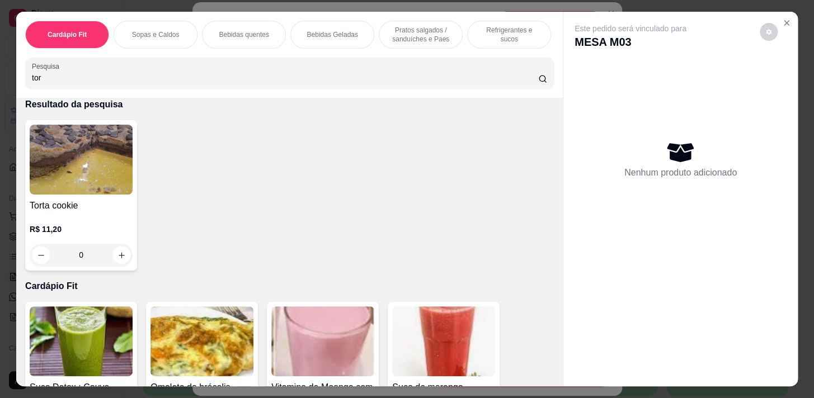
click at [114, 311] on img at bounding box center [81, 342] width 103 height 70
click at [119, 258] on icon "increase-product-quantity" at bounding box center [122, 255] width 6 height 6
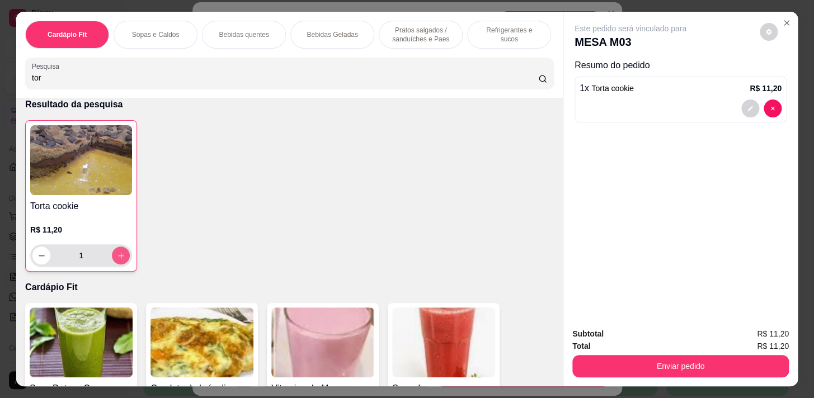
type input "1"
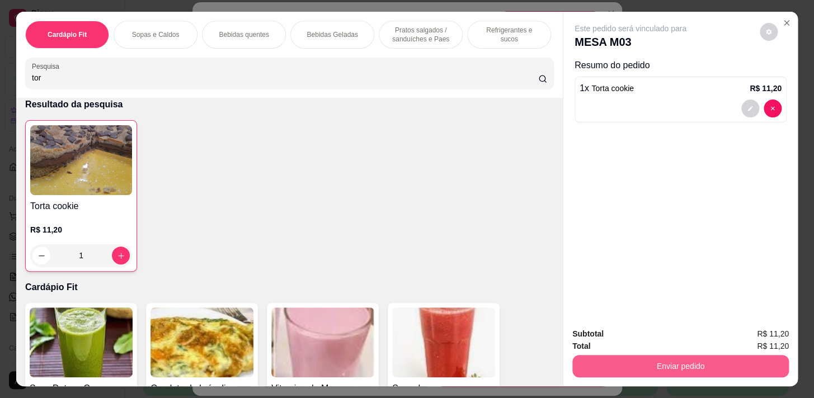
click at [751, 360] on button "Enviar pedido" at bounding box center [681, 366] width 217 height 22
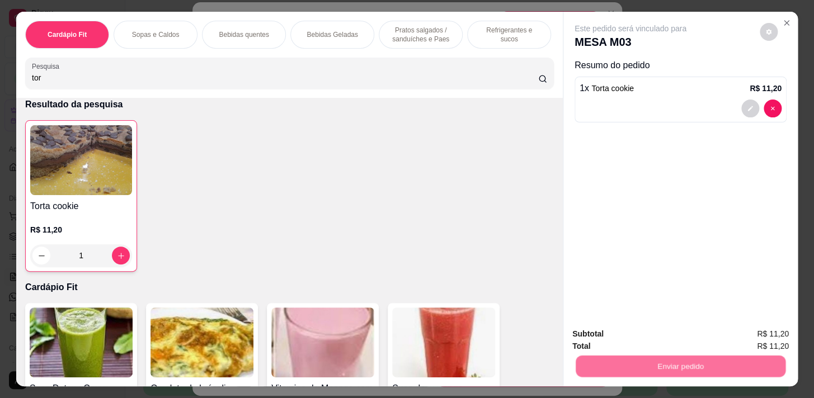
click at [761, 335] on button "Enviar pedido" at bounding box center [760, 335] width 62 height 21
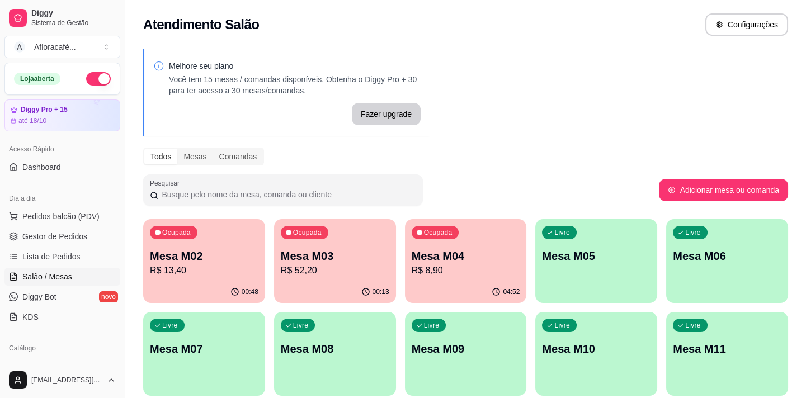
click at [584, 268] on div "Livre Mesa M05" at bounding box center [597, 254] width 122 height 71
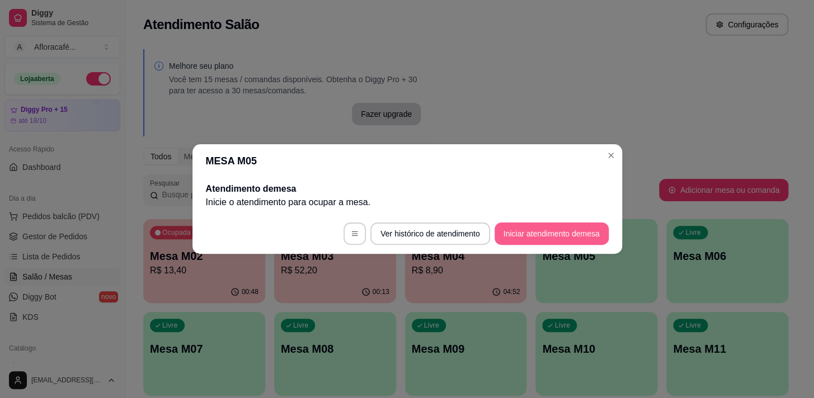
click at [566, 224] on button "Iniciar atendimento de mesa" at bounding box center [552, 234] width 114 height 22
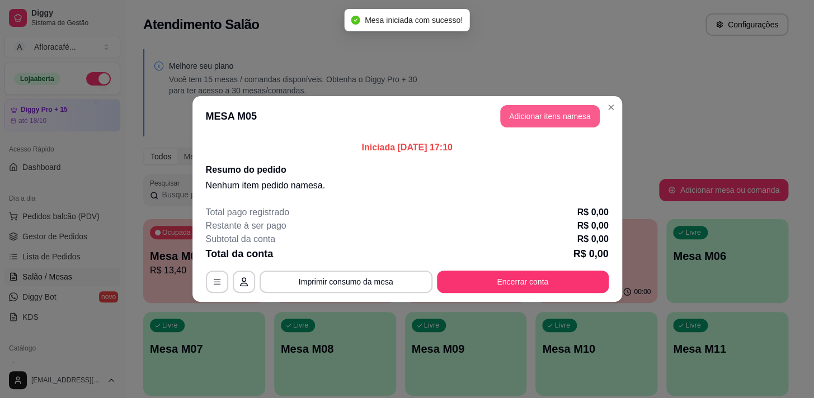
click at [570, 120] on button "Adicionar itens na mesa" at bounding box center [550, 116] width 100 height 22
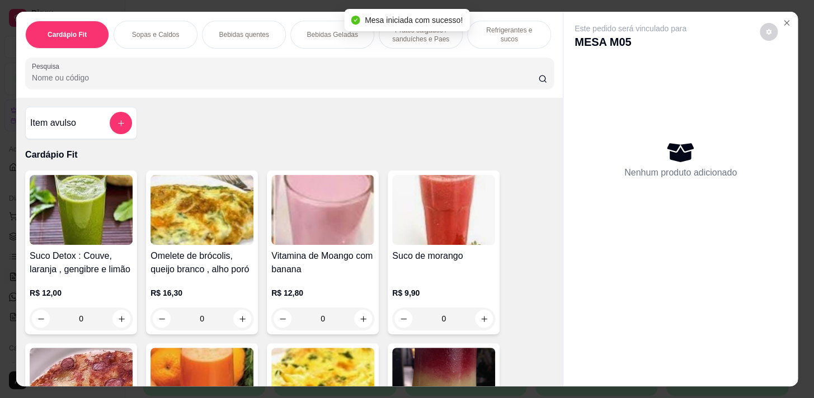
click at [446, 40] on div "Pratos salgados / sanduíches e Paes" at bounding box center [421, 35] width 84 height 28
click at [448, 71] on div "Cardápio Fit Sopas e Caldos Bebidas quentes Bebidas Geladas Pratos salgados / s…" at bounding box center [289, 55] width 547 height 86
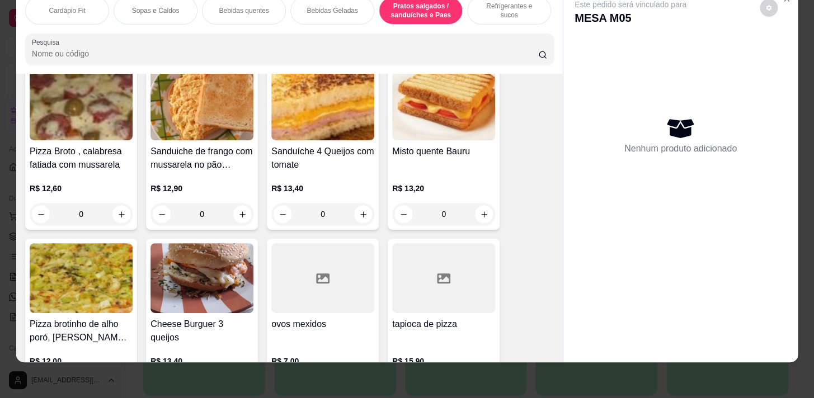
scroll to position [5290, 0]
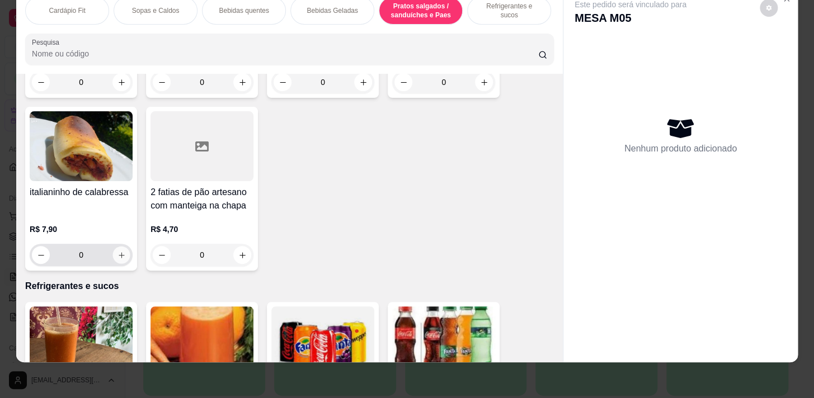
click at [113, 251] on button "increase-product-quantity" at bounding box center [121, 255] width 17 height 17
type input "1"
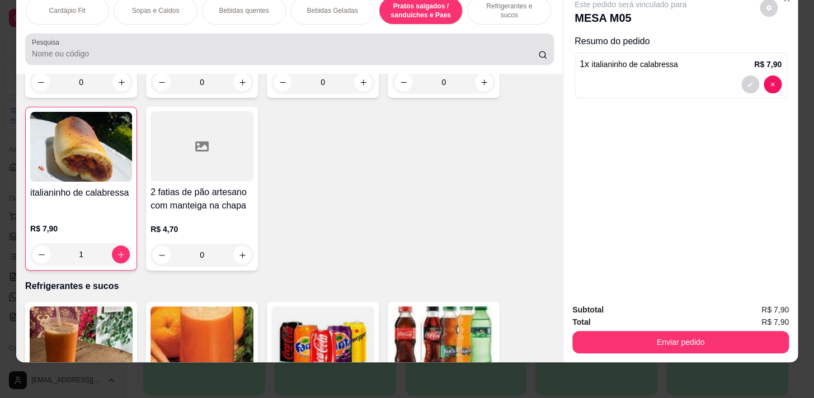
scroll to position [5138, 0]
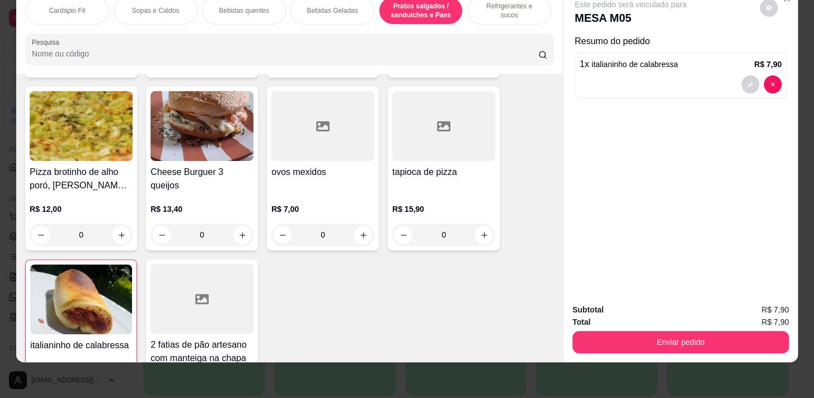
click at [260, 6] on p "Bebidas quentes" at bounding box center [244, 10] width 50 height 9
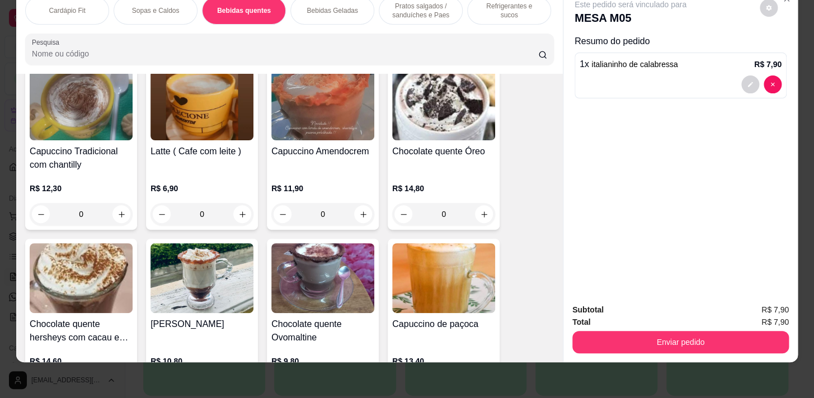
scroll to position [1366, 0]
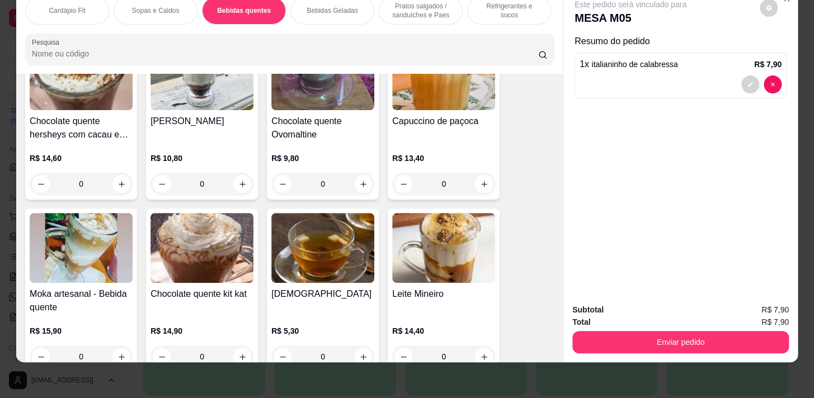
click at [354, 185] on div "0" at bounding box center [322, 184] width 103 height 22
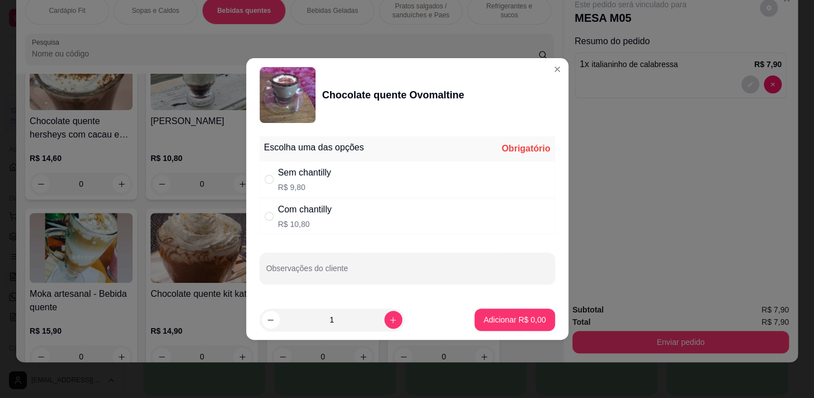
drag, startPoint x: 465, startPoint y: 165, endPoint x: 453, endPoint y: 186, distance: 24.8
click at [465, 165] on div "Sem chantilly R$ 9,80" at bounding box center [407, 179] width 295 height 37
drag, startPoint x: 416, startPoint y: 224, endPoint x: 425, endPoint y: 221, distance: 9.0
click at [419, 224] on div "Com chantilly R$ 10,80" at bounding box center [407, 216] width 295 height 37
radio input "false"
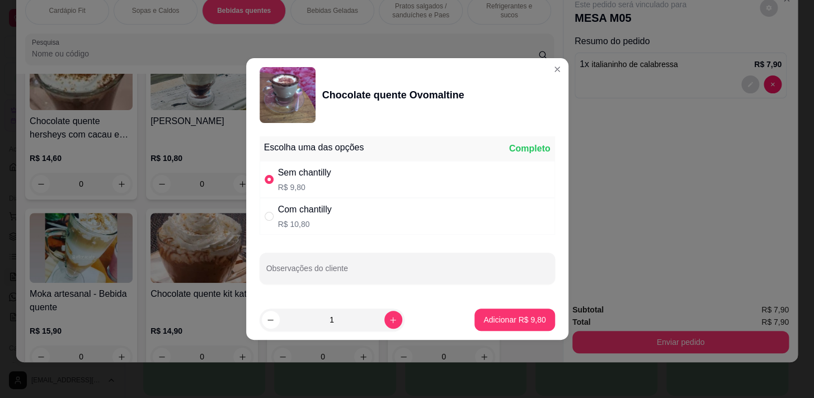
radio input "true"
click at [492, 321] on p "Adicionar R$ 10,80" at bounding box center [512, 320] width 67 height 11
type input "1"
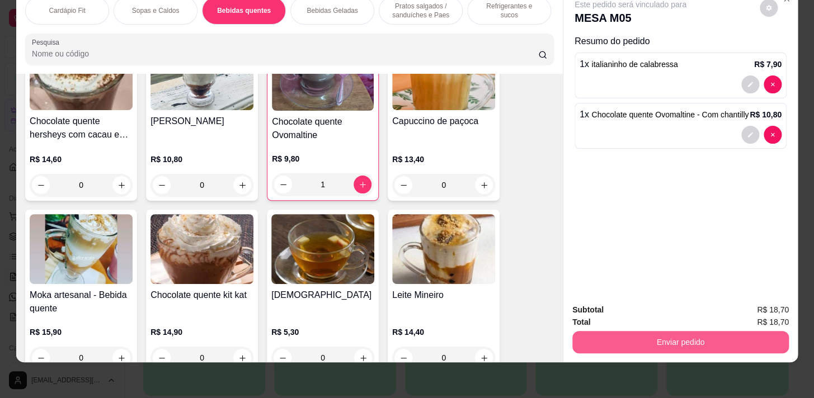
click at [663, 338] on button "Enviar pedido" at bounding box center [681, 342] width 217 height 22
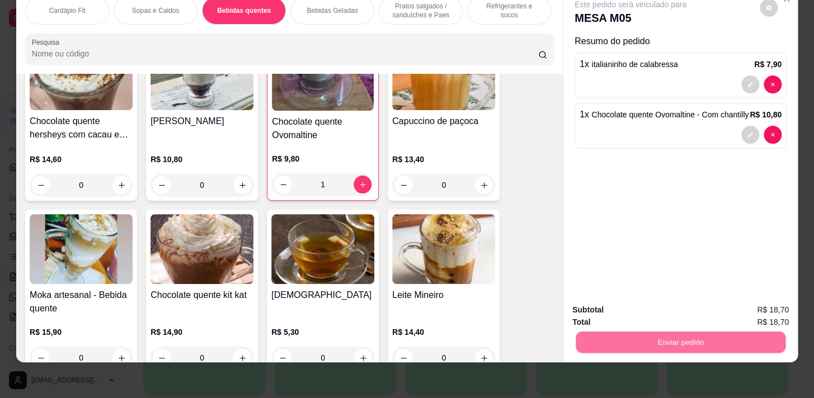
click at [665, 307] on button "Registrar cliente" at bounding box center [685, 307] width 72 height 21
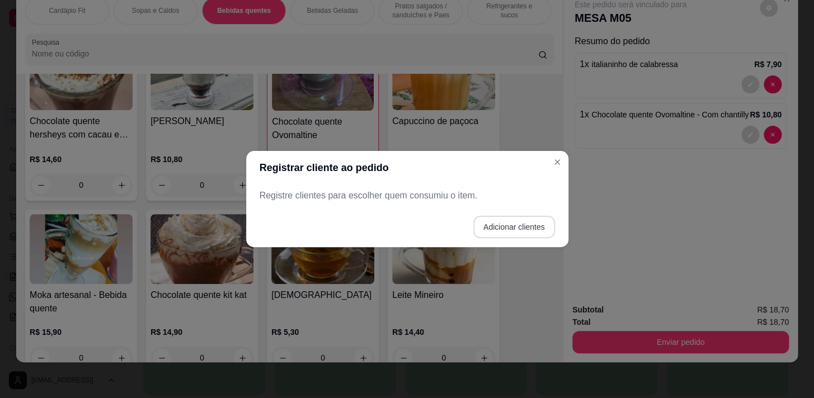
click at [508, 225] on button "Adicionar clientes" at bounding box center [514, 227] width 82 height 22
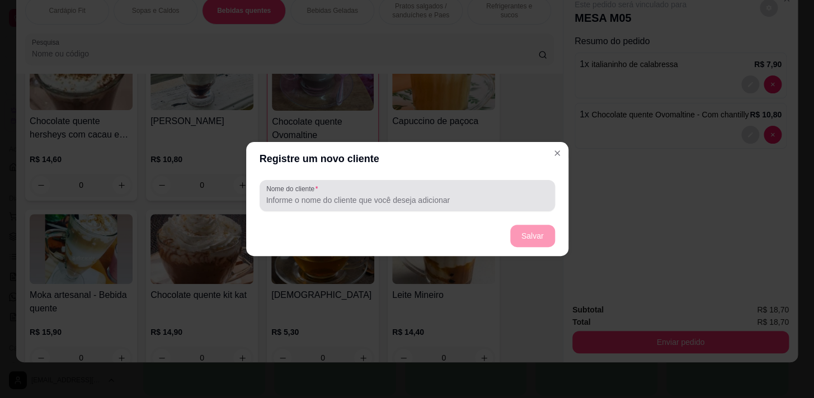
click at [496, 207] on div at bounding box center [407, 196] width 282 height 22
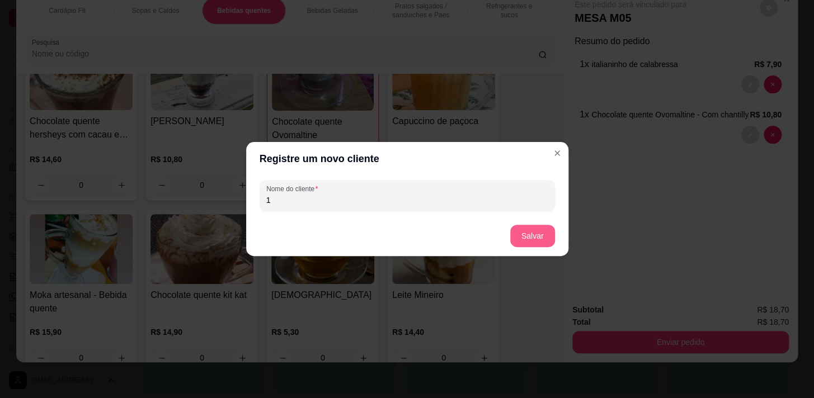
type input "1"
click at [520, 227] on button "Salvar" at bounding box center [532, 236] width 45 height 22
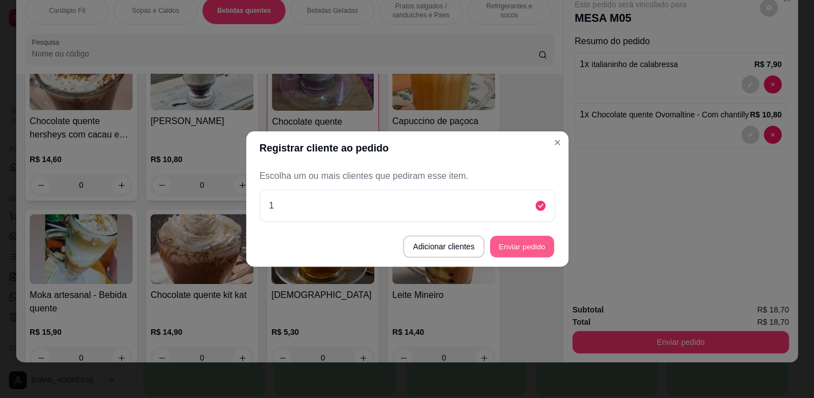
click at [552, 242] on button "Enviar pedido" at bounding box center [522, 247] width 64 height 22
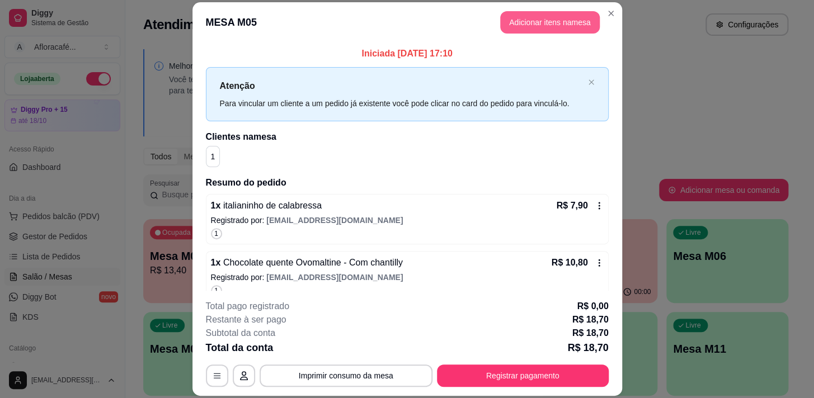
click at [526, 18] on button "Adicionar itens na mesa" at bounding box center [550, 22] width 100 height 22
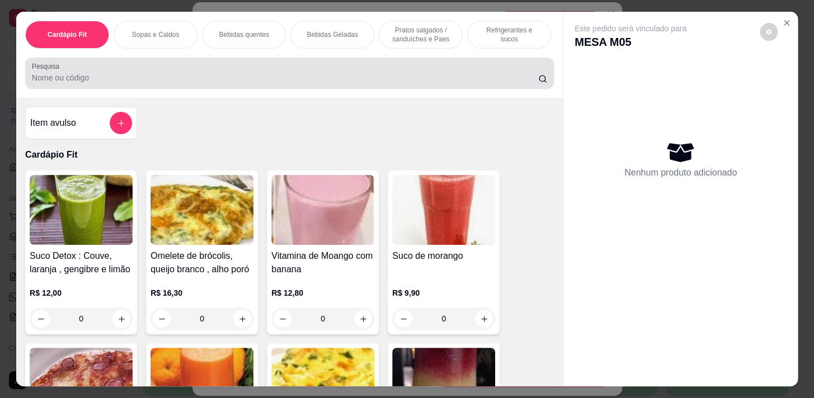
click at [341, 76] on input "Pesquisa" at bounding box center [285, 77] width 506 height 11
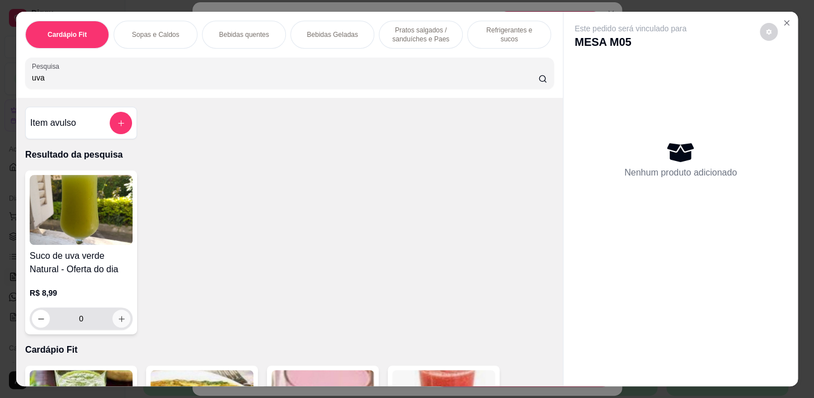
type input "uva"
click at [113, 317] on button "increase-product-quantity" at bounding box center [121, 319] width 18 height 18
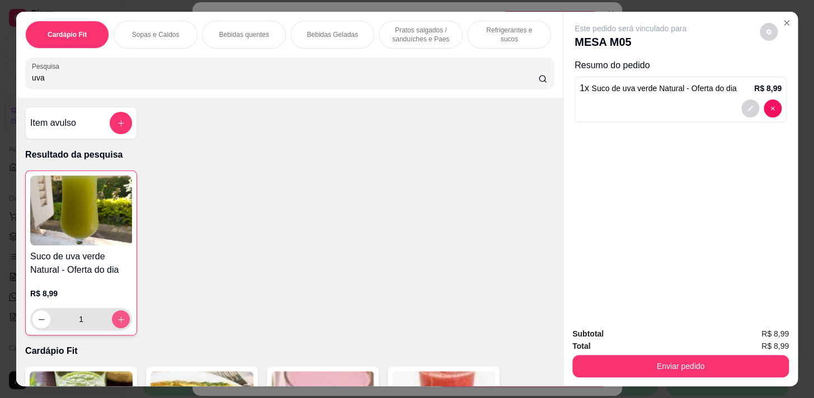
type input "1"
click at [74, 36] on div "Cardápio Fit" at bounding box center [67, 35] width 84 height 28
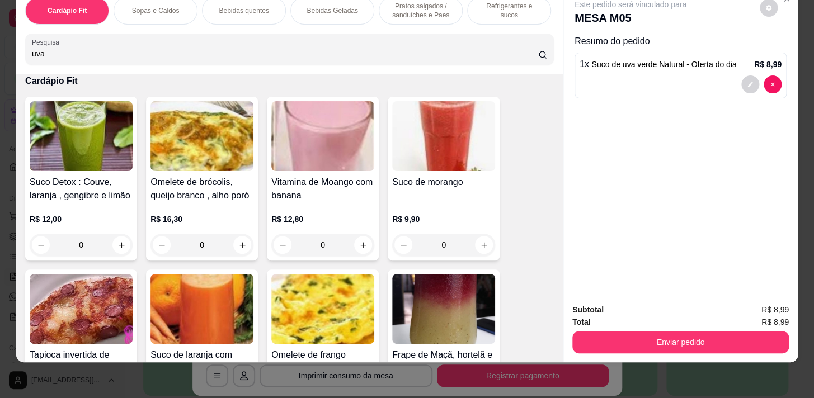
scroll to position [43, 0]
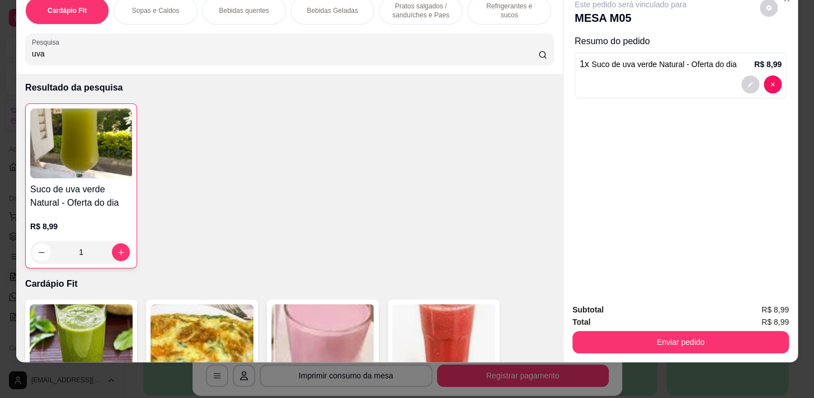
click at [256, 6] on p "Bebidas quentes" at bounding box center [244, 10] width 50 height 9
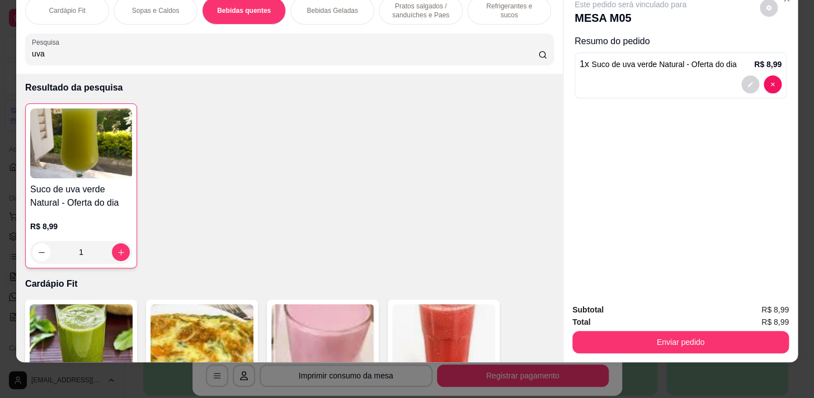
scroll to position [1156, 0]
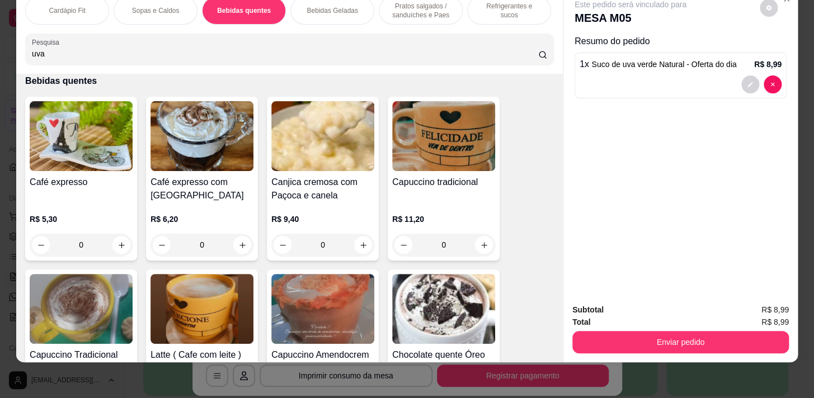
click at [185, 2] on div "Sopas e Caldos" at bounding box center [156, 11] width 84 height 28
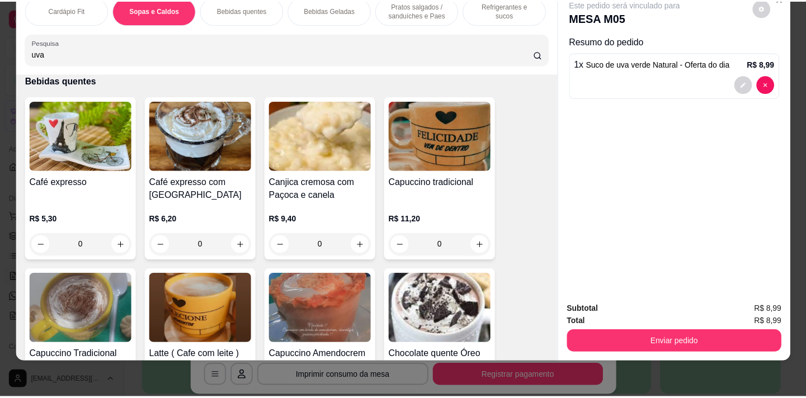
scroll to position [960, 0]
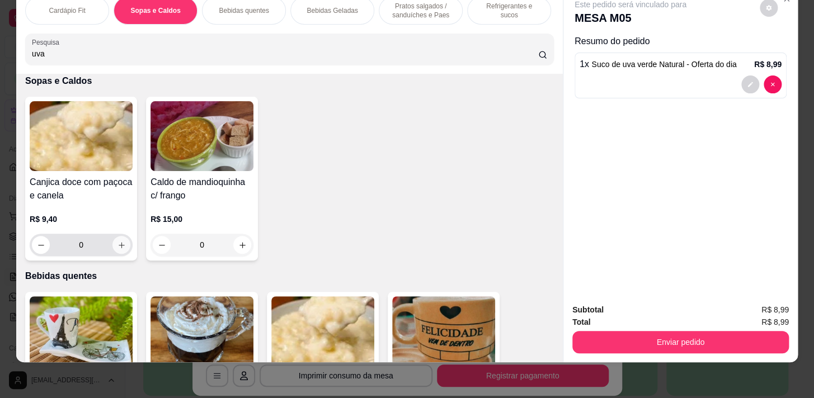
click at [119, 243] on icon "increase-product-quantity" at bounding box center [122, 245] width 8 height 8
type input "1"
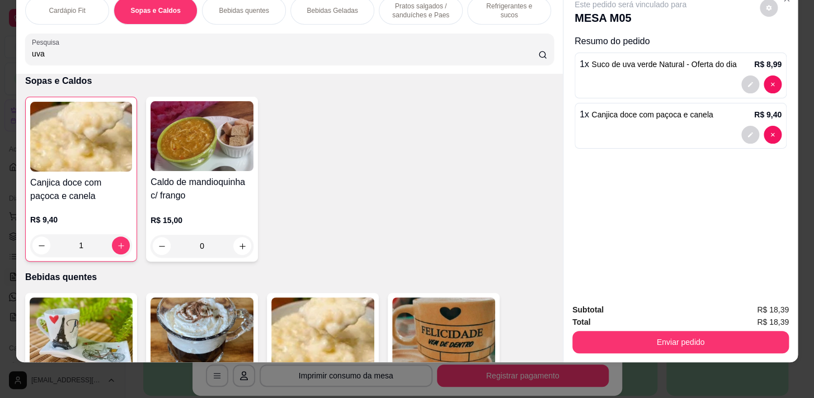
drag, startPoint x: 627, startPoint y: 321, endPoint x: 632, endPoint y: 329, distance: 10.1
click at [630, 329] on div "Enviar pedido" at bounding box center [681, 341] width 217 height 25
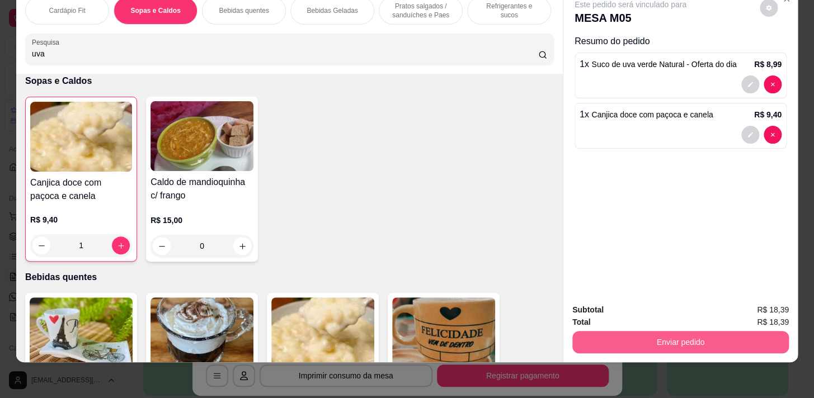
click at [635, 331] on button "Enviar pedido" at bounding box center [681, 342] width 217 height 22
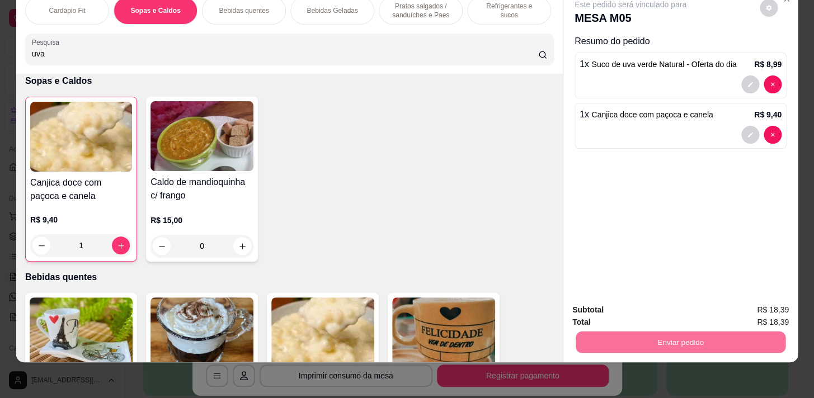
click at [701, 312] on button "Registrar cliente" at bounding box center [685, 307] width 72 height 21
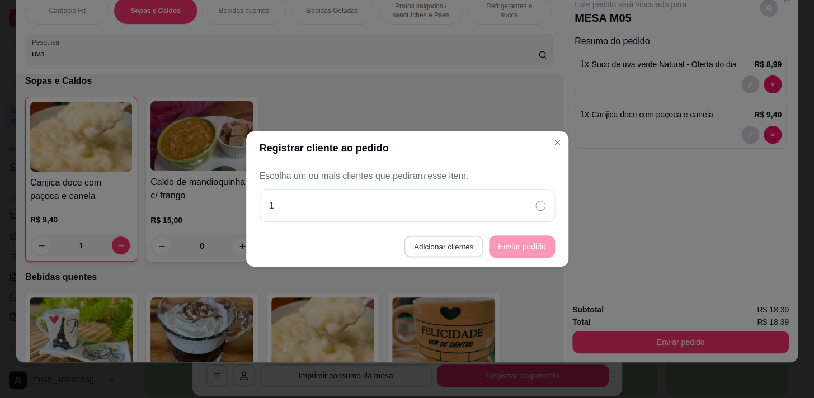
click at [453, 244] on button "Adicionar clientes" at bounding box center [443, 247] width 79 height 22
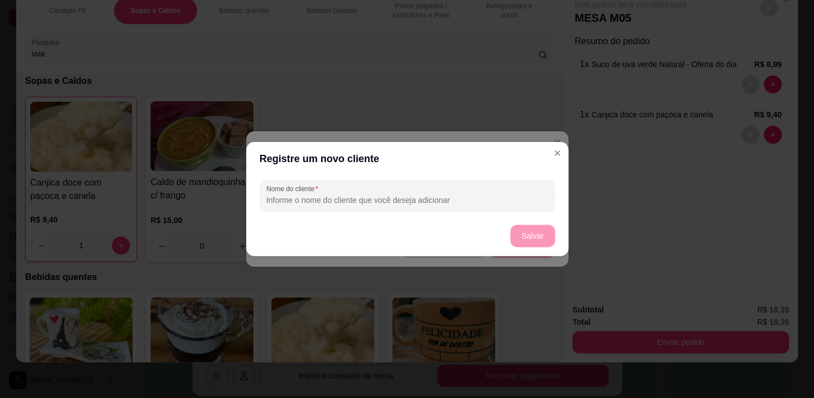
click at [448, 196] on input "Nome do cliente" at bounding box center [407, 200] width 282 height 11
type input "2"
click at [535, 228] on button "Salvar" at bounding box center [533, 237] width 44 height 22
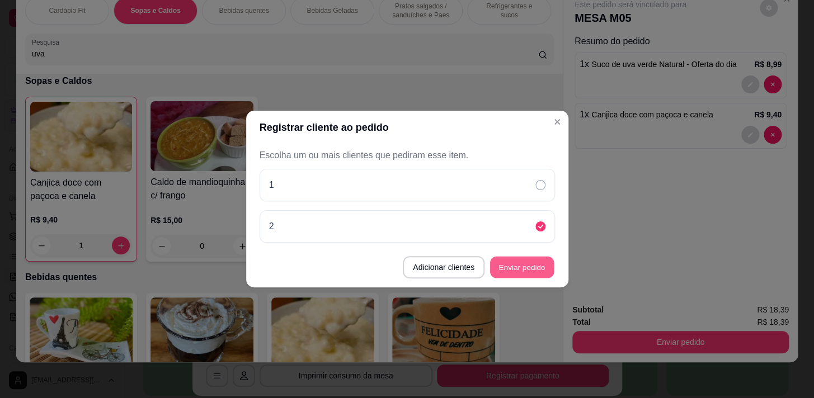
click at [541, 257] on button "Enviar pedido" at bounding box center [522, 268] width 64 height 22
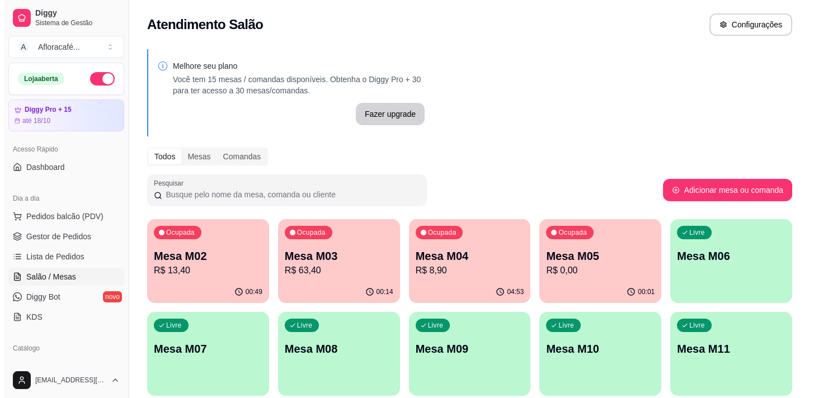
scroll to position [101, 0]
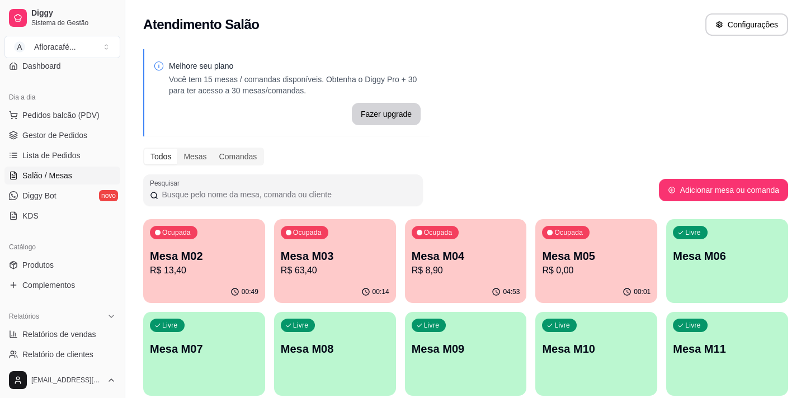
click at [641, 254] on p "Mesa M05" at bounding box center [596, 256] width 109 height 16
click at [687, 241] on div "Livre Mesa M06" at bounding box center [727, 255] width 118 height 68
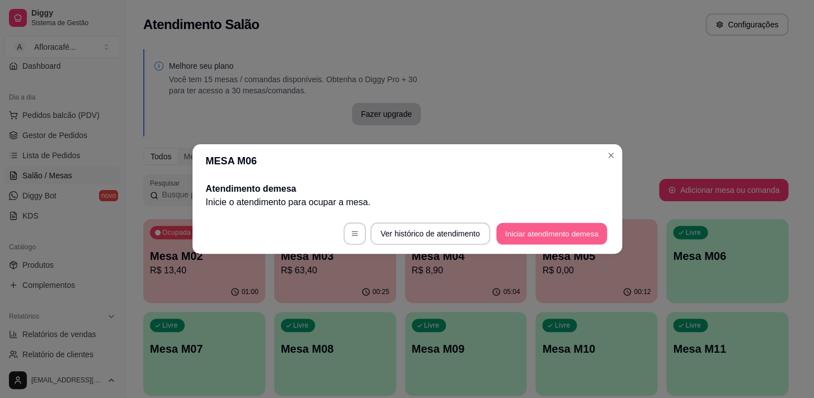
click at [504, 233] on button "Iniciar atendimento de mesa" at bounding box center [551, 234] width 111 height 22
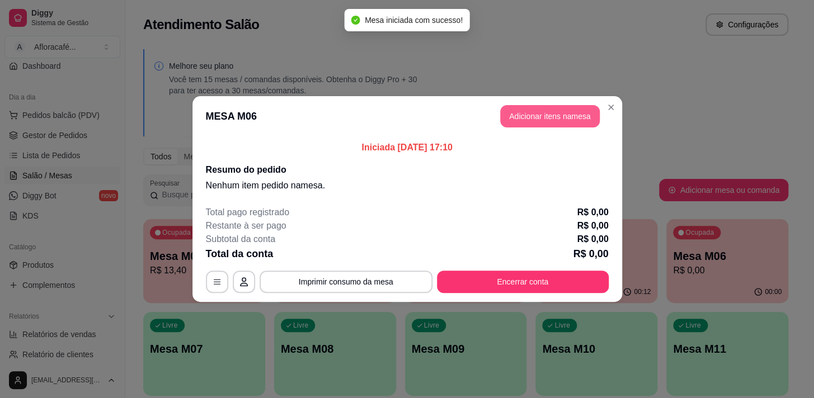
click at [532, 116] on button "Adicionar itens na mesa" at bounding box center [550, 116] width 100 height 22
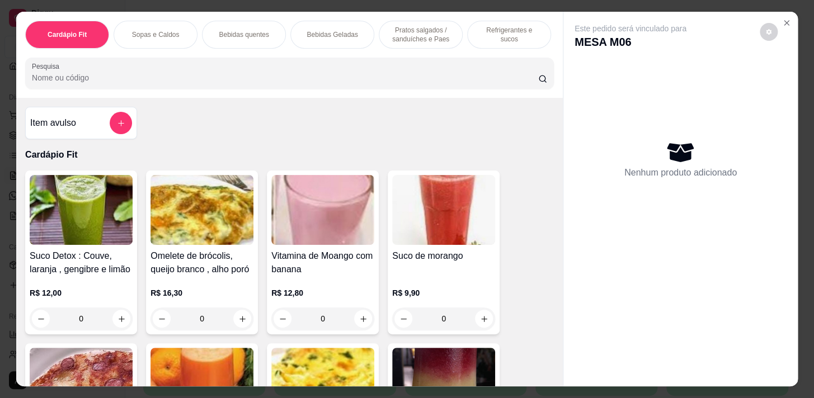
drag, startPoint x: 386, startPoint y: 61, endPoint x: 386, endPoint y: 68, distance: 6.7
click at [386, 65] on div "Pesquisa" at bounding box center [289, 73] width 529 height 31
click at [417, 39] on p "Pratos salgados / sanduíches e Paes" at bounding box center [420, 35] width 65 height 18
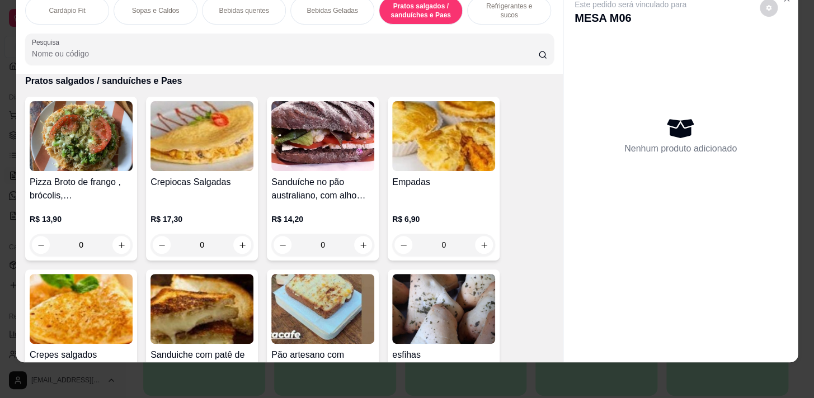
scroll to position [0, 462]
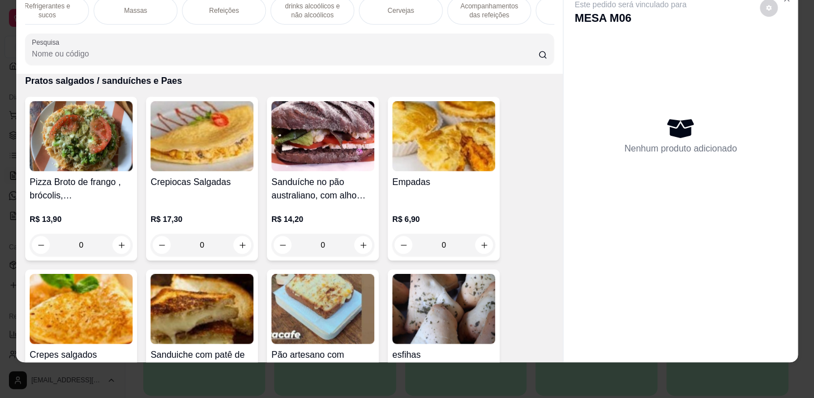
click at [483, 20] on div "Cardápio Fit Sopas e Caldos Bebidas quentes Bebidas Geladas Pratos salgados / s…" at bounding box center [289, 11] width 529 height 28
click at [489, 7] on p "Descartáveis para consumos de alimentos que não são da loja" at bounding box center [512, 11] width 65 height 18
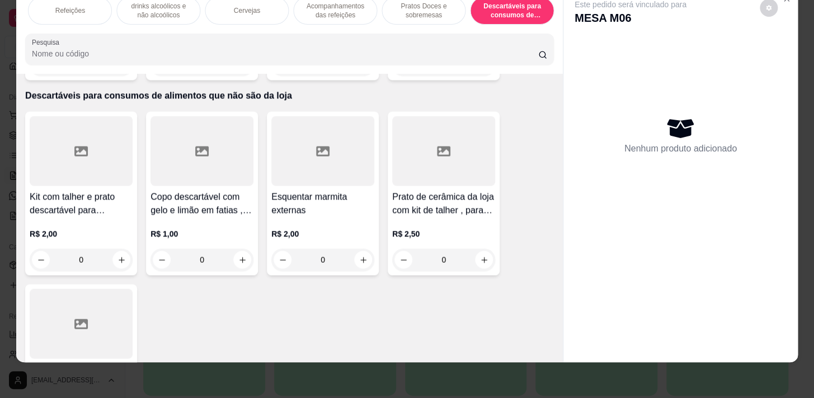
click at [442, 6] on p "Pratos Doces e sobremesas" at bounding box center [423, 11] width 65 height 18
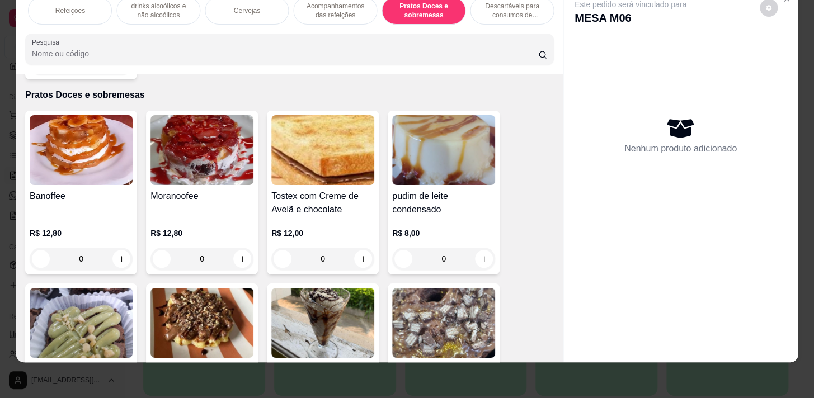
scroll to position [9078, 0]
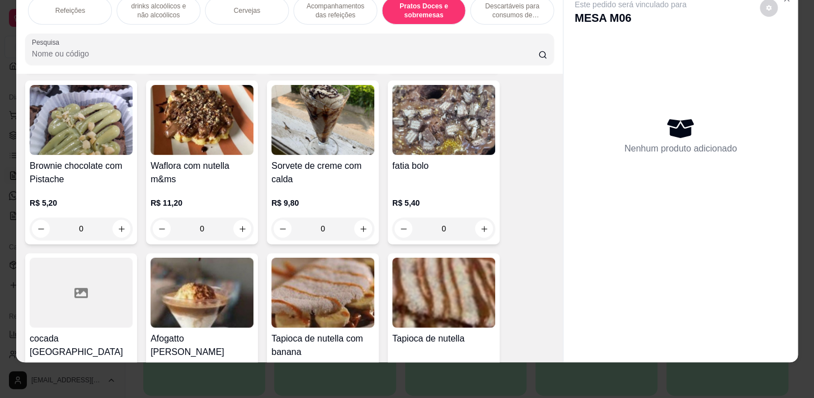
click at [244, 218] on div "0" at bounding box center [202, 229] width 103 height 22
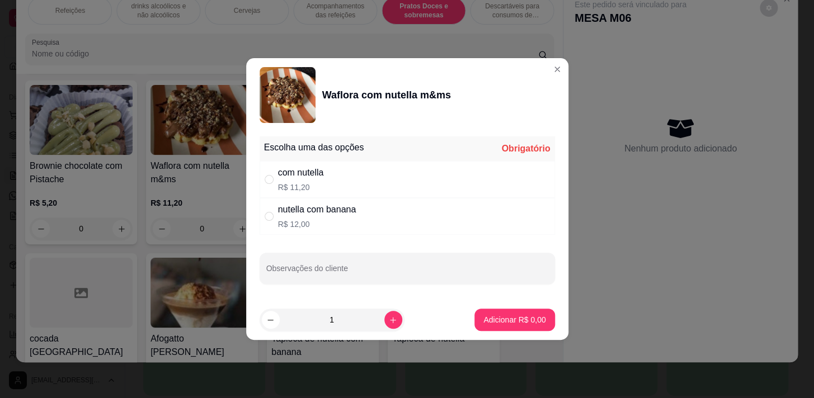
click at [303, 168] on div "com nutella" at bounding box center [301, 172] width 46 height 13
radio input "true"
click at [513, 327] on button "Adicionar R$ 11,20" at bounding box center [512, 320] width 85 height 22
type input "1"
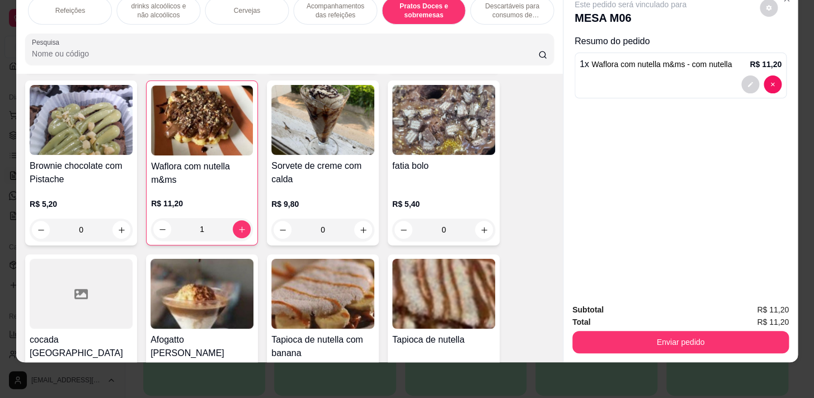
scroll to position [0, 154]
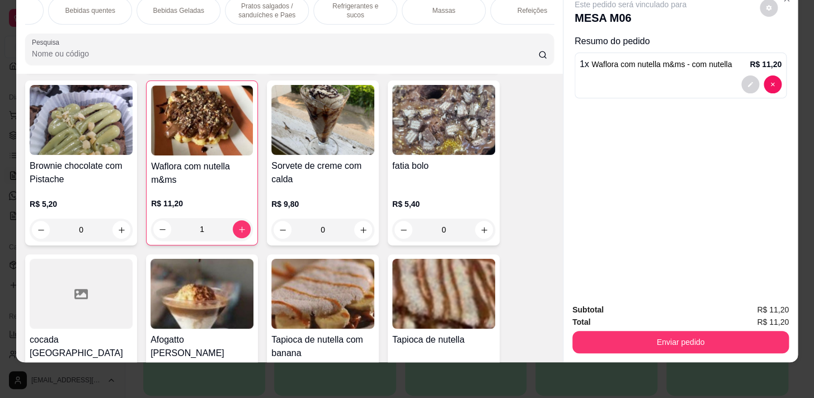
drag, startPoint x: 152, startPoint y: 8, endPoint x: 338, endPoint y: 33, distance: 187.5
click at [159, 8] on div "Bebidas Geladas" at bounding box center [179, 11] width 84 height 28
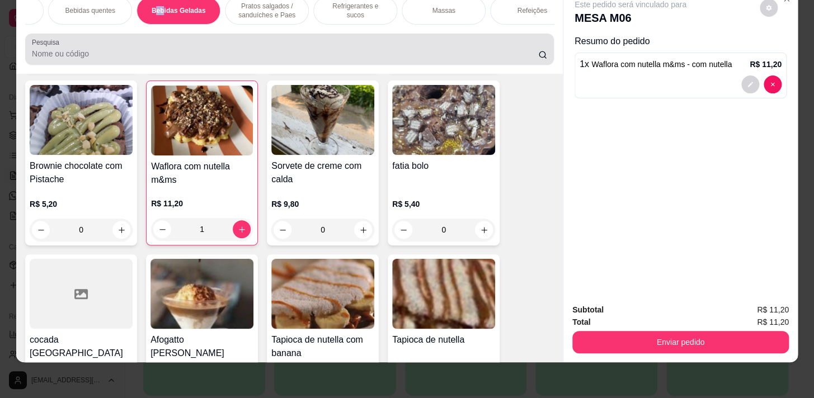
scroll to position [2365, 0]
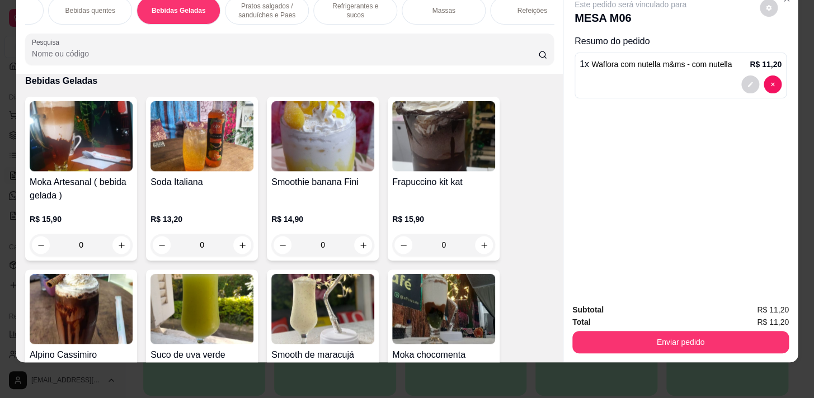
click at [265, 11] on p "Pratos salgados / sanduíches e Paes" at bounding box center [266, 11] width 65 height 18
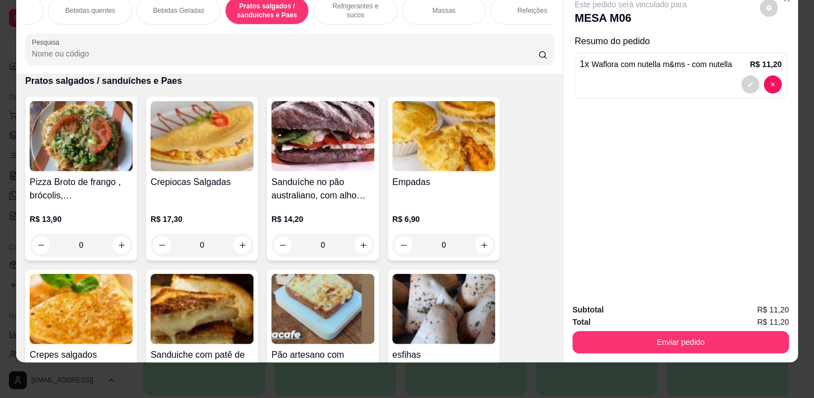
click at [356, 4] on p "Refrigerantes e sucos" at bounding box center [355, 11] width 65 height 18
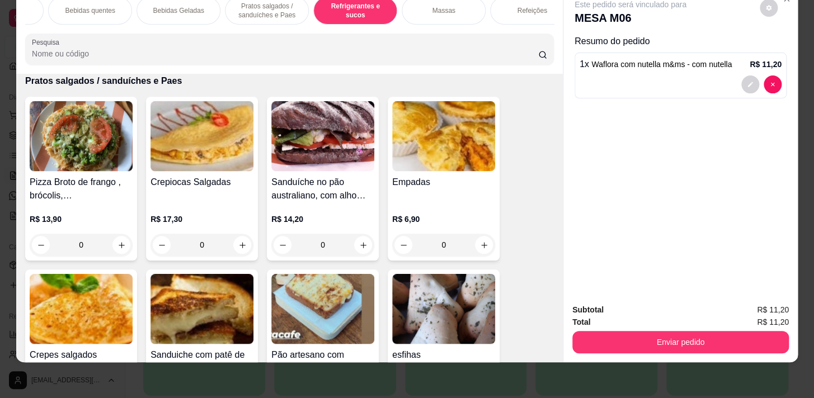
scroll to position [5496, 0]
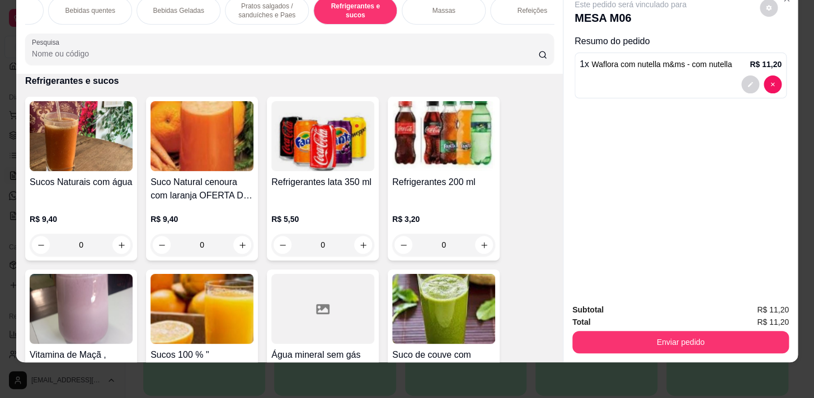
click at [103, 6] on p "Bebidas quentes" at bounding box center [90, 10] width 50 height 9
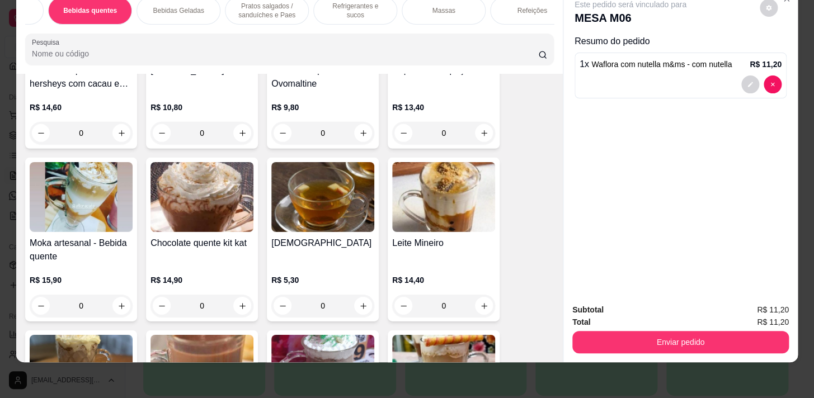
scroll to position [1468, 0]
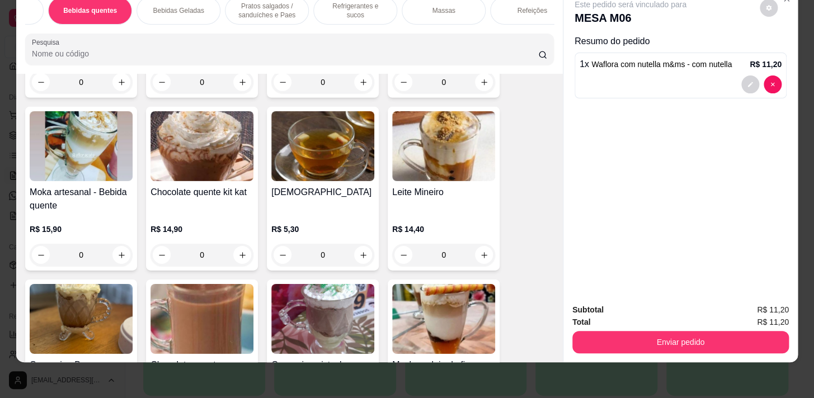
click at [240, 255] on div "0" at bounding box center [202, 255] width 103 height 22
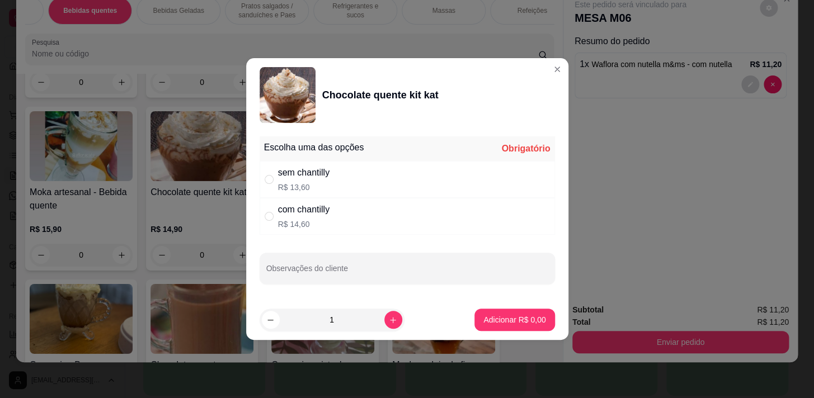
drag, startPoint x: 367, startPoint y: 181, endPoint x: 352, endPoint y: 210, distance: 32.0
click at [367, 183] on div "sem chantilly R$ 13,60" at bounding box center [407, 179] width 295 height 37
click at [347, 223] on div "com chantilly R$ 14,60" at bounding box center [407, 216] width 295 height 37
radio input "false"
radio input "true"
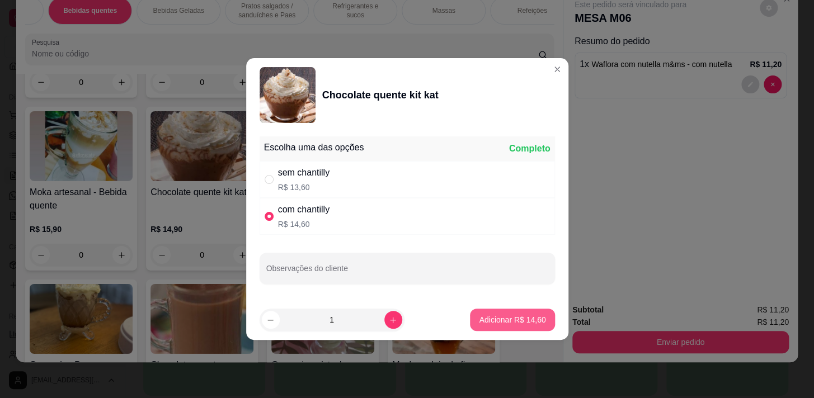
click at [504, 322] on p "Adicionar R$ 14,60" at bounding box center [512, 320] width 67 height 11
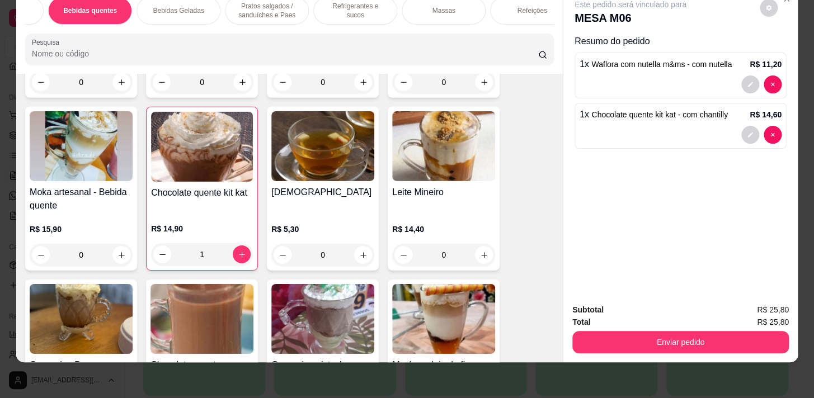
type input "1"
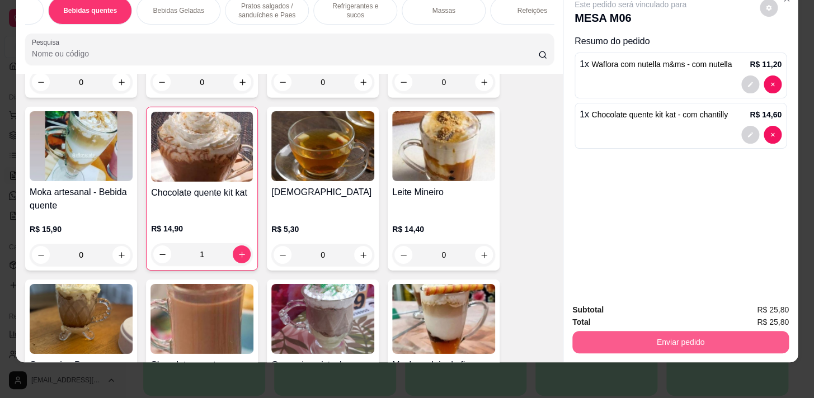
click at [714, 331] on button "Enviar pedido" at bounding box center [681, 342] width 217 height 22
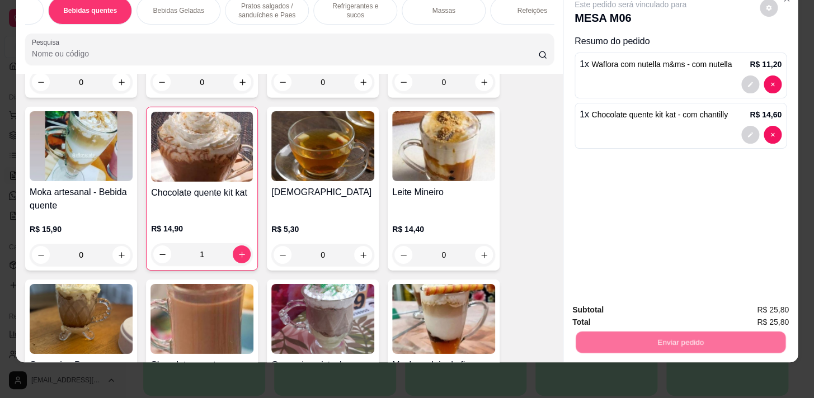
click at [752, 298] on button "Enviar pedido" at bounding box center [760, 307] width 63 height 21
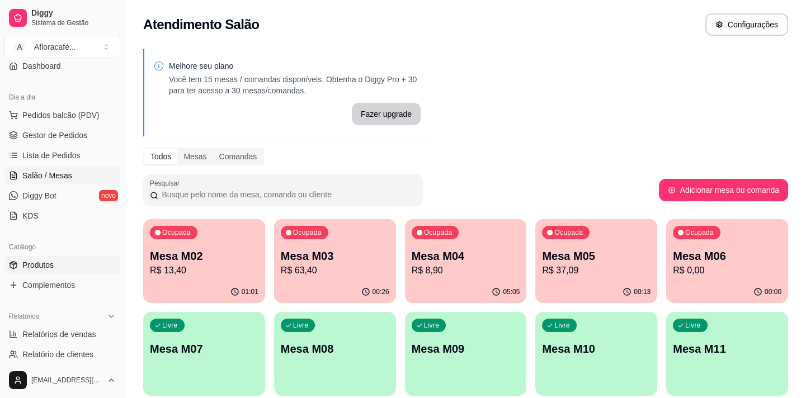
click at [31, 270] on link "Produtos" at bounding box center [62, 265] width 116 height 18
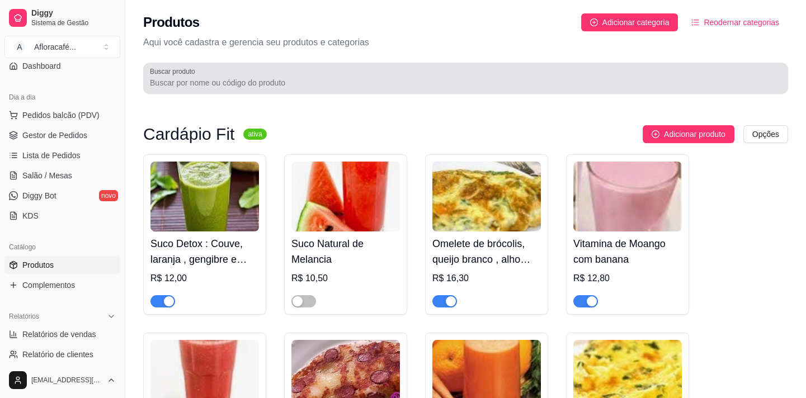
click at [251, 82] on input "Buscar produto" at bounding box center [466, 82] width 632 height 11
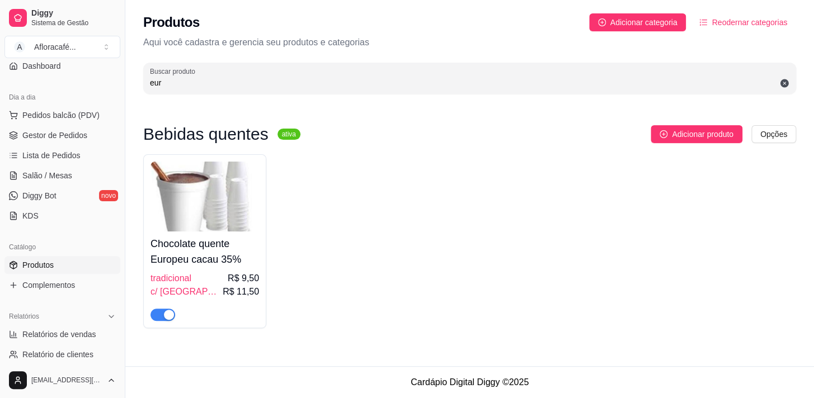
type input "eur"
click at [166, 316] on div "button" at bounding box center [169, 315] width 10 height 10
click at [46, 173] on span "Salão / Mesas" at bounding box center [47, 175] width 50 height 11
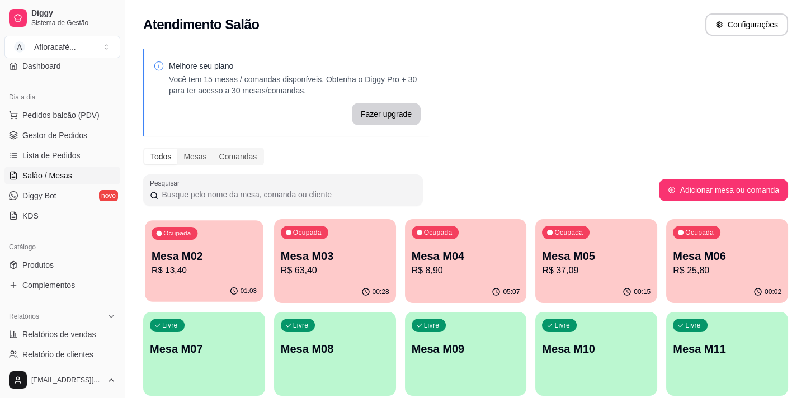
click at [200, 268] on p "R$ 13,40" at bounding box center [204, 270] width 105 height 13
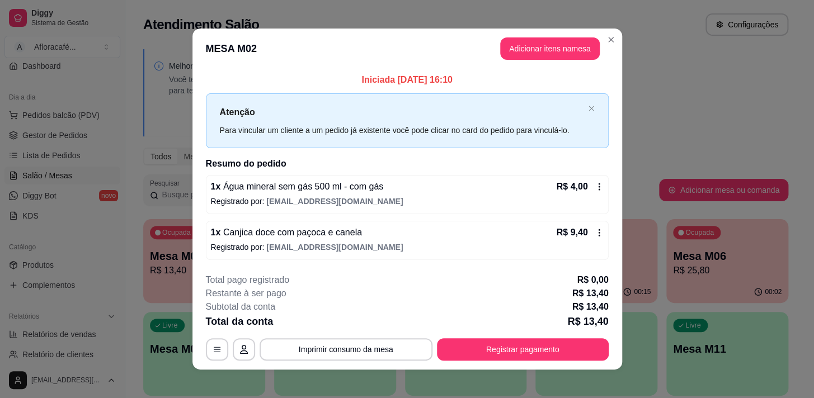
scroll to position [7, 0]
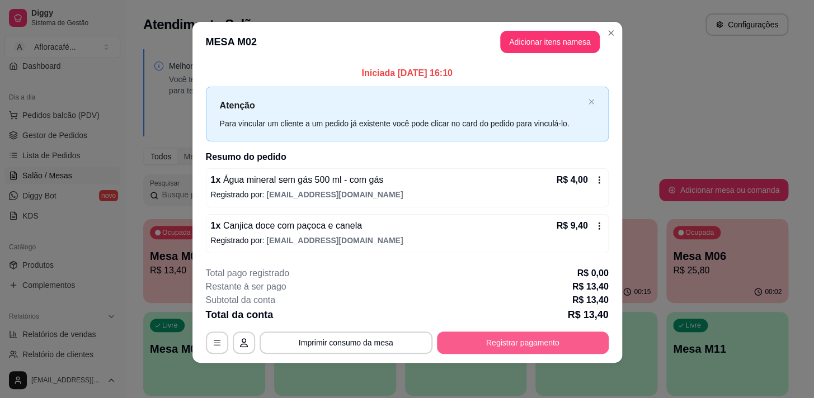
click at [583, 340] on button "Registrar pagamento" at bounding box center [523, 343] width 172 height 22
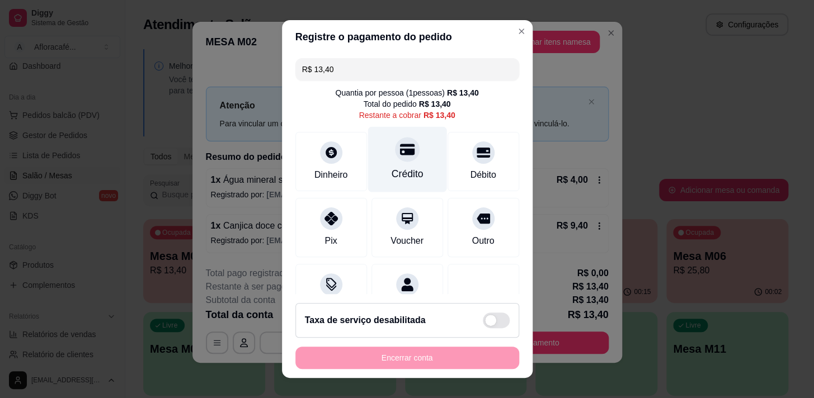
click at [374, 158] on div "Crédito" at bounding box center [407, 158] width 79 height 65
type input "R$ 0,00"
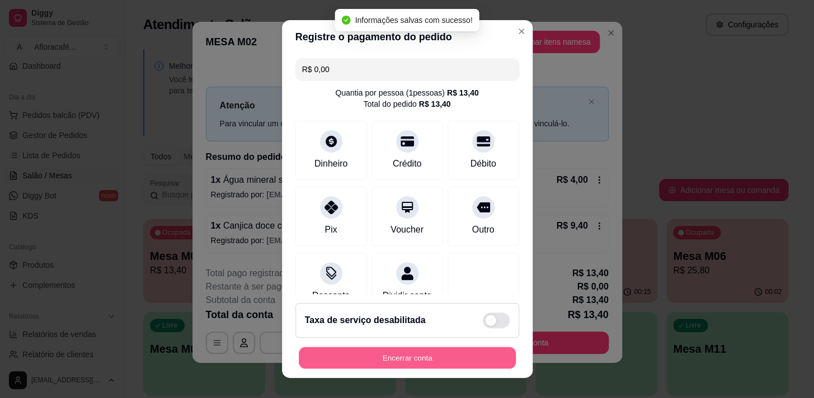
click at [476, 355] on button "Encerrar conta" at bounding box center [407, 359] width 217 height 22
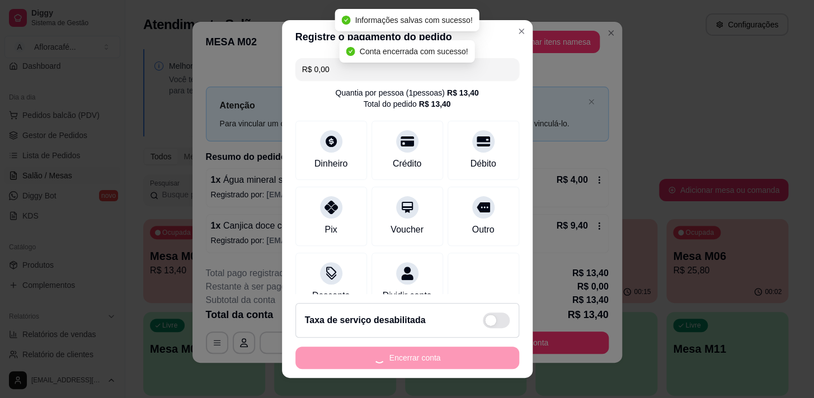
scroll to position [0, 0]
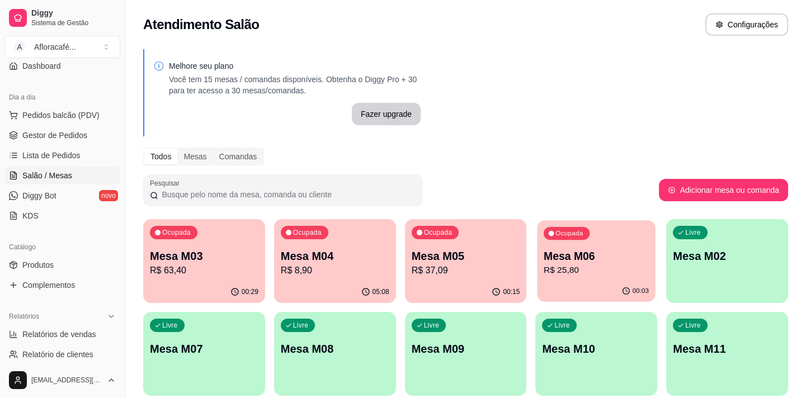
click at [544, 262] on p "Mesa M06" at bounding box center [596, 256] width 105 height 15
click at [456, 286] on div "00:15" at bounding box center [466, 293] width 122 height 22
click at [623, 143] on div "Melhore seu plano Você tem 15 mesas / comandas disponíveis. Obtenha o Diggy Pro…" at bounding box center [465, 273] width 681 height 460
click at [606, 269] on p "R$ 25,80" at bounding box center [596, 270] width 105 height 13
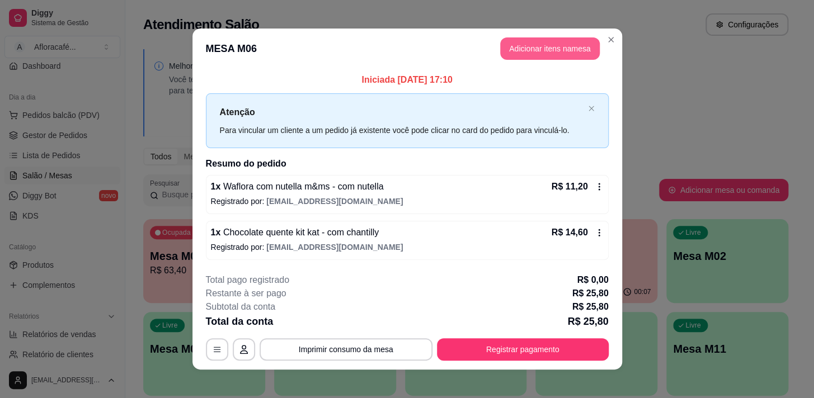
click at [585, 37] on button "Adicionar itens na mesa" at bounding box center [550, 48] width 100 height 22
click at [559, 41] on button "Adicionar itens na mesa" at bounding box center [550, 48] width 100 height 22
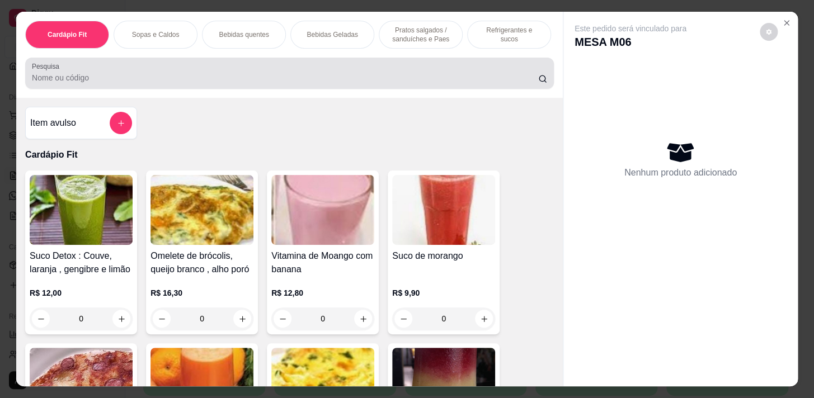
click at [370, 89] on div "Pesquisa" at bounding box center [289, 73] width 529 height 31
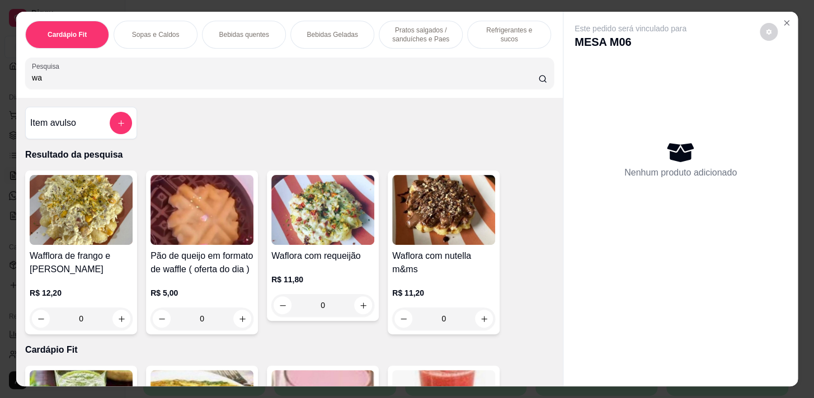
type input "wa"
click at [475, 325] on div "0" at bounding box center [443, 319] width 103 height 22
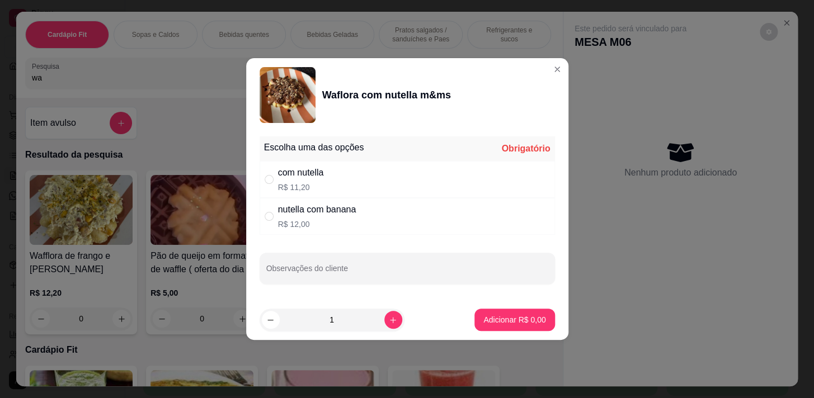
click at [384, 178] on div "com nutella R$ 11,20" at bounding box center [407, 179] width 295 height 37
radio input "true"
drag, startPoint x: 486, startPoint y: 308, endPoint x: 491, endPoint y: 317, distance: 10.0
click at [490, 316] on footer "1 Adicionar R$ 11,20" at bounding box center [407, 320] width 322 height 40
click at [502, 331] on footer "1 Adicionar R$ 11,20" at bounding box center [407, 320] width 322 height 40
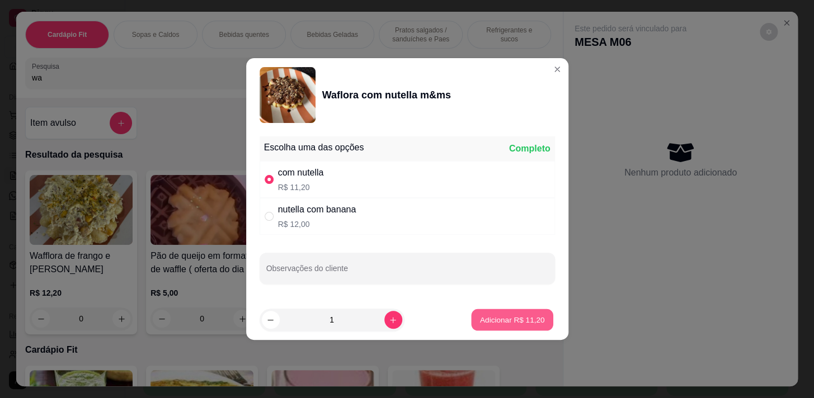
click at [541, 318] on button "Adicionar R$ 11,20" at bounding box center [513, 320] width 82 height 22
type input "1"
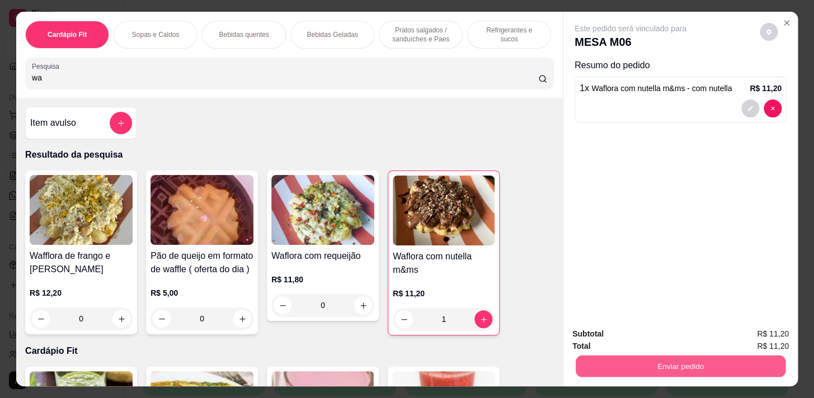
click at [688, 363] on button "Enviar pedido" at bounding box center [681, 366] width 210 height 22
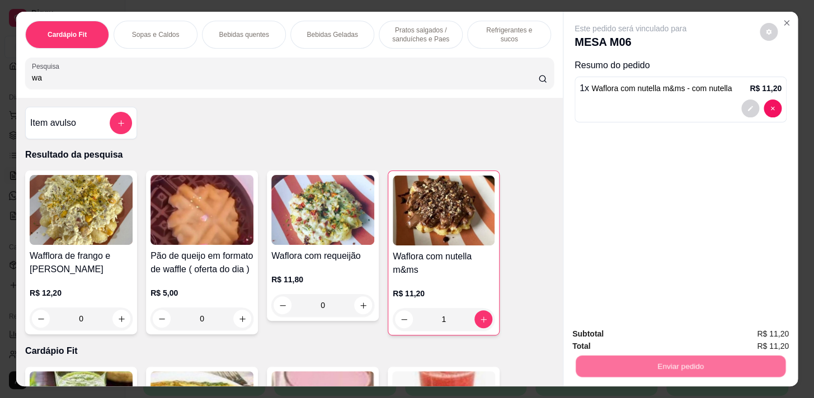
click at [758, 327] on button "Enviar pedido" at bounding box center [760, 335] width 63 height 21
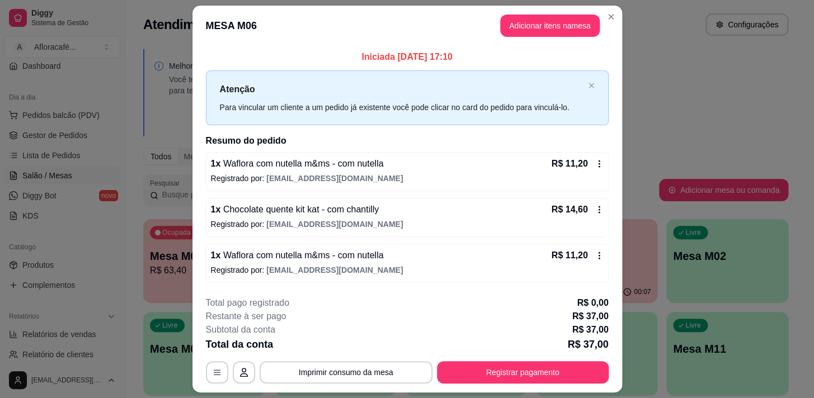
scroll to position [30, 0]
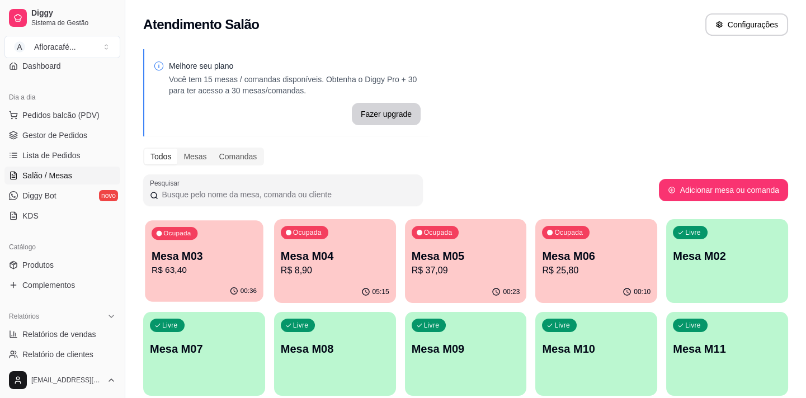
click at [242, 261] on p "Mesa M03" at bounding box center [204, 256] width 105 height 15
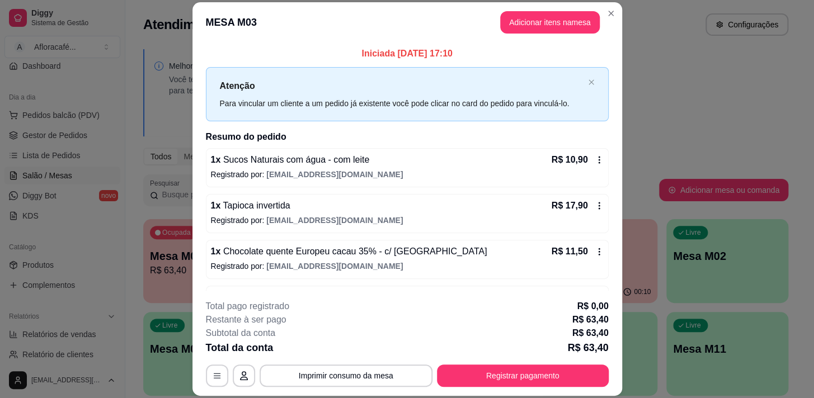
scroll to position [83, 0]
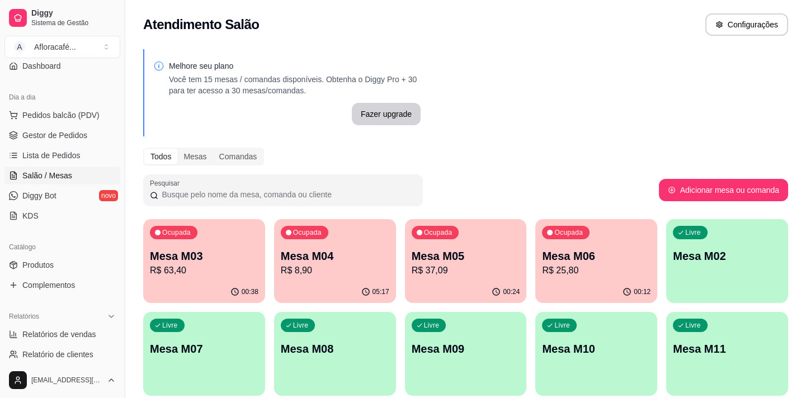
click at [200, 286] on div "00:38" at bounding box center [204, 293] width 122 height 22
click at [235, 264] on p "R$ 63,40" at bounding box center [204, 270] width 105 height 13
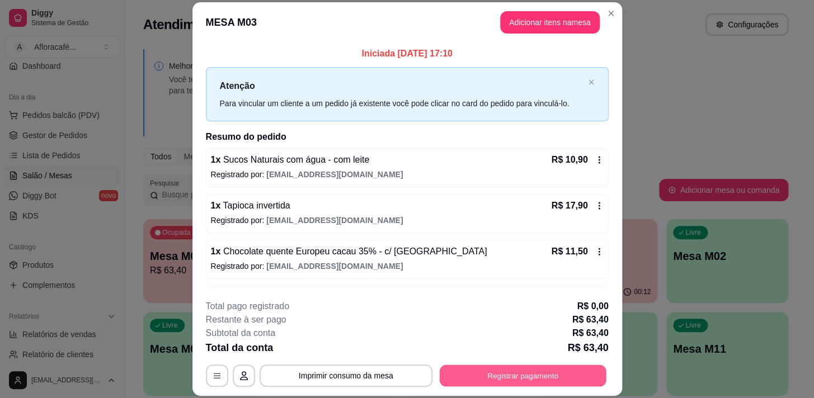
click at [580, 377] on button "Registrar pagamento" at bounding box center [522, 376] width 167 height 22
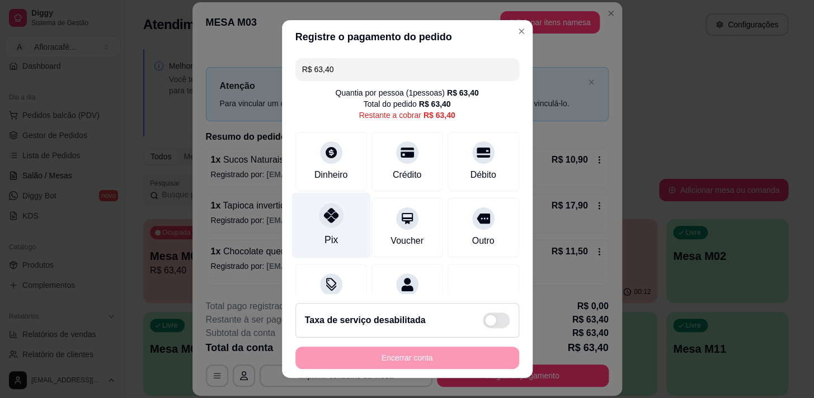
click at [337, 217] on div "Pix" at bounding box center [331, 225] width 79 height 65
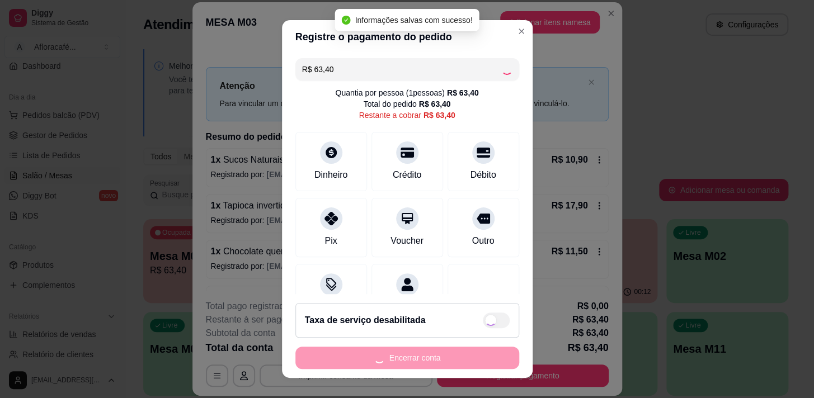
type input "R$ 0,00"
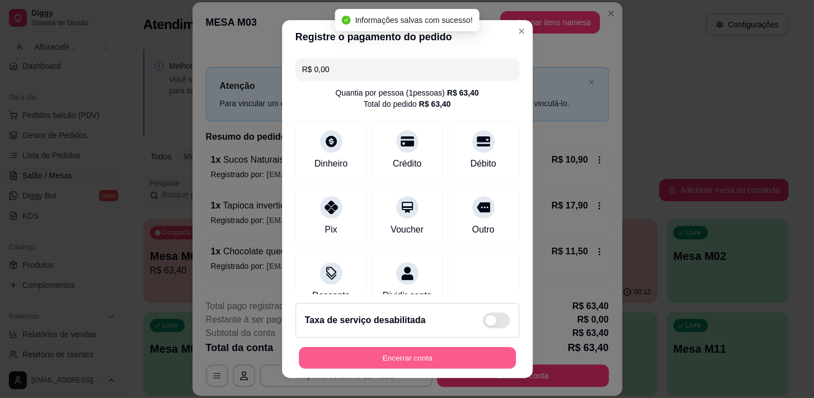
click at [373, 353] on button "Encerrar conta" at bounding box center [407, 359] width 217 height 22
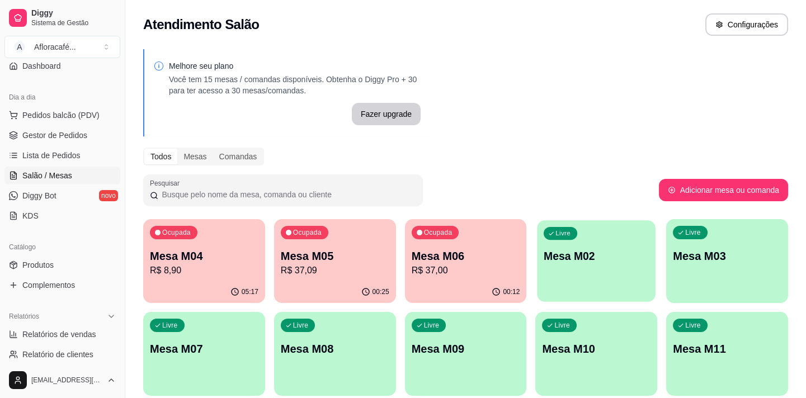
click at [544, 249] on p "Mesa M02" at bounding box center [596, 256] width 105 height 15
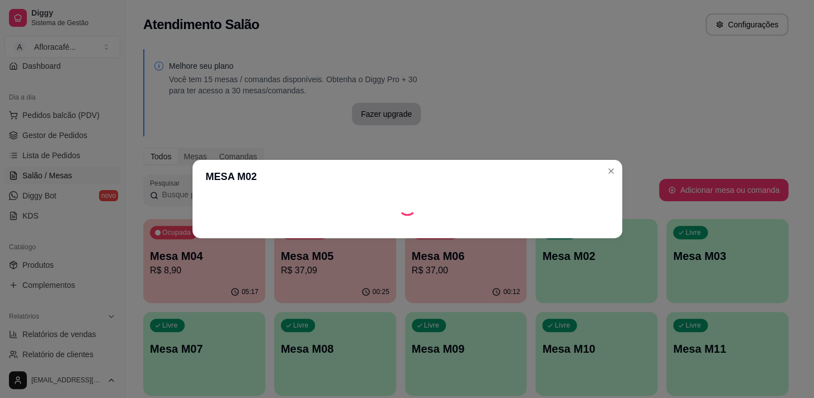
drag, startPoint x: 546, startPoint y: 234, endPoint x: 587, endPoint y: 247, distance: 43.2
click at [587, 247] on div "MESA M02" at bounding box center [407, 199] width 814 height 398
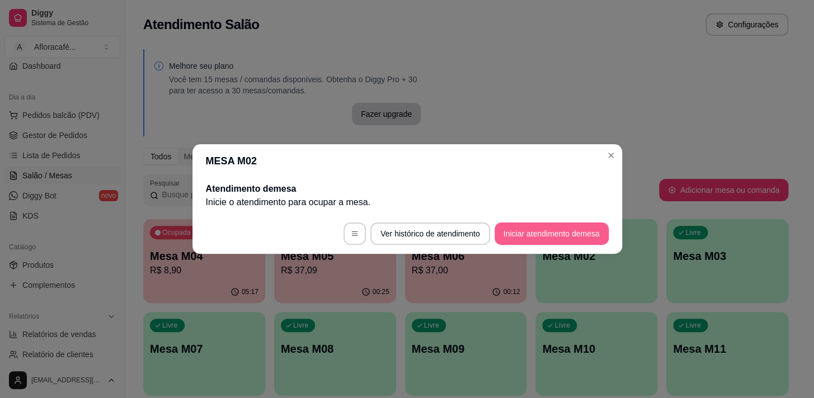
click at [570, 231] on button "Iniciar atendimento de mesa" at bounding box center [552, 234] width 114 height 22
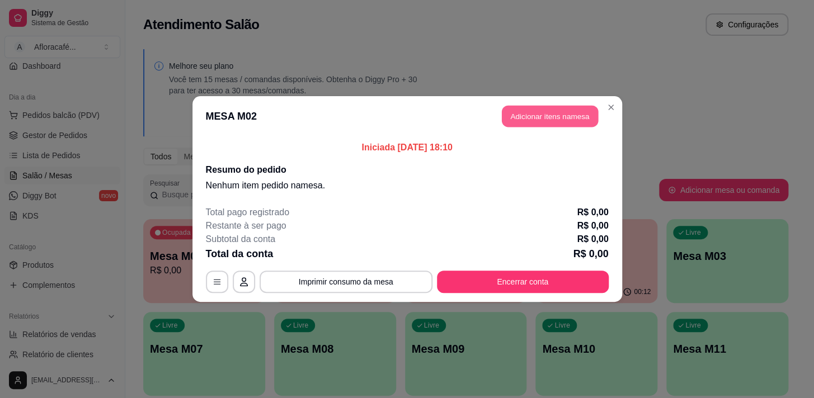
click at [543, 113] on button "Adicionar itens na mesa" at bounding box center [550, 117] width 96 height 22
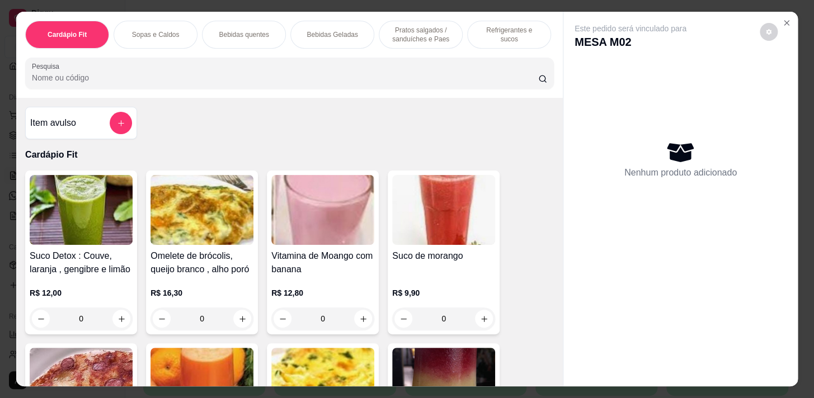
click at [236, 93] on div "Cardápio Fit Sopas e Caldos Bebidas quentes Bebidas Geladas Pratos salgados / s…" at bounding box center [289, 55] width 547 height 86
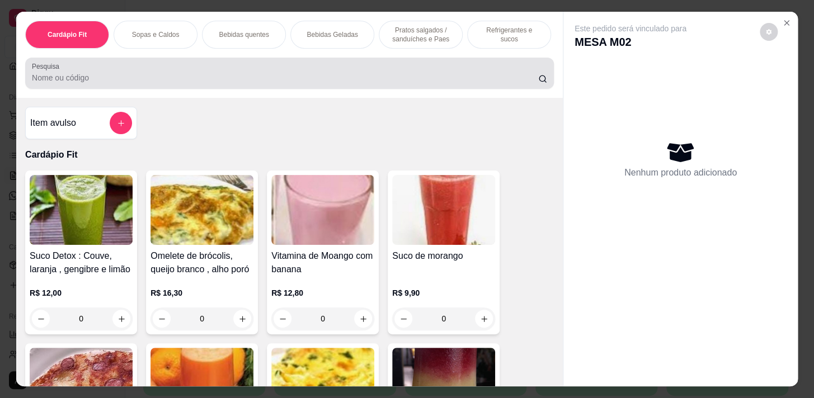
click at [243, 89] on div "Pesquisa" at bounding box center [289, 73] width 529 height 31
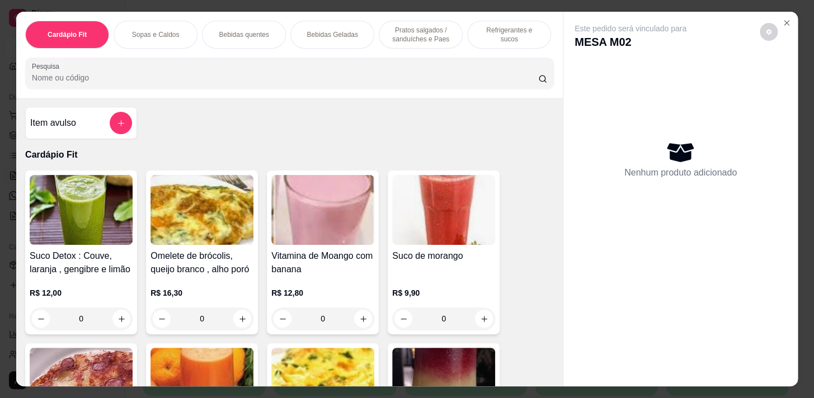
type input "v"
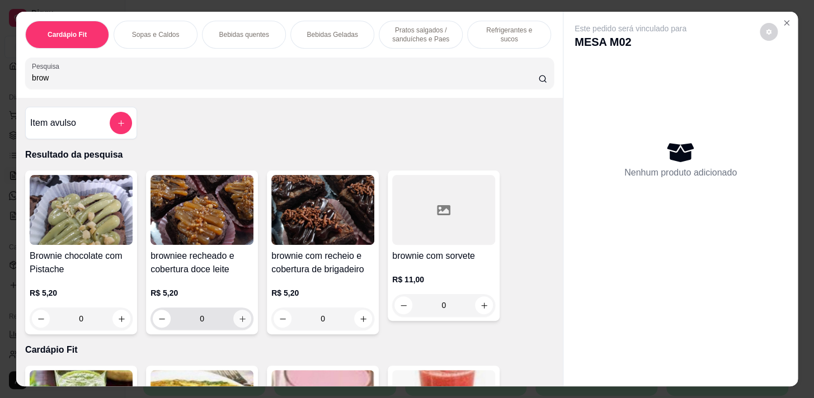
type input "brow"
click at [233, 325] on button "increase-product-quantity" at bounding box center [242, 319] width 18 height 18
type input "1"
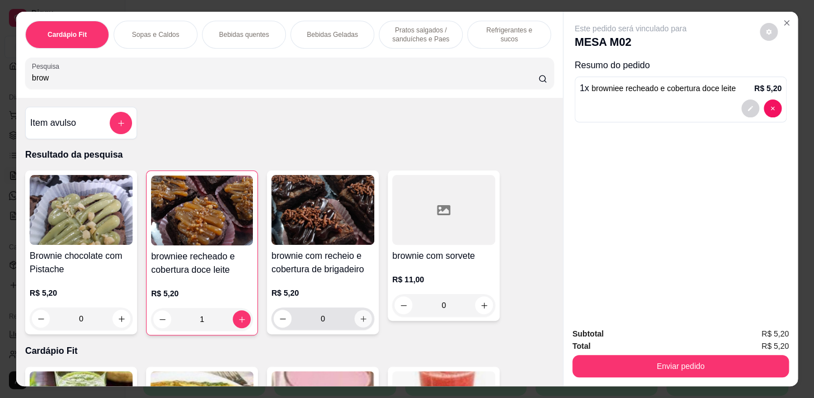
click at [361, 323] on icon "increase-product-quantity" at bounding box center [363, 319] width 8 height 8
type input "1"
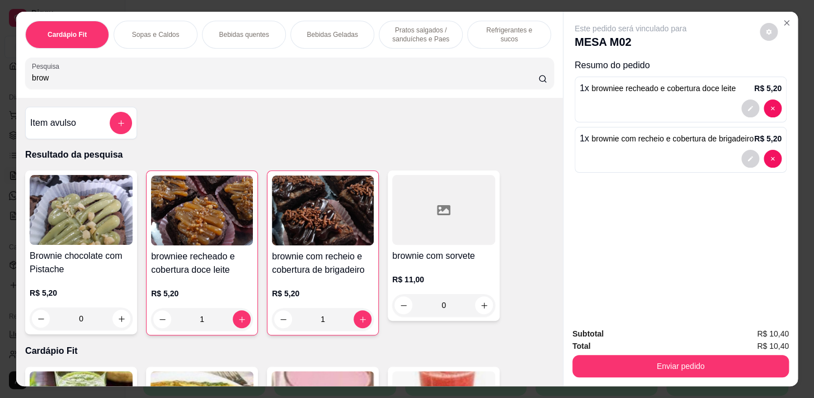
drag, startPoint x: 176, startPoint y: 31, endPoint x: 194, endPoint y: 33, distance: 17.4
click at [177, 32] on div "Sopas e Caldos" at bounding box center [156, 35] width 84 height 28
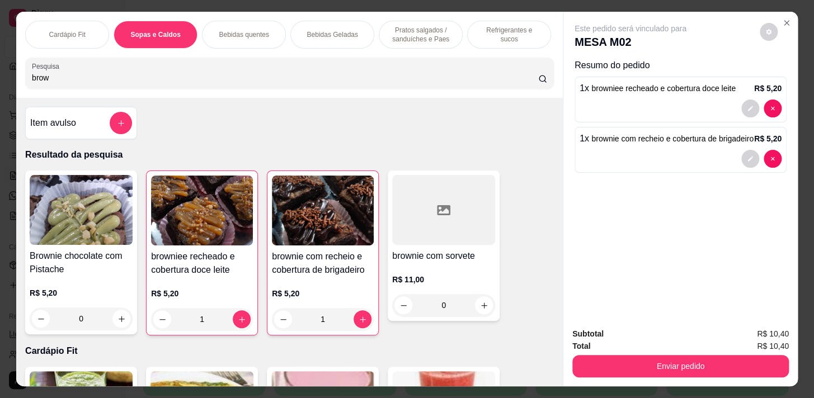
scroll to position [27, 0]
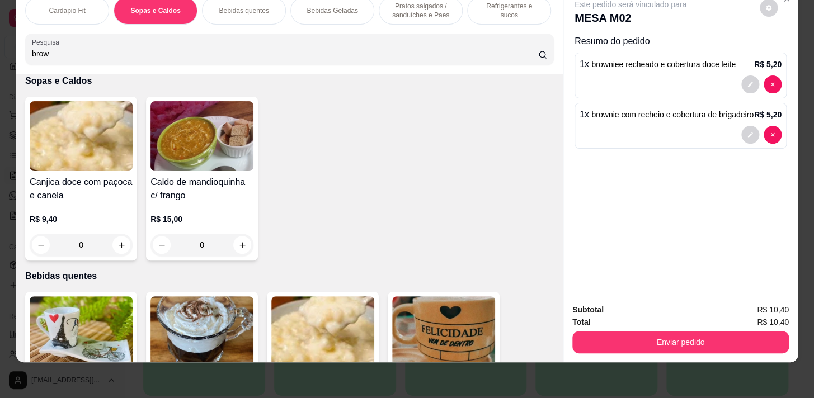
click at [248, 7] on p "Bebidas quentes" at bounding box center [244, 10] width 50 height 9
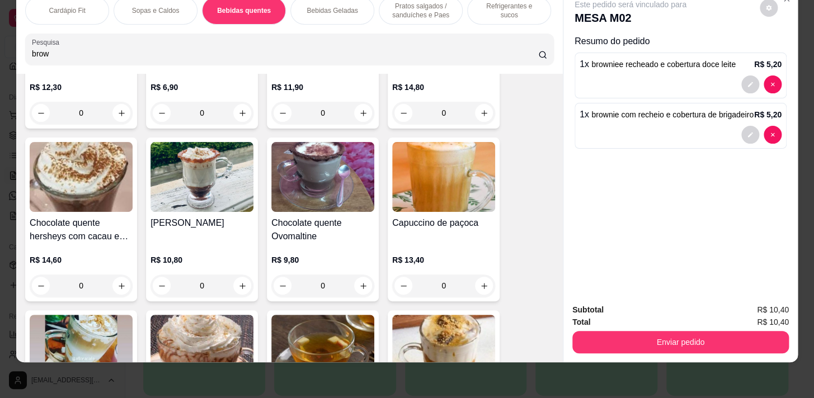
scroll to position [1512, 0]
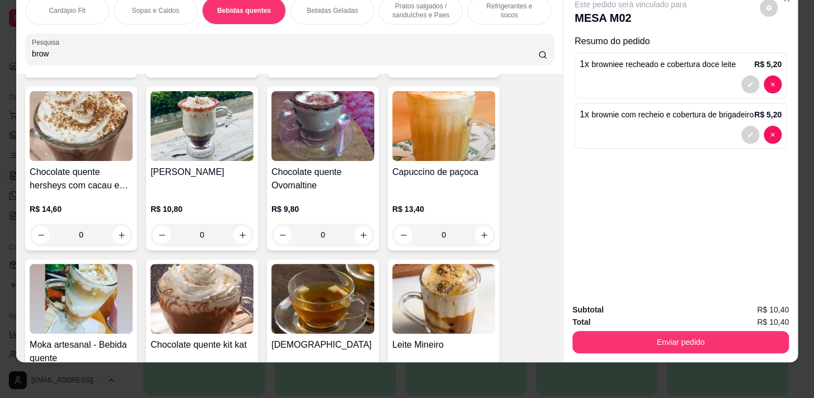
click at [363, 235] on div "0" at bounding box center [322, 235] width 103 height 22
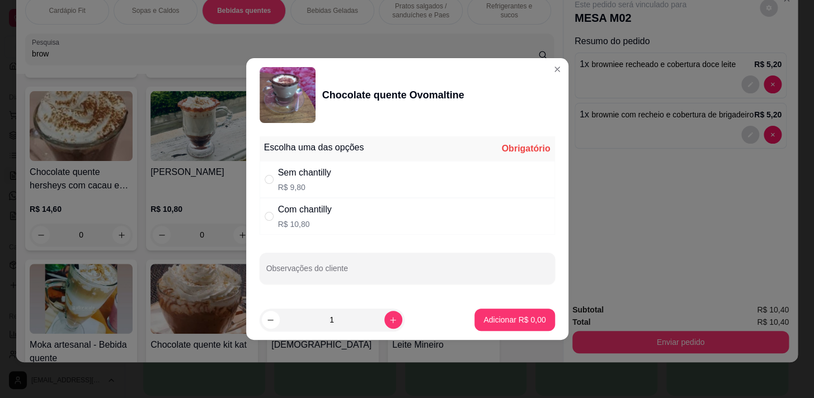
click at [375, 201] on div "Com chantilly R$ 10,80" at bounding box center [407, 216] width 295 height 37
radio input "true"
click at [513, 315] on p "Adicionar R$ 10,80" at bounding box center [512, 320] width 65 height 11
type input "1"
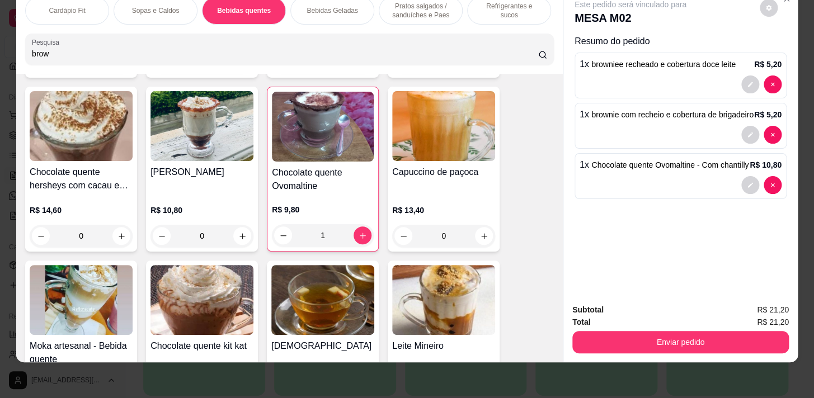
click at [728, 329] on div "Enviar pedido" at bounding box center [681, 341] width 217 height 25
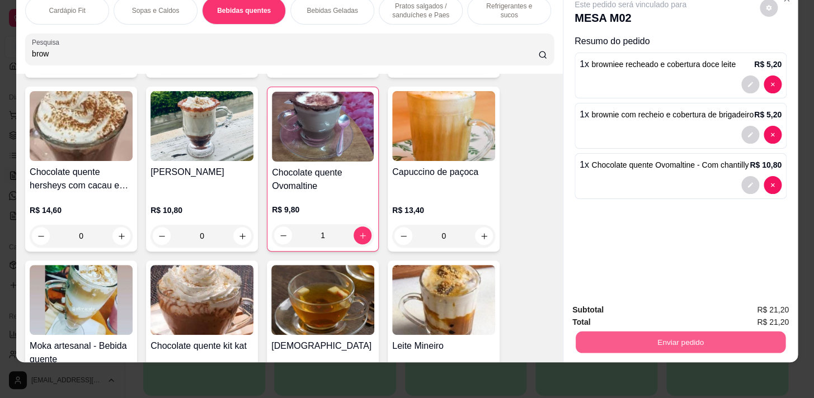
click at [719, 336] on button "Enviar pedido" at bounding box center [681, 342] width 210 height 22
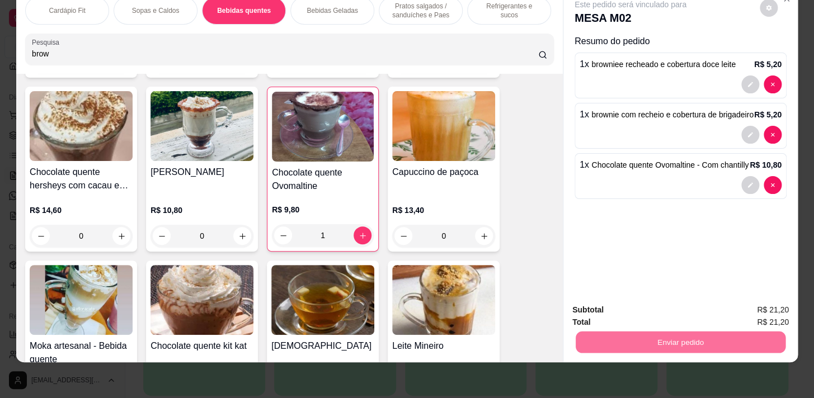
click at [751, 306] on button "Enviar pedido" at bounding box center [760, 307] width 62 height 21
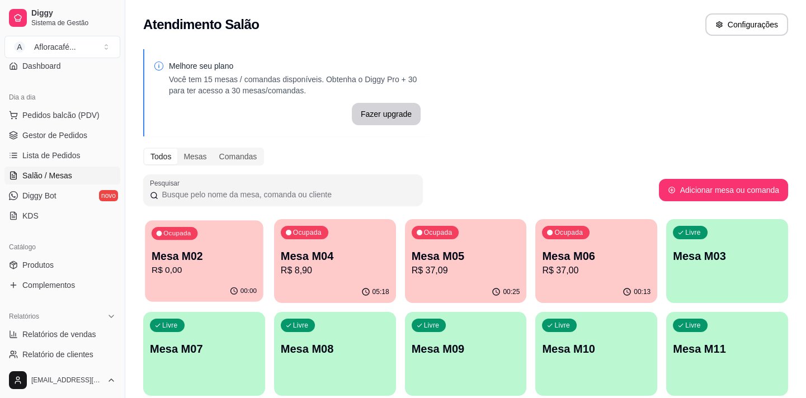
click at [209, 291] on div "00:00" at bounding box center [204, 291] width 118 height 21
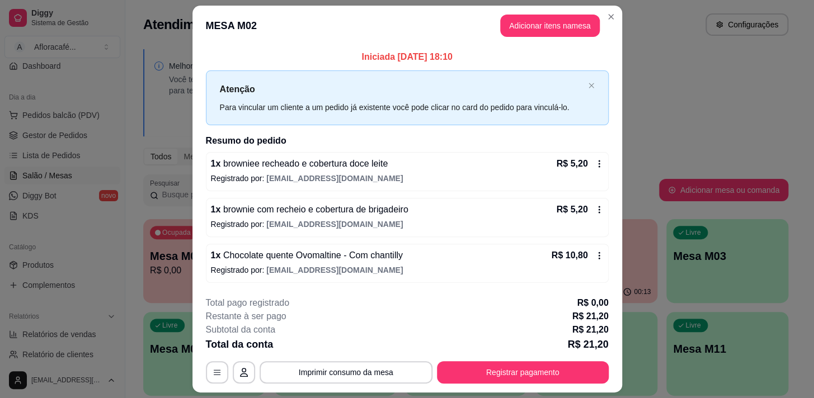
scroll to position [30, 0]
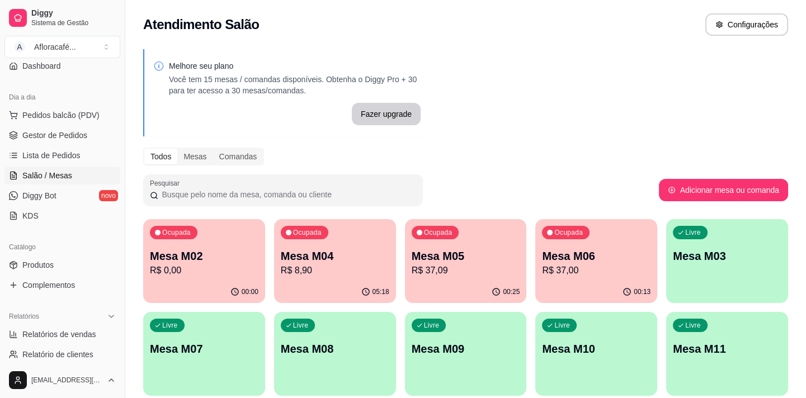
click at [580, 287] on div "00:13" at bounding box center [597, 293] width 122 height 22
click at [331, 254] on p "Mesa M04" at bounding box center [335, 256] width 109 height 16
click at [478, 237] on div "Ocupada Mesa M05 R$ 37,09" at bounding box center [466, 251] width 118 height 60
click at [629, 257] on p "Mesa M06" at bounding box center [596, 256] width 109 height 16
click at [154, 254] on p "Mesa M02" at bounding box center [204, 256] width 105 height 15
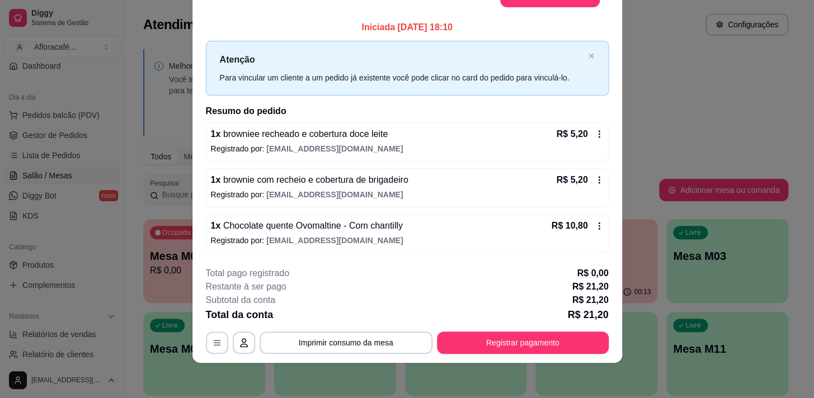
scroll to position [0, 0]
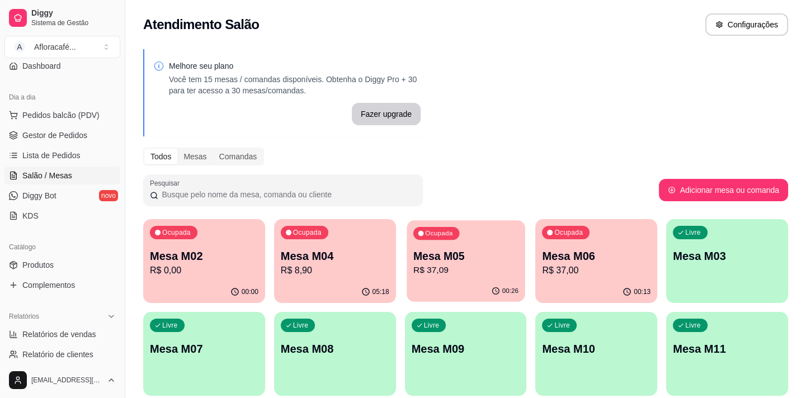
click at [419, 267] on p "R$ 37,09" at bounding box center [466, 270] width 105 height 13
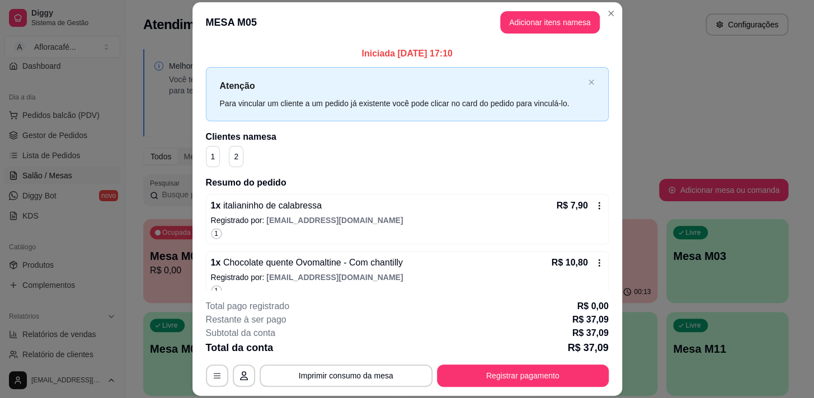
scroll to position [128, 0]
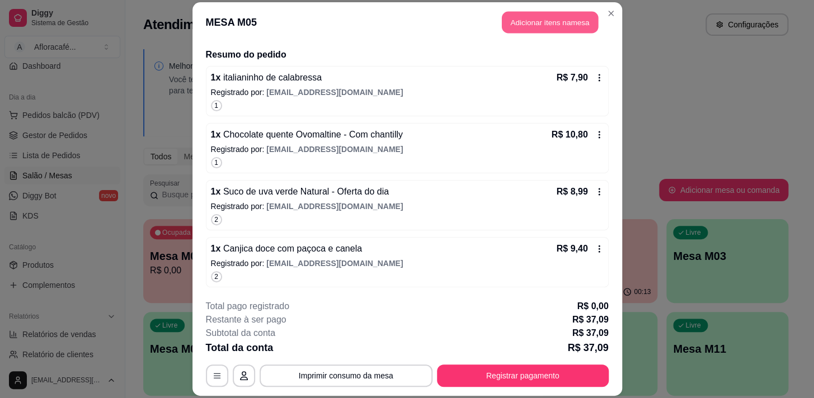
click at [539, 32] on button "Adicionar itens na mesa" at bounding box center [550, 22] width 96 height 22
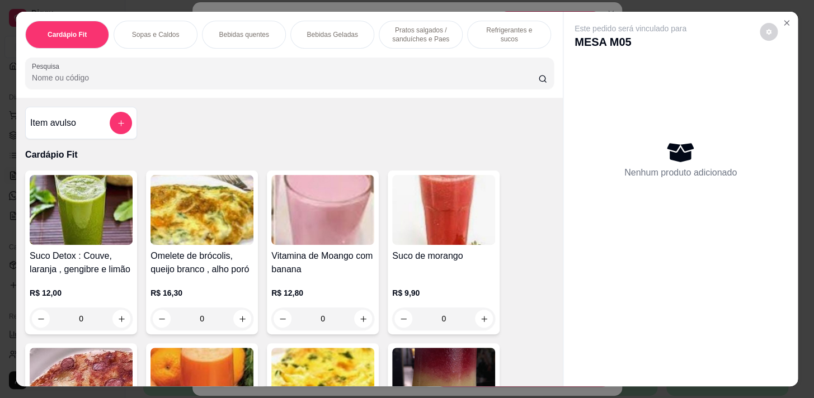
click at [251, 34] on p "Bebidas quentes" at bounding box center [244, 34] width 50 height 9
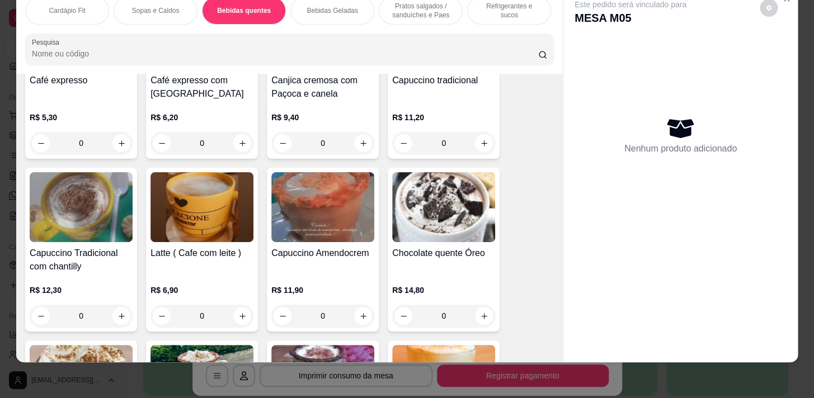
scroll to position [1163, 0]
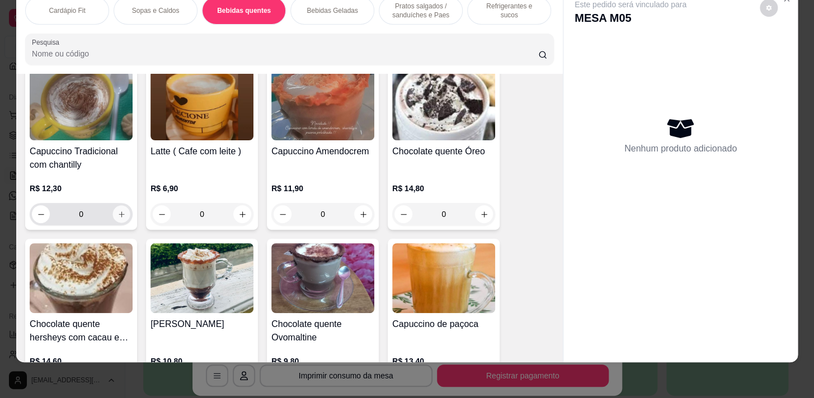
click at [113, 221] on button "increase-product-quantity" at bounding box center [121, 214] width 17 height 17
type input "1"
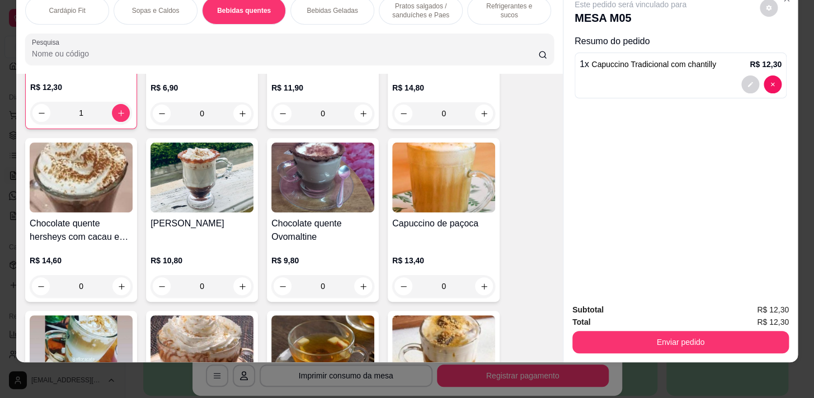
scroll to position [1164, 0]
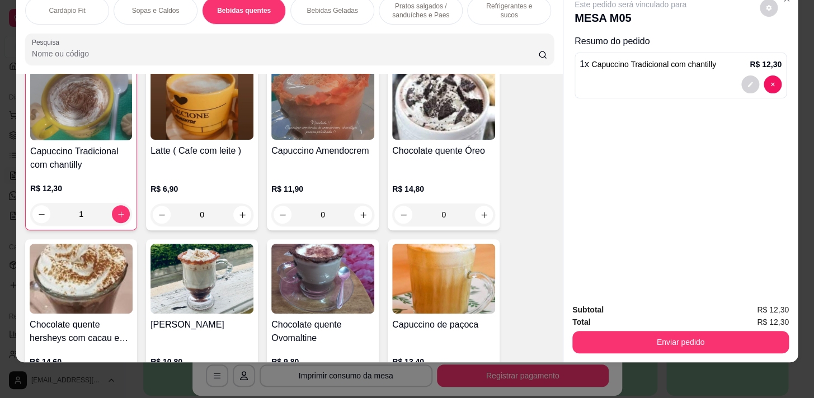
drag, startPoint x: 420, startPoint y: 4, endPoint x: 473, endPoint y: 9, distance: 54.0
click at [420, 4] on p "Pratos salgados / sanduíches e Paes" at bounding box center [420, 11] width 65 height 18
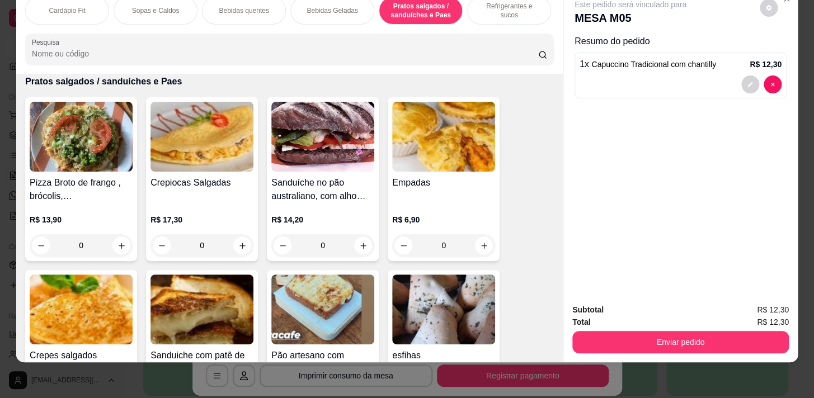
click at [485, 9] on div "Refrigerantes e sucos" at bounding box center [509, 11] width 84 height 28
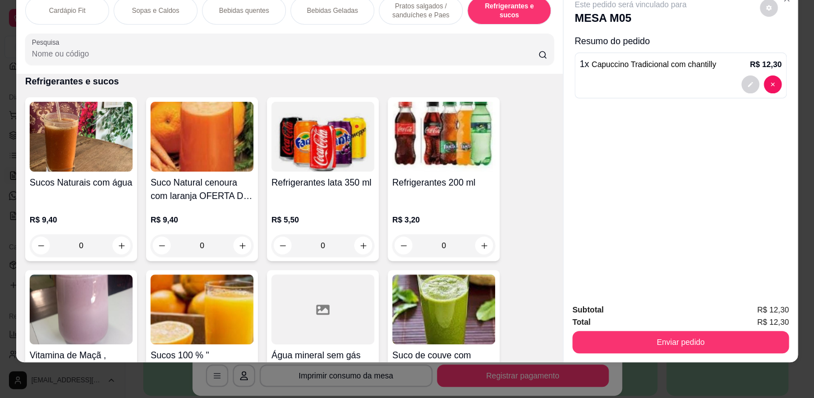
click at [427, 6] on p "Pratos salgados / sanduíches e Paes" at bounding box center [420, 11] width 65 height 18
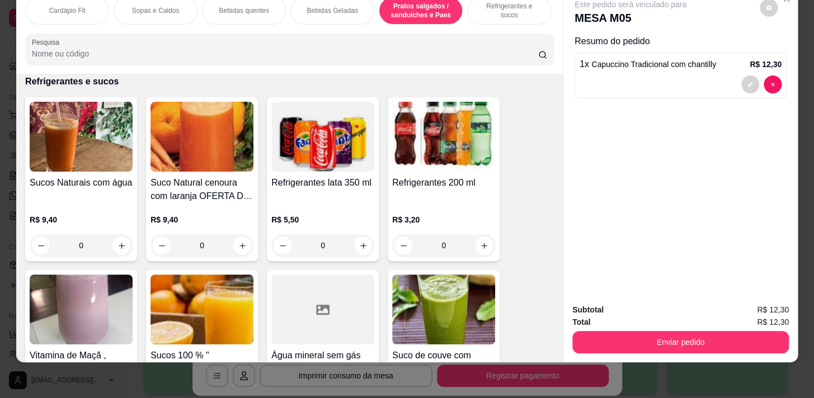
scroll to position [3745, 0]
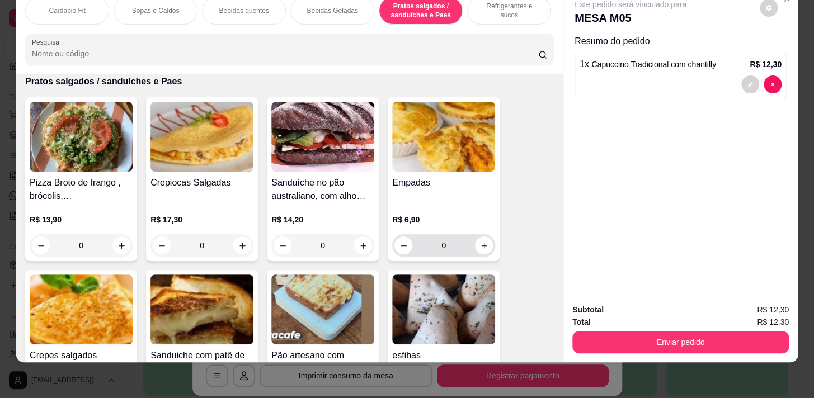
click at [491, 243] on div "0" at bounding box center [443, 245] width 103 height 22
click at [486, 252] on div "0" at bounding box center [444, 245] width 98 height 22
click at [480, 243] on icon "increase-product-quantity" at bounding box center [484, 246] width 8 height 8
type input "1"
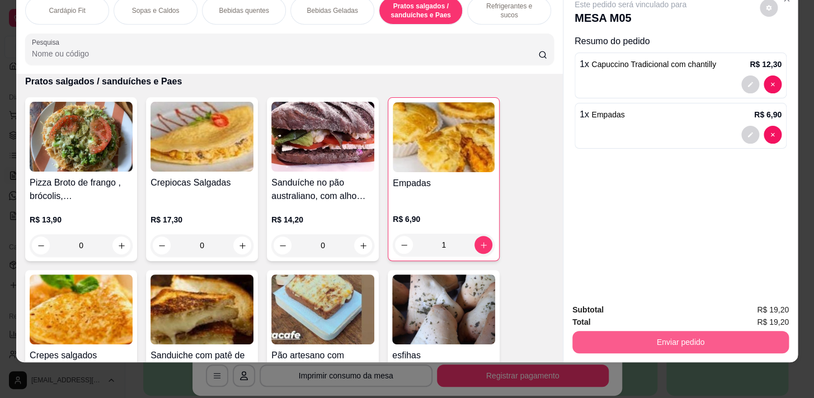
click at [729, 337] on button "Enviar pedido" at bounding box center [681, 342] width 217 height 22
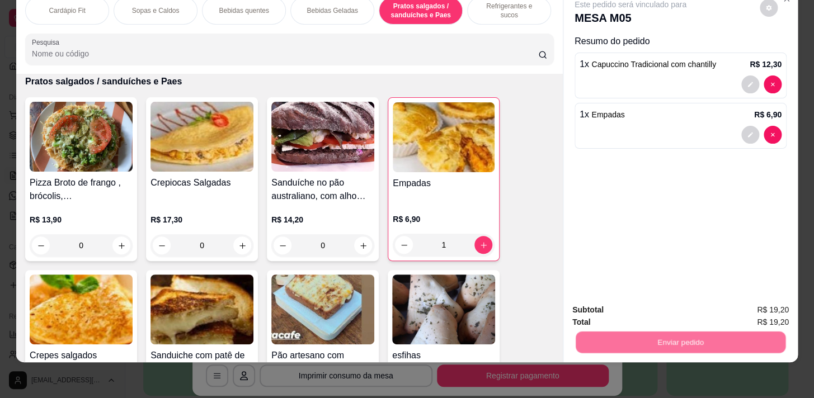
click at [717, 307] on button "Registrar cliente" at bounding box center [685, 307] width 72 height 21
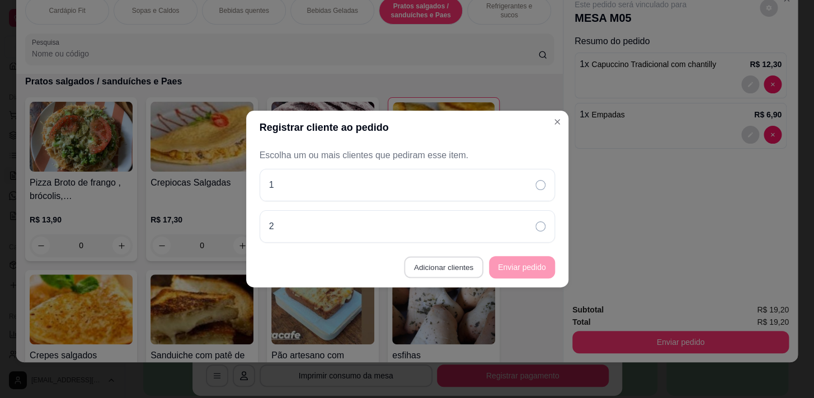
click at [443, 263] on button "Adicionar clientes" at bounding box center [443, 268] width 79 height 22
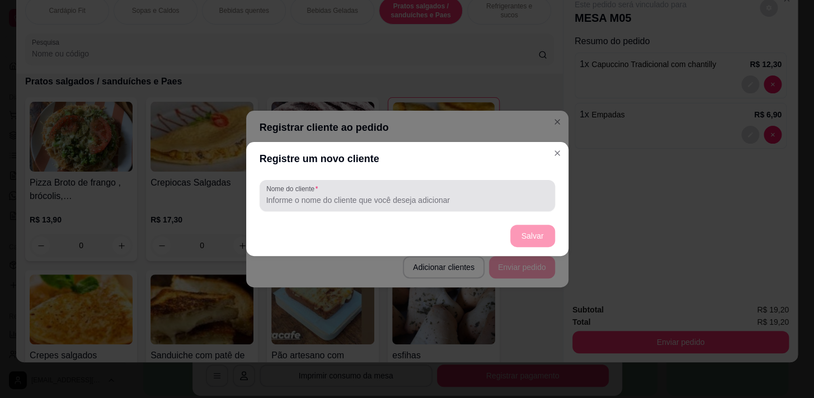
click at [448, 209] on div "Nome do cliente" at bounding box center [407, 195] width 295 height 31
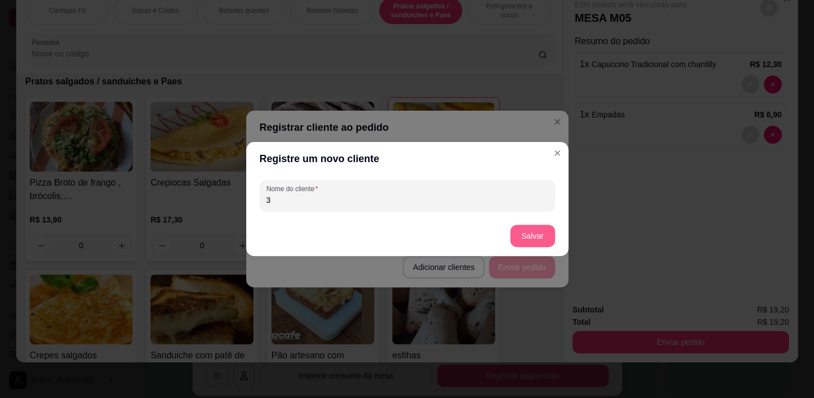
type input "3"
click at [547, 237] on button "Salvar" at bounding box center [533, 237] width 44 height 22
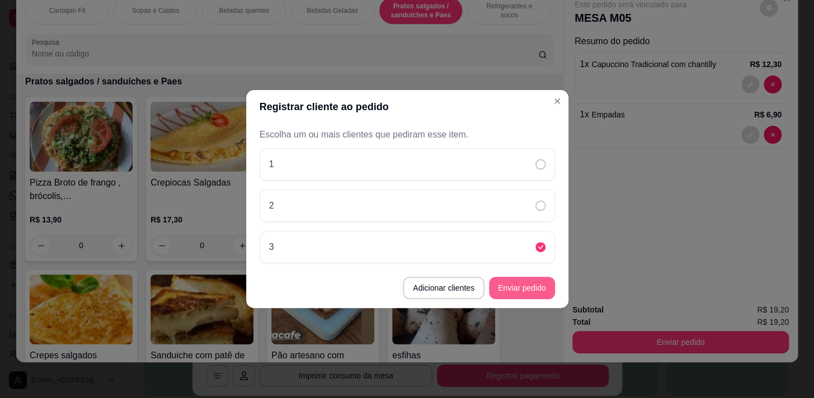
click at [534, 285] on button "Enviar pedido" at bounding box center [522, 288] width 66 height 22
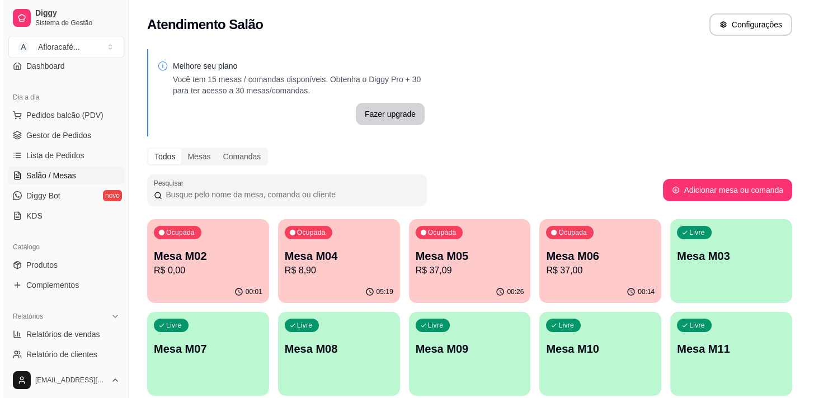
scroll to position [0, 0]
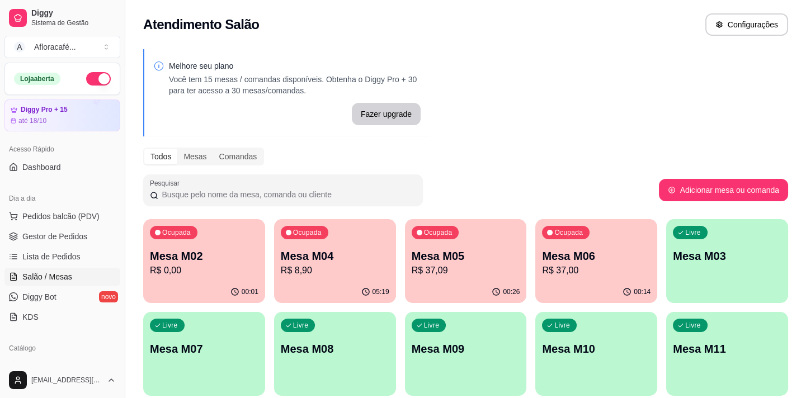
click at [589, 201] on div "Pesquisar" at bounding box center [401, 190] width 516 height 31
click at [717, 262] on p "Mesa M03" at bounding box center [727, 256] width 109 height 16
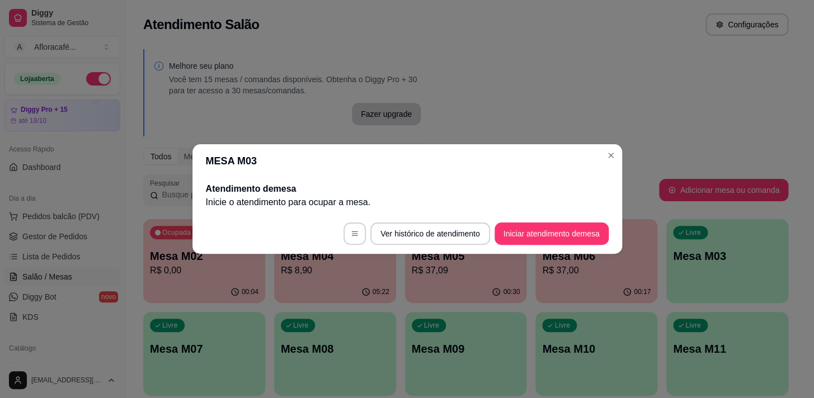
drag, startPoint x: 565, startPoint y: 251, endPoint x: 589, endPoint y: 236, distance: 29.2
click at [588, 238] on footer "Ver histórico de atendimento Iniciar atendimento de mesa" at bounding box center [408, 234] width 430 height 40
click at [589, 236] on button "Iniciar atendimento de mesa" at bounding box center [552, 234] width 114 height 22
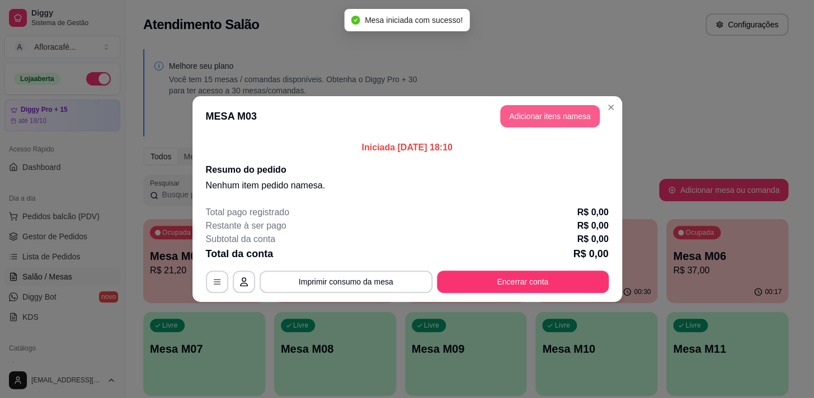
click at [555, 119] on button "Adicionar itens na mesa" at bounding box center [550, 116] width 100 height 22
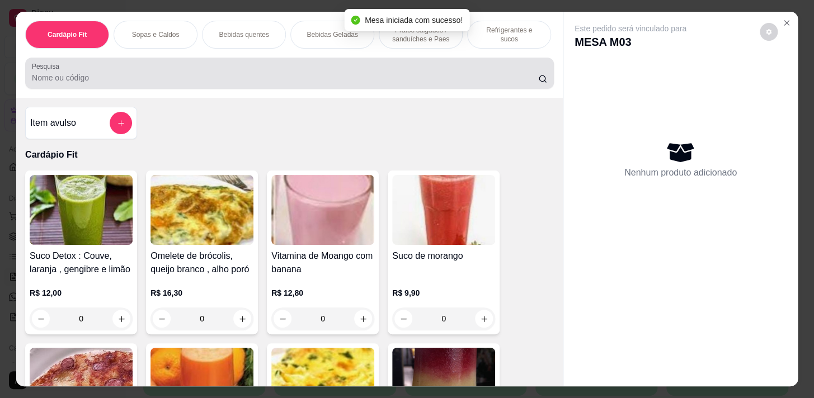
click at [467, 78] on input "Pesquisa" at bounding box center [285, 77] width 506 height 11
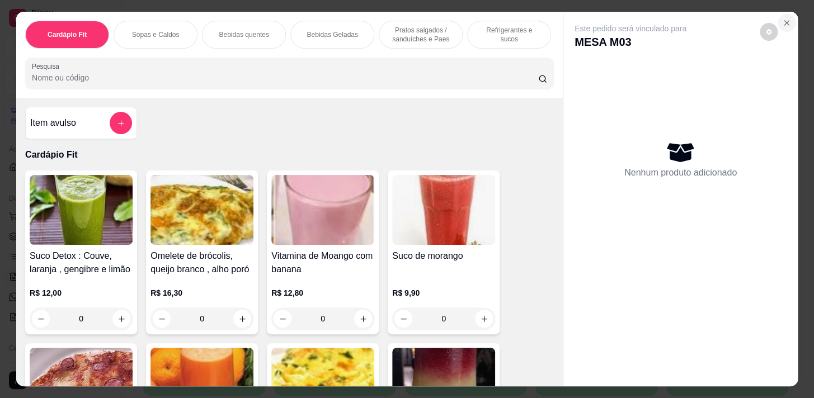
click at [785, 21] on icon "Close" at bounding box center [787, 23] width 4 height 4
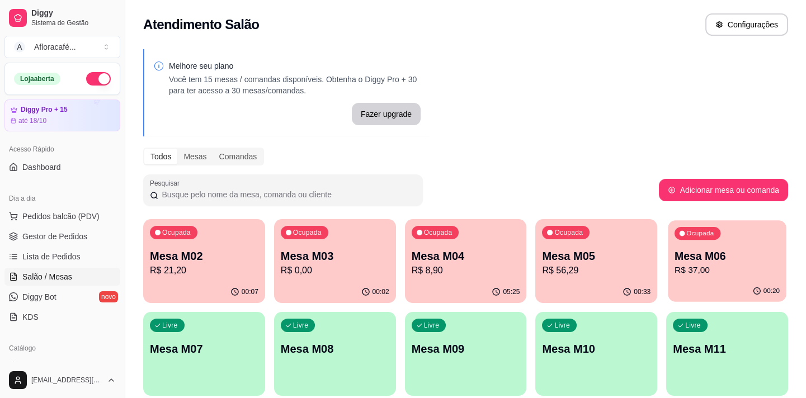
click at [736, 252] on p "Mesa M06" at bounding box center [727, 256] width 105 height 15
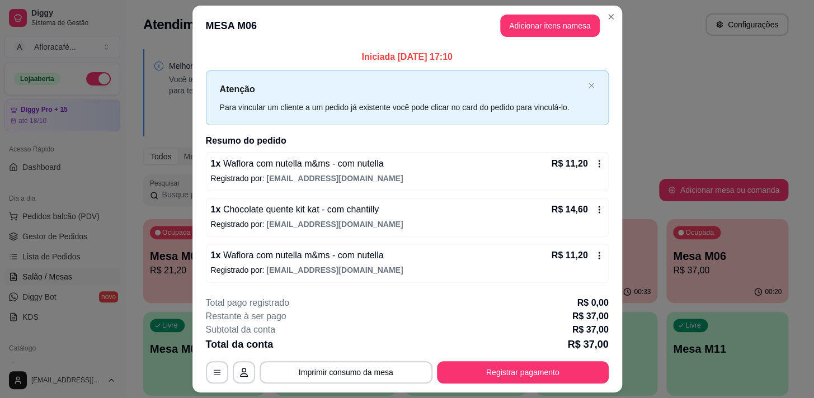
scroll to position [30, 0]
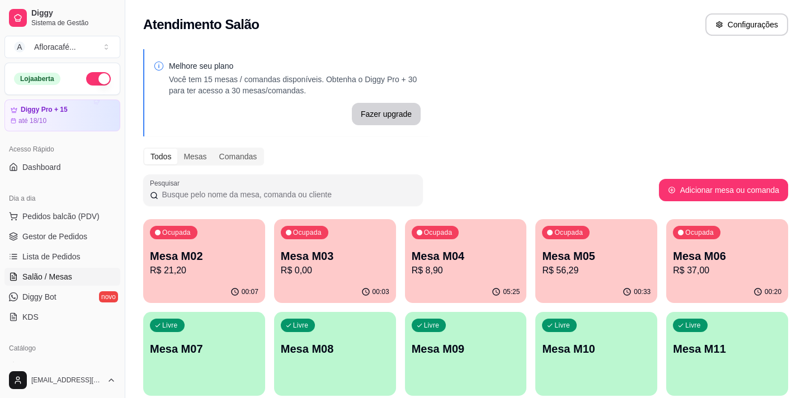
click at [570, 240] on div "Ocupada Mesa M05 R$ 56,29" at bounding box center [597, 250] width 122 height 62
click at [386, 248] on div "Ocupada Mesa M03 R$ 0,00" at bounding box center [335, 251] width 118 height 60
click at [546, 264] on p "R$ 56,29" at bounding box center [596, 270] width 109 height 13
click at [682, 297] on div "00:24" at bounding box center [727, 291] width 118 height 21
click at [240, 266] on p "R$ 21,20" at bounding box center [204, 270] width 109 height 13
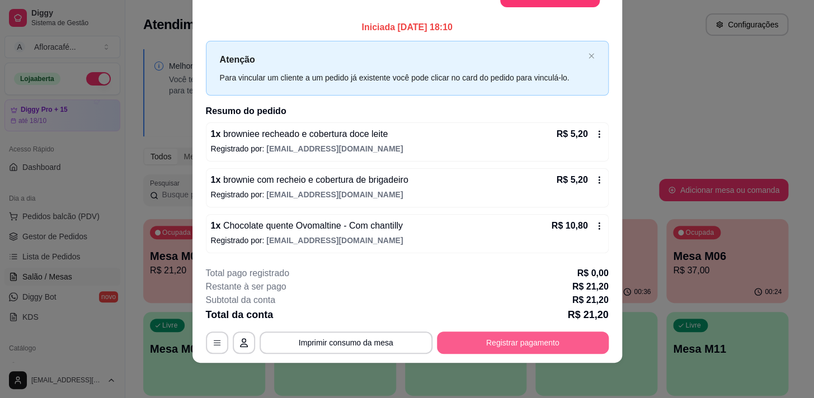
click at [547, 341] on button "Registrar pagamento" at bounding box center [523, 343] width 172 height 22
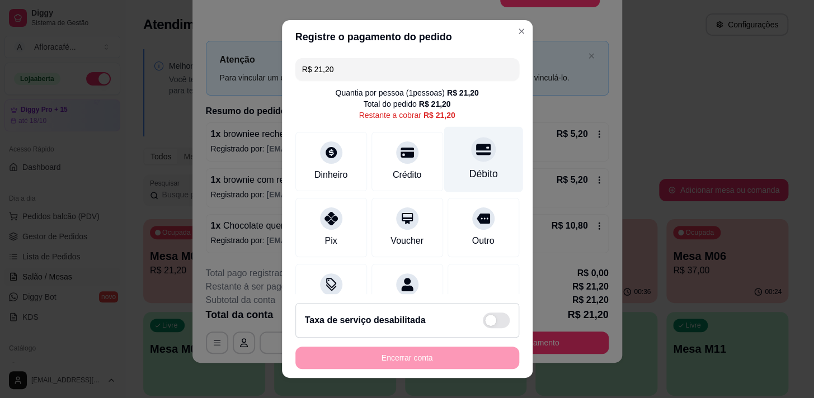
click at [468, 162] on div "Débito" at bounding box center [483, 158] width 79 height 65
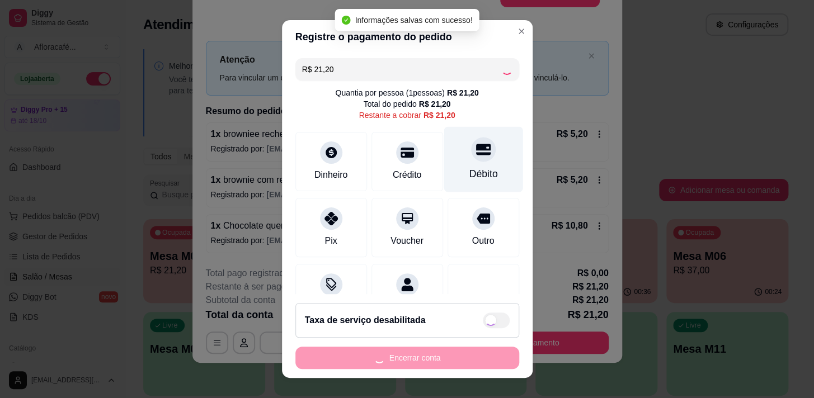
type input "R$ 0,00"
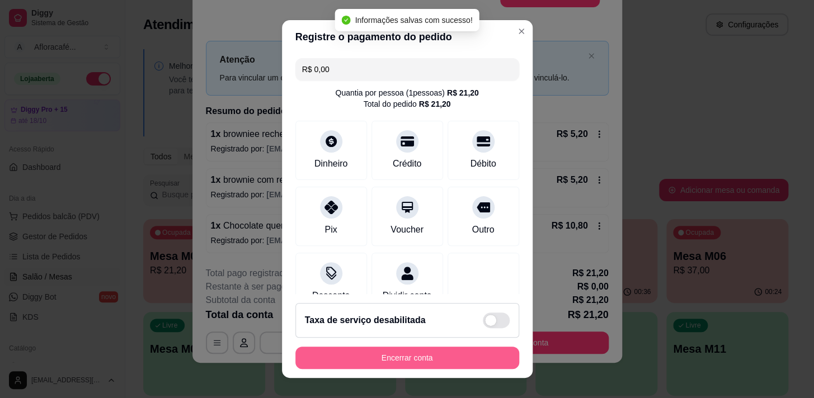
click at [420, 349] on button "Encerrar conta" at bounding box center [407, 358] width 224 height 22
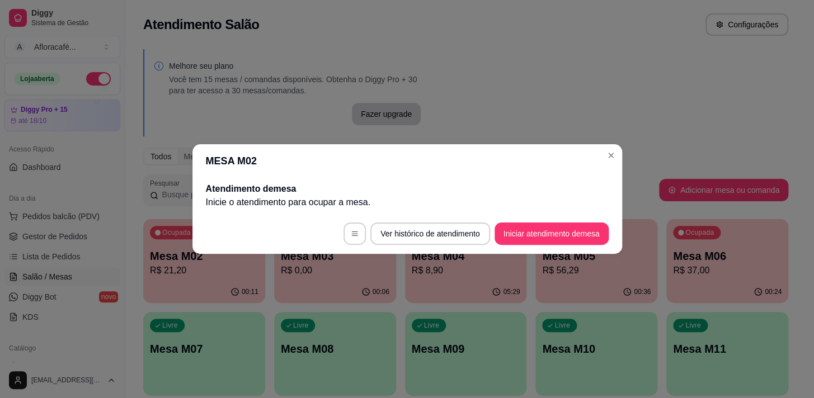
scroll to position [0, 0]
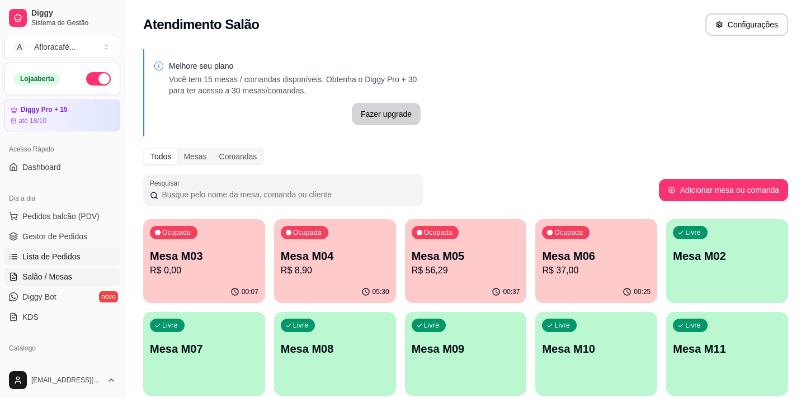
click at [59, 251] on span "Lista de Pedidos" at bounding box center [51, 256] width 58 height 11
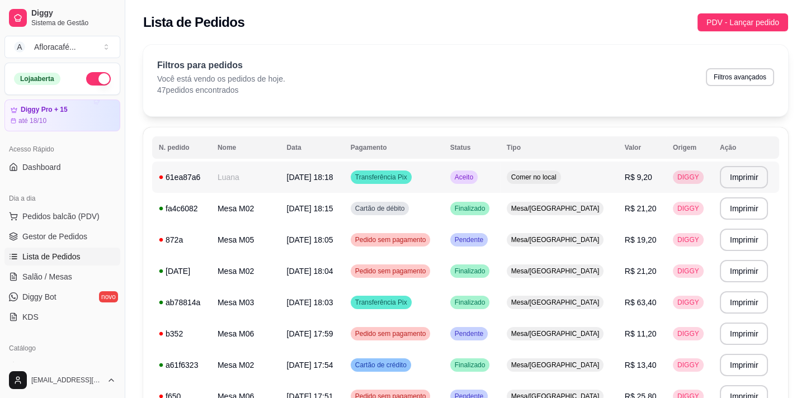
click at [267, 171] on td "Luana" at bounding box center [245, 177] width 69 height 31
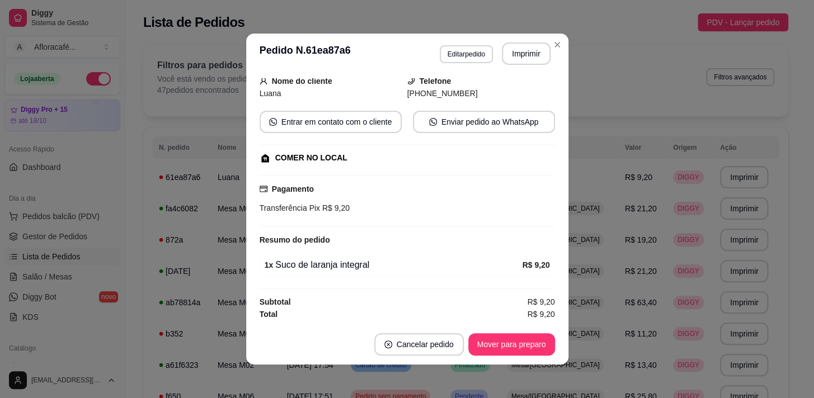
scroll to position [2, 0]
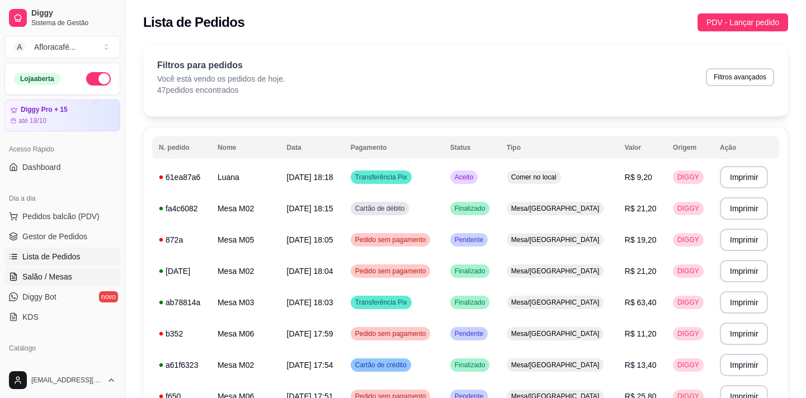
click at [68, 281] on span "Salão / Mesas" at bounding box center [47, 276] width 50 height 11
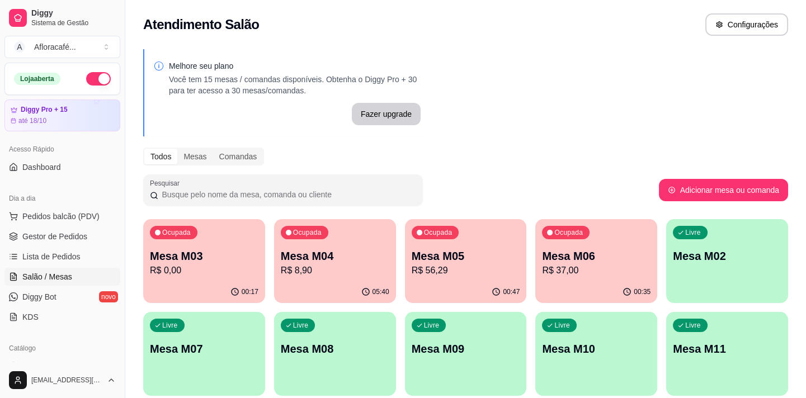
click at [724, 246] on div "Livre Mesa M02" at bounding box center [728, 254] width 122 height 71
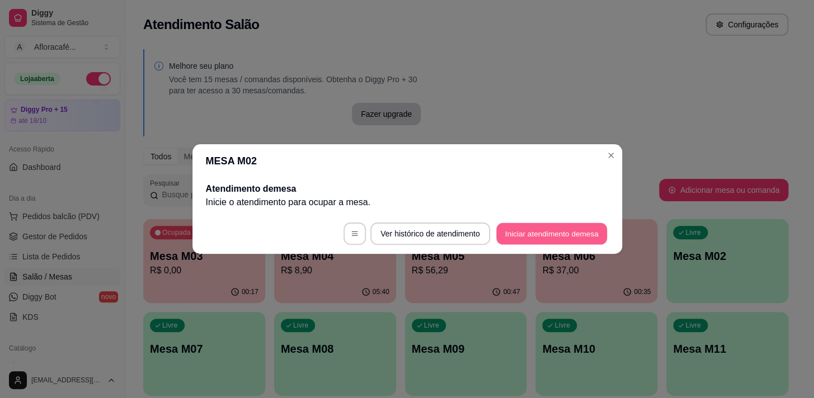
click at [584, 227] on button "Iniciar atendimento de mesa" at bounding box center [551, 234] width 111 height 22
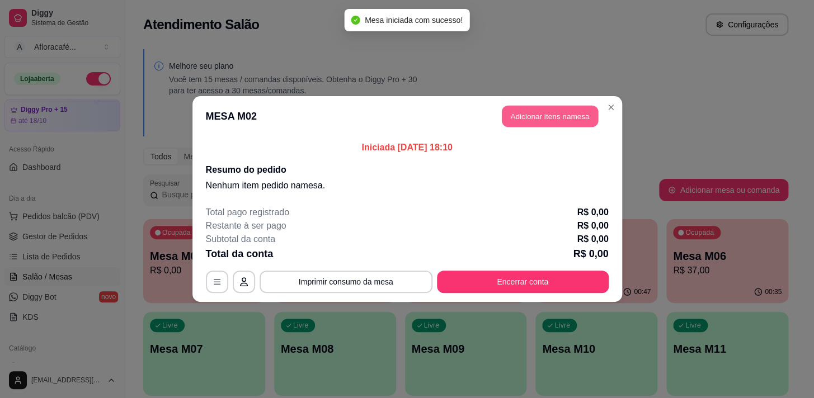
click at [531, 114] on button "Adicionar itens na mesa" at bounding box center [550, 117] width 96 height 22
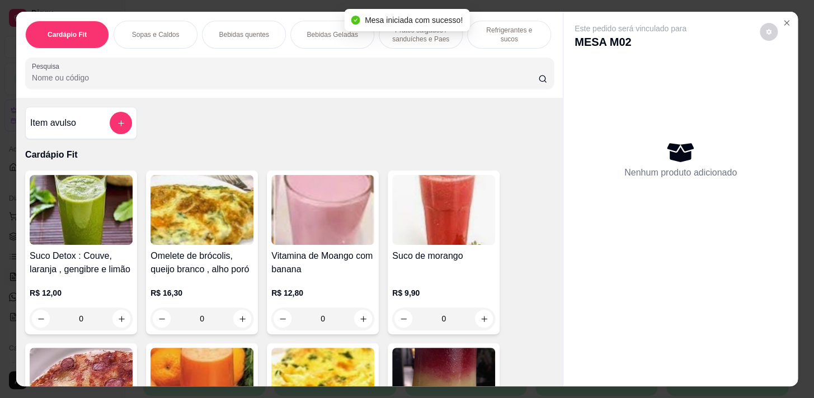
click at [320, 96] on div "Cardápio Fit Sopas e Caldos Bebidas quentes Bebidas Geladas Pratos salgados / s…" at bounding box center [289, 55] width 547 height 86
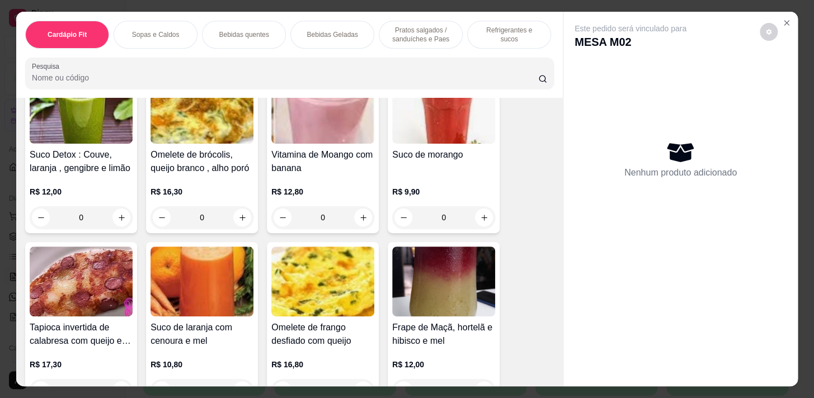
scroll to position [152, 0]
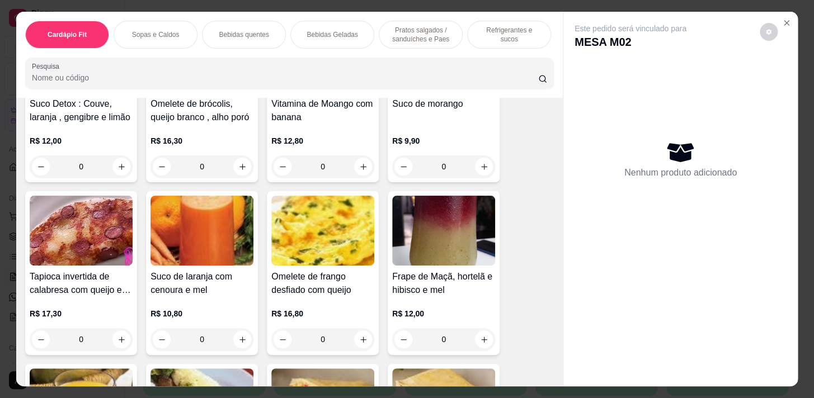
drag, startPoint x: 237, startPoint y: 22, endPoint x: 348, endPoint y: 120, distance: 148.3
click at [237, 22] on div "Bebidas quentes" at bounding box center [244, 35] width 84 height 28
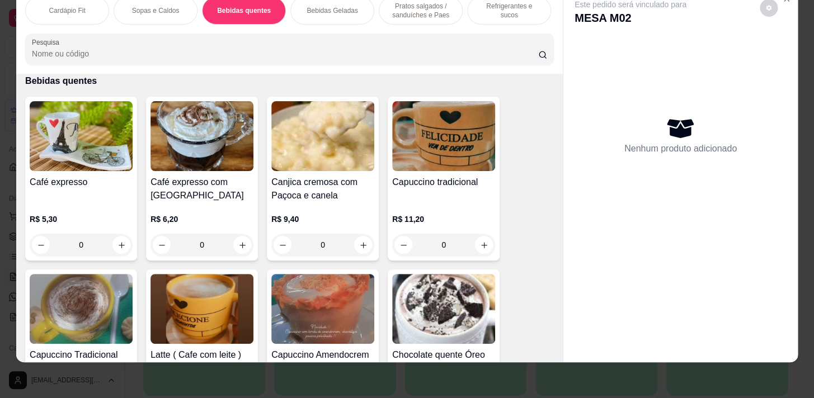
scroll to position [1061, 0]
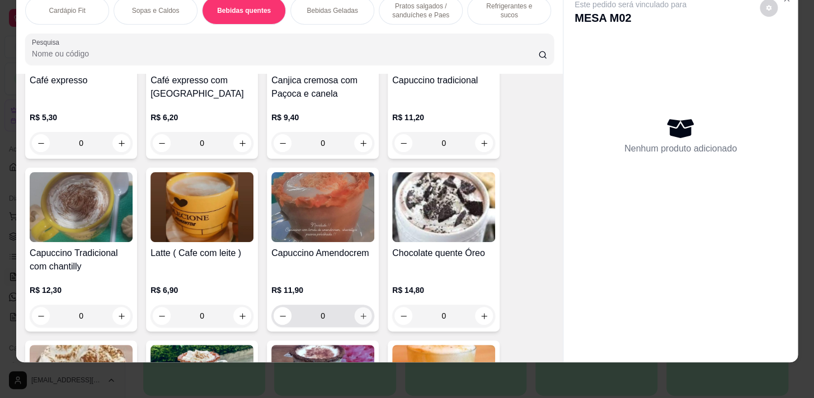
click at [360, 315] on icon "increase-product-quantity" at bounding box center [363, 316] width 6 height 6
type input "1"
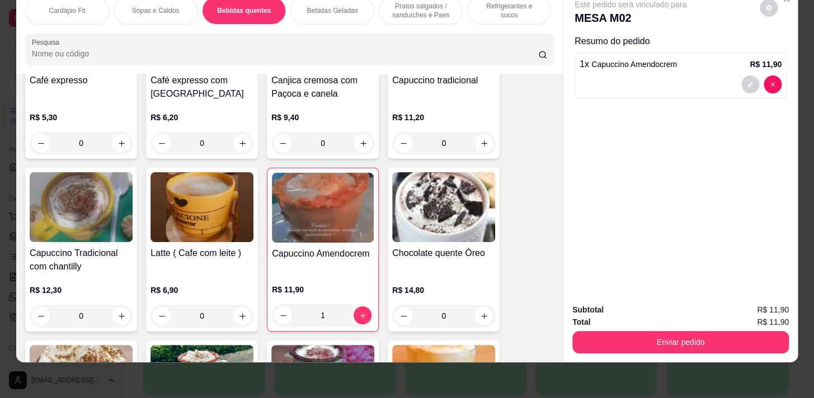
drag, startPoint x: 706, startPoint y: 347, endPoint x: 719, endPoint y: 336, distance: 17.1
click at [707, 348] on div "Subtotal R$ 11,90 Total R$ 11,90 Enviar pedido" at bounding box center [681, 329] width 234 height 68
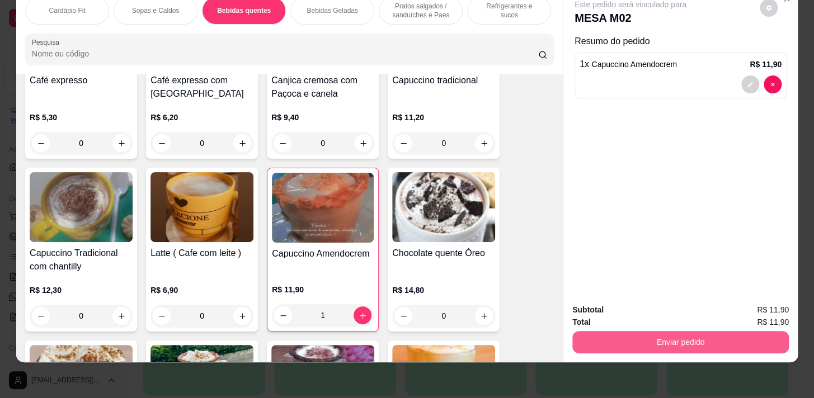
click at [720, 331] on button "Enviar pedido" at bounding box center [681, 342] width 217 height 22
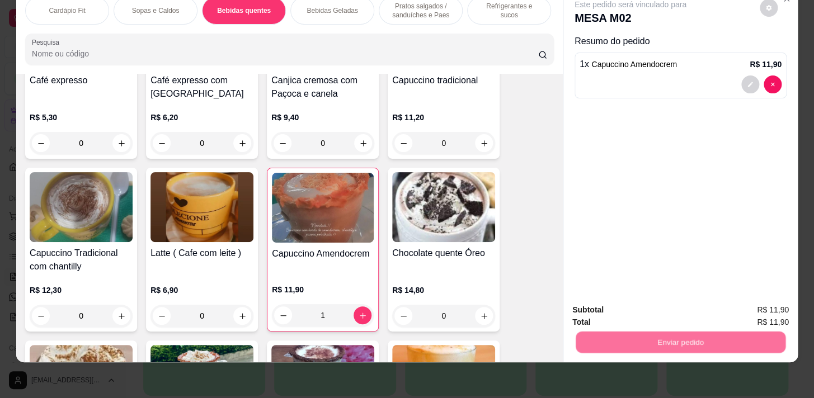
click at [742, 302] on button "Enviar pedido" at bounding box center [760, 307] width 62 height 21
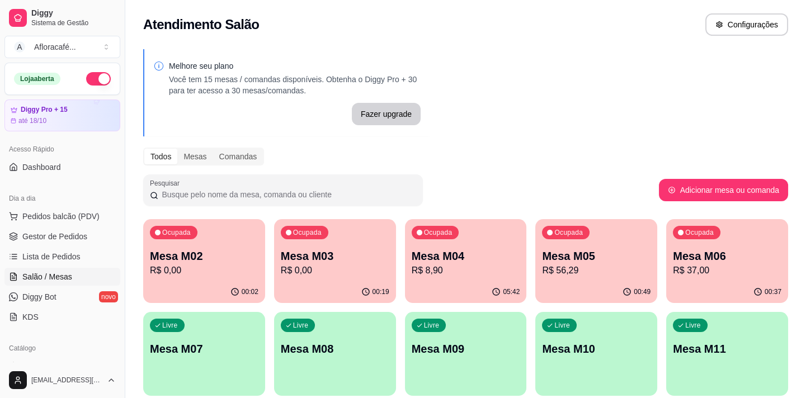
click at [246, 340] on div "Livre Mesa M07" at bounding box center [204, 347] width 122 height 71
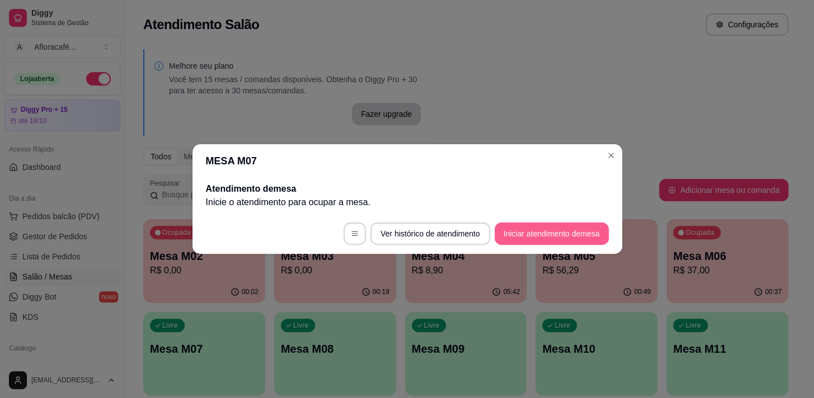
click at [546, 227] on button "Iniciar atendimento de mesa" at bounding box center [552, 234] width 114 height 22
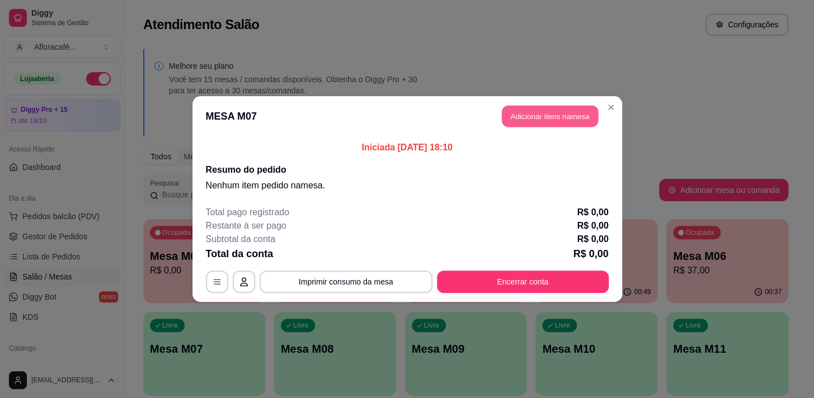
click at [567, 119] on button "Adicionar itens na mesa" at bounding box center [550, 117] width 96 height 22
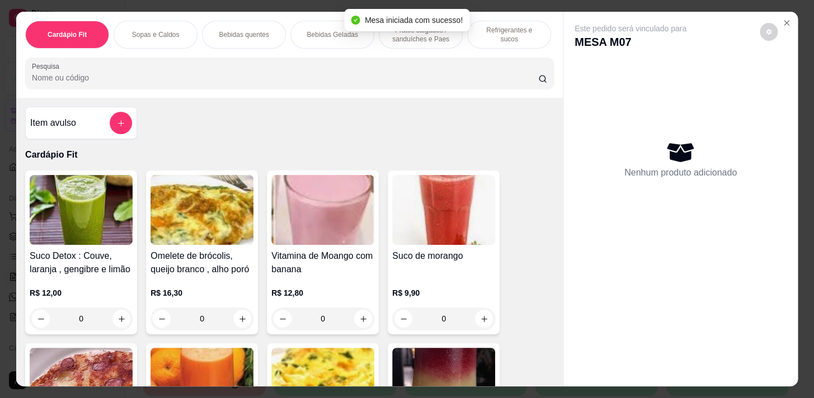
click at [311, 98] on div "Cardápio Fit Sopas e Caldos Bebidas quentes Bebidas Geladas Pratos salgados / s…" at bounding box center [289, 55] width 547 height 86
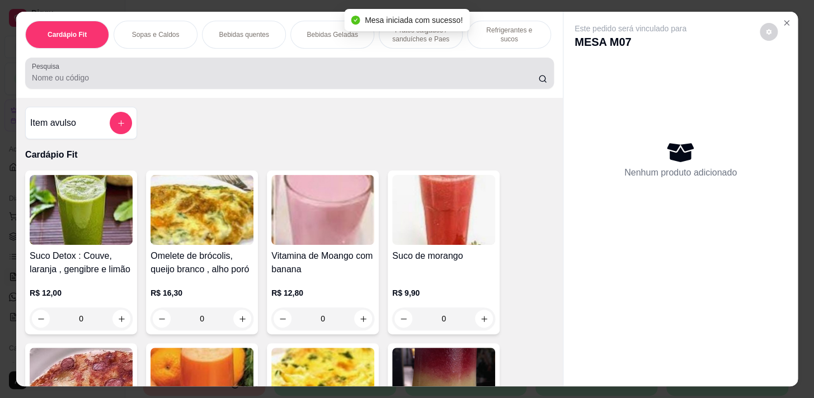
click at [347, 75] on div at bounding box center [289, 73] width 515 height 22
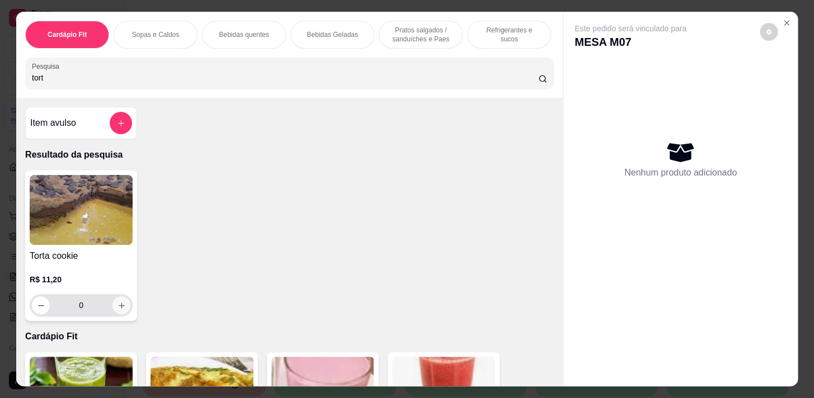
type input "tort"
click at [118, 310] on icon "increase-product-quantity" at bounding box center [122, 306] width 8 height 8
type input "1"
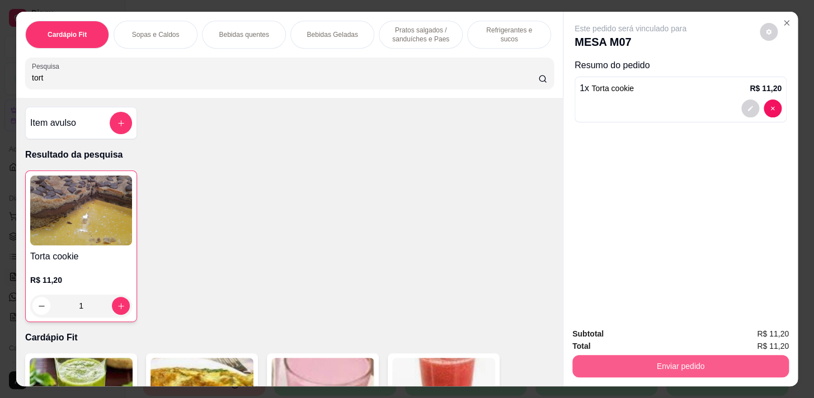
click at [733, 356] on button "Enviar pedido" at bounding box center [681, 366] width 217 height 22
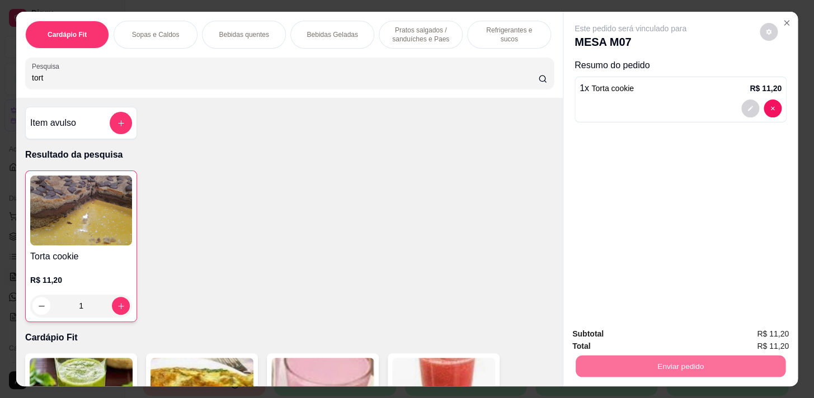
click at [745, 329] on button "Enviar pedido" at bounding box center [760, 335] width 63 height 21
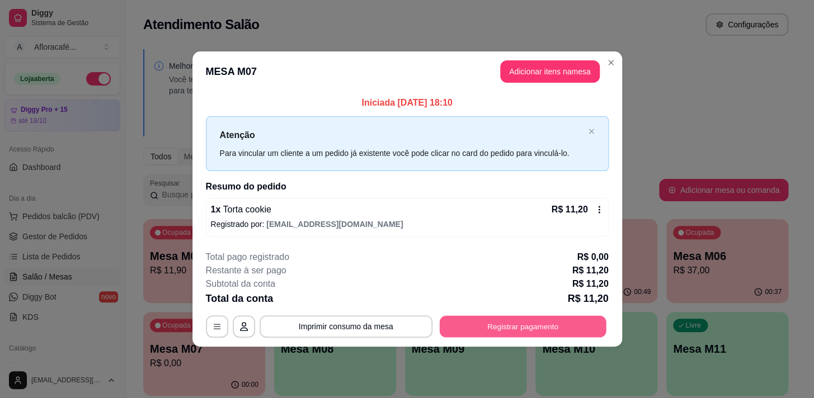
click at [590, 316] on div "**********" at bounding box center [407, 327] width 403 height 22
click at [486, 333] on button "Registrar pagamento" at bounding box center [522, 327] width 167 height 22
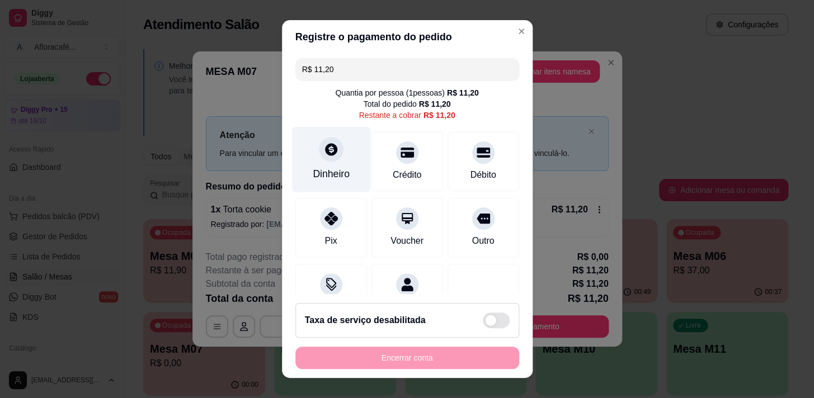
click at [313, 180] on div "Dinheiro" at bounding box center [331, 174] width 37 height 15
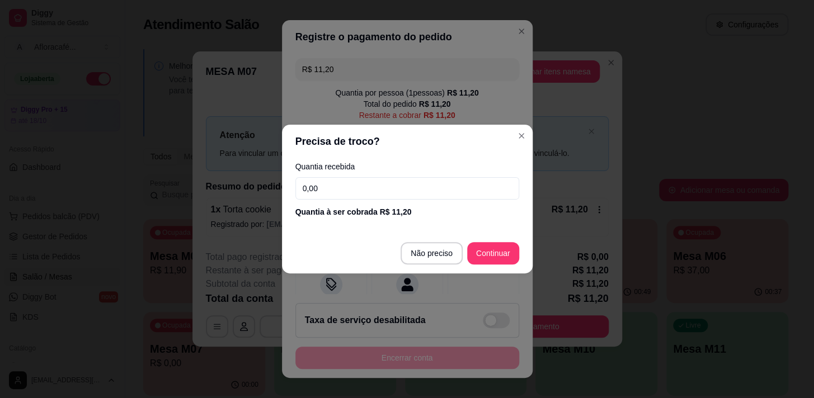
click at [382, 192] on input "0,00" at bounding box center [407, 188] width 224 height 22
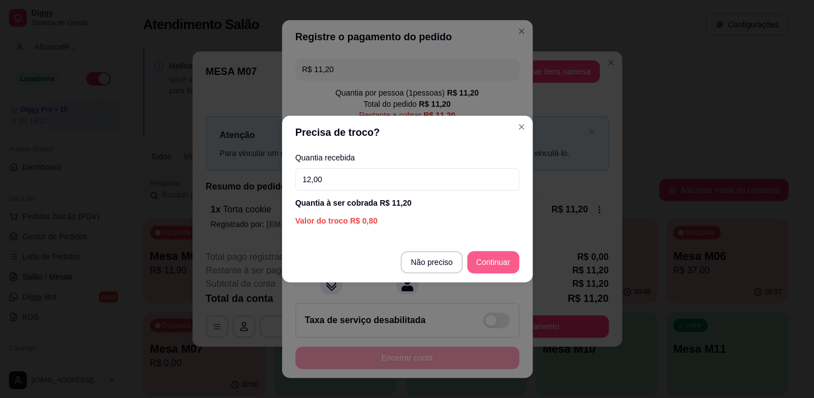
type input "12,00"
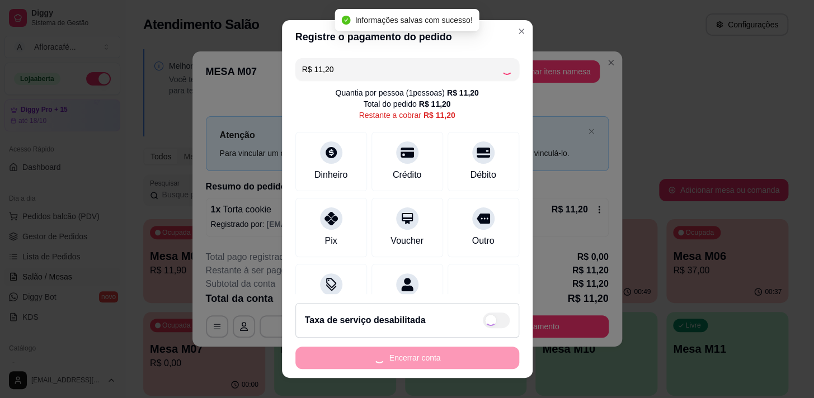
type input "R$ 0,00"
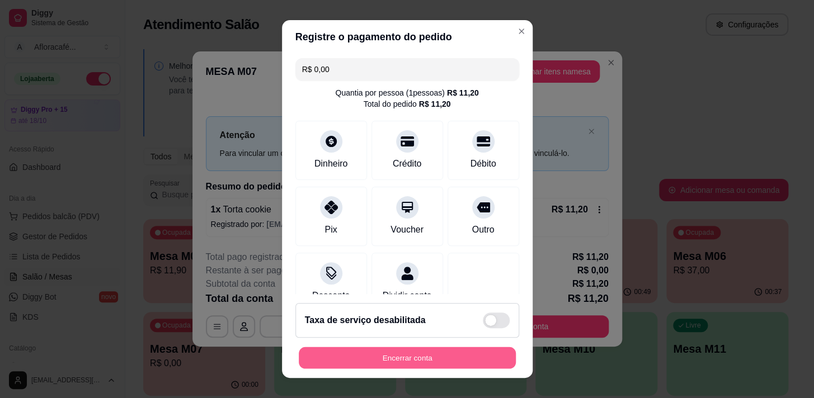
click at [489, 350] on button "Encerrar conta" at bounding box center [407, 359] width 217 height 22
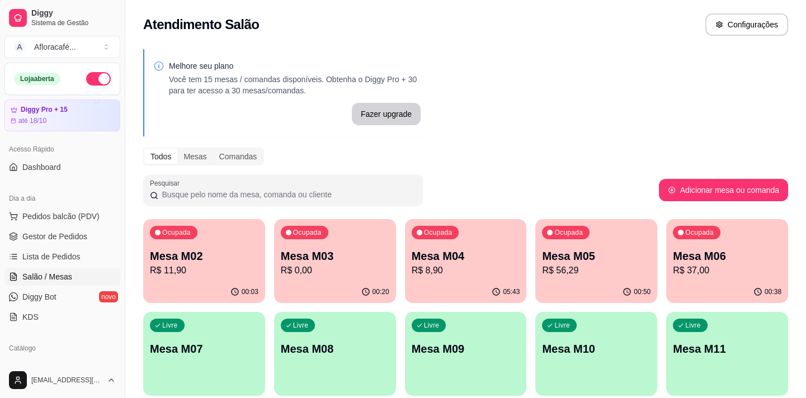
click at [659, 279] on div "Ocupada Mesa M02 R$ 11,90 00:03 Ocupada Mesa M03 R$ 0,00 00:20 Ocupada Mesa M04…" at bounding box center [465, 354] width 645 height 270
click at [632, 274] on p "R$ 56,29" at bounding box center [596, 270] width 109 height 13
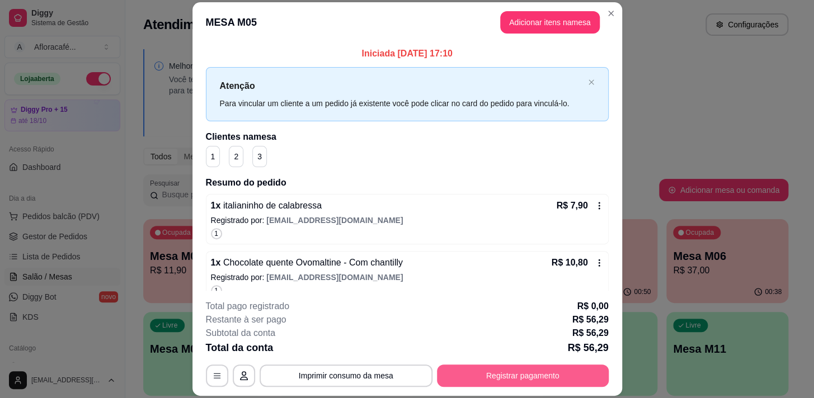
click at [528, 373] on button "Registrar pagamento" at bounding box center [523, 376] width 172 height 22
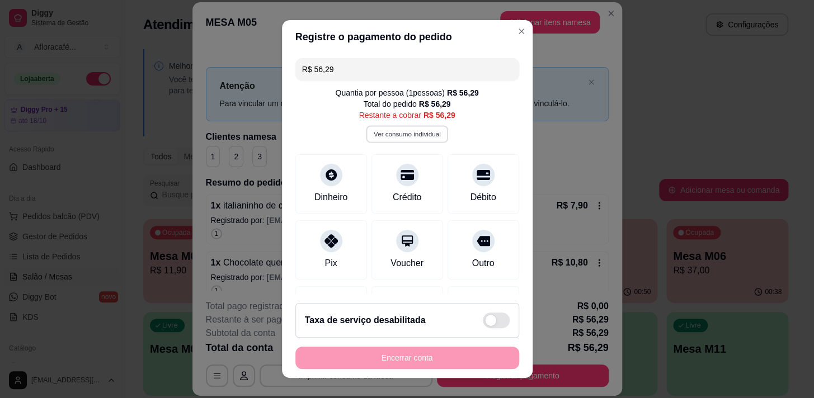
click at [420, 134] on button "Ver consumo individual" at bounding box center [407, 133] width 82 height 17
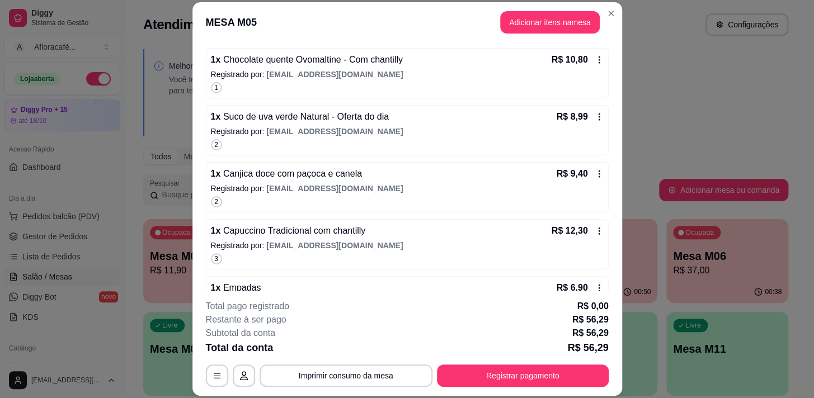
scroll to position [152, 0]
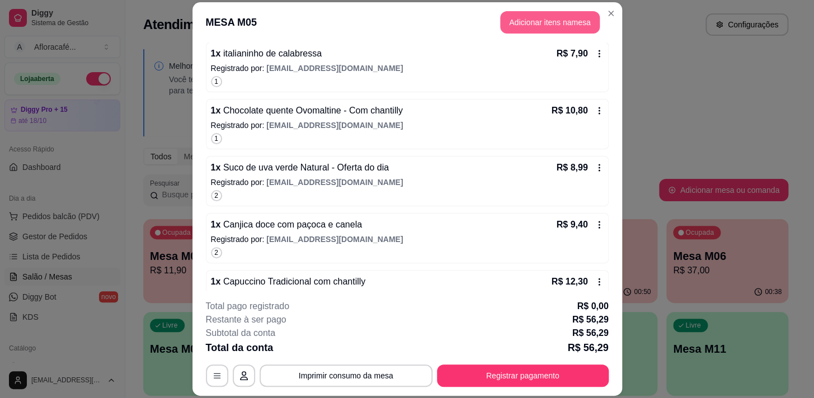
click at [570, 26] on button "Adicionar itens na mesa" at bounding box center [550, 22] width 100 height 22
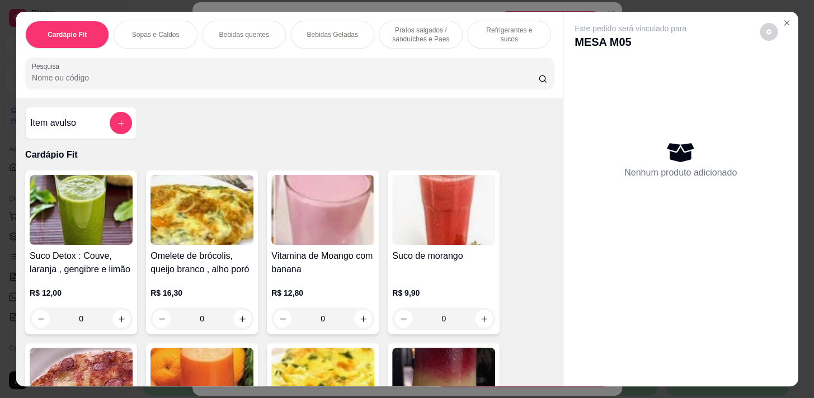
click at [270, 95] on div "Cardápio Fit Sopas e Caldos Bebidas quentes Bebidas Geladas Pratos salgados / s…" at bounding box center [289, 55] width 547 height 86
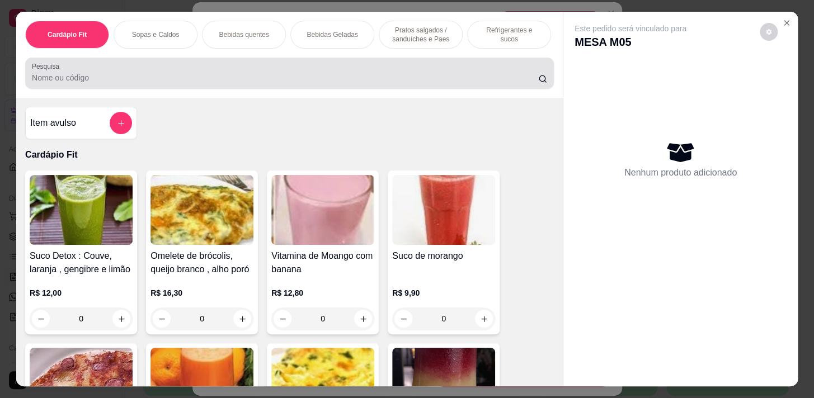
click at [299, 78] on input "Pesquisa" at bounding box center [285, 77] width 506 height 11
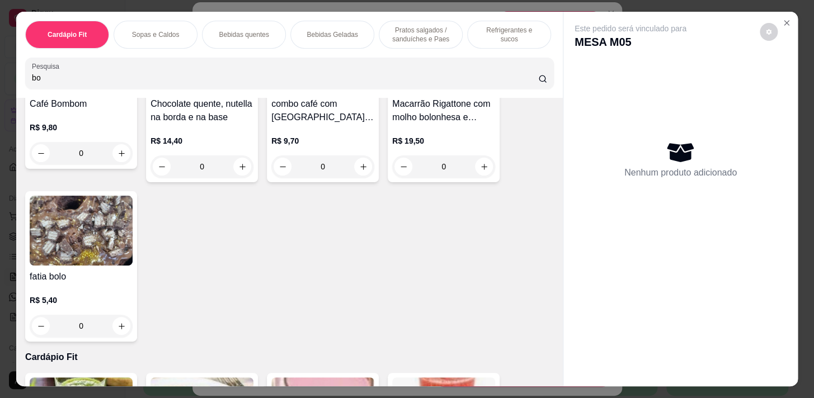
scroll to position [0, 0]
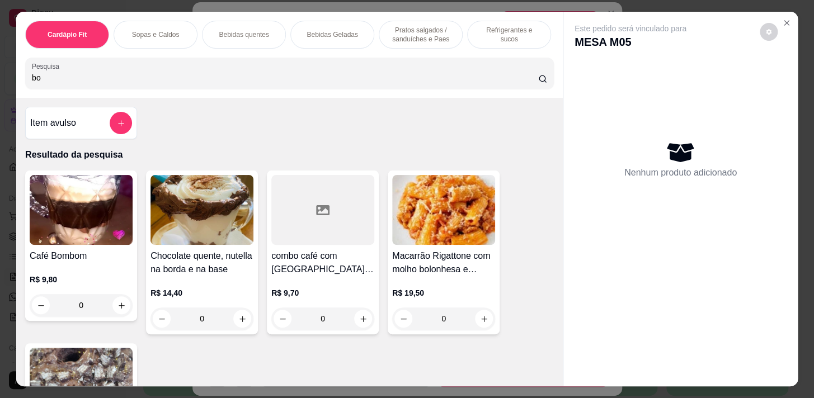
type input "bo"
click at [475, 45] on div "Cardápio Fit Sopas e Caldos Bebidas quentes Bebidas Geladas Pratos salgados / s…" at bounding box center [289, 35] width 529 height 28
click at [482, 45] on div "Refrigerantes e sucos" at bounding box center [509, 35] width 84 height 28
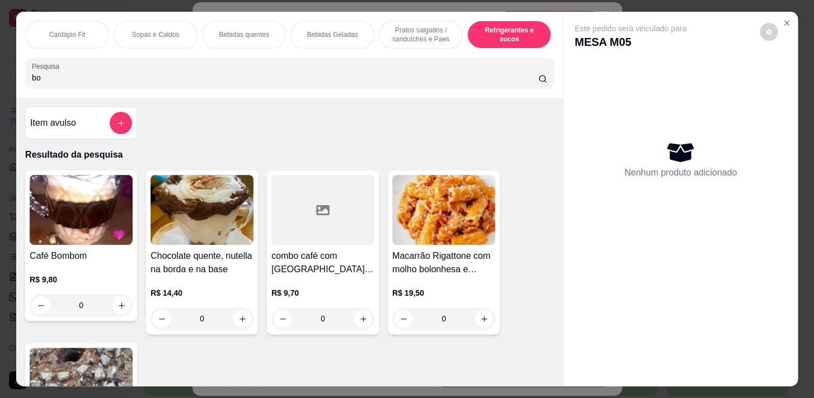
click at [483, 72] on input "bo" at bounding box center [285, 77] width 506 height 11
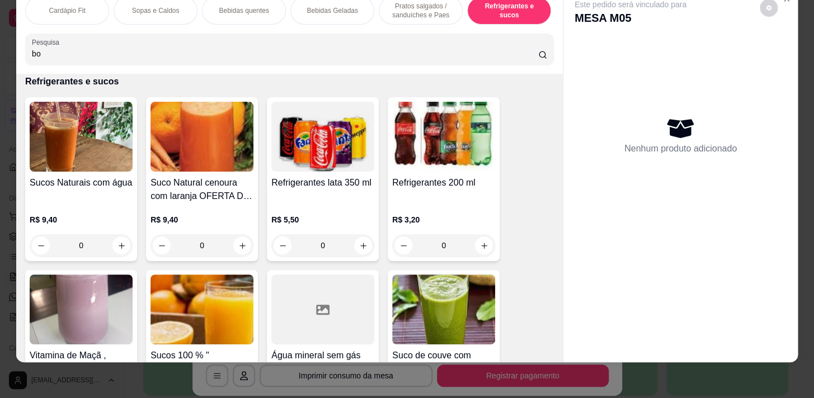
scroll to position [0, 462]
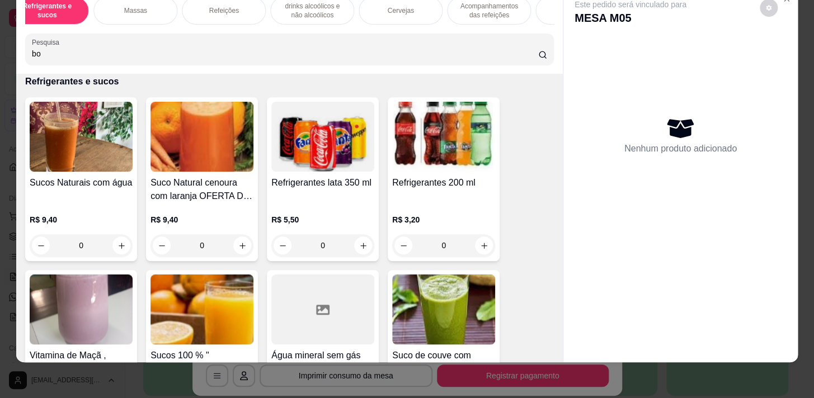
click at [487, 11] on p "Acompanhamentos das refeições" at bounding box center [489, 11] width 65 height 18
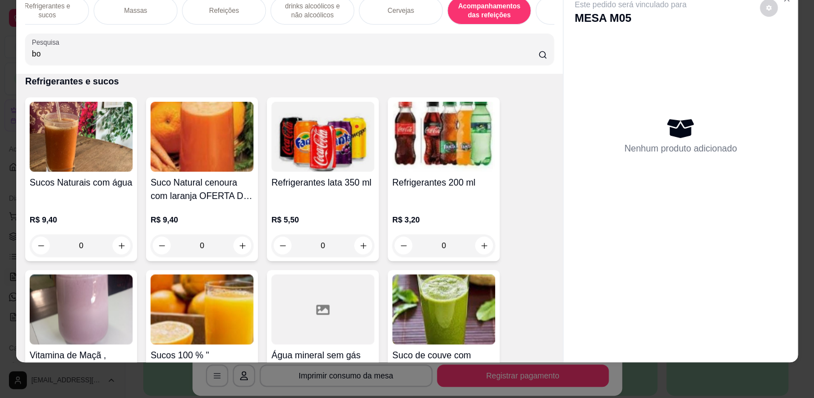
scroll to position [8529, 0]
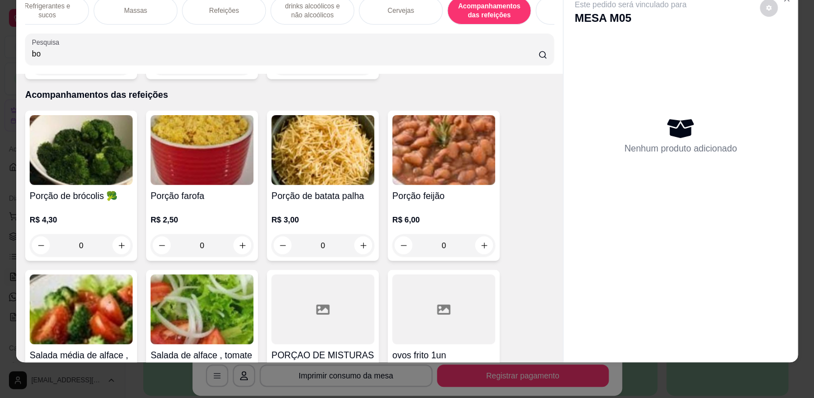
click at [491, 16] on div "Acompanhamentos das refeições" at bounding box center [489, 11] width 84 height 28
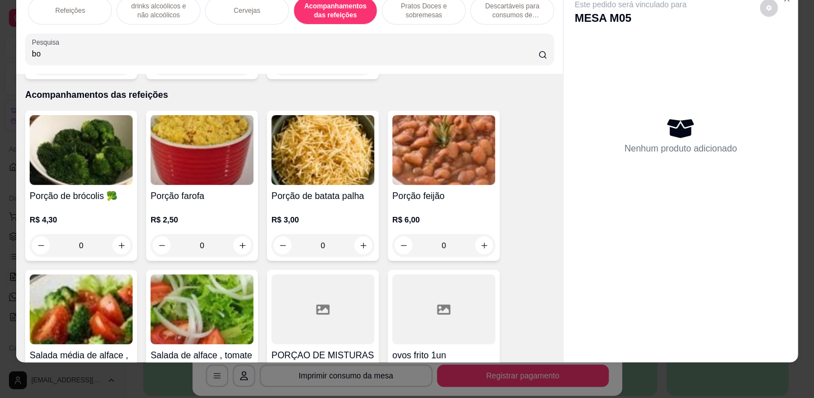
click at [425, 8] on p "Pratos Doces e sobremesas" at bounding box center [423, 11] width 65 height 18
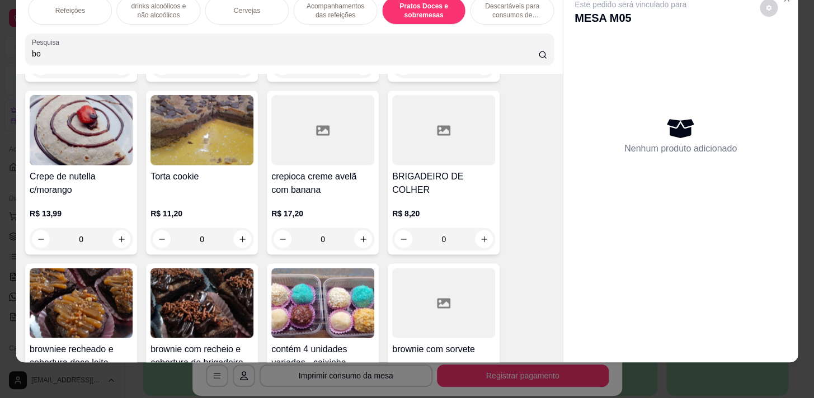
scroll to position [9921, 0]
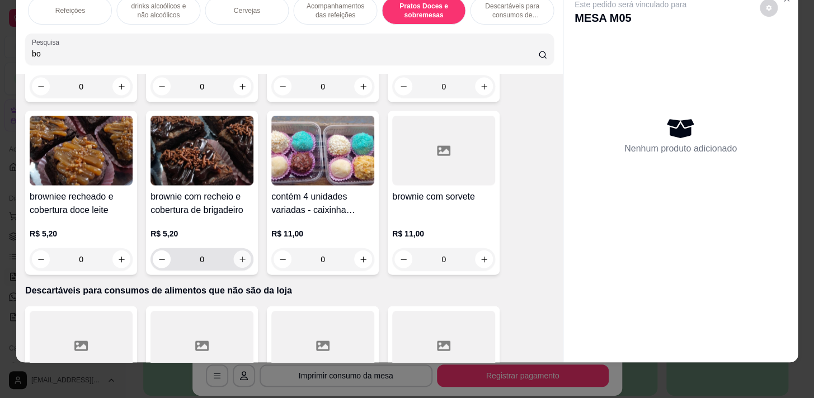
click at [238, 255] on icon "increase-product-quantity" at bounding box center [242, 259] width 8 height 8
click at [239, 255] on icon "increase-product-quantity" at bounding box center [242, 259] width 8 height 8
type input "2"
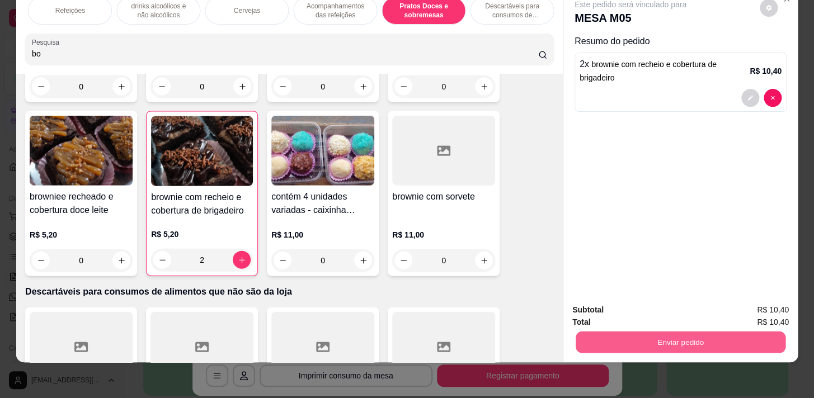
click at [616, 331] on button "Enviar pedido" at bounding box center [681, 342] width 210 height 22
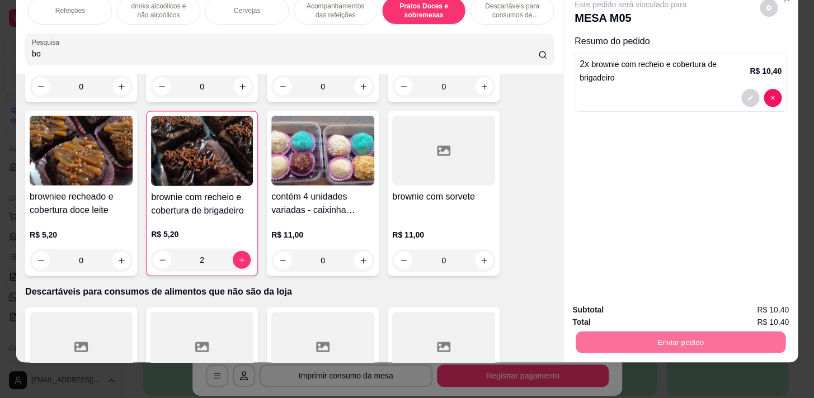
click at [740, 303] on button "Enviar pedido" at bounding box center [760, 307] width 62 height 21
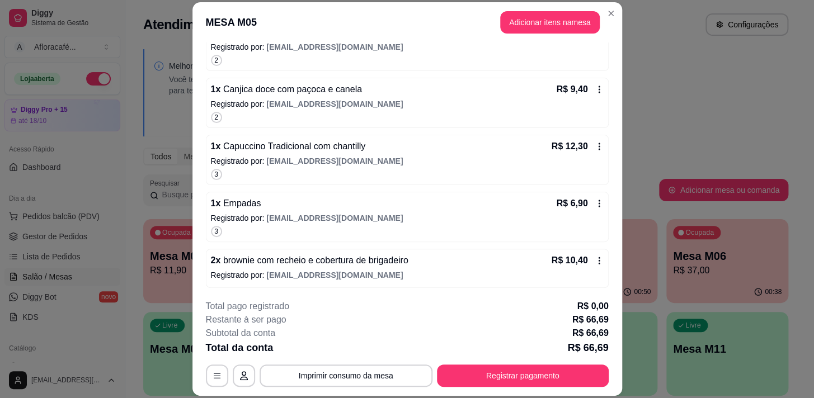
scroll to position [34, 0]
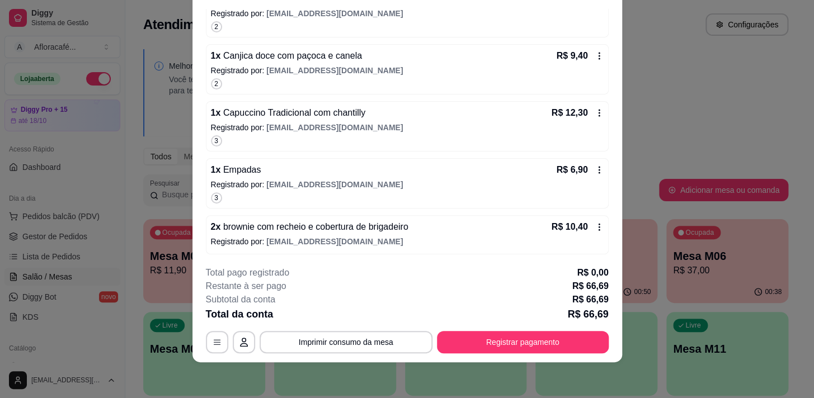
click at [323, 246] on div "2 x brownie com recheio e cobertura de brigadeiro R$ 10,40 Registrado por: euni…" at bounding box center [407, 234] width 403 height 39
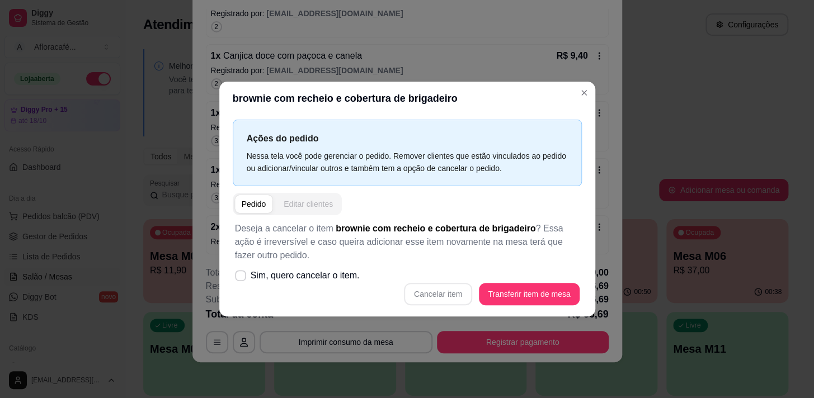
click at [317, 196] on button "Editar clientes" at bounding box center [308, 204] width 63 height 18
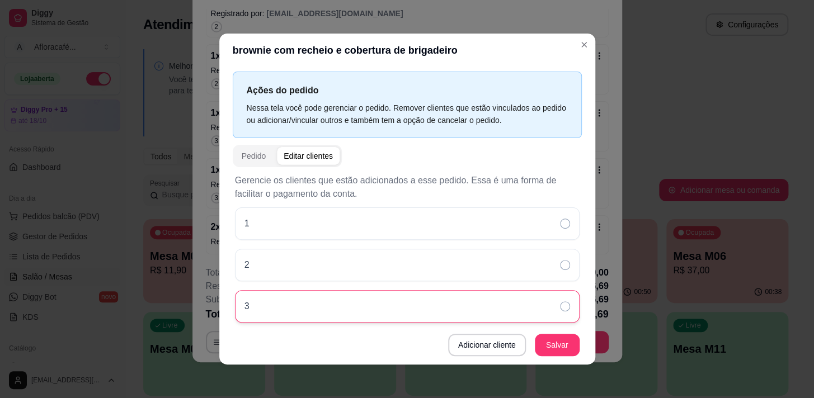
click at [453, 296] on div "3" at bounding box center [407, 306] width 345 height 32
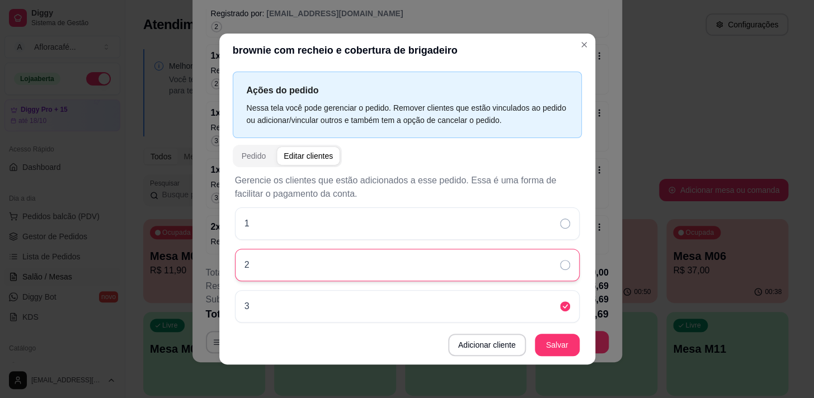
click at [463, 264] on div "2" at bounding box center [407, 265] width 345 height 32
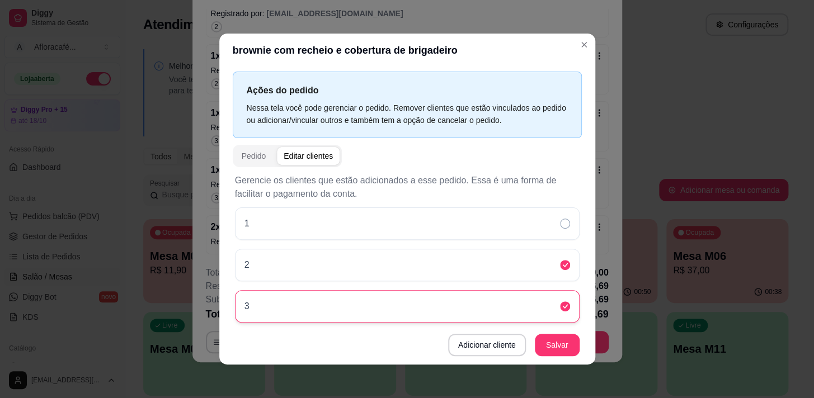
drag, startPoint x: 544, startPoint y: 306, endPoint x: 559, endPoint y: 309, distance: 15.5
click at [546, 306] on div "3" at bounding box center [407, 306] width 345 height 32
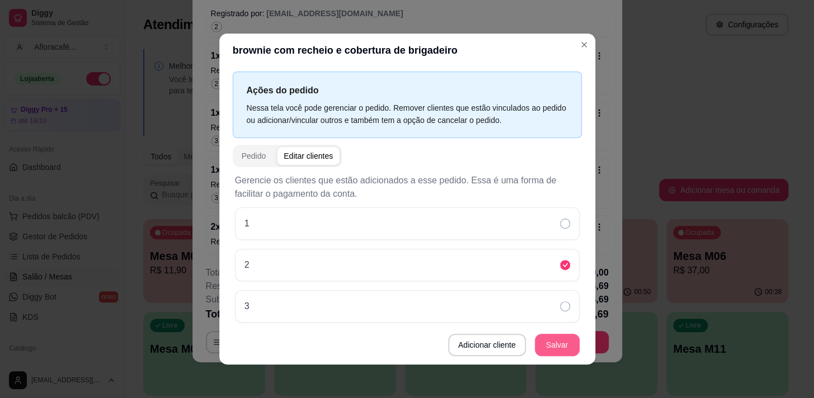
click at [551, 334] on div "Gerencie os clientes que estão adicionados a esse pedido. Essa é uma forma de f…" at bounding box center [407, 265] width 345 height 182
click at [551, 336] on button "Salvar" at bounding box center [558, 346] width 44 height 22
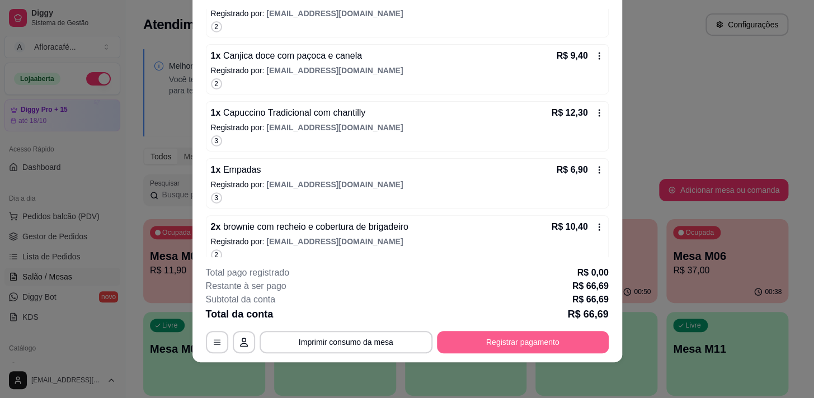
click at [482, 337] on button "Registrar pagamento" at bounding box center [523, 342] width 172 height 22
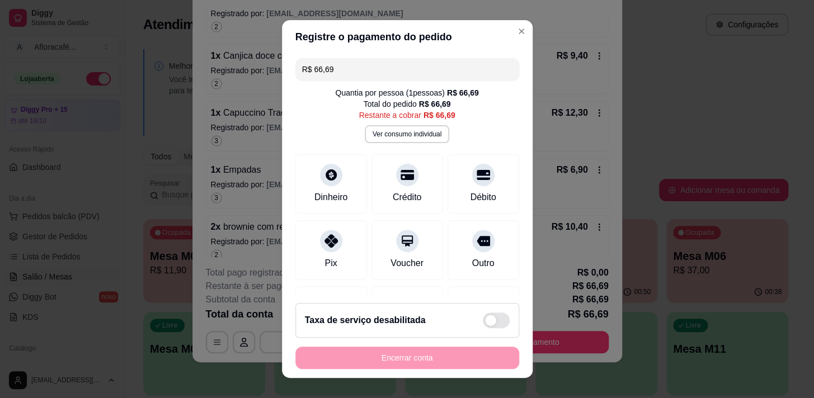
click at [415, 132] on button "Ver consumo individual" at bounding box center [407, 134] width 85 height 18
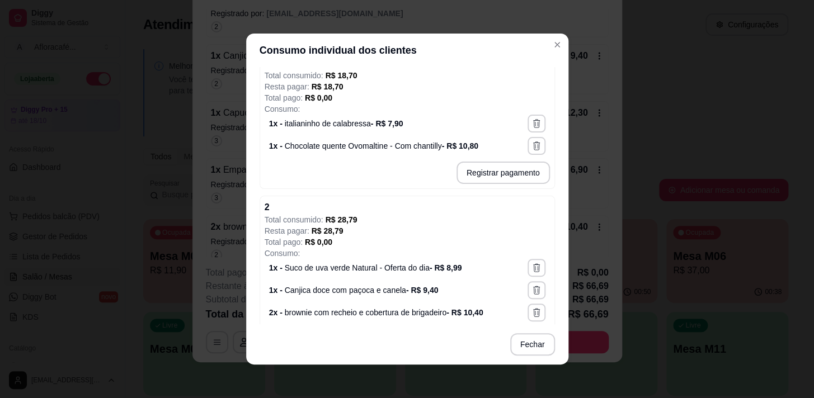
scroll to position [254, 0]
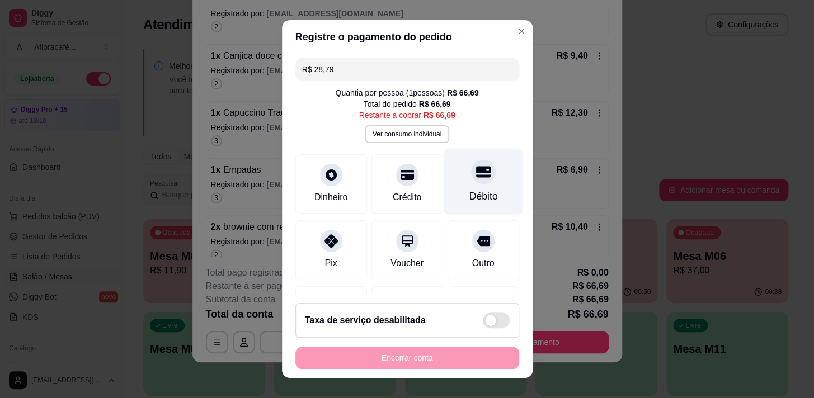
click at [476, 165] on icon at bounding box center [483, 172] width 15 height 15
click at [390, 134] on button "Ver consumo individual" at bounding box center [407, 134] width 85 height 18
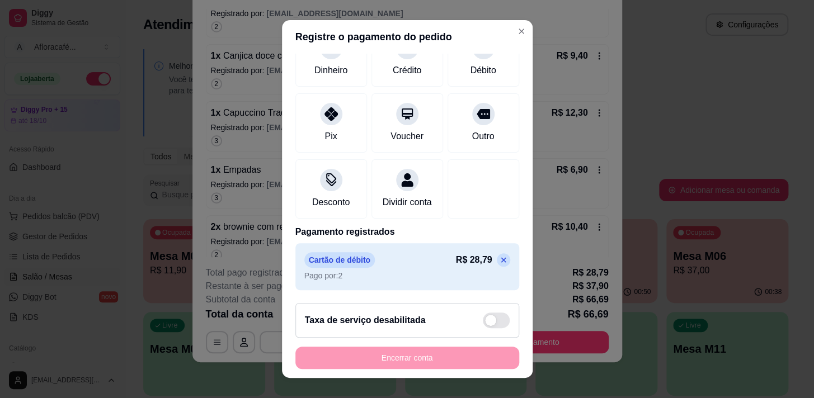
click at [499, 257] on icon at bounding box center [503, 260] width 9 height 9
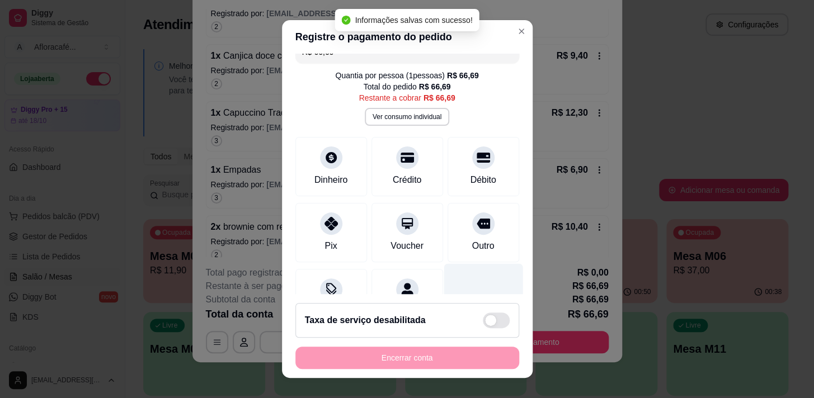
scroll to position [0, 0]
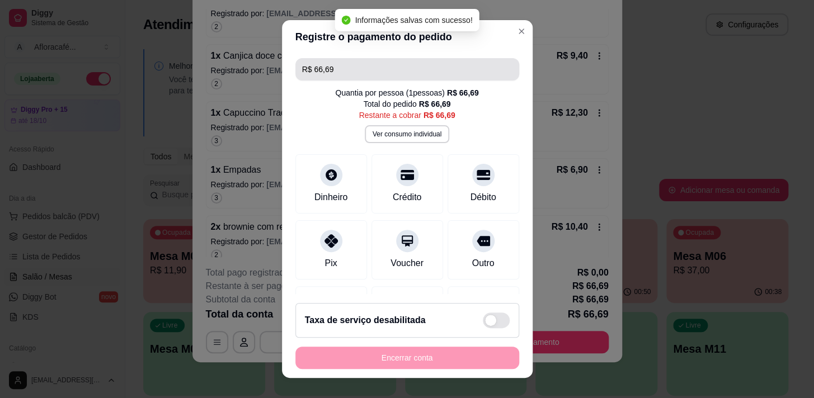
click at [398, 70] on input "R$ 66,69" at bounding box center [407, 69] width 210 height 22
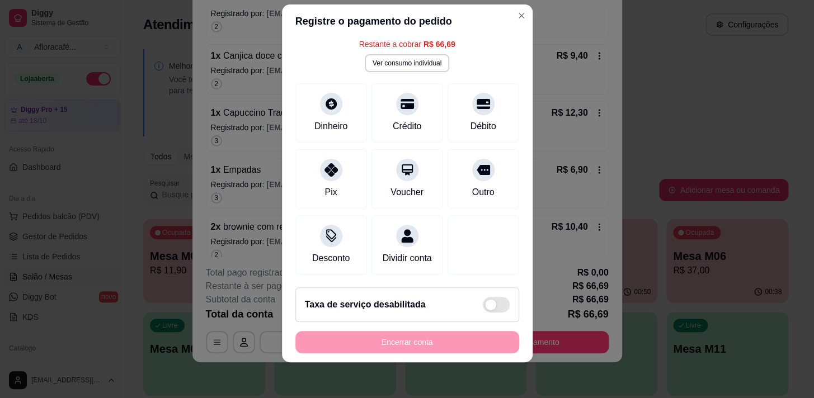
scroll to position [17, 0]
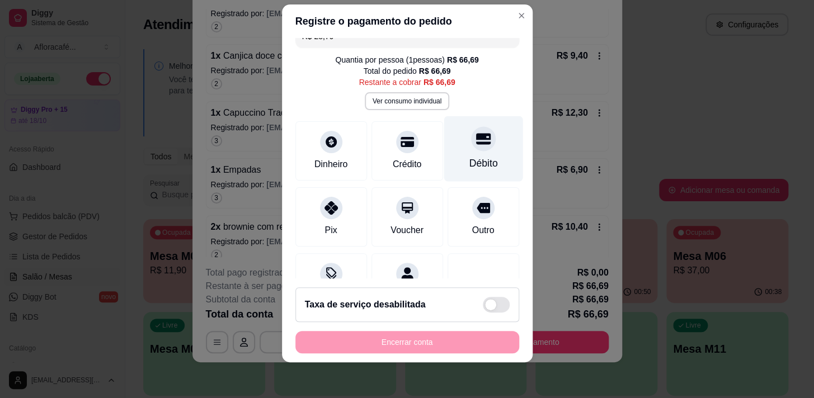
drag, startPoint x: 485, startPoint y: 142, endPoint x: 461, endPoint y: 139, distance: 23.7
click at [484, 142] on div "Débito" at bounding box center [483, 148] width 79 height 65
click at [426, 104] on button "Ver consumo individual" at bounding box center [407, 100] width 82 height 17
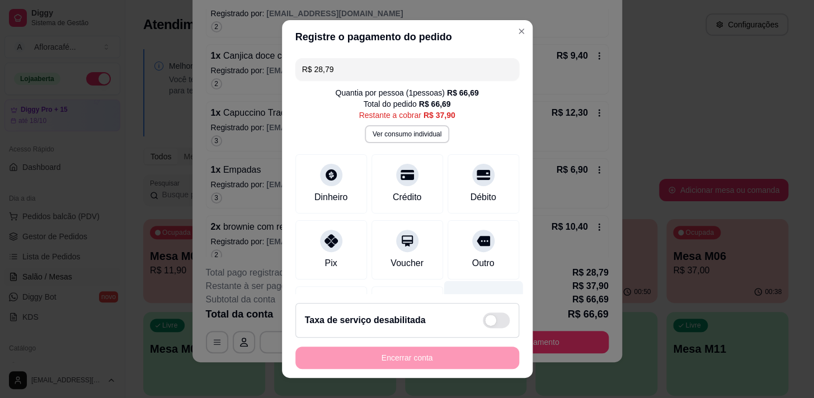
scroll to position [126, 0]
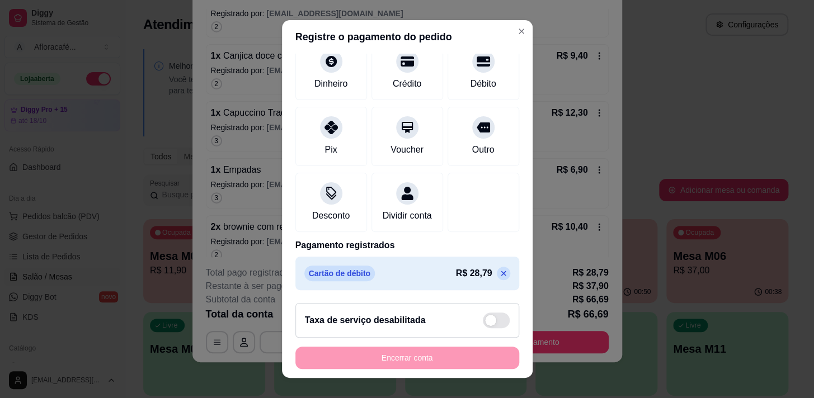
click at [501, 273] on icon at bounding box center [503, 273] width 5 height 5
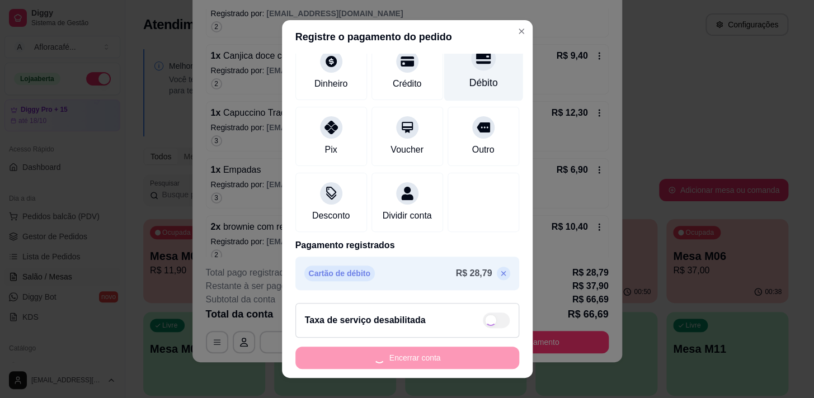
scroll to position [0, 0]
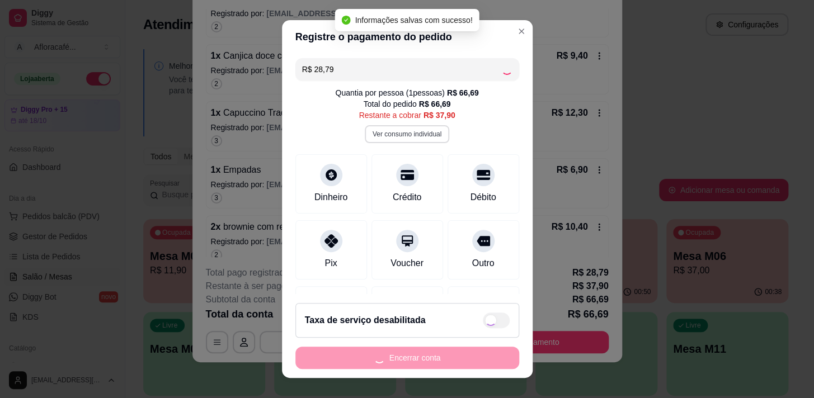
click at [421, 139] on button "Ver consumo individual" at bounding box center [407, 134] width 85 height 18
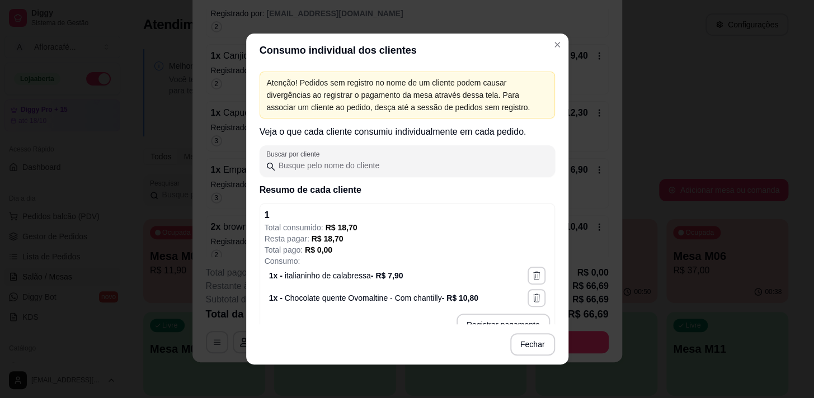
scroll to position [101, 0]
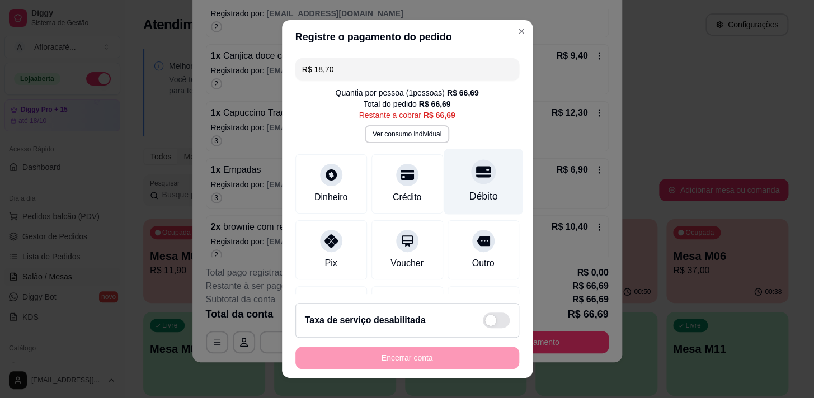
click at [453, 188] on div "Débito" at bounding box center [483, 181] width 79 height 65
click at [414, 137] on button "Ver consumo individual" at bounding box center [407, 134] width 85 height 18
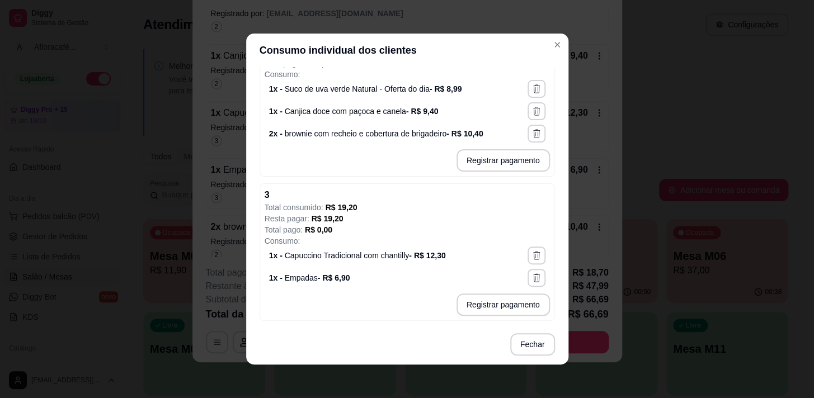
scroll to position [2, 0]
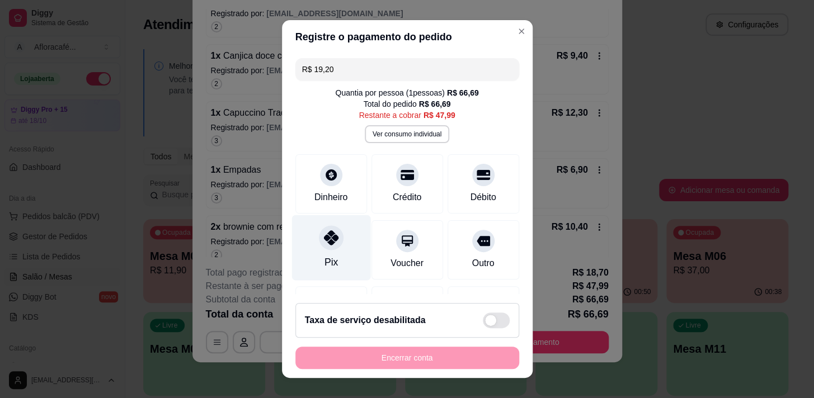
click at [330, 240] on icon at bounding box center [330, 238] width 15 height 15
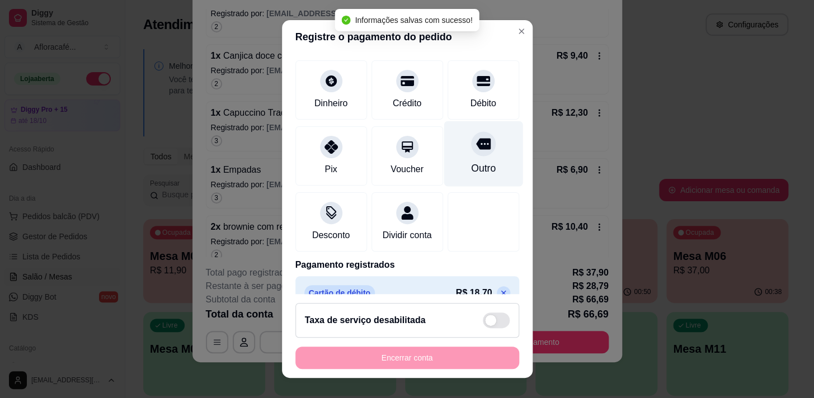
scroll to position [43, 0]
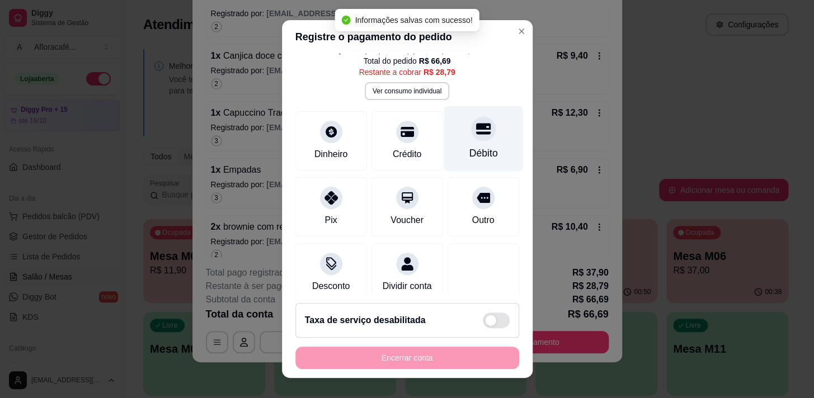
click at [469, 147] on div "Débito" at bounding box center [483, 153] width 29 height 15
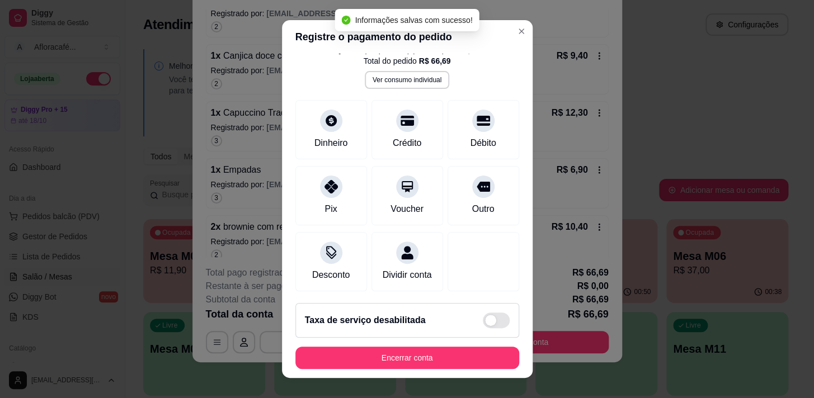
type input "R$ 0,00"
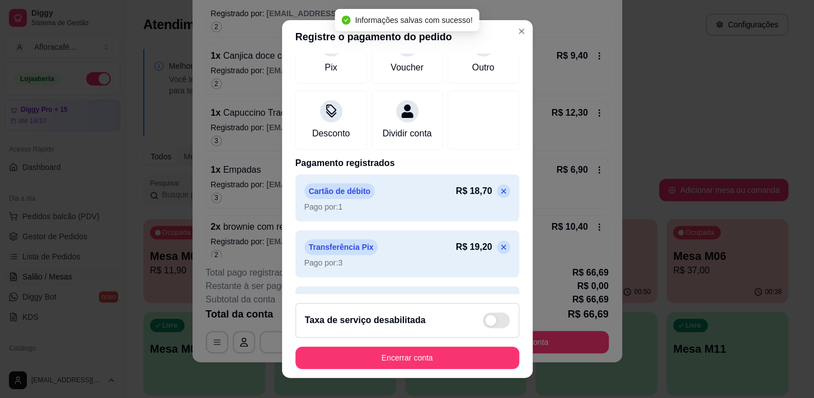
scroll to position [227, 0]
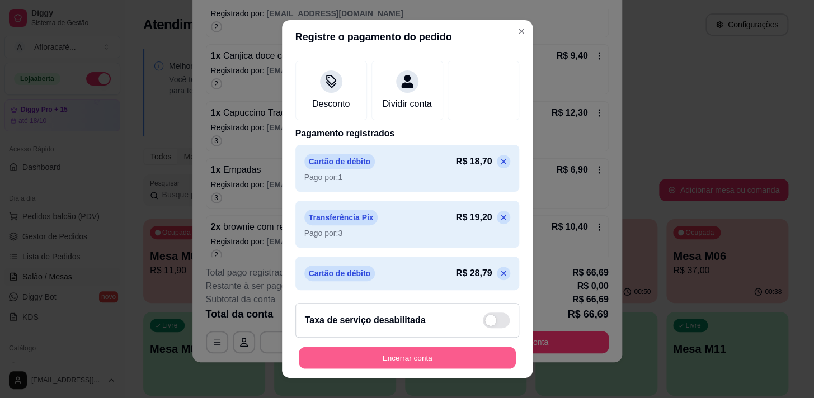
click at [473, 362] on button "Encerrar conta" at bounding box center [407, 359] width 217 height 22
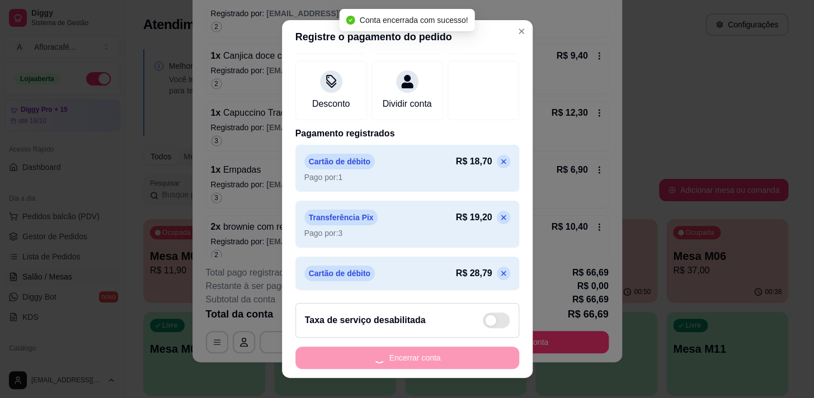
scroll to position [0, 0]
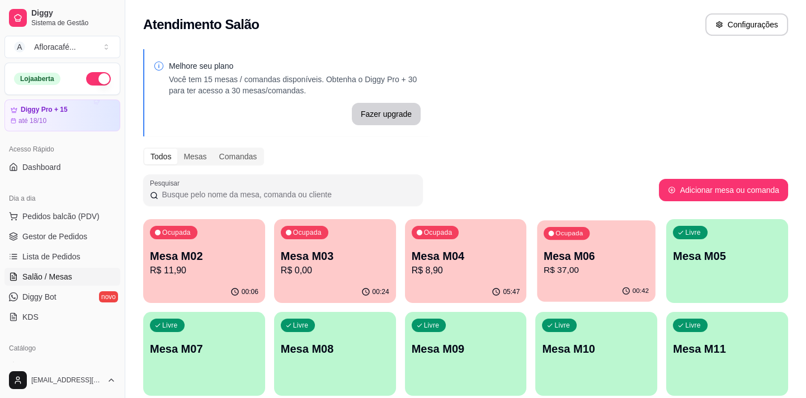
click at [631, 279] on div "Ocupada Mesa M06 R$ 37,00" at bounding box center [597, 251] width 118 height 60
click at [358, 261] on p "Mesa M03" at bounding box center [335, 256] width 105 height 15
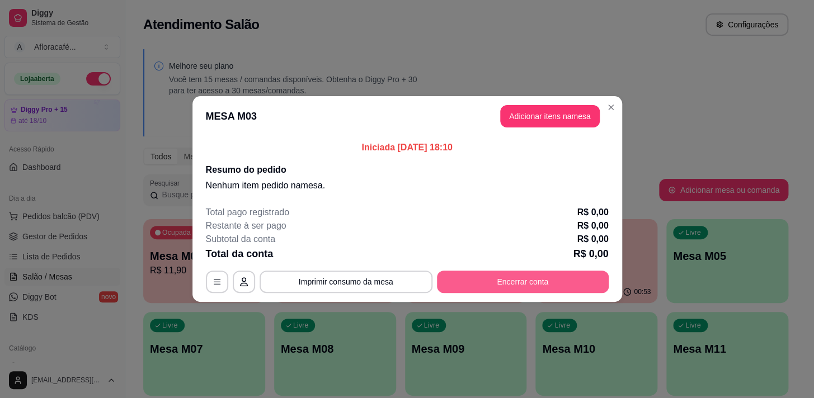
click at [511, 290] on button "Encerrar conta" at bounding box center [523, 282] width 172 height 22
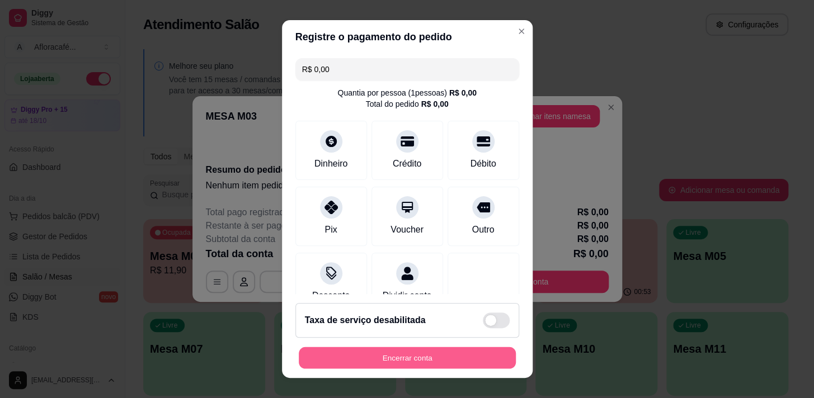
click at [470, 368] on button "Encerrar conta" at bounding box center [407, 359] width 217 height 22
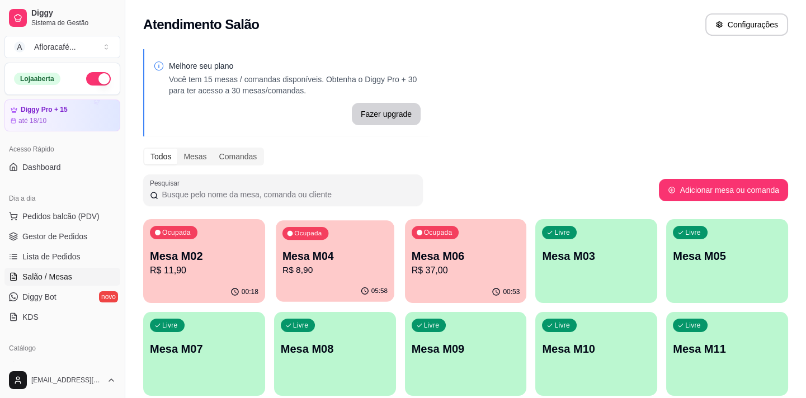
click at [345, 292] on div "05:58" at bounding box center [335, 291] width 118 height 21
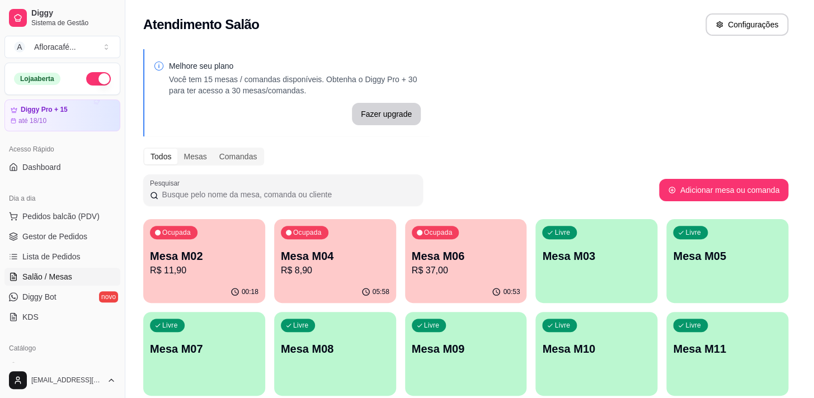
click at [330, 350] on div "MESA M04" at bounding box center [406, 199] width 815 height 399
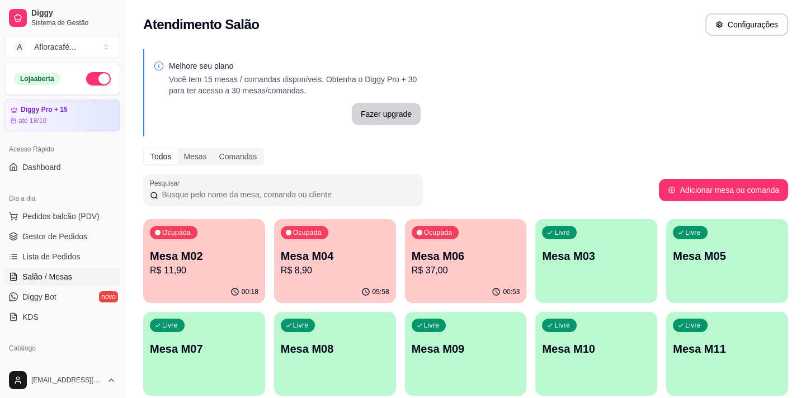
click at [165, 258] on p "Mesa M02" at bounding box center [204, 256] width 109 height 16
click at [545, 241] on div "Livre Mesa M03" at bounding box center [597, 255] width 118 height 68
click at [452, 238] on div "Ocupada" at bounding box center [437, 233] width 46 height 13
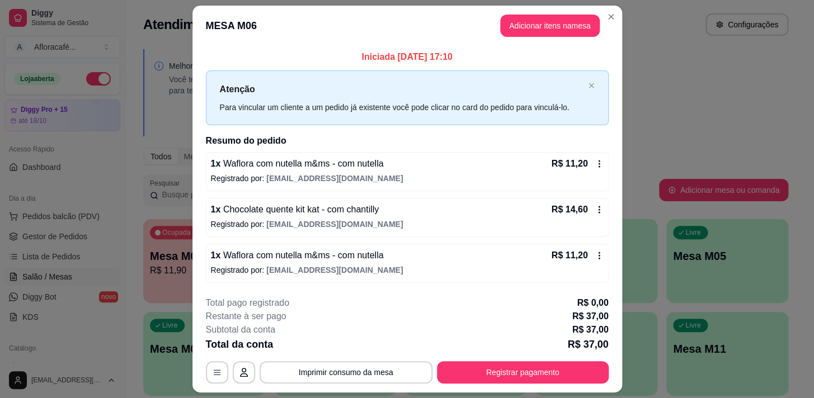
scroll to position [30, 0]
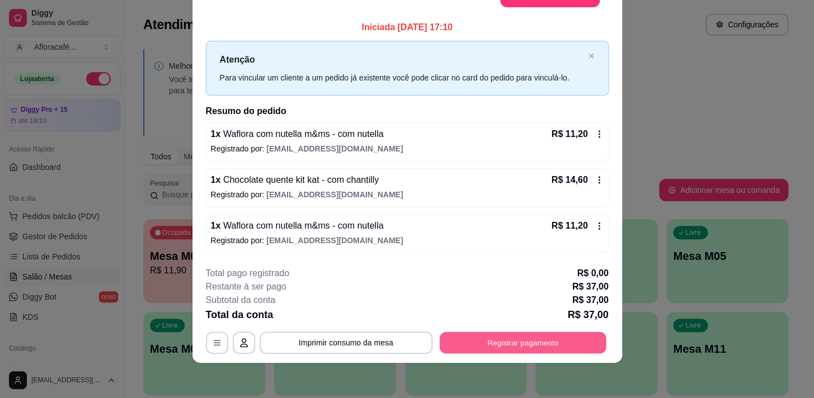
click at [493, 350] on button "Registrar pagamento" at bounding box center [522, 343] width 167 height 22
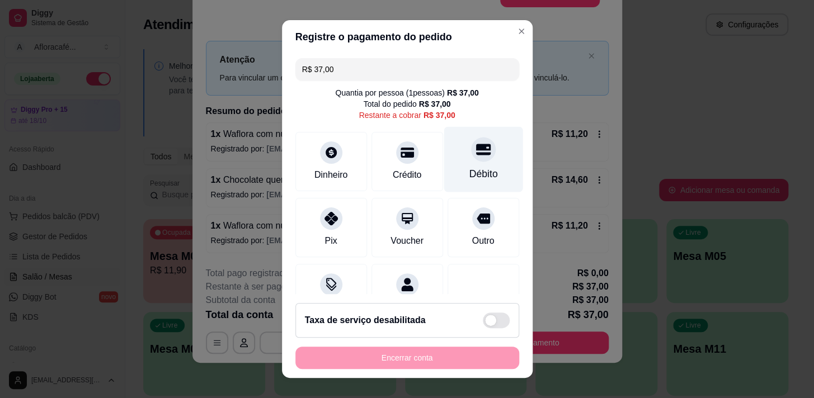
click at [444, 164] on div "Débito" at bounding box center [483, 158] width 79 height 65
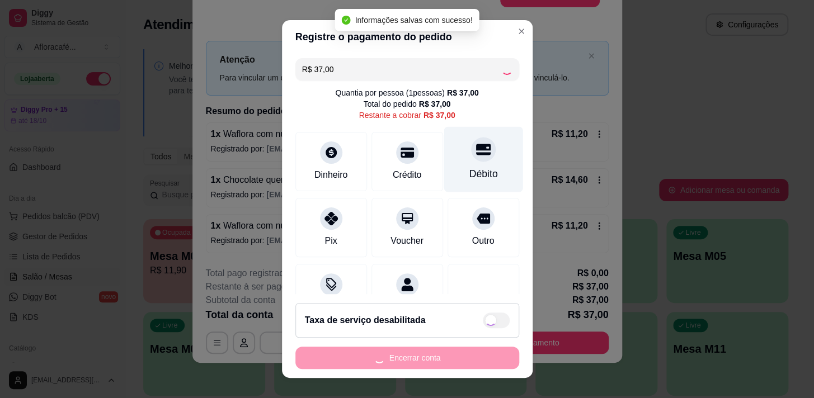
type input "R$ 0,00"
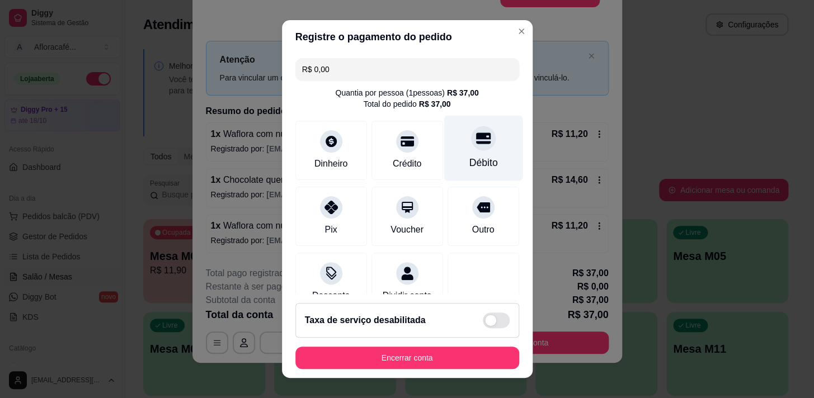
scroll to position [16, 0]
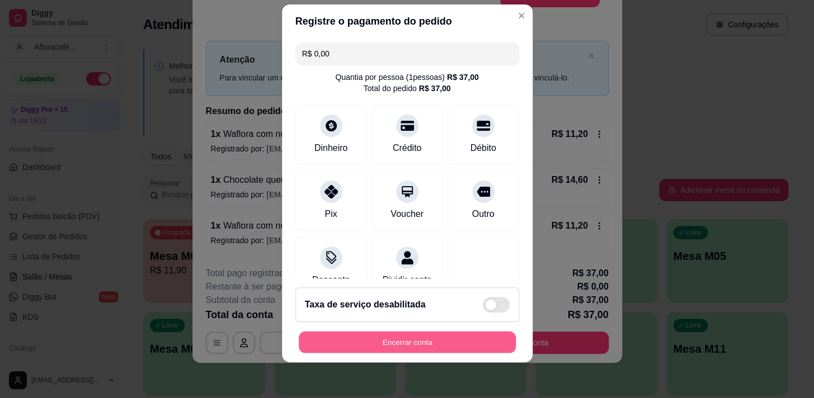
click at [453, 349] on button "Encerrar conta" at bounding box center [407, 343] width 217 height 22
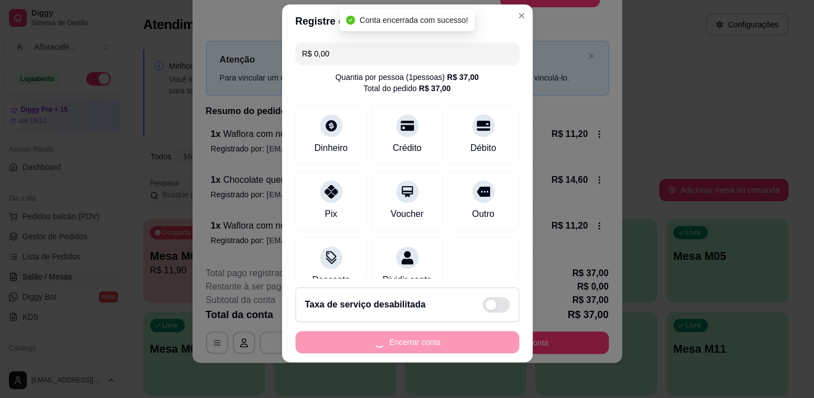
scroll to position [0, 0]
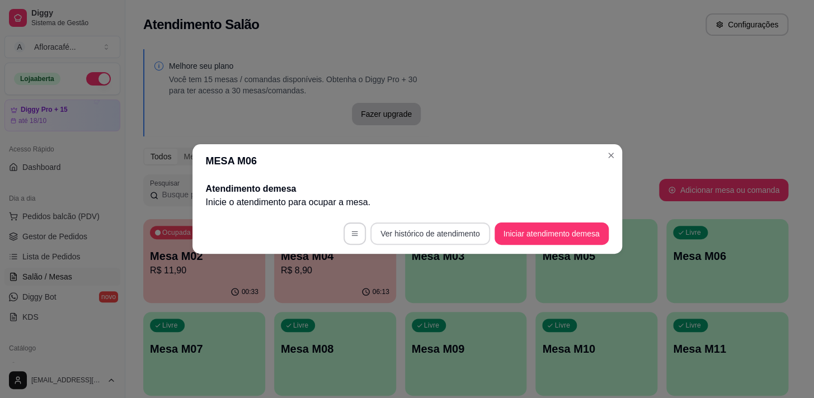
click at [440, 226] on button "Ver histórico de atendimento" at bounding box center [429, 234] width 119 height 22
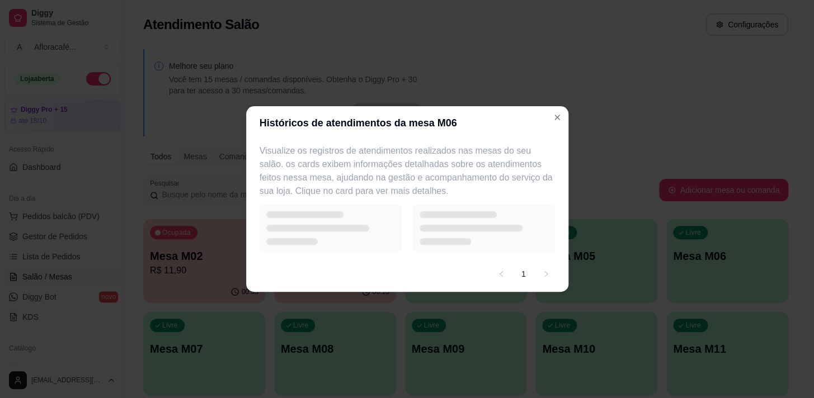
click at [420, 146] on p "Visualize os registros de atendimentos realizados nas mesas do seu salão. os ca…" at bounding box center [407, 171] width 295 height 54
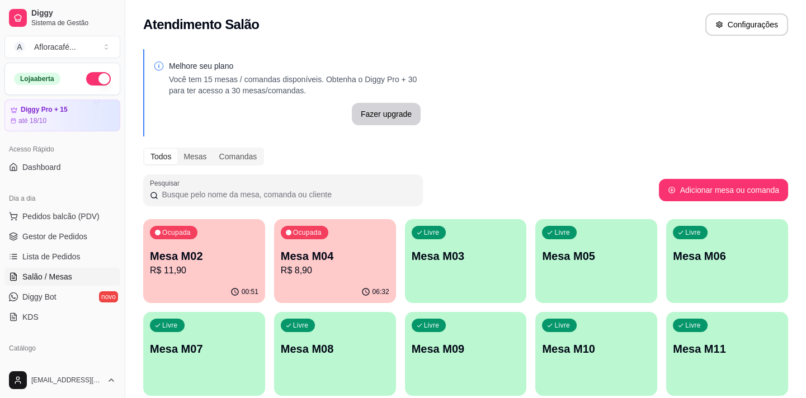
click at [269, 268] on div "Ocupada Mesa M02 R$ 11,90 00:51 Ocupada Mesa M04 R$ 8,90 06:32 Livre Mesa M03 L…" at bounding box center [465, 354] width 645 height 270
click at [239, 265] on p "R$ 11,90" at bounding box center [204, 270] width 105 height 13
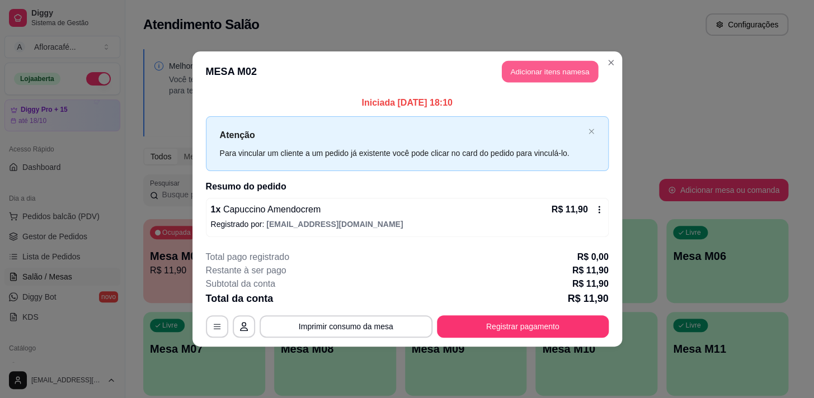
click at [539, 66] on button "Adicionar itens na mesa" at bounding box center [550, 72] width 96 height 22
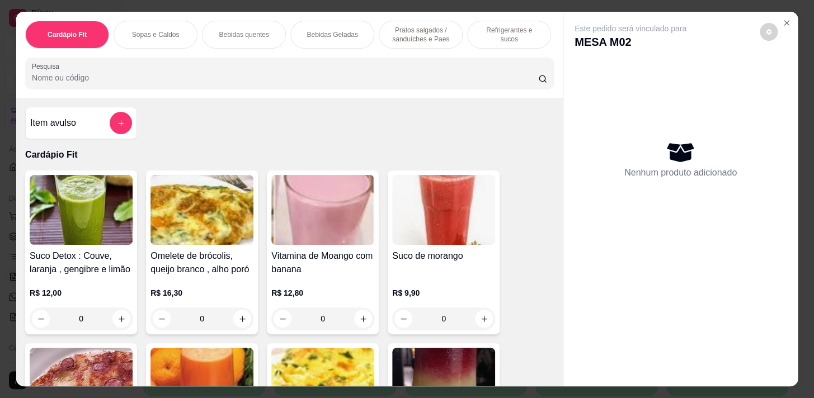
click at [470, 22] on div "Refrigerantes e sucos" at bounding box center [509, 35] width 84 height 28
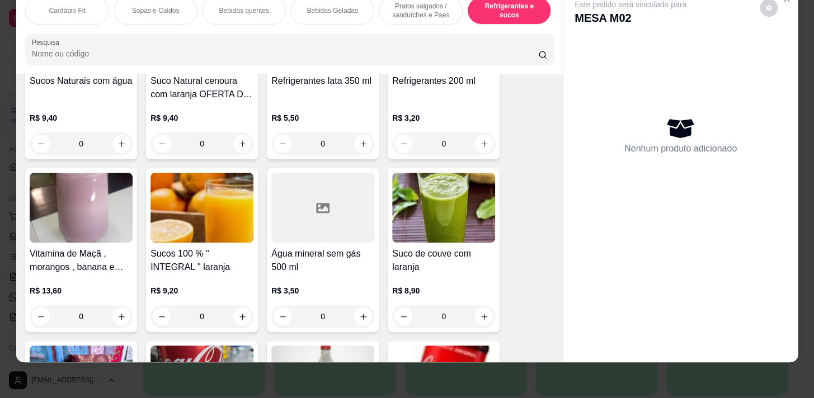
scroll to position [5526, 0]
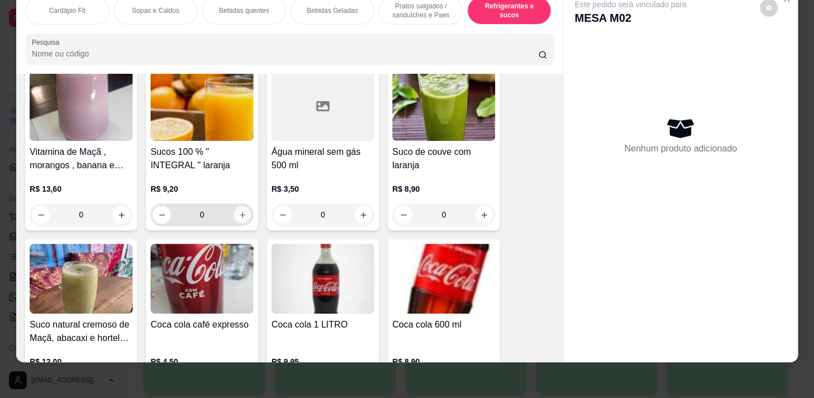
click at [240, 219] on button "increase-product-quantity" at bounding box center [242, 215] width 17 height 17
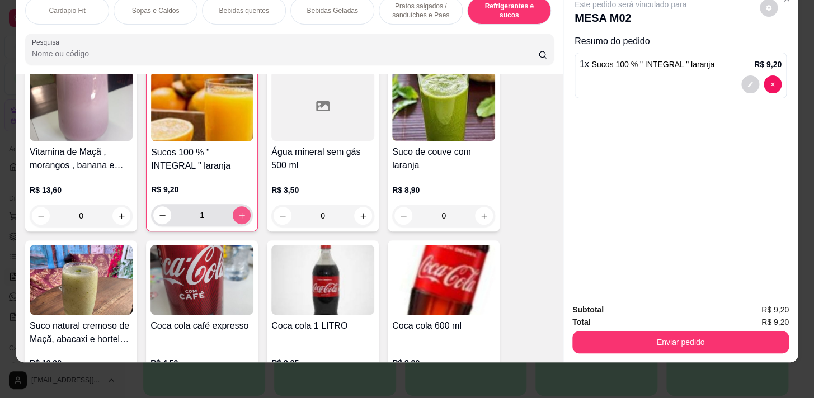
type input "1"
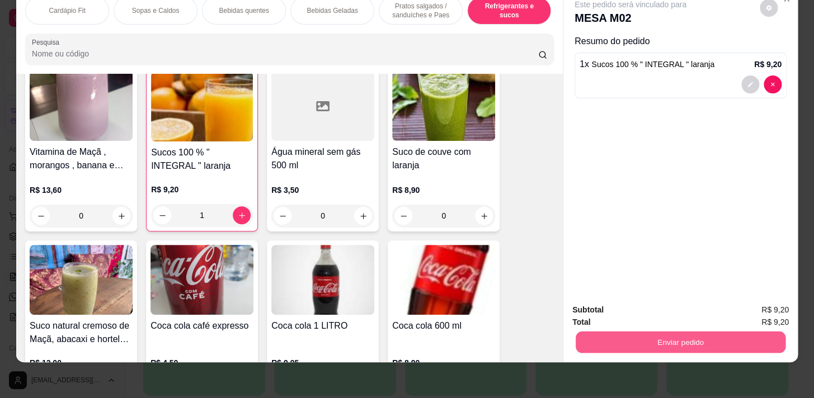
click at [733, 343] on button "Enviar pedido" at bounding box center [681, 342] width 210 height 22
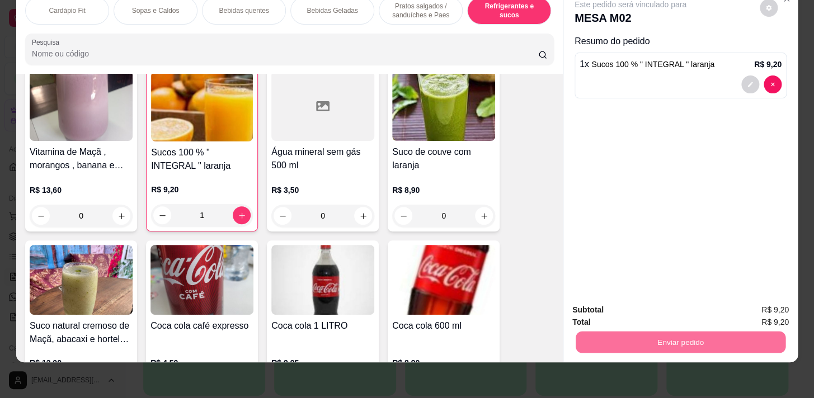
click at [750, 308] on button "Enviar pedido" at bounding box center [760, 307] width 62 height 21
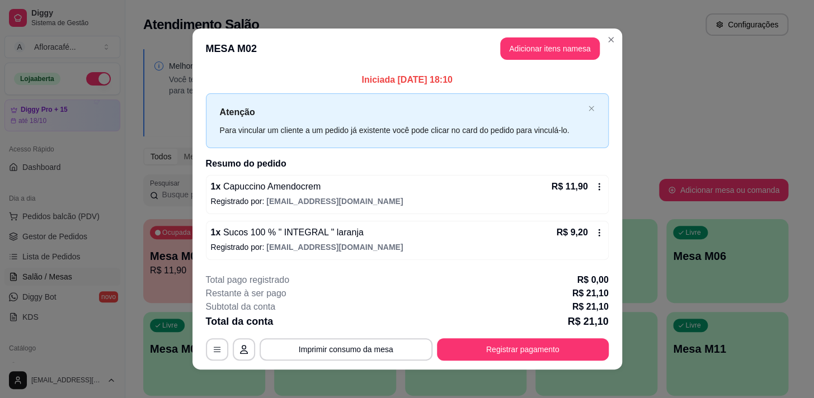
scroll to position [7, 0]
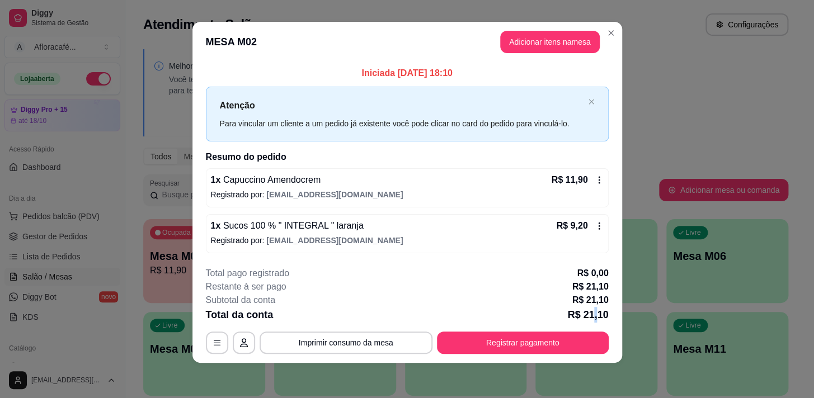
drag, startPoint x: 594, startPoint y: 308, endPoint x: 581, endPoint y: 311, distance: 12.8
click at [592, 308] on p "R$ 21,10" at bounding box center [587, 315] width 41 height 16
click at [536, 334] on div "**********" at bounding box center [407, 310] width 403 height 87
click at [536, 339] on button "Registrar pagamento" at bounding box center [523, 343] width 172 height 22
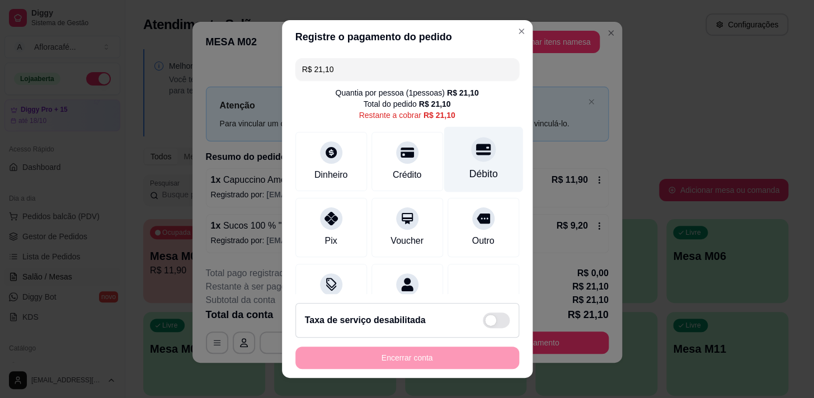
click at [476, 146] on icon at bounding box center [483, 149] width 15 height 15
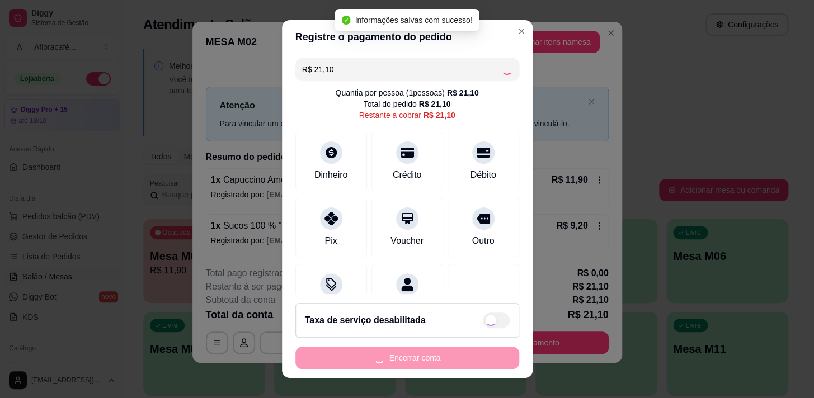
type input "R$ 0,00"
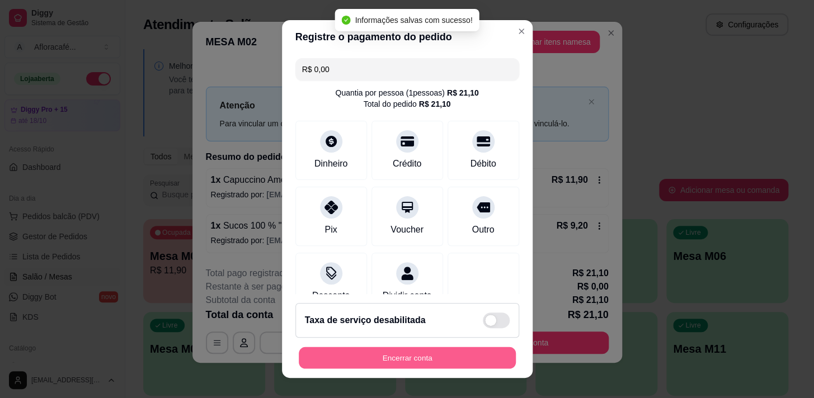
click at [447, 351] on button "Encerrar conta" at bounding box center [407, 359] width 217 height 22
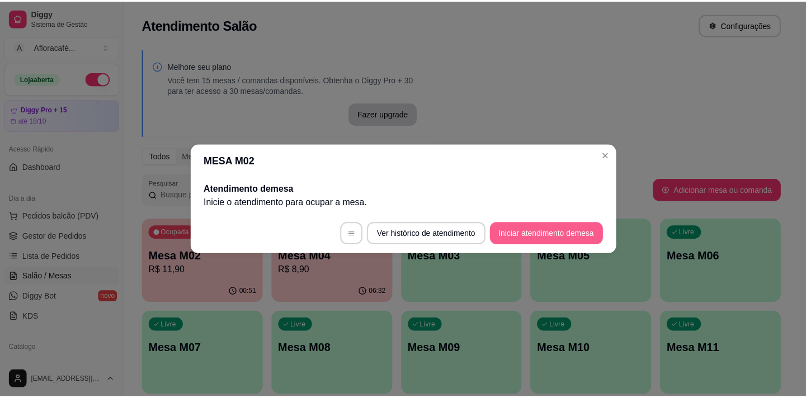
scroll to position [0, 0]
